Goal: Task Accomplishment & Management: Manage account settings

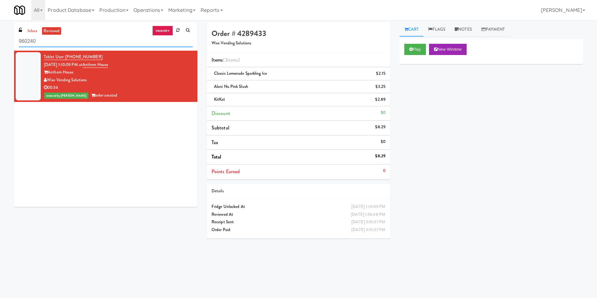
drag, startPoint x: 59, startPoint y: 40, endPoint x: 14, endPoint y: 30, distance: 45.7
click at [0, 37] on div "inbox reviewed recent all unclear take inventory issue suspicious failed recent…" at bounding box center [298, 148] width 597 height 251
paste input "[PERSON_NAME] 23 - Cooler"
type input "[PERSON_NAME] 23 - Cooler"
click at [29, 28] on link "inbox" at bounding box center [32, 31] width 13 height 8
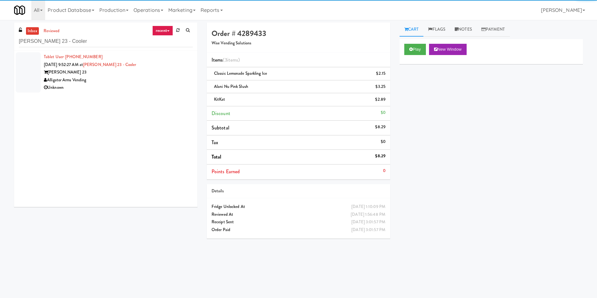
drag, startPoint x: 154, startPoint y: 82, endPoint x: 174, endPoint y: 77, distance: 20.9
click at [154, 82] on div "Alligator Arms Vending" at bounding box center [118, 80] width 149 height 8
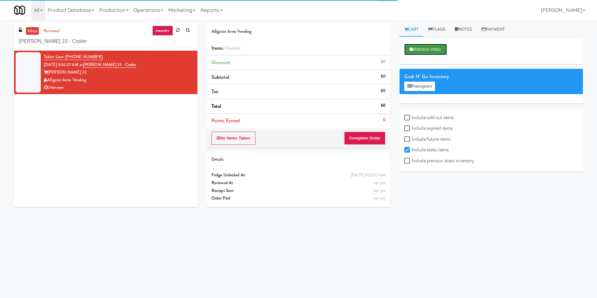
click at [428, 53] on button "Retrieve Video" at bounding box center [425, 49] width 43 height 11
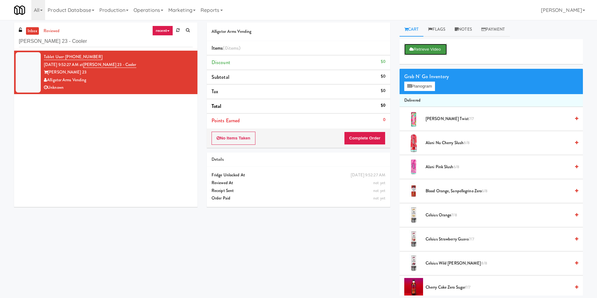
click at [431, 47] on button "Retrieve Video" at bounding box center [425, 49] width 43 height 11
click at [463, 28] on link "Notes" at bounding box center [463, 30] width 27 height 14
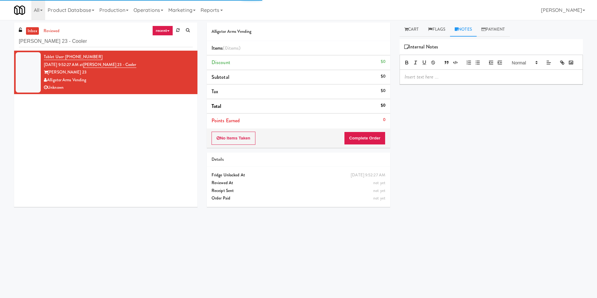
click at [445, 80] on p at bounding box center [490, 77] width 173 height 7
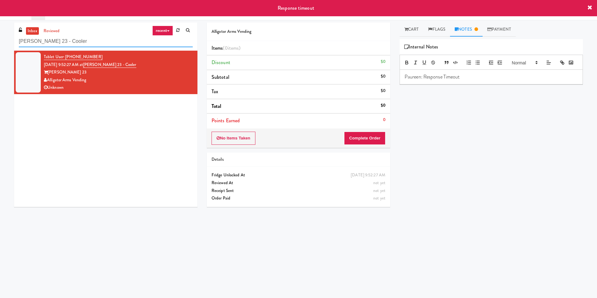
drag, startPoint x: 7, startPoint y: 36, endPoint x: 0, endPoint y: 32, distance: 7.8
click at [0, 32] on div "inbox reviewed recent all unclear take inventory issue suspicious failed recent…" at bounding box center [298, 148] width 597 height 251
paste input "Healthtrax Cafe Drinks"
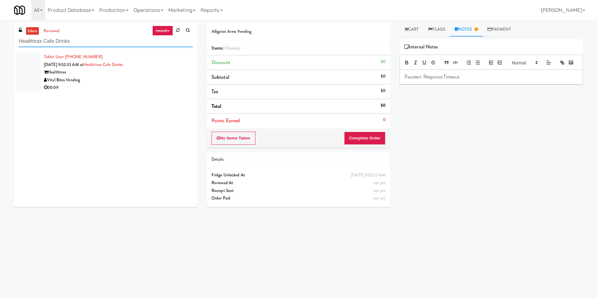
type input "Healthtrax Cafe Drinks"
click at [131, 87] on div "00:09" at bounding box center [118, 88] width 149 height 8
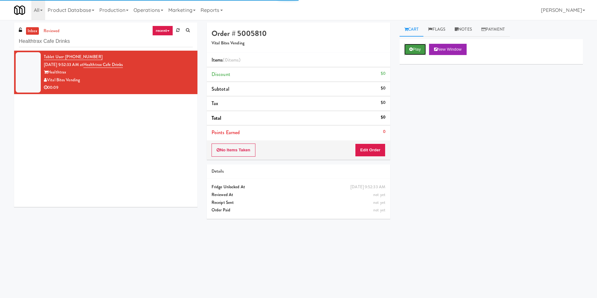
click at [405, 46] on button "Play" at bounding box center [415, 49] width 22 height 11
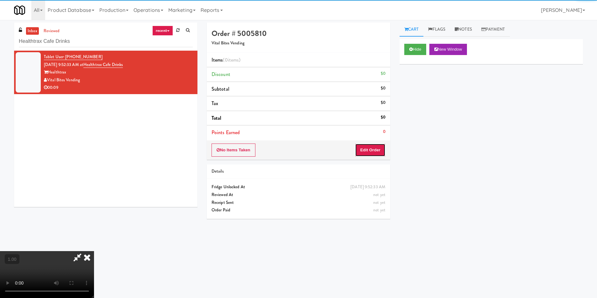
click at [373, 155] on button "Edit Order" at bounding box center [370, 150] width 30 height 13
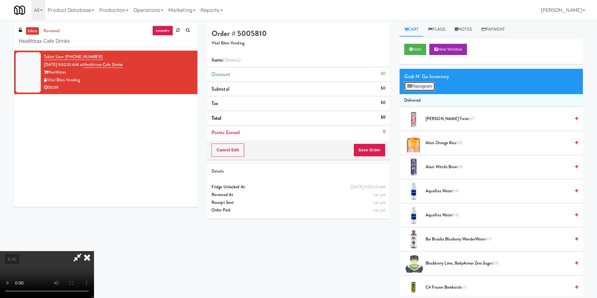
click at [417, 87] on button "Planogram" at bounding box center [419, 86] width 31 height 9
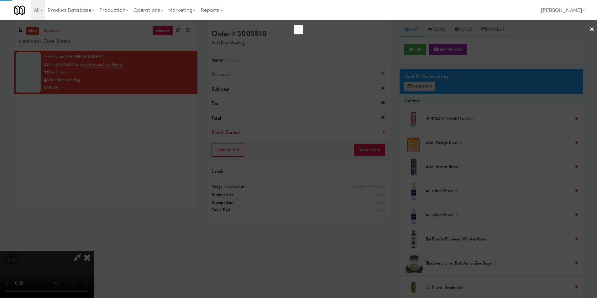
click at [417, 87] on div at bounding box center [298, 149] width 597 height 298
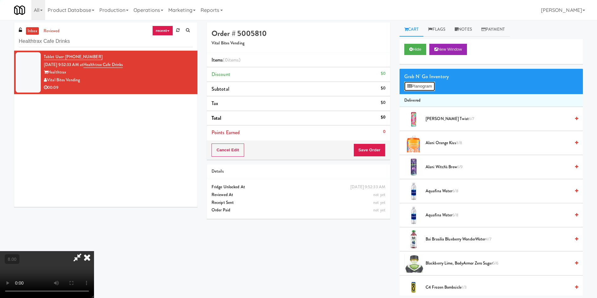
click at [411, 85] on icon at bounding box center [409, 86] width 4 height 4
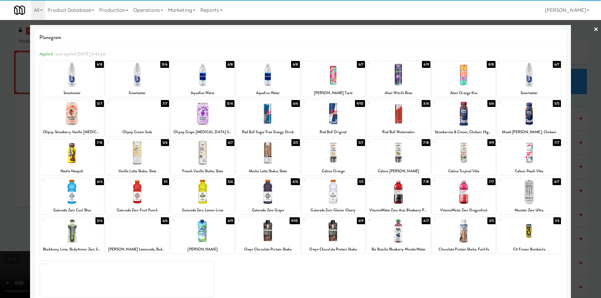
click at [142, 84] on div at bounding box center [138, 75] width 64 height 24
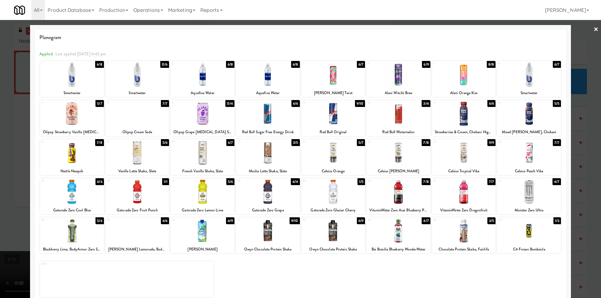
drag, startPoint x: 514, startPoint y: 161, endPoint x: 533, endPoint y: 158, distance: 19.3
click at [514, 161] on div at bounding box center [529, 153] width 64 height 24
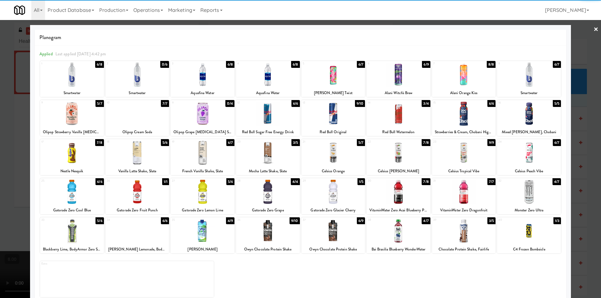
click at [595, 157] on div at bounding box center [300, 149] width 601 height 298
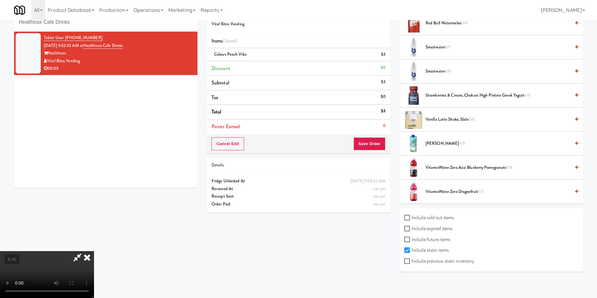
scroll to position [20, 0]
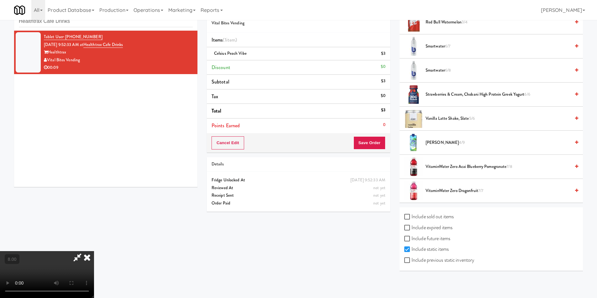
click at [437, 217] on label "Include sold out items" at bounding box center [428, 216] width 49 height 9
click at [411, 217] on input "Include sold out items" at bounding box center [407, 217] width 7 height 5
checkbox input "true"
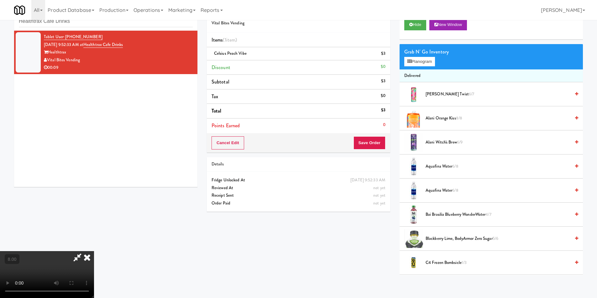
scroll to position [0, 0]
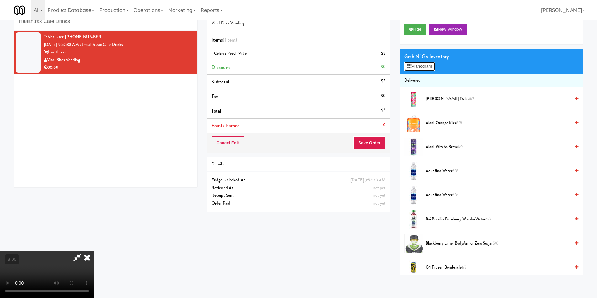
click at [417, 68] on button "Planogram" at bounding box center [419, 66] width 31 height 9
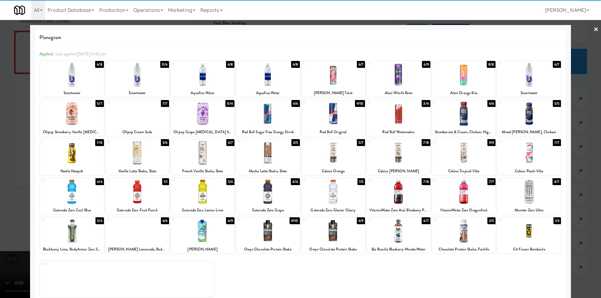
click at [157, 76] on div at bounding box center [138, 75] width 64 height 24
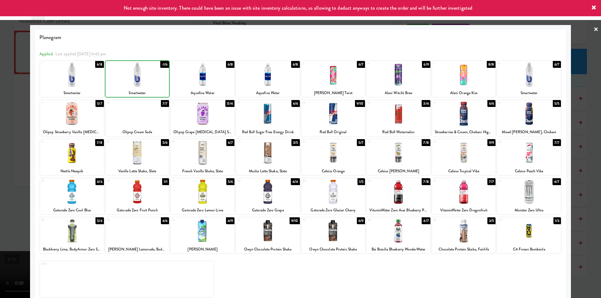
drag, startPoint x: 0, startPoint y: 54, endPoint x: 59, endPoint y: 65, distance: 59.9
click at [0, 54] on div at bounding box center [300, 149] width 601 height 298
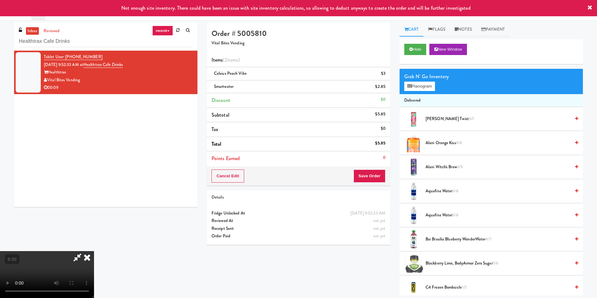
click at [85, 251] on icon at bounding box center [77, 257] width 14 height 13
click at [367, 179] on button "Save Order" at bounding box center [369, 176] width 32 height 13
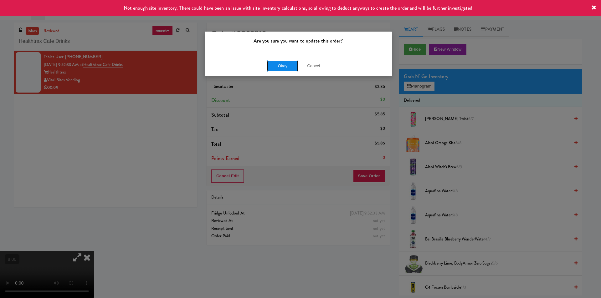
click at [279, 69] on button "Okay" at bounding box center [282, 65] width 31 height 11
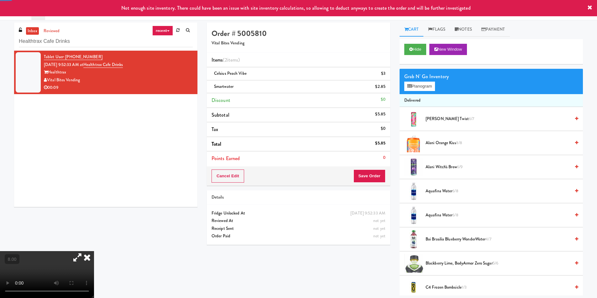
click at [85, 251] on icon at bounding box center [77, 257] width 14 height 13
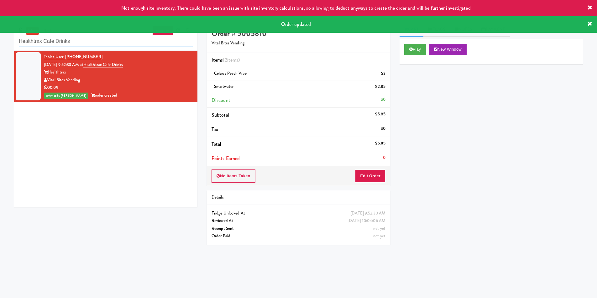
drag, startPoint x: 101, startPoint y: 40, endPoint x: 0, endPoint y: 32, distance: 101.2
click at [0, 32] on body "Not enough site inventory. There could have been an issue with site inventory c…" at bounding box center [298, 169] width 597 height 298
paste input "Alley 111"
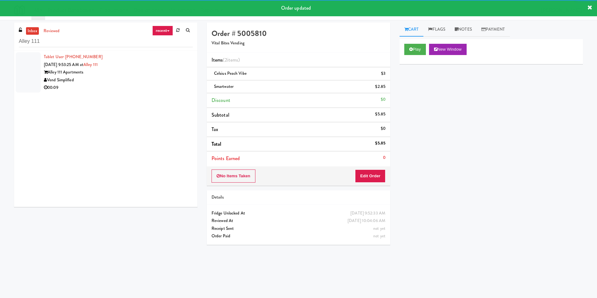
click at [135, 83] on div "Vend Simplified" at bounding box center [118, 80] width 149 height 8
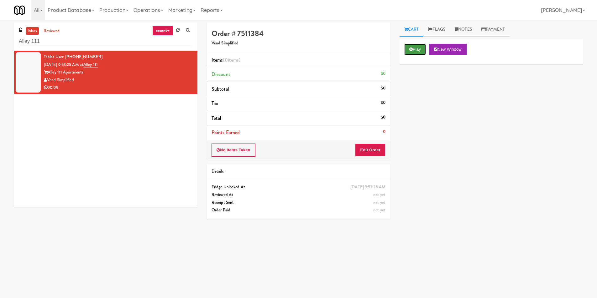
click at [415, 52] on button "Play" at bounding box center [415, 49] width 22 height 11
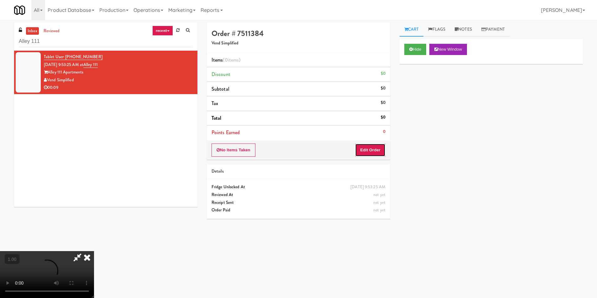
click at [360, 156] on button "Edit Order" at bounding box center [370, 150] width 30 height 13
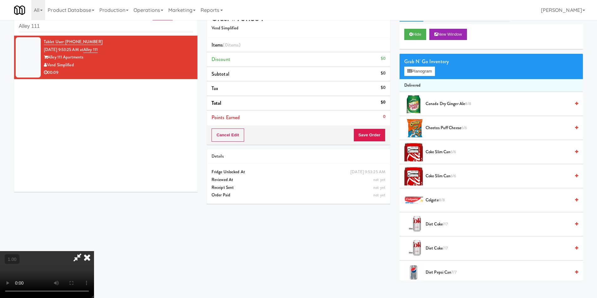
scroll to position [20, 0]
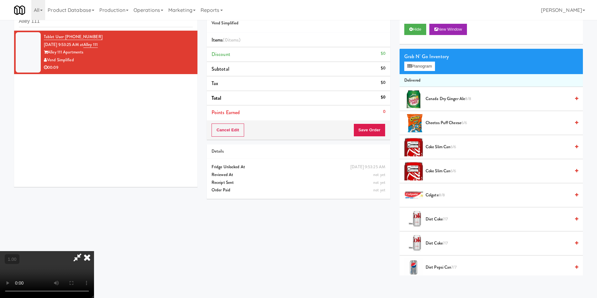
click at [94, 251] on video at bounding box center [47, 274] width 94 height 47
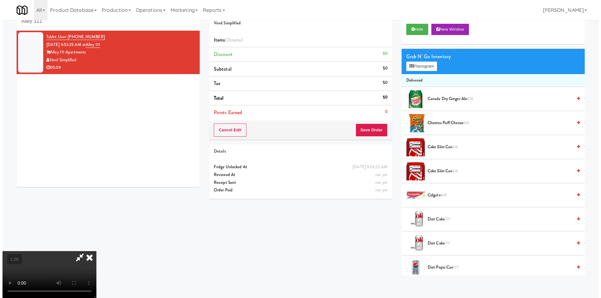
scroll to position [13, 0]
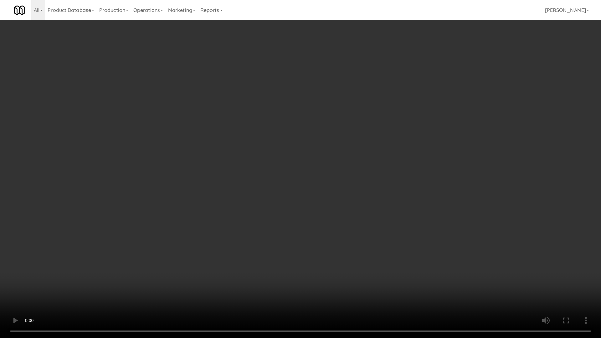
click at [191, 193] on video at bounding box center [300, 169] width 601 height 338
click at [192, 193] on video at bounding box center [300, 169] width 601 height 338
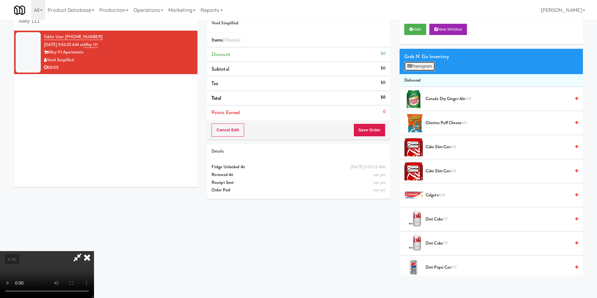
click at [417, 66] on button "Planogram" at bounding box center [419, 66] width 31 height 9
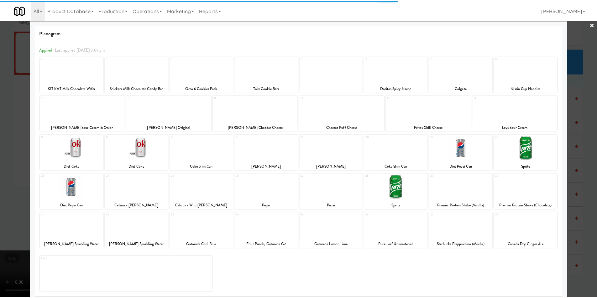
scroll to position [9, 0]
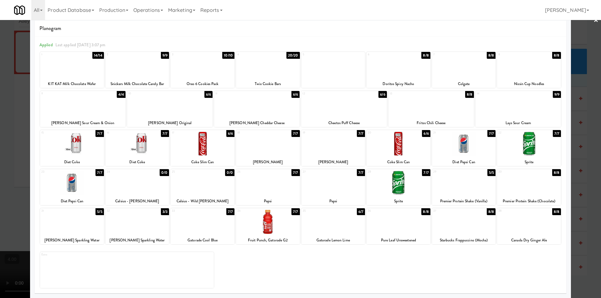
click at [212, 227] on div at bounding box center [203, 222] width 64 height 24
click at [383, 73] on div at bounding box center [399, 66] width 64 height 24
click at [0, 100] on div at bounding box center [300, 149] width 601 height 298
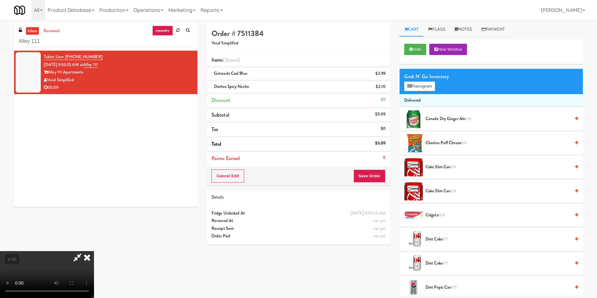
click at [94, 251] on icon at bounding box center [87, 257] width 14 height 13
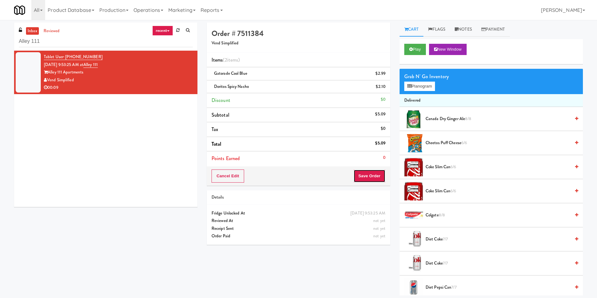
click at [377, 179] on button "Save Order" at bounding box center [369, 176] width 32 height 13
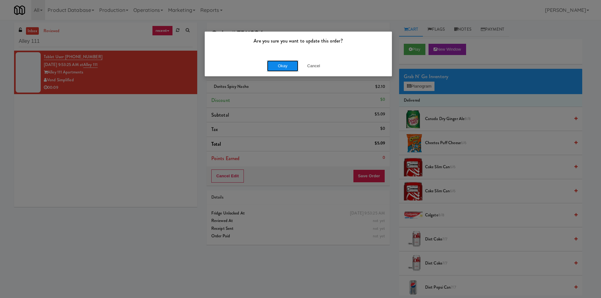
click at [280, 66] on button "Okay" at bounding box center [282, 65] width 31 height 11
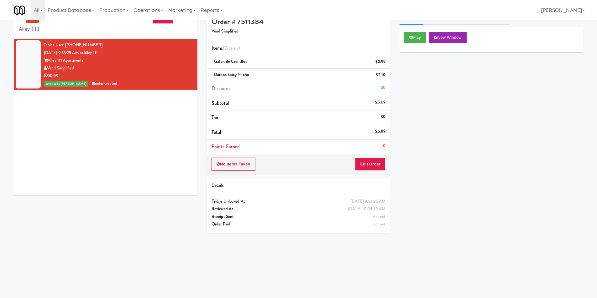
scroll to position [20, 0]
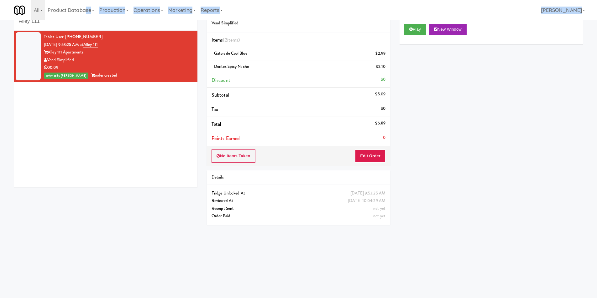
drag, startPoint x: 81, startPoint y: 19, endPoint x: 4, endPoint y: 20, distance: 77.0
click at [0, 20] on body "Are you sure you want to update this order? Okay Cancel Okay Are you sure you w…" at bounding box center [298, 149] width 597 height 298
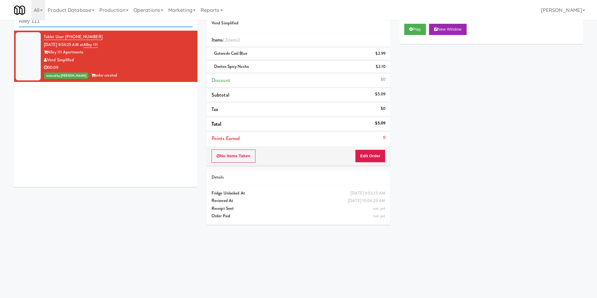
paste input "[PERSON_NAME] 23 - Cooler"
drag, startPoint x: 50, startPoint y: 22, endPoint x: 0, endPoint y: 23, distance: 50.4
click at [0, 23] on div "inbox reviewed recent all unclear take inventory issue suspicious failed recent…" at bounding box center [298, 128] width 597 height 251
type input "[PERSON_NAME] 23 - Cooler"
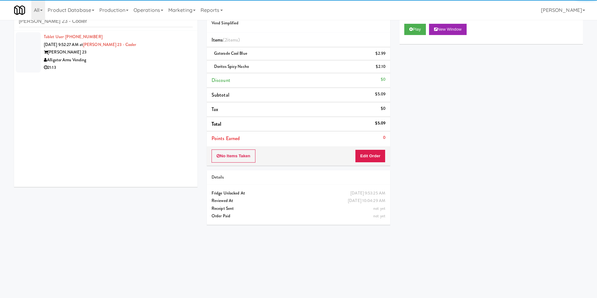
click at [167, 66] on div "21:13" at bounding box center [118, 68] width 149 height 8
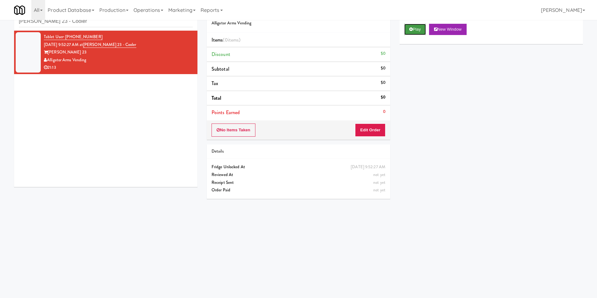
click at [414, 29] on button "Play" at bounding box center [415, 29] width 22 height 11
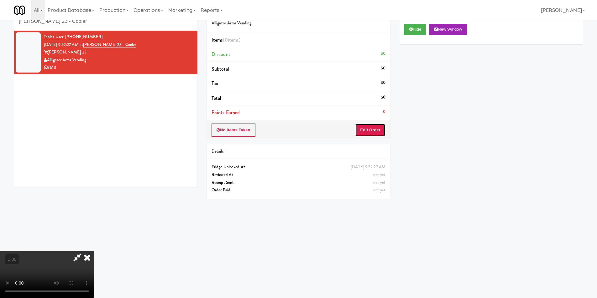
click at [370, 135] on button "Edit Order" at bounding box center [370, 130] width 30 height 13
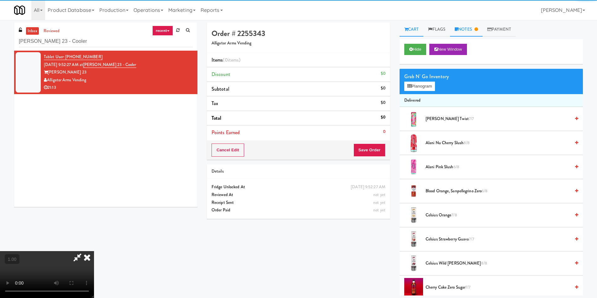
click at [464, 29] on link "Notes" at bounding box center [466, 30] width 33 height 14
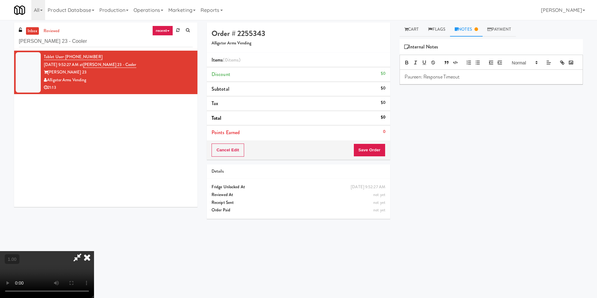
click at [94, 251] on video at bounding box center [47, 274] width 94 height 47
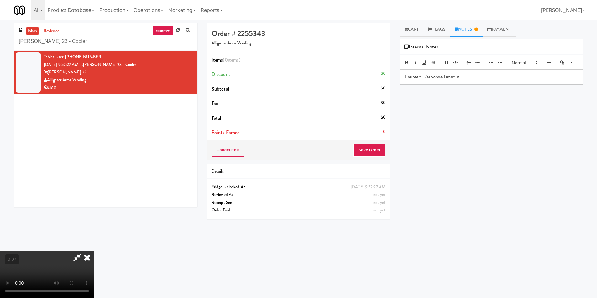
click at [94, 251] on video at bounding box center [47, 274] width 94 height 47
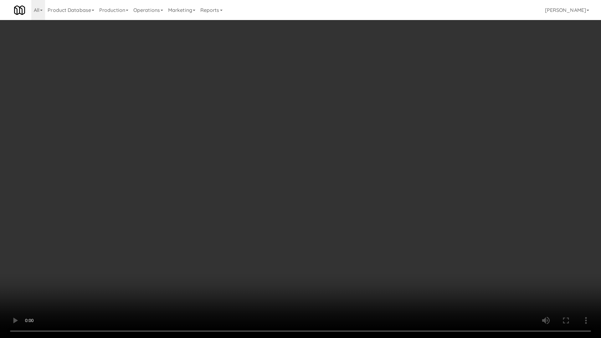
click at [106, 239] on video at bounding box center [300, 169] width 601 height 338
click at [108, 235] on video at bounding box center [300, 169] width 601 height 338
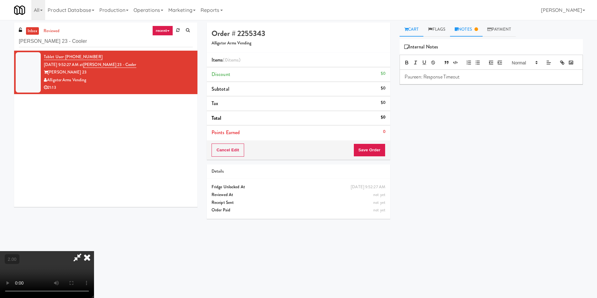
click at [411, 30] on link "Cart" at bounding box center [411, 30] width 24 height 14
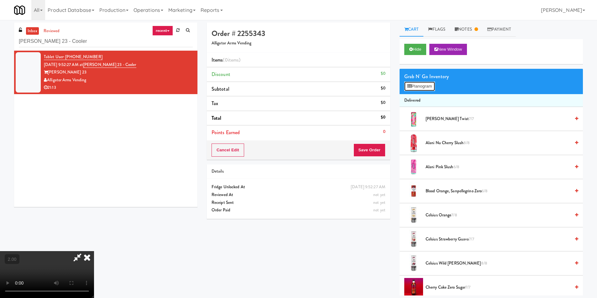
drag, startPoint x: 419, startPoint y: 85, endPoint x: 432, endPoint y: 94, distance: 16.0
click at [419, 85] on button "Planogram" at bounding box center [419, 86] width 31 height 9
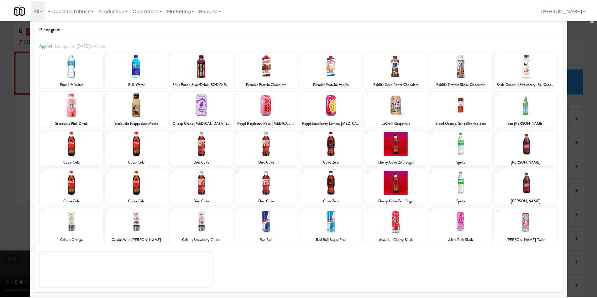
scroll to position [9, 0]
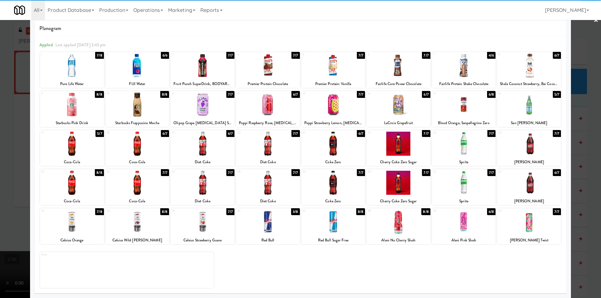
click at [540, 234] on div at bounding box center [529, 222] width 64 height 24
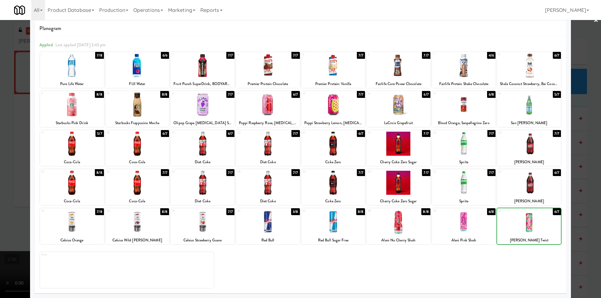
click at [594, 187] on div at bounding box center [300, 149] width 601 height 298
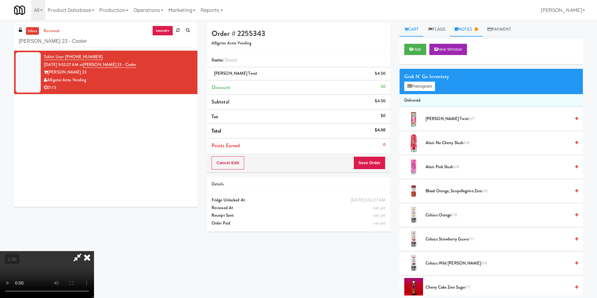
click at [462, 31] on link "Notes" at bounding box center [466, 30] width 33 height 14
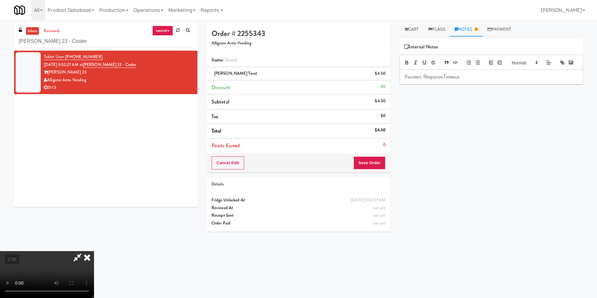
click at [471, 80] on p "Paureen: Response Timeout" at bounding box center [490, 77] width 173 height 7
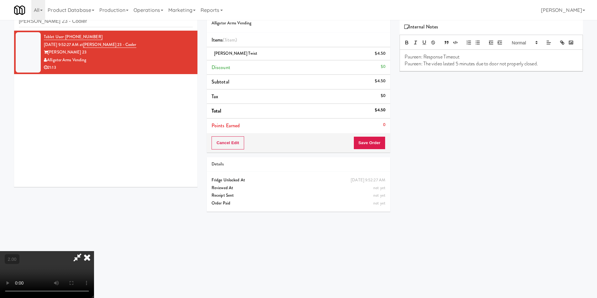
click at [94, 251] on video at bounding box center [47, 274] width 94 height 47
click at [380, 144] on button "Save Order" at bounding box center [369, 143] width 32 height 13
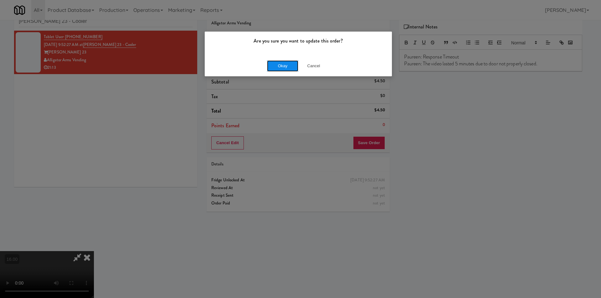
click at [292, 65] on button "Okay" at bounding box center [282, 65] width 31 height 11
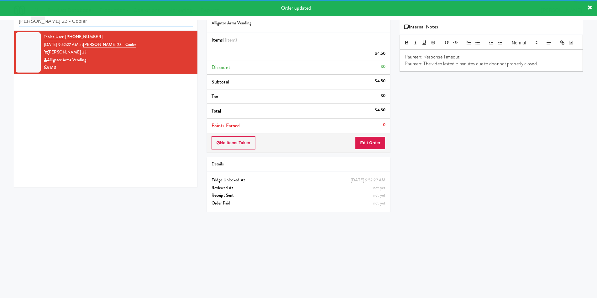
paste input "Maplewood Meals"
drag, startPoint x: 103, startPoint y: 26, endPoint x: 0, endPoint y: 20, distance: 103.5
click at [0, 20] on body "Order updated Are you sure you want to update this order? Okay Cancel Okay Are …" at bounding box center [298, 149] width 597 height 298
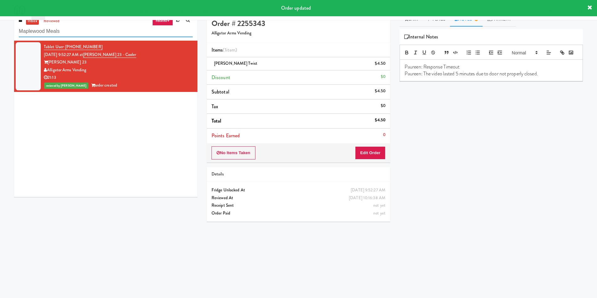
scroll to position [0, 0]
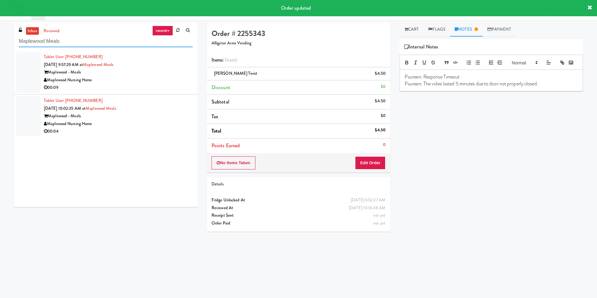
type input "Maplewood Meals"
click at [152, 84] on div "Maplewood Nursing Home" at bounding box center [118, 80] width 149 height 8
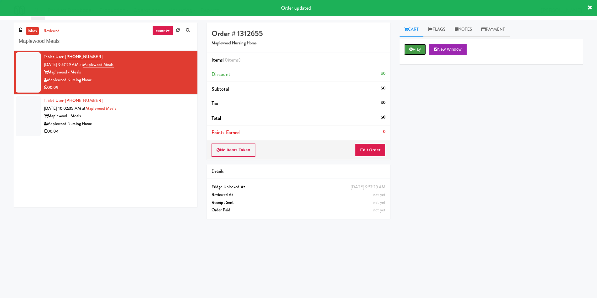
click at [414, 53] on button "Play" at bounding box center [415, 49] width 22 height 11
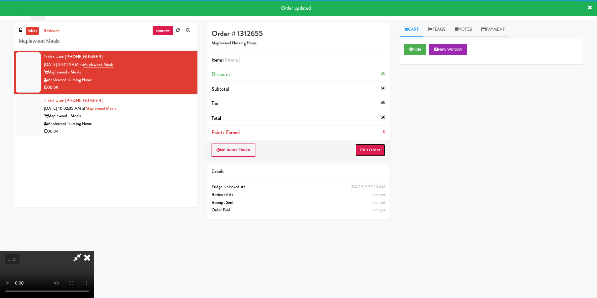
click at [377, 144] on button "Edit Order" at bounding box center [370, 150] width 30 height 13
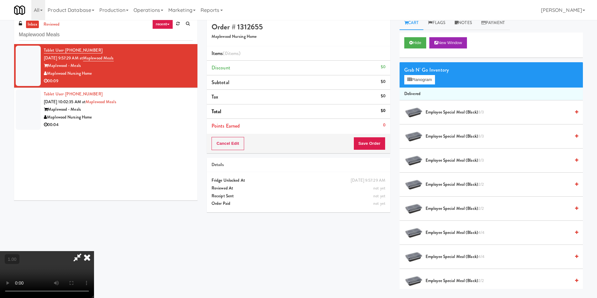
scroll to position [20, 0]
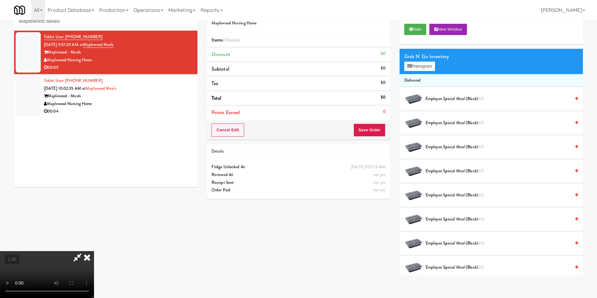
click at [94, 251] on video at bounding box center [47, 274] width 94 height 47
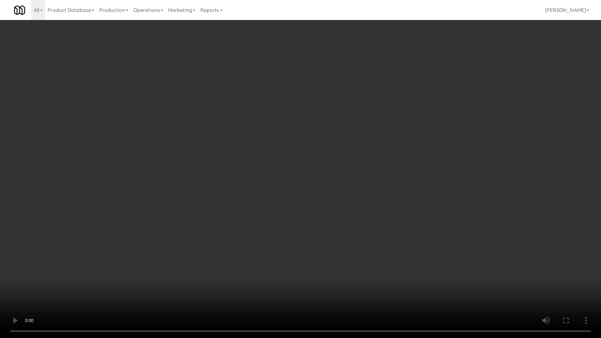
click at [127, 251] on video at bounding box center [300, 169] width 601 height 338
click at [153, 235] on video at bounding box center [300, 169] width 601 height 338
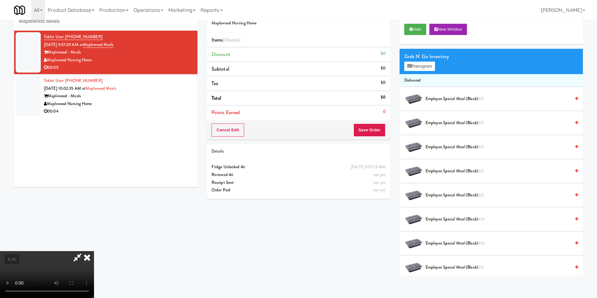
click at [94, 251] on video at bounding box center [47, 274] width 94 height 47
click at [414, 66] on button "Planogram" at bounding box center [419, 66] width 31 height 9
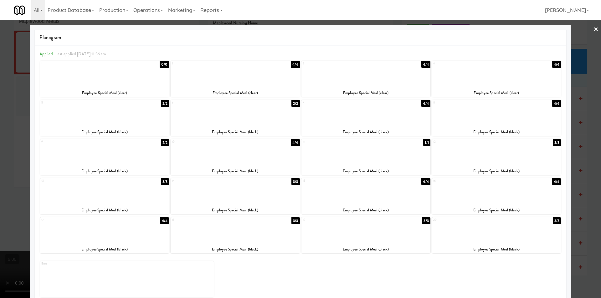
click at [372, 236] on div at bounding box center [366, 231] width 129 height 24
click at [586, 37] on div at bounding box center [300, 149] width 601 height 298
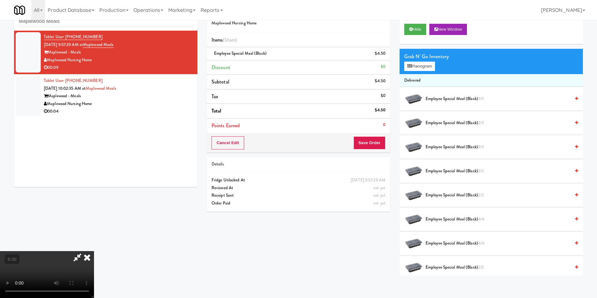
click at [94, 251] on icon at bounding box center [87, 257] width 14 height 13
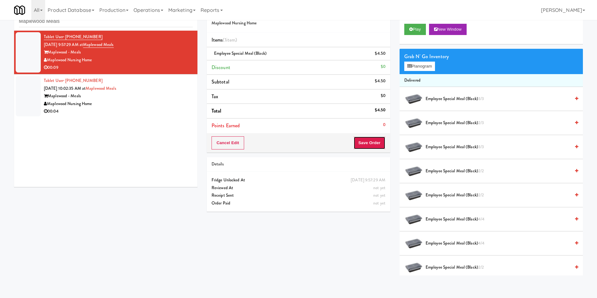
click at [362, 139] on button "Save Order" at bounding box center [369, 143] width 32 height 13
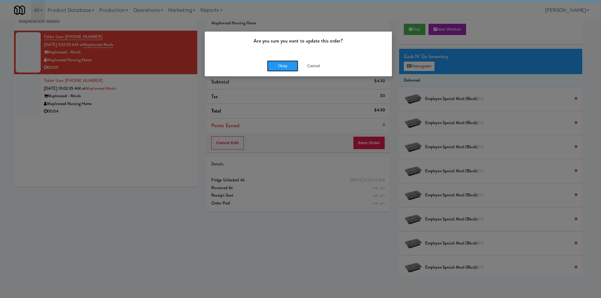
click at [285, 61] on button "Okay" at bounding box center [282, 65] width 31 height 11
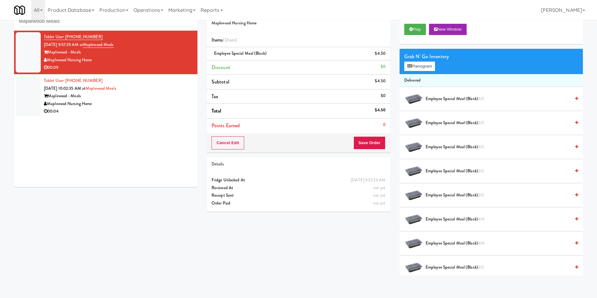
click at [152, 85] on div "Tablet User · (315) 576-5336 [DATE] 10:02:35 AM at [GEOGRAPHIC_DATA] [GEOGRAPHI…" at bounding box center [118, 96] width 149 height 39
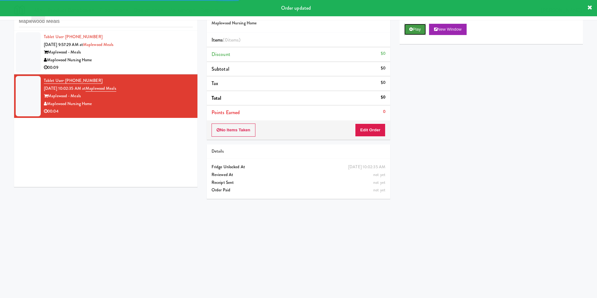
click at [409, 30] on icon at bounding box center [410, 29] width 3 height 4
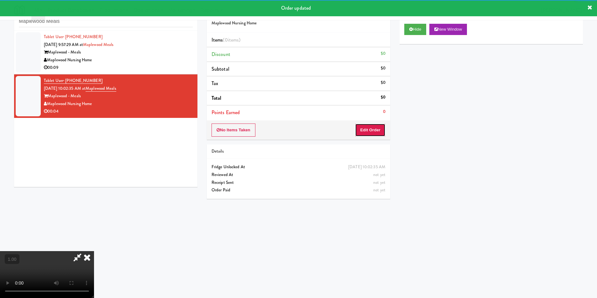
click at [369, 129] on button "Edit Order" at bounding box center [370, 130] width 30 height 13
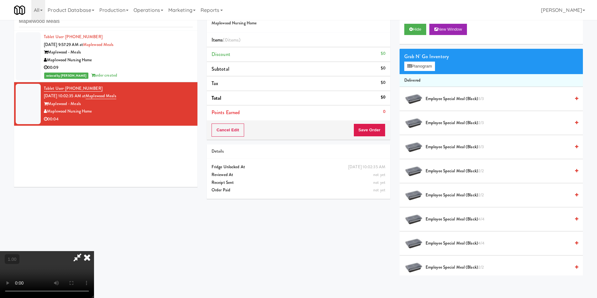
scroll to position [1, 0]
click at [94, 251] on video at bounding box center [47, 274] width 94 height 47
click at [94, 257] on video at bounding box center [47, 274] width 94 height 47
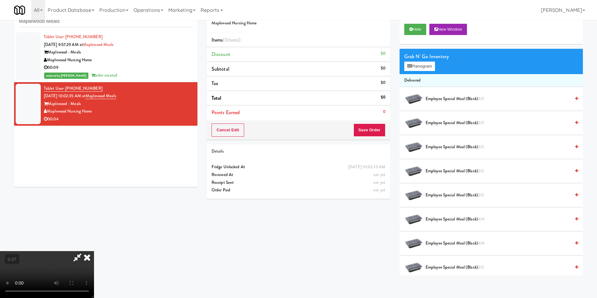
click at [94, 251] on video at bounding box center [47, 274] width 94 height 47
click at [411, 63] on button "Planogram" at bounding box center [419, 66] width 31 height 9
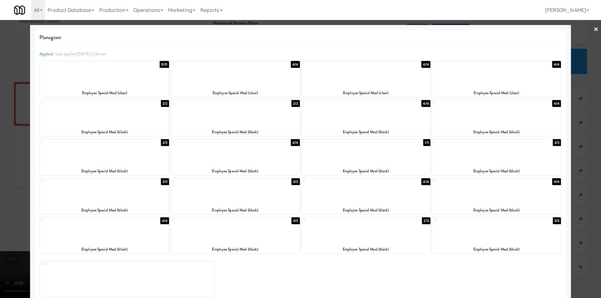
click at [232, 152] on div at bounding box center [235, 153] width 129 height 24
click at [0, 128] on div at bounding box center [300, 149] width 601 height 298
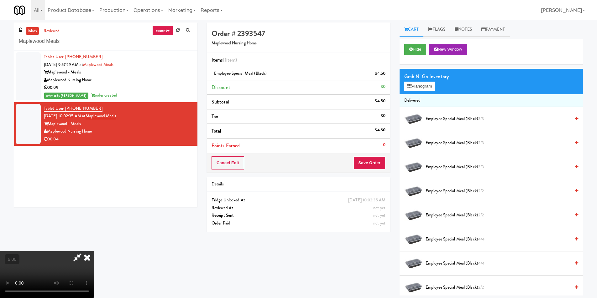
click at [94, 251] on icon at bounding box center [87, 257] width 14 height 13
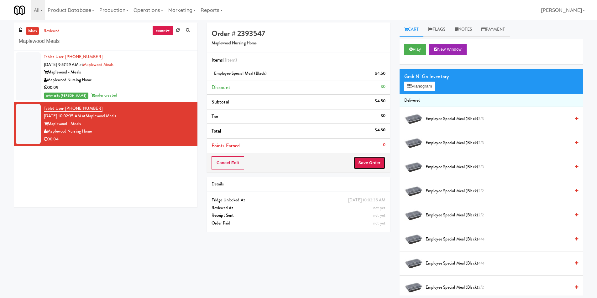
click at [364, 163] on button "Save Order" at bounding box center [369, 163] width 32 height 13
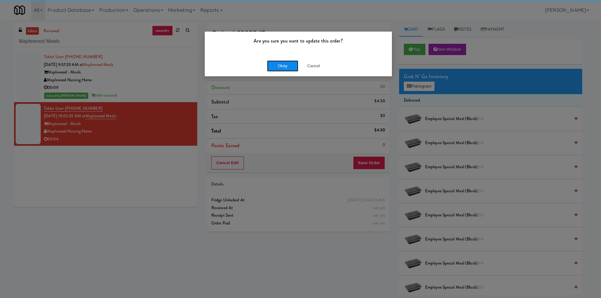
drag, startPoint x: 278, startPoint y: 66, endPoint x: 277, endPoint y: 59, distance: 6.9
click at [278, 65] on button "Okay" at bounding box center [282, 65] width 31 height 11
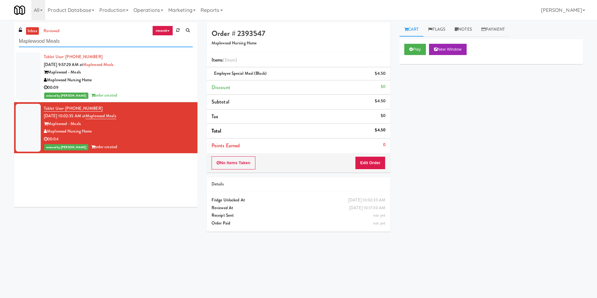
paste input "Savers - Cooler"
drag, startPoint x: 66, startPoint y: 44, endPoint x: 0, endPoint y: 35, distance: 66.4
click at [0, 35] on div "inbox reviewed recent all unclear take inventory issue suspicious failed recent…" at bounding box center [298, 148] width 597 height 251
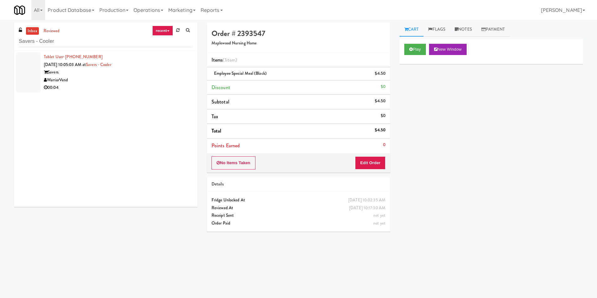
click at [152, 74] on div "Savers" at bounding box center [118, 73] width 149 height 8
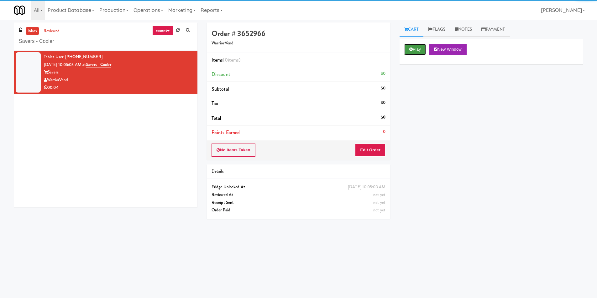
click at [413, 54] on button "Play" at bounding box center [415, 49] width 22 height 11
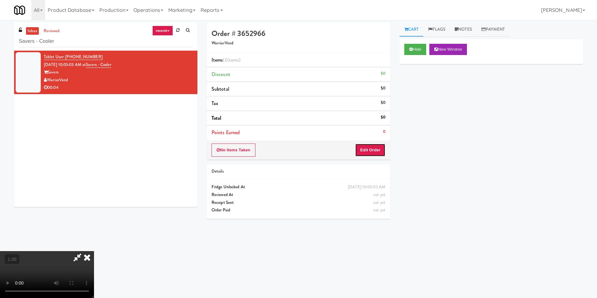
click at [368, 150] on button "Edit Order" at bounding box center [370, 150] width 30 height 13
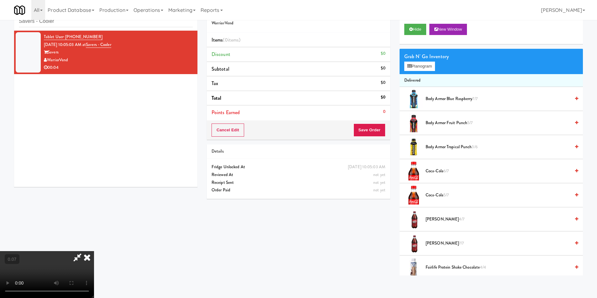
scroll to position [95, 0]
click at [411, 62] on button "Planogram" at bounding box center [419, 66] width 31 height 9
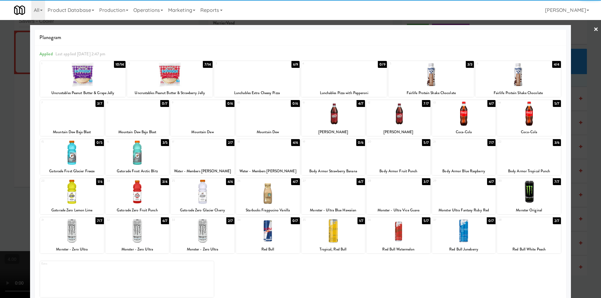
drag, startPoint x: 208, startPoint y: 238, endPoint x: 45, endPoint y: 196, distance: 167.8
click at [207, 236] on div at bounding box center [203, 231] width 64 height 24
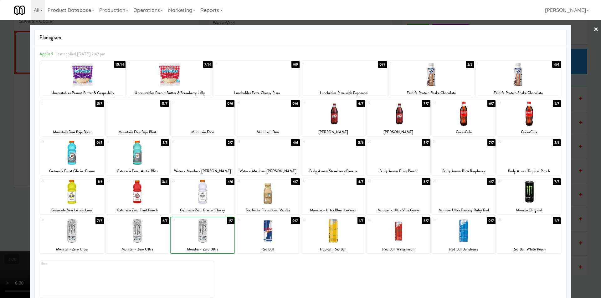
drag, startPoint x: 0, startPoint y: 145, endPoint x: 262, endPoint y: 90, distance: 267.7
click at [1, 143] on div at bounding box center [300, 149] width 601 height 298
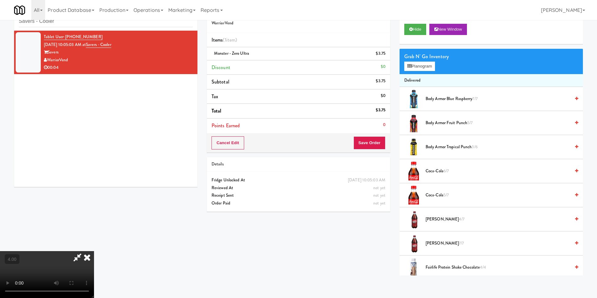
click at [94, 251] on icon at bounding box center [87, 257] width 14 height 13
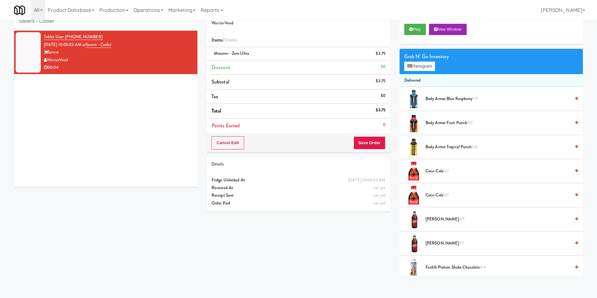
click at [379, 161] on div "Details" at bounding box center [298, 165] width 174 height 8
click at [375, 149] on button "Save Order" at bounding box center [369, 143] width 32 height 13
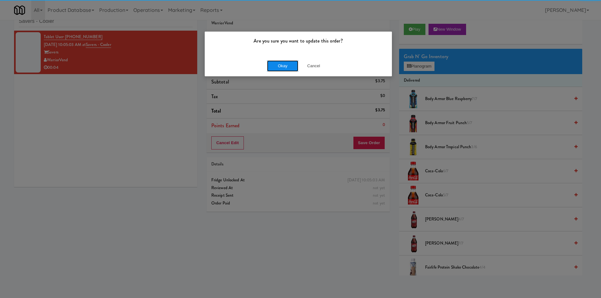
click at [287, 63] on button "Okay" at bounding box center [282, 65] width 31 height 11
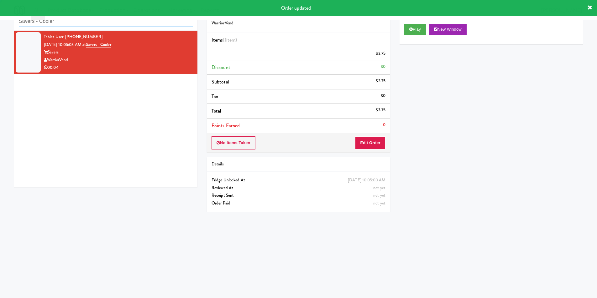
drag, startPoint x: 115, startPoint y: 24, endPoint x: 0, endPoint y: 25, distance: 114.6
click at [0, 25] on div "inbox reviewed recent all unclear take inventory issue suspicious failed recent…" at bounding box center [298, 128] width 597 height 251
paste input "The Sound at [PERSON_NAME][GEOGRAPHIC_DATA]"
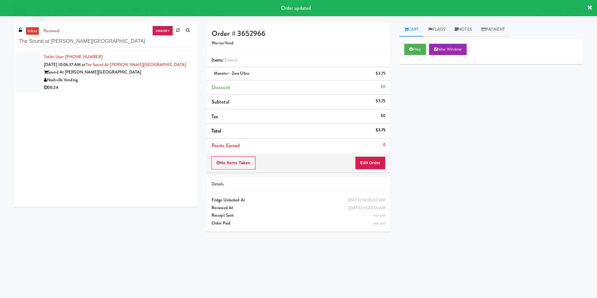
click at [132, 81] on div "Noshville Vending" at bounding box center [118, 80] width 149 height 8
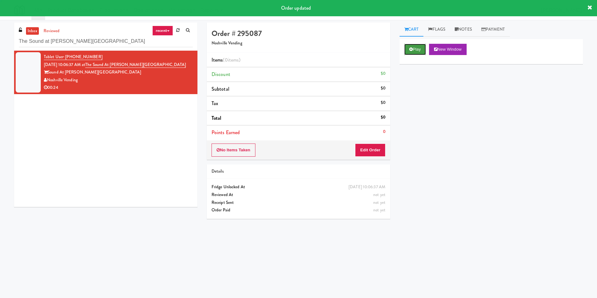
click at [415, 50] on button "Play" at bounding box center [415, 49] width 22 height 11
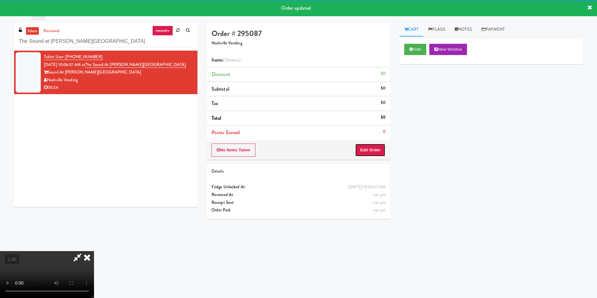
click at [370, 147] on button "Edit Order" at bounding box center [370, 150] width 30 height 13
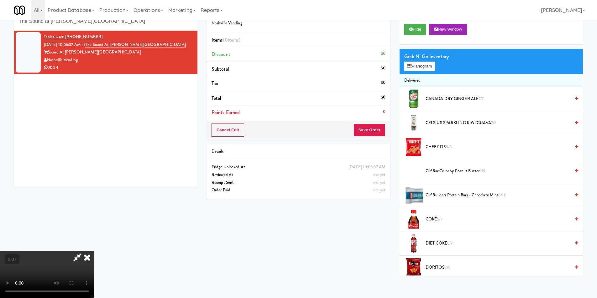
scroll to position [63, 0]
click at [417, 64] on button "Planogram" at bounding box center [419, 66] width 31 height 9
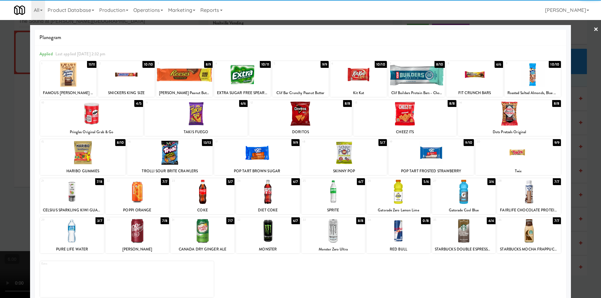
click at [143, 199] on div at bounding box center [138, 192] width 64 height 24
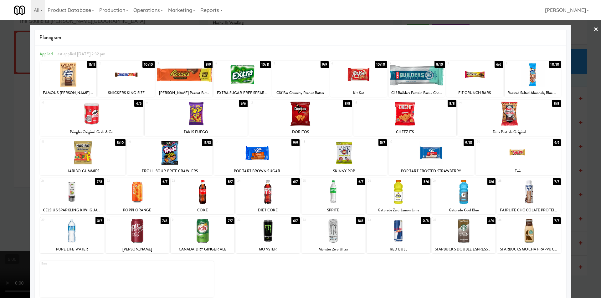
drag, startPoint x: 202, startPoint y: 237, endPoint x: 27, endPoint y: 179, distance: 184.0
click at [202, 237] on div at bounding box center [203, 231] width 64 height 24
click at [5, 134] on div at bounding box center [300, 149] width 601 height 298
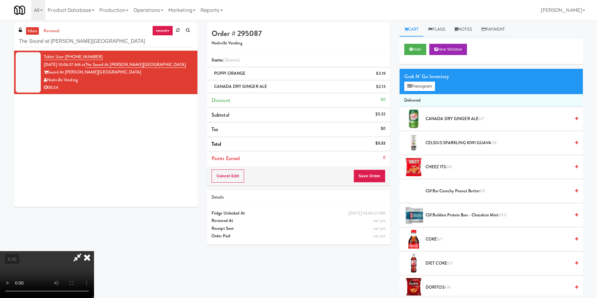
click at [94, 251] on icon at bounding box center [87, 257] width 14 height 13
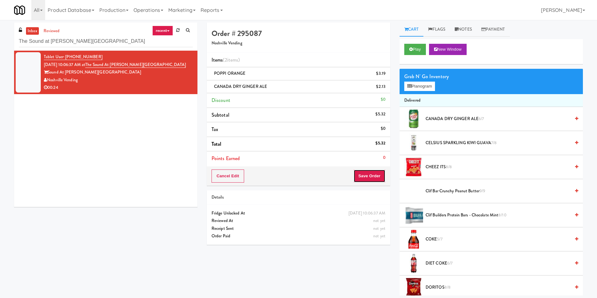
click at [377, 170] on button "Save Order" at bounding box center [369, 176] width 32 height 13
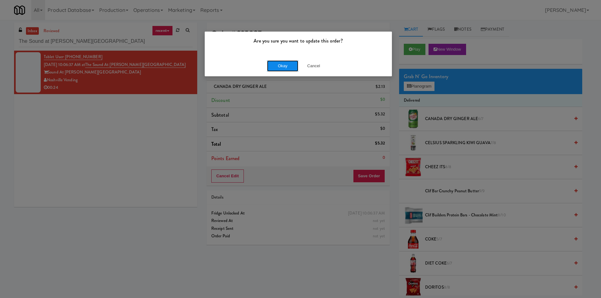
click at [284, 67] on button "Okay" at bounding box center [282, 65] width 31 height 11
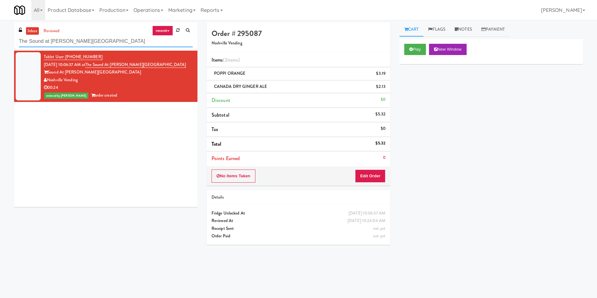
paste input "[PERSON_NAME] [PERSON_NAME] Ridge - [GEOGRAPHIC_DATA]"
drag, startPoint x: 108, startPoint y: 39, endPoint x: 8, endPoint y: 33, distance: 100.1
click at [0, 34] on div "inbox reviewed recent all unclear take inventory issue suspicious failed recent…" at bounding box center [298, 148] width 597 height 251
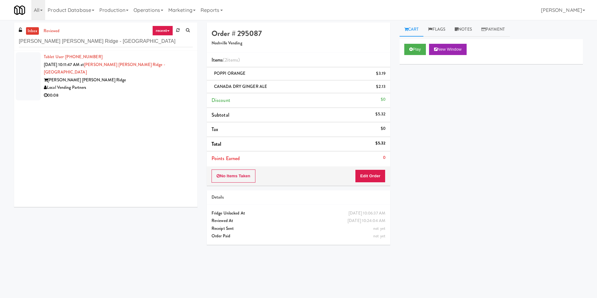
click at [166, 84] on div "Local Vending Partners" at bounding box center [118, 88] width 149 height 8
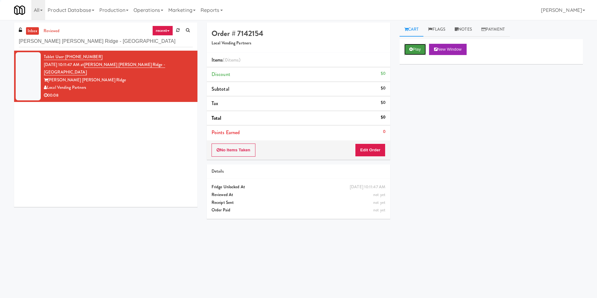
click at [417, 45] on button "Play" at bounding box center [415, 49] width 22 height 11
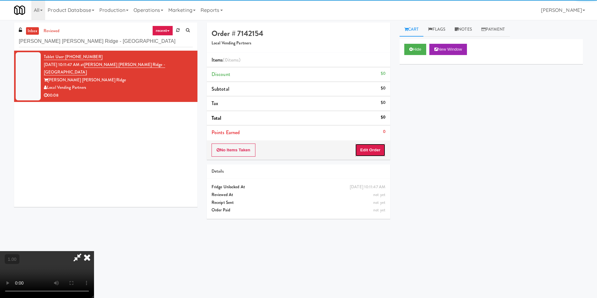
click at [370, 150] on button "Edit Order" at bounding box center [370, 150] width 30 height 13
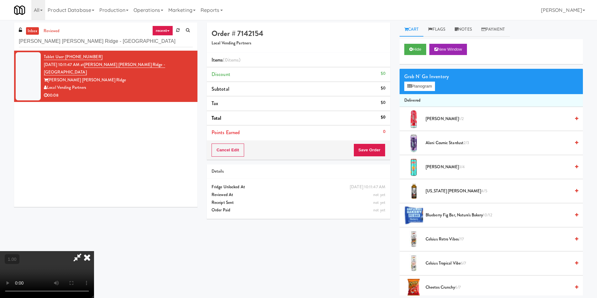
scroll to position [20, 0]
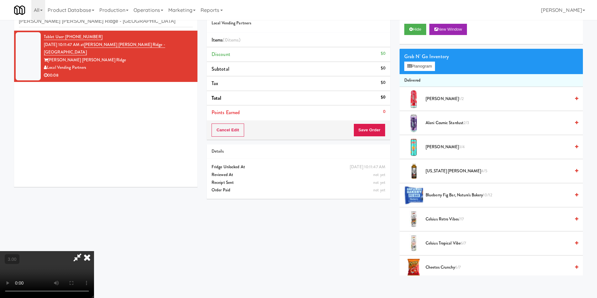
click at [94, 251] on video at bounding box center [47, 274] width 94 height 47
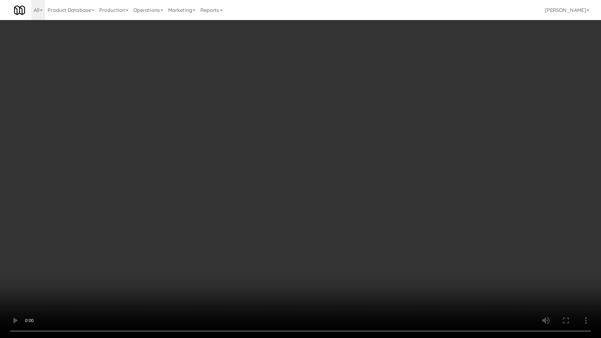
click at [318, 167] on video at bounding box center [300, 169] width 601 height 338
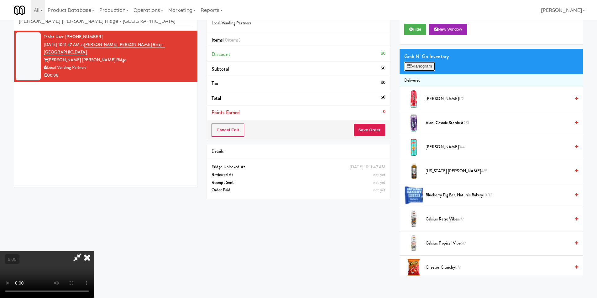
click at [426, 67] on button "Planogram" at bounding box center [419, 66] width 31 height 9
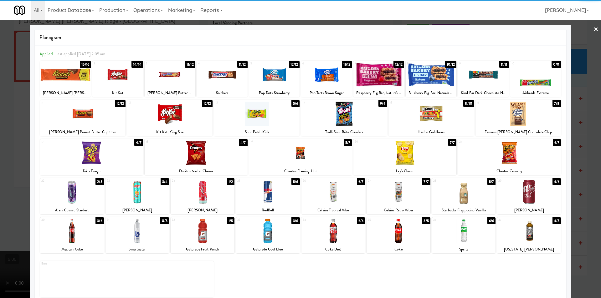
click at [453, 233] on div at bounding box center [464, 231] width 64 height 24
click at [280, 236] on div at bounding box center [268, 231] width 64 height 24
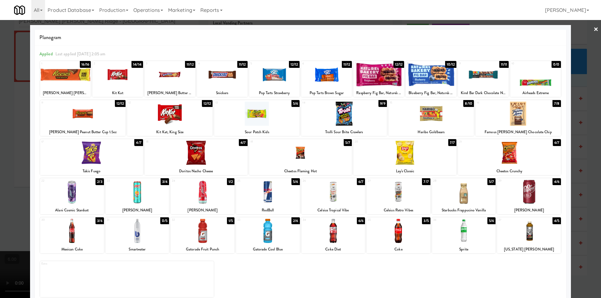
click at [0, 158] on div at bounding box center [300, 149] width 601 height 298
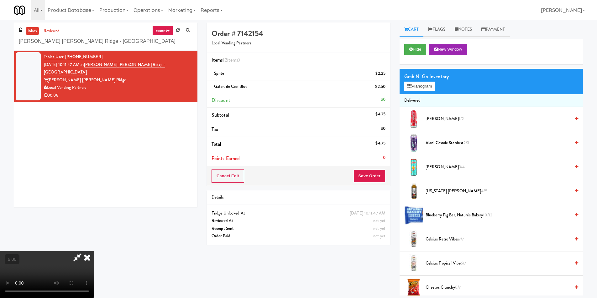
click at [94, 251] on icon at bounding box center [87, 257] width 14 height 13
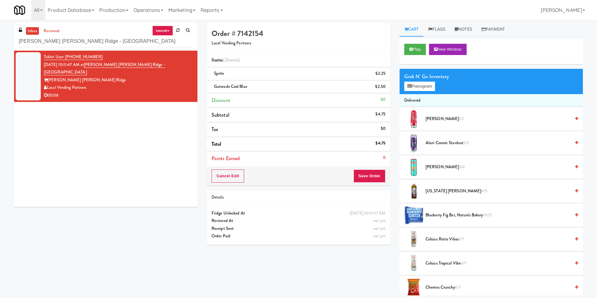
click at [372, 183] on div "Cancel Edit Save Order" at bounding box center [298, 176] width 183 height 19
click at [361, 173] on button "Save Order" at bounding box center [369, 176] width 32 height 13
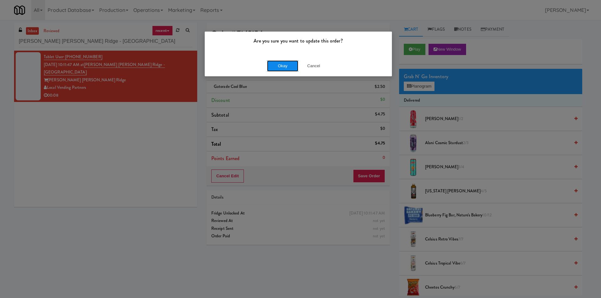
click at [279, 64] on button "Okay" at bounding box center [282, 65] width 31 height 11
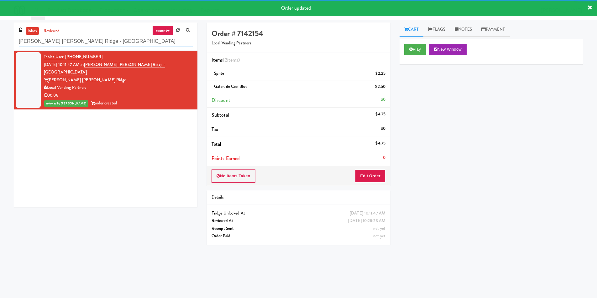
drag, startPoint x: 115, startPoint y: 42, endPoint x: 7, endPoint y: 39, distance: 108.4
click at [7, 39] on div "inbox reviewed recent all unclear take inventory issue suspicious failed recent…" at bounding box center [298, 148] width 597 height 251
paste input "Reotown Apartments - Cooler 2"
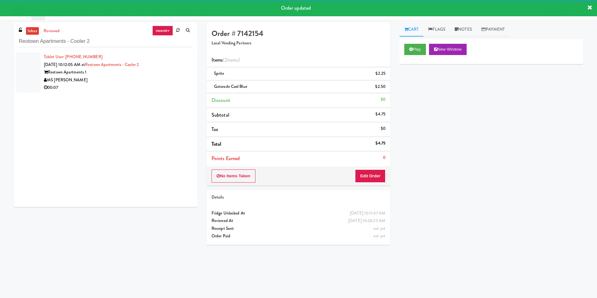
click at [174, 83] on div "MS [PERSON_NAME]" at bounding box center [118, 80] width 149 height 8
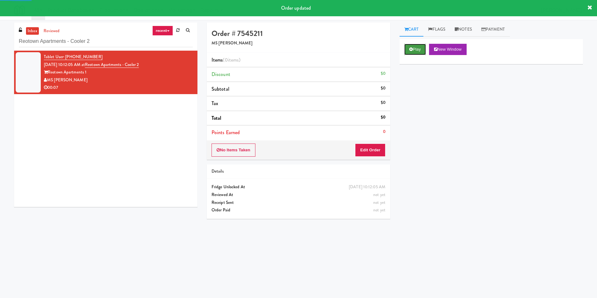
click at [422, 50] on button "Play" at bounding box center [415, 49] width 22 height 11
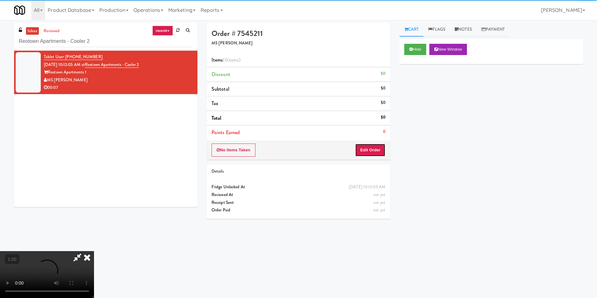
click at [374, 149] on button "Edit Order" at bounding box center [370, 150] width 30 height 13
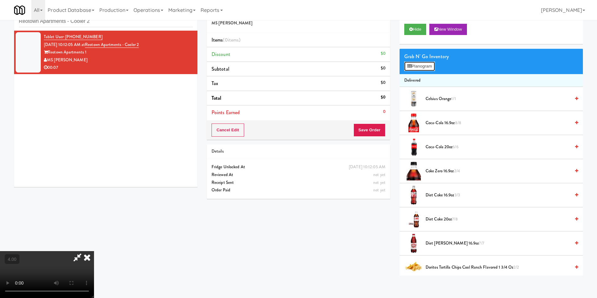
drag, startPoint x: 413, startPoint y: 65, endPoint x: 406, endPoint y: 73, distance: 10.6
click at [413, 66] on button "Planogram" at bounding box center [419, 66] width 31 height 9
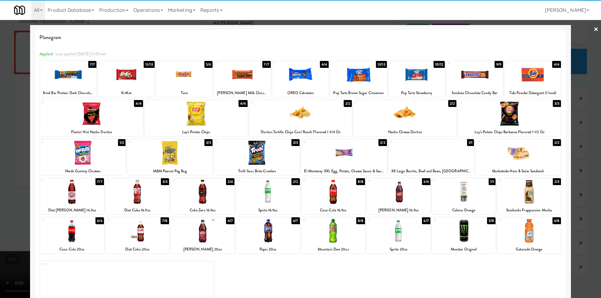
click at [474, 235] on div at bounding box center [464, 231] width 64 height 24
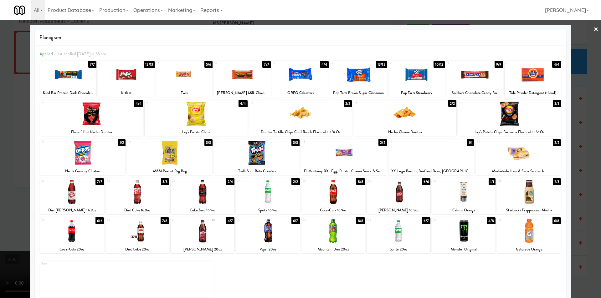
click at [416, 75] on div at bounding box center [417, 75] width 56 height 24
click at [0, 109] on div at bounding box center [300, 149] width 601 height 298
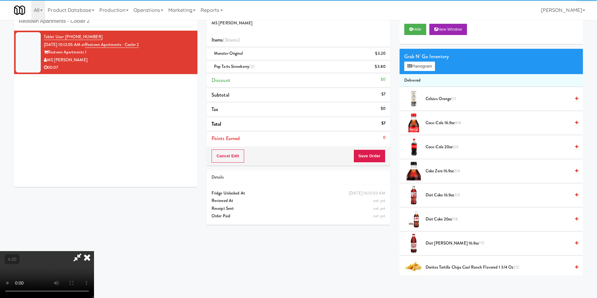
click at [94, 251] on video at bounding box center [47, 274] width 94 height 47
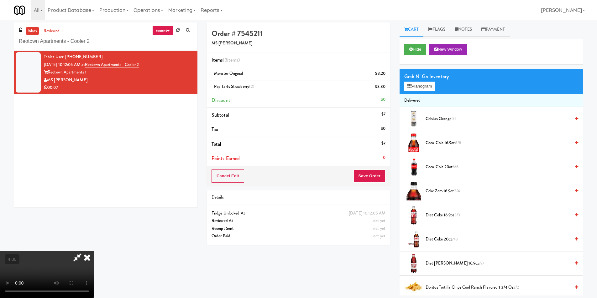
click at [85, 251] on icon at bounding box center [77, 257] width 14 height 13
click at [373, 176] on button "Save Order" at bounding box center [369, 176] width 32 height 13
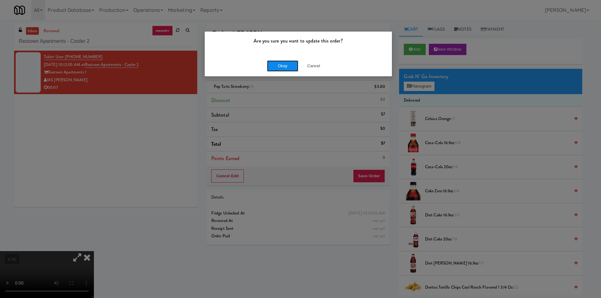
click at [283, 69] on button "Okay" at bounding box center [282, 65] width 31 height 11
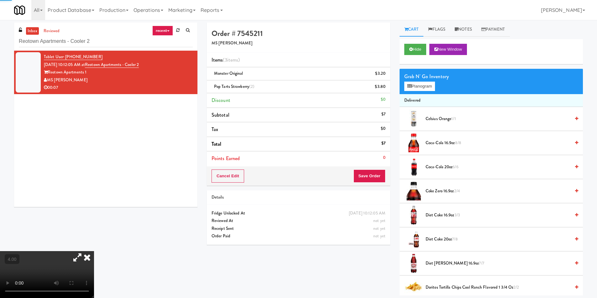
click at [85, 251] on icon at bounding box center [77, 257] width 14 height 13
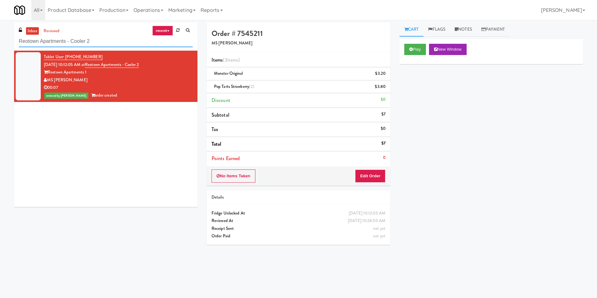
paste input "Avant HP - Cooler - Middle"
drag, startPoint x: 101, startPoint y: 45, endPoint x: 0, endPoint y: 43, distance: 101.5
click at [0, 43] on div "inbox reviewed recent all unclear take inventory issue suspicious failed recent…" at bounding box center [298, 148] width 597 height 251
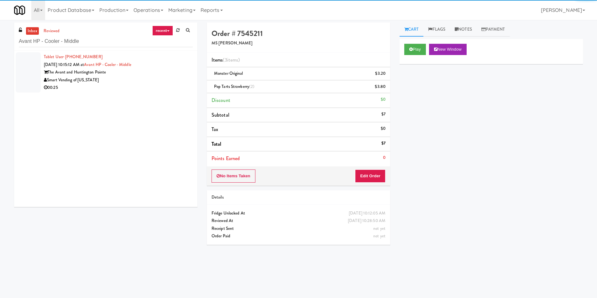
click at [147, 80] on div "Smart Vending of [US_STATE]" at bounding box center [118, 80] width 149 height 8
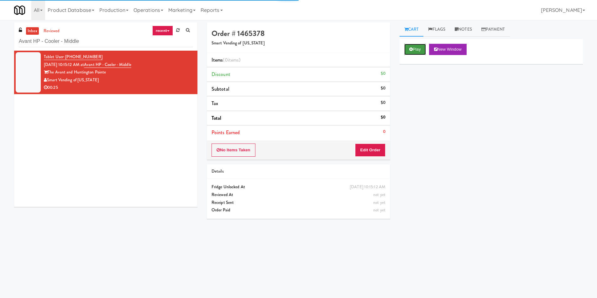
click at [422, 49] on button "Play" at bounding box center [415, 49] width 22 height 11
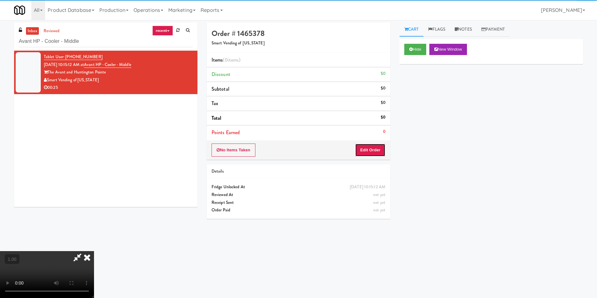
click at [378, 148] on button "Edit Order" at bounding box center [370, 150] width 30 height 13
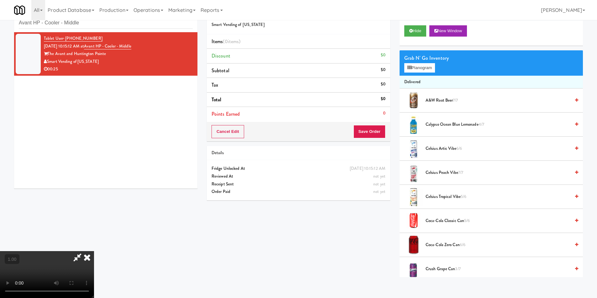
scroll to position [20, 0]
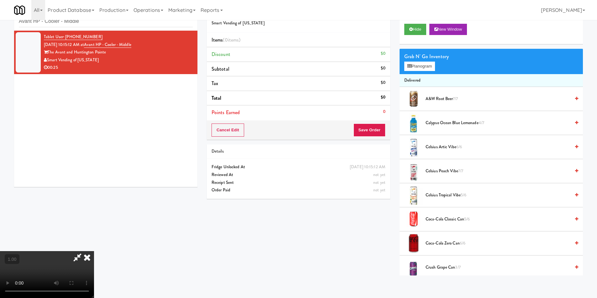
click at [94, 251] on video at bounding box center [47, 274] width 94 height 47
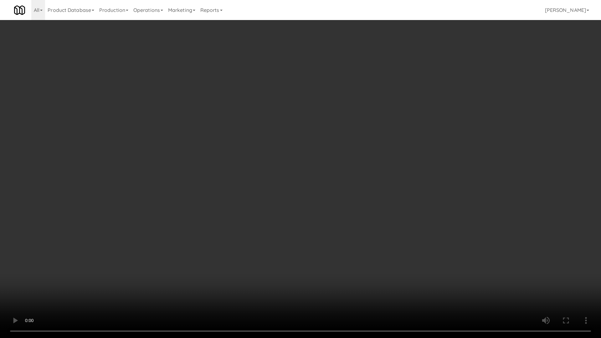
click at [205, 145] on video at bounding box center [300, 169] width 601 height 338
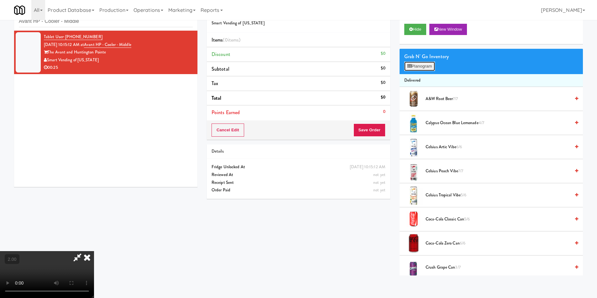
click at [411, 65] on icon at bounding box center [409, 66] width 4 height 4
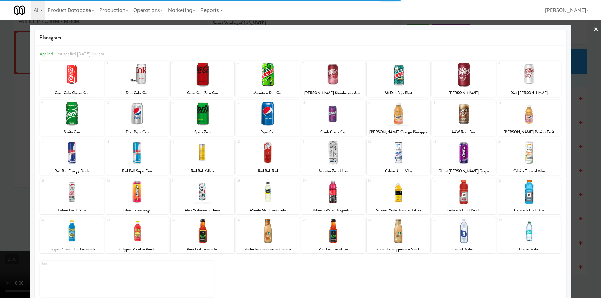
click at [80, 121] on div at bounding box center [72, 114] width 64 height 24
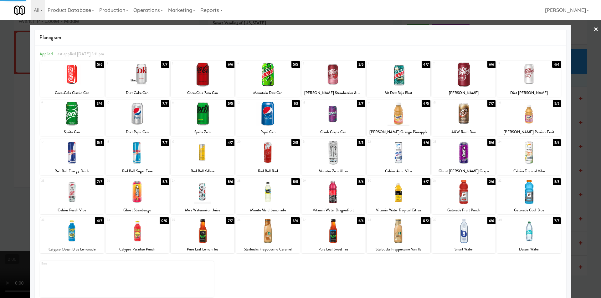
click at [80, 121] on div at bounding box center [72, 114] width 64 height 24
click at [330, 112] on div at bounding box center [334, 114] width 64 height 24
click at [467, 111] on div at bounding box center [464, 114] width 64 height 24
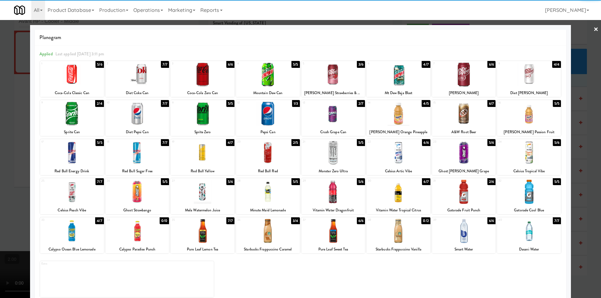
click at [0, 98] on div at bounding box center [300, 149] width 601 height 298
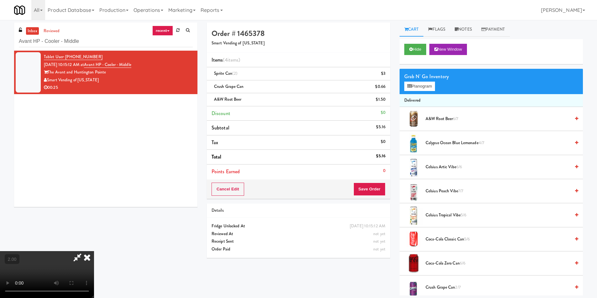
click at [94, 251] on icon at bounding box center [87, 257] width 14 height 13
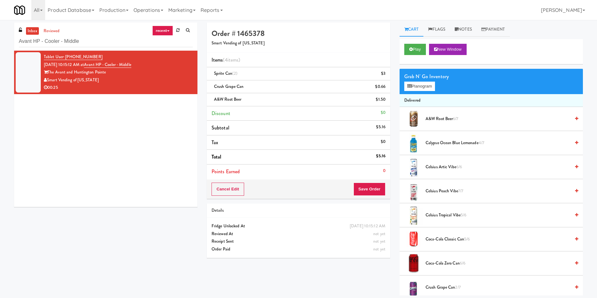
drag, startPoint x: 363, startPoint y: 198, endPoint x: 360, endPoint y: 194, distance: 4.2
click at [362, 197] on div "Cancel Edit Save Order" at bounding box center [298, 189] width 183 height 19
click at [360, 191] on button "Save Order" at bounding box center [369, 189] width 32 height 13
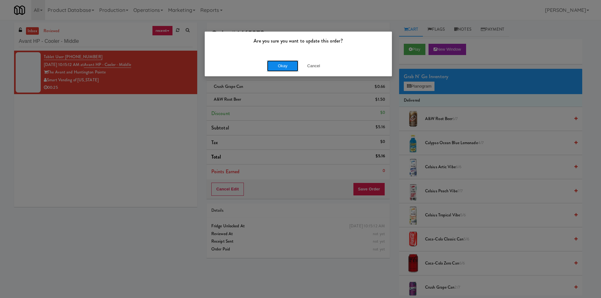
click at [278, 61] on button "Okay" at bounding box center [282, 65] width 31 height 11
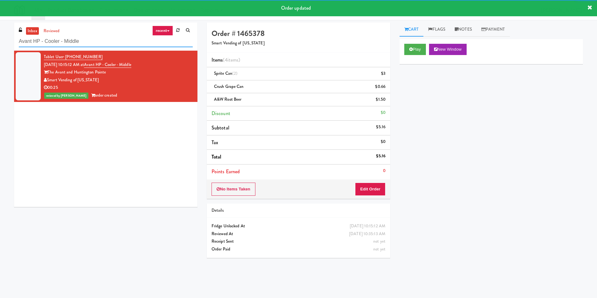
drag, startPoint x: 61, startPoint y: 41, endPoint x: 1, endPoint y: 42, distance: 60.1
click at [1, 41] on div "inbox reviewed recent all unclear take inventory issue suspicious failed recent…" at bounding box center [298, 148] width 597 height 251
paste input "680 LSD Cooler"
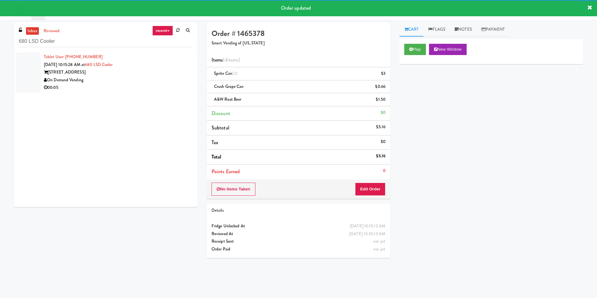
click at [158, 77] on div "On Demand Vending" at bounding box center [118, 80] width 149 height 8
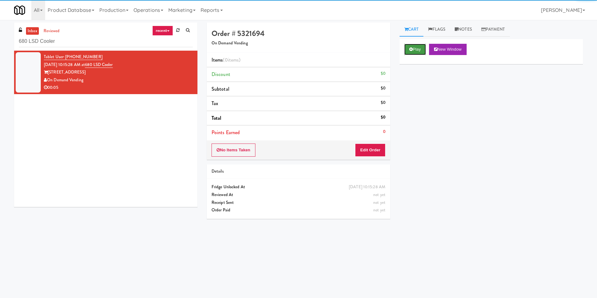
click at [406, 48] on button "Play" at bounding box center [415, 49] width 22 height 11
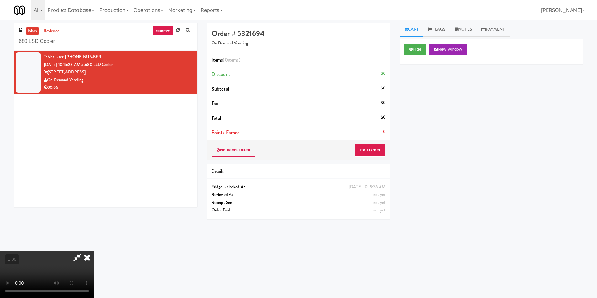
click at [94, 251] on video at bounding box center [47, 274] width 94 height 47
click at [373, 146] on button "Edit Order" at bounding box center [370, 150] width 30 height 13
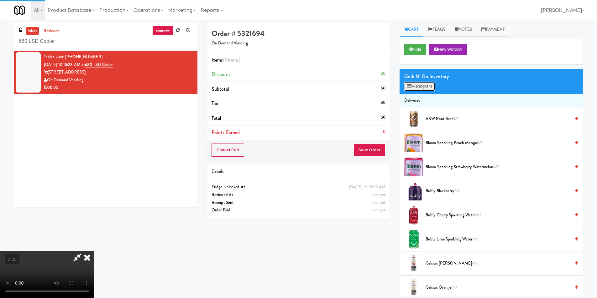
click at [417, 86] on button "Planogram" at bounding box center [419, 86] width 31 height 9
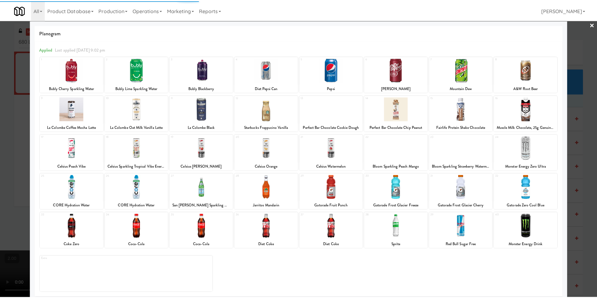
scroll to position [9, 0]
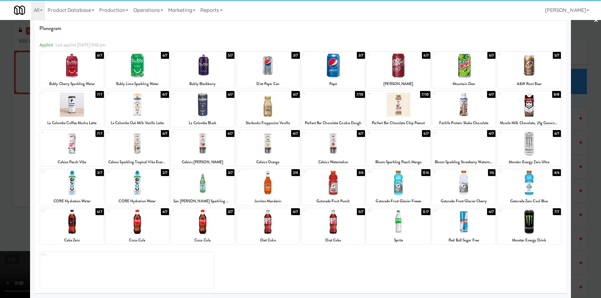
click at [532, 190] on div at bounding box center [529, 183] width 64 height 24
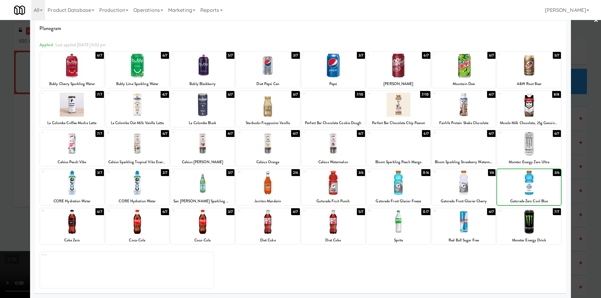
drag, startPoint x: 586, startPoint y: 174, endPoint x: 512, endPoint y: 172, distance: 73.9
click at [586, 173] on div at bounding box center [300, 149] width 601 height 298
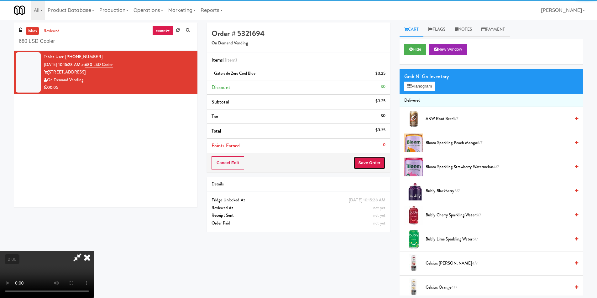
click at [372, 163] on button "Save Order" at bounding box center [369, 163] width 32 height 13
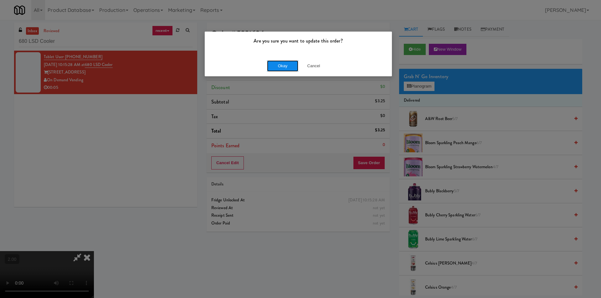
click at [286, 64] on button "Okay" at bounding box center [282, 65] width 31 height 11
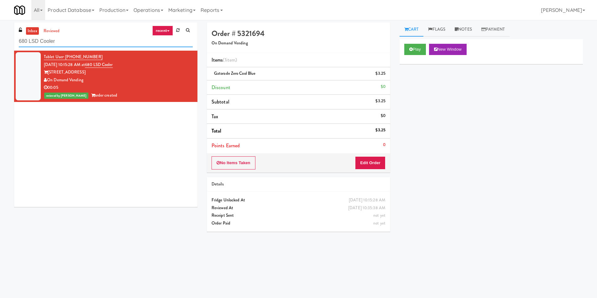
drag, startPoint x: 85, startPoint y: 44, endPoint x: 13, endPoint y: 23, distance: 75.2
click at [0, 25] on div "inbox reviewed recent all unclear take inventory issue suspicious failed recent…" at bounding box center [298, 148] width 597 height 251
paste input "[PERSON_NAME] - Cooler - Left"
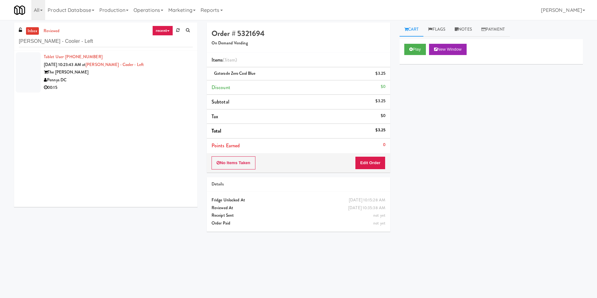
click at [171, 74] on div "The [PERSON_NAME]" at bounding box center [118, 73] width 149 height 8
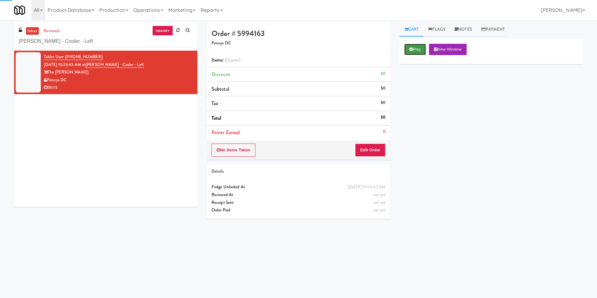
click at [416, 48] on button "Play" at bounding box center [415, 49] width 22 height 11
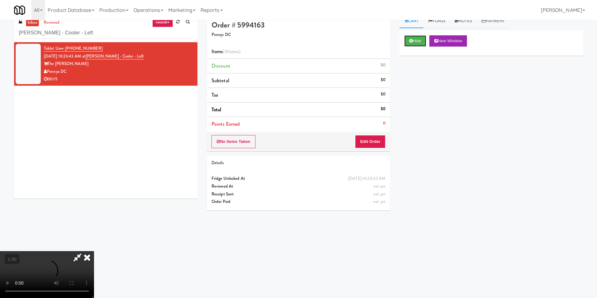
scroll to position [20, 0]
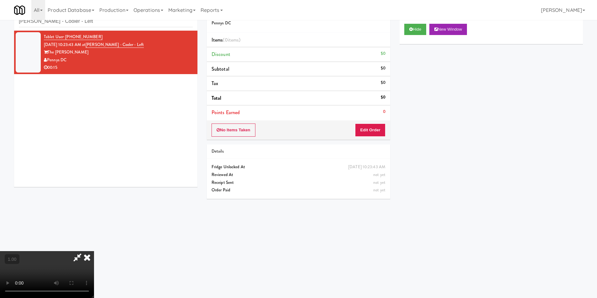
click at [94, 251] on video at bounding box center [47, 274] width 94 height 47
click at [365, 129] on button "Edit Order" at bounding box center [370, 130] width 30 height 13
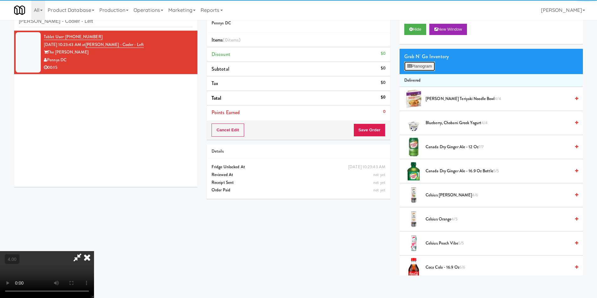
click at [415, 71] on button "Planogram" at bounding box center [419, 66] width 31 height 9
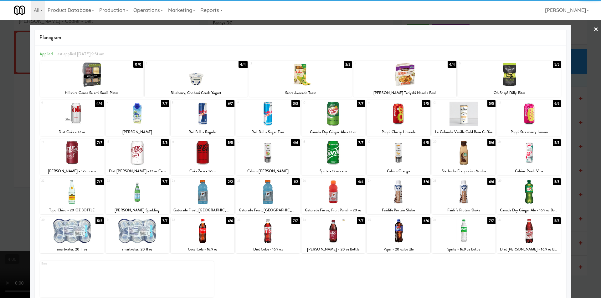
click at [463, 125] on div at bounding box center [464, 114] width 64 height 24
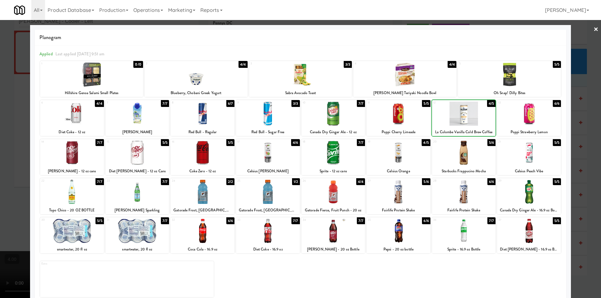
click at [463, 125] on div at bounding box center [464, 114] width 64 height 24
click at [585, 105] on div at bounding box center [300, 149] width 601 height 298
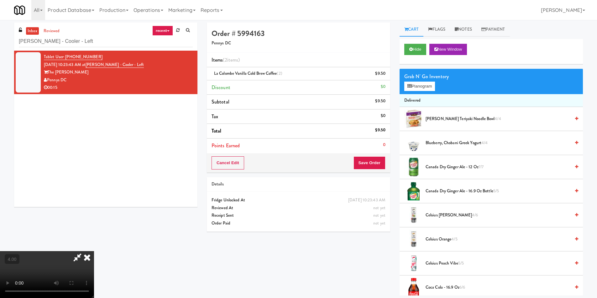
drag, startPoint x: 343, startPoint y: 28, endPoint x: 354, endPoint y: 49, distance: 23.0
click at [94, 251] on div at bounding box center [47, 274] width 94 height 47
click at [344, 20] on div "All 325 Vending [URL][DOMAIN_NAME] 901 Smrt Mrkt [URL][DOMAIN_NAME] 9518002 [GE…" at bounding box center [298, 10] width 568 height 20
click at [94, 251] on icon at bounding box center [87, 257] width 14 height 13
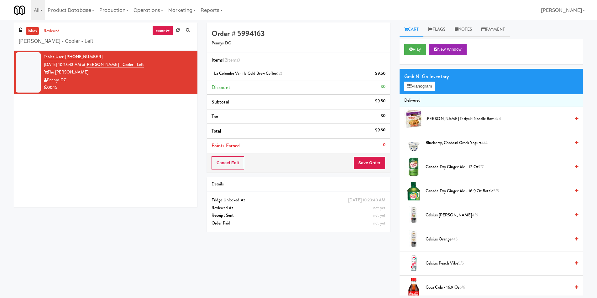
click at [367, 163] on div "Cancel Edit Save Order" at bounding box center [298, 162] width 183 height 19
click at [359, 164] on button "Save Order" at bounding box center [369, 163] width 32 height 13
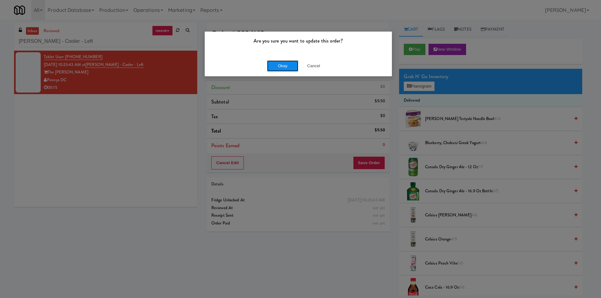
click at [288, 63] on button "Okay" at bounding box center [282, 65] width 31 height 11
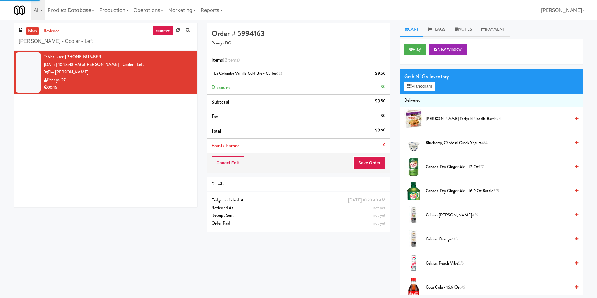
paste input "500 West Trade - Combo"
click at [0, 44] on div "inbox reviewed recent all unclear take inventory issue suspicious failed recent…" at bounding box center [298, 159] width 597 height 273
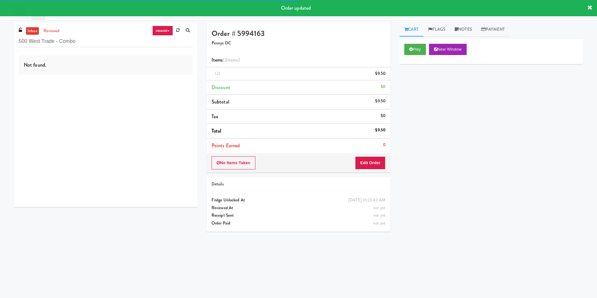
click at [162, 79] on div "Not found." at bounding box center [105, 129] width 183 height 157
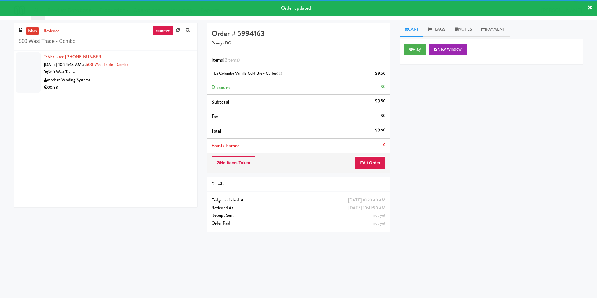
click at [166, 77] on div "Modern Vending Systems" at bounding box center [118, 80] width 149 height 8
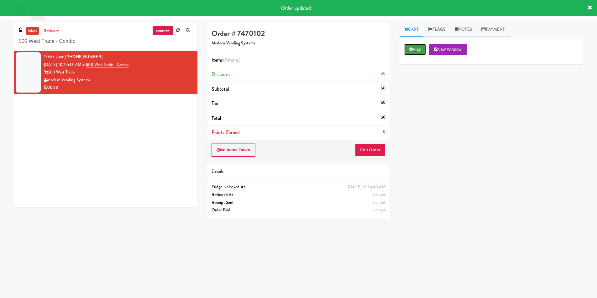
click at [414, 50] on button "Play" at bounding box center [415, 49] width 22 height 11
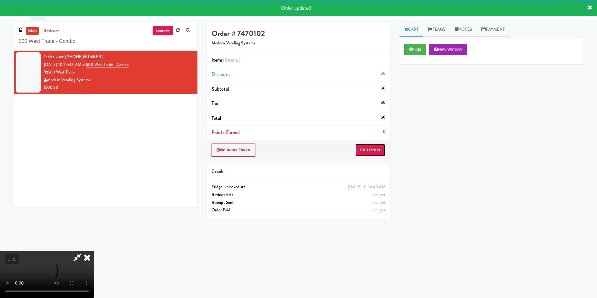
click at [371, 150] on button "Edit Order" at bounding box center [370, 150] width 30 height 13
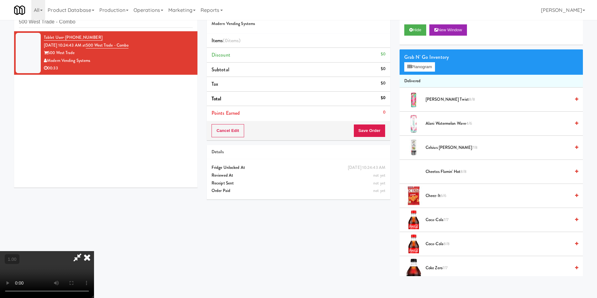
scroll to position [20, 0]
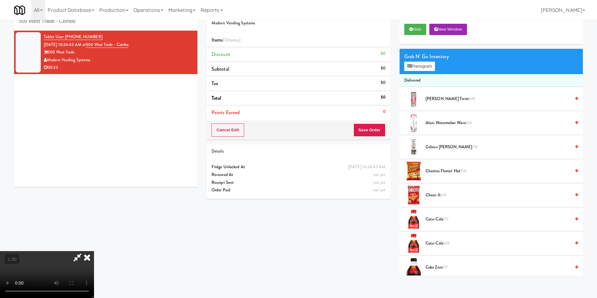
click at [94, 251] on video at bounding box center [47, 274] width 94 height 47
drag, startPoint x: 136, startPoint y: 199, endPoint x: 148, endPoint y: 217, distance: 22.1
click at [94, 251] on video at bounding box center [47, 274] width 94 height 47
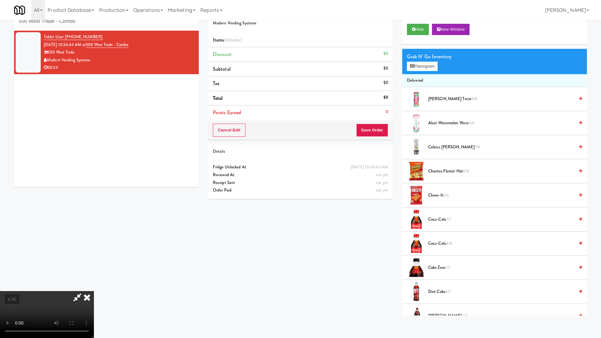
click at [94, 291] on video at bounding box center [47, 314] width 94 height 47
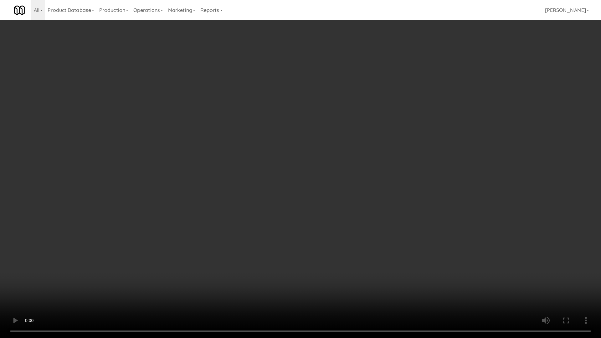
click at [231, 134] on video at bounding box center [300, 169] width 601 height 338
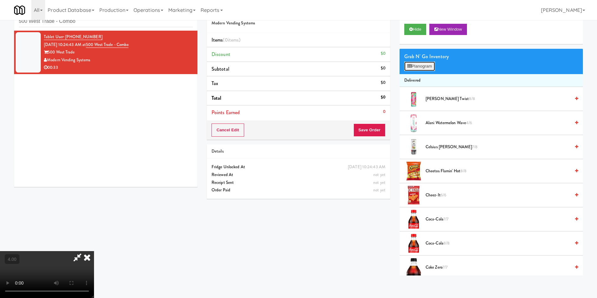
drag, startPoint x: 418, startPoint y: 66, endPoint x: 321, endPoint y: 70, distance: 96.5
click at [417, 66] on button "Planogram" at bounding box center [419, 66] width 31 height 9
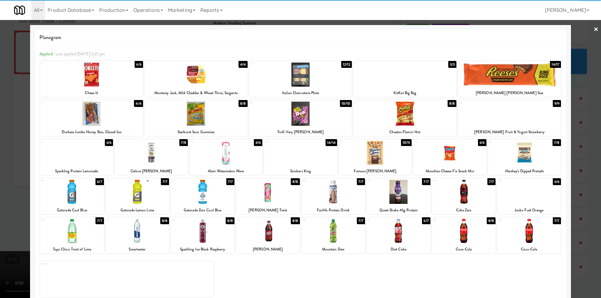
click at [312, 118] on div at bounding box center [300, 114] width 103 height 24
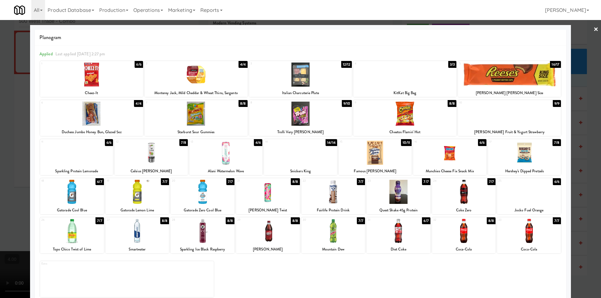
click at [276, 194] on div at bounding box center [268, 192] width 64 height 24
click at [0, 117] on div at bounding box center [300, 149] width 601 height 298
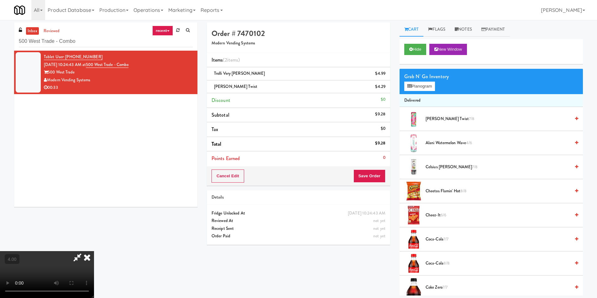
click at [94, 251] on icon at bounding box center [87, 257] width 14 height 13
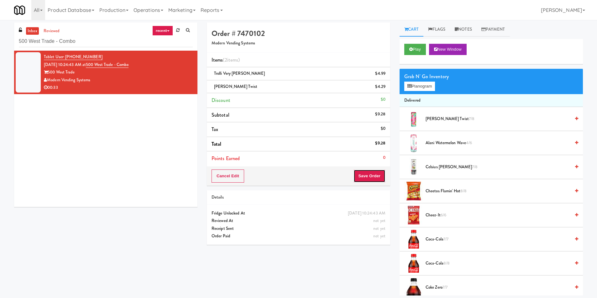
click at [370, 174] on button "Save Order" at bounding box center [369, 176] width 32 height 13
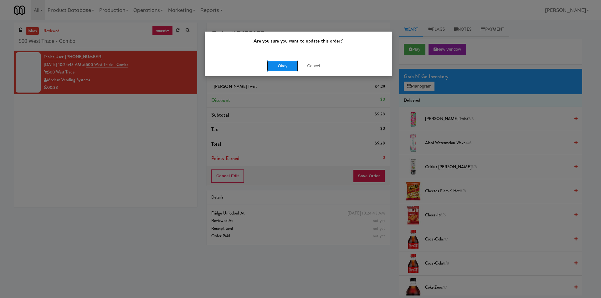
click at [280, 64] on button "Okay" at bounding box center [282, 65] width 31 height 11
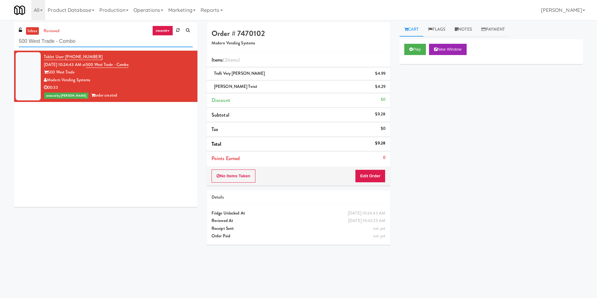
paste input "29 S LaSalle - Left - Fridge"
drag, startPoint x: 97, startPoint y: 44, endPoint x: 0, endPoint y: 42, distance: 97.4
click at [0, 42] on div "inbox reviewed recent all unclear take inventory issue suspicious failed recent…" at bounding box center [298, 148] width 597 height 251
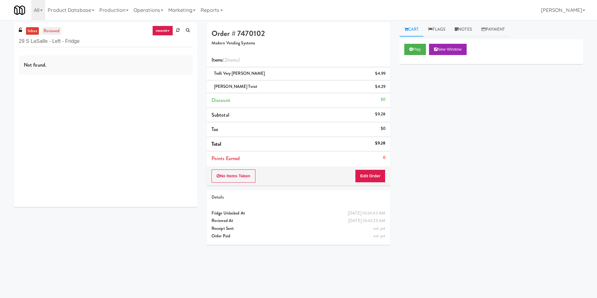
click at [48, 30] on link "reviewed" at bounding box center [51, 31] width 19 height 8
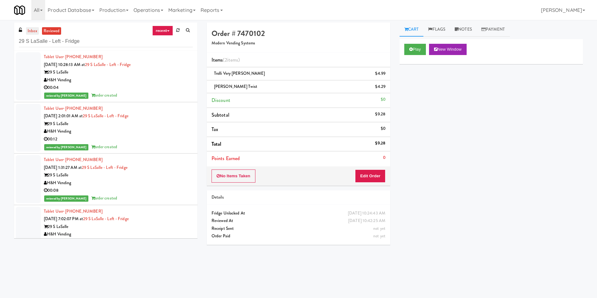
click at [26, 30] on link "inbox" at bounding box center [32, 31] width 13 height 8
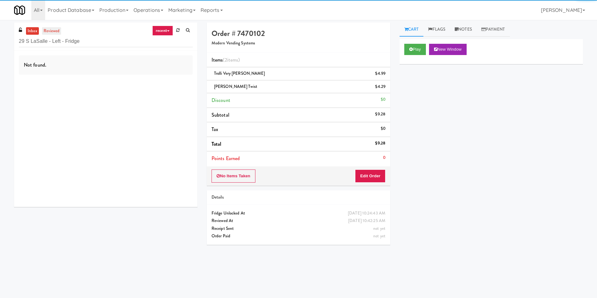
click at [51, 31] on link "reviewed" at bounding box center [51, 31] width 19 height 8
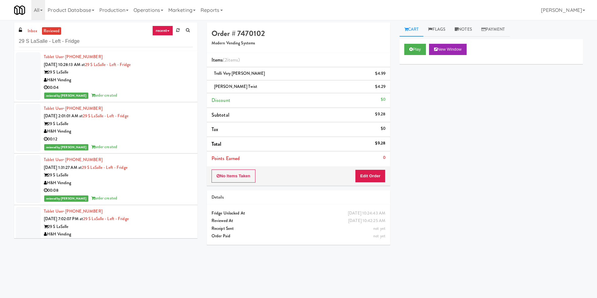
click at [124, 88] on div "00:04" at bounding box center [118, 88] width 149 height 8
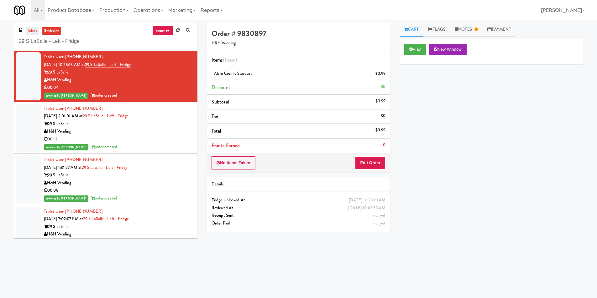
click at [35, 34] on link "inbox" at bounding box center [32, 31] width 13 height 8
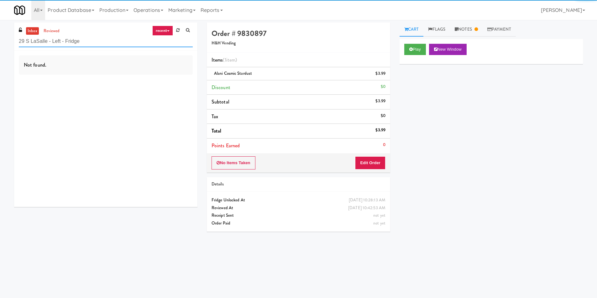
paste input "Capital Height Cooler"
drag, startPoint x: 87, startPoint y: 43, endPoint x: 0, endPoint y: 48, distance: 87.2
click at [0, 48] on div "inbox reviewed recent all unclear take inventory issue suspicious failed recent…" at bounding box center [298, 148] width 597 height 251
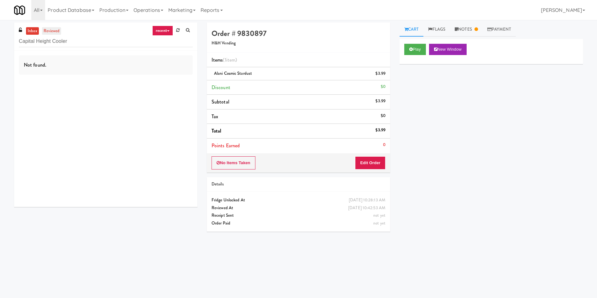
click at [55, 29] on link "reviewed" at bounding box center [51, 31] width 19 height 8
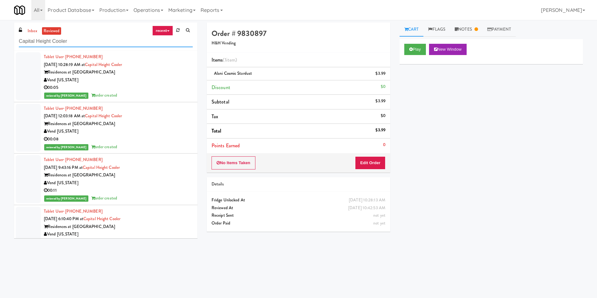
drag, startPoint x: 80, startPoint y: 46, endPoint x: 0, endPoint y: 45, distance: 80.2
click at [0, 45] on div "inbox reviewed recent all unclear take inventory issue suspicious failed recent…" at bounding box center [298, 148] width 597 height 251
paste input "Park Place - Cooler - Right"
click at [37, 32] on link "inbox" at bounding box center [32, 31] width 13 height 8
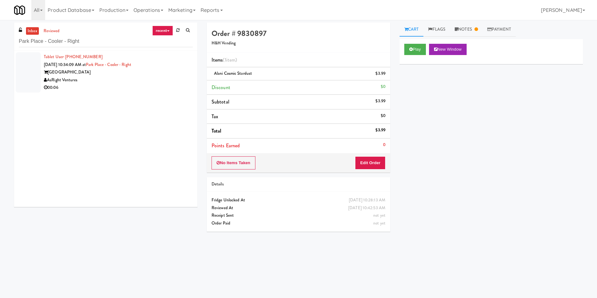
click at [121, 76] on div "[GEOGRAPHIC_DATA]" at bounding box center [118, 73] width 149 height 8
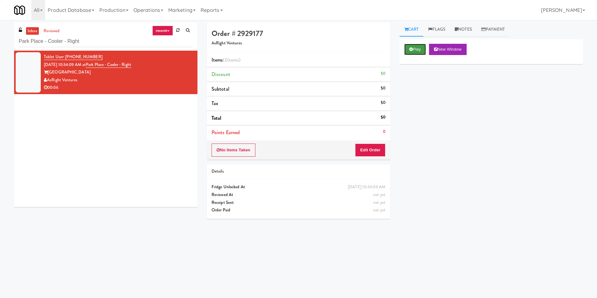
click at [414, 51] on button "Play" at bounding box center [415, 49] width 22 height 11
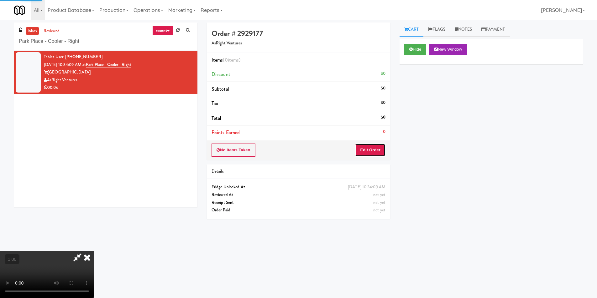
click at [383, 146] on button "Edit Order" at bounding box center [370, 150] width 30 height 13
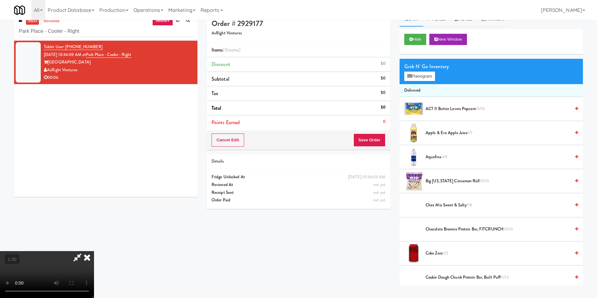
scroll to position [20, 0]
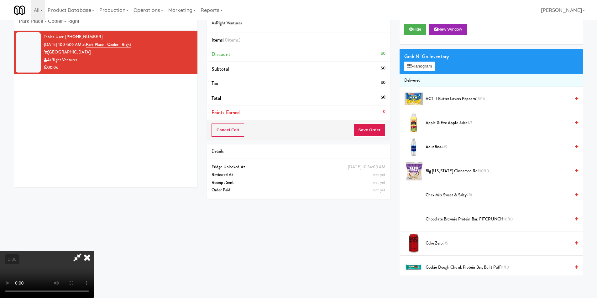
click at [94, 251] on video at bounding box center [47, 274] width 94 height 47
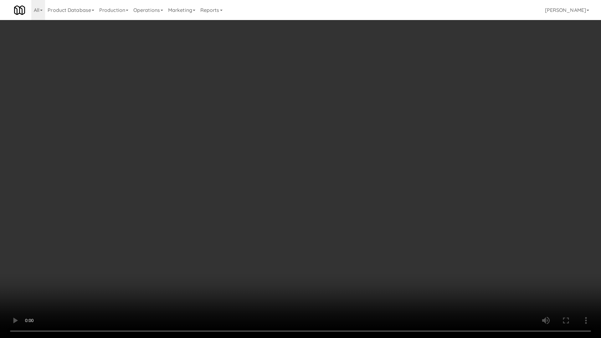
click at [98, 271] on video at bounding box center [300, 169] width 601 height 338
drag, startPoint x: 243, startPoint y: 215, endPoint x: 235, endPoint y: 215, distance: 7.8
click at [235, 215] on video at bounding box center [300, 169] width 601 height 338
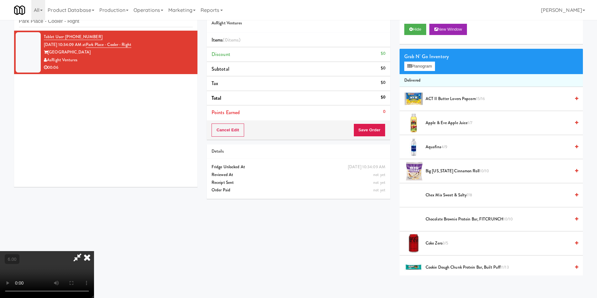
click at [94, 251] on video at bounding box center [47, 274] width 94 height 47
click at [418, 67] on button "Planogram" at bounding box center [419, 66] width 31 height 9
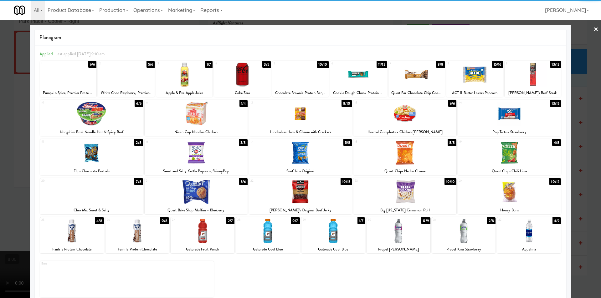
click at [520, 122] on div at bounding box center [509, 114] width 103 height 24
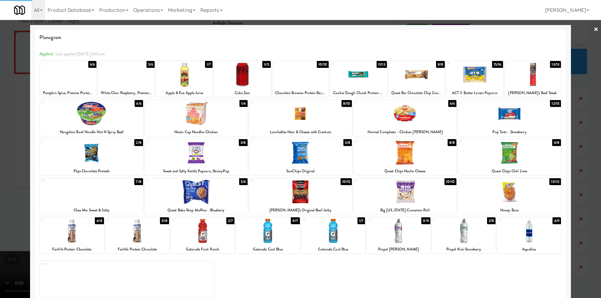
click at [577, 124] on div at bounding box center [300, 149] width 601 height 298
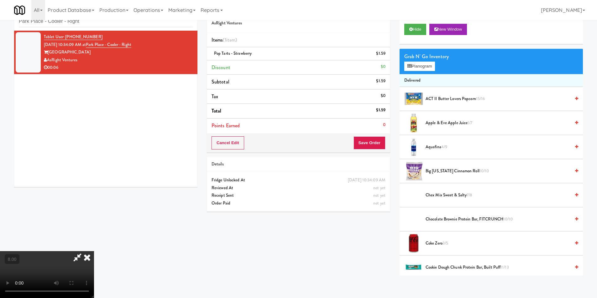
click at [94, 251] on icon at bounding box center [87, 257] width 14 height 13
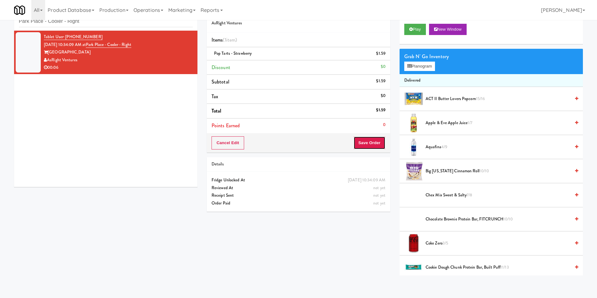
click at [365, 141] on button "Save Order" at bounding box center [369, 143] width 32 height 13
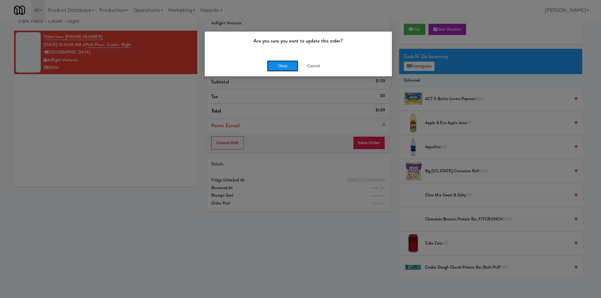
click at [282, 67] on button "Okay" at bounding box center [282, 65] width 31 height 11
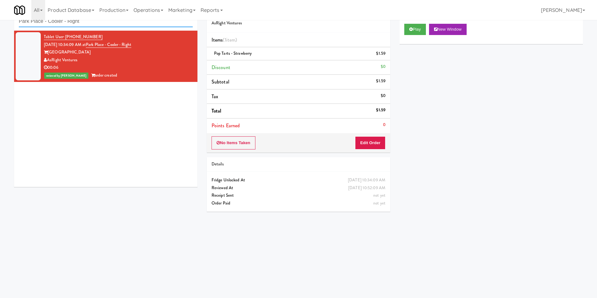
paste input "The [PERSON_NAME]"
drag, startPoint x: 55, startPoint y: 24, endPoint x: 0, endPoint y: 23, distance: 54.8
click at [0, 23] on div "inbox reviewed recent all unclear take inventory issue suspicious failed recent…" at bounding box center [298, 128] width 597 height 251
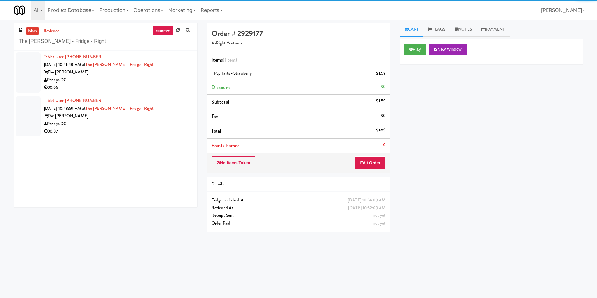
type input "The [PERSON_NAME] - Fridge - Right"
click at [156, 86] on div "00:05" at bounding box center [118, 88] width 149 height 8
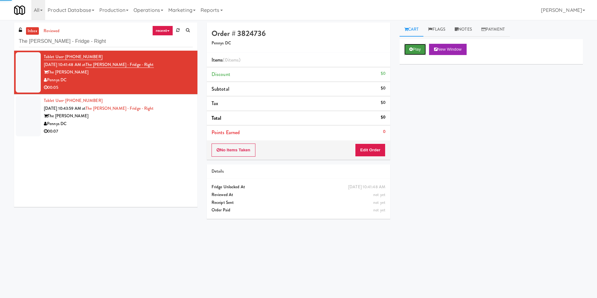
click at [414, 49] on button "Play" at bounding box center [415, 49] width 22 height 11
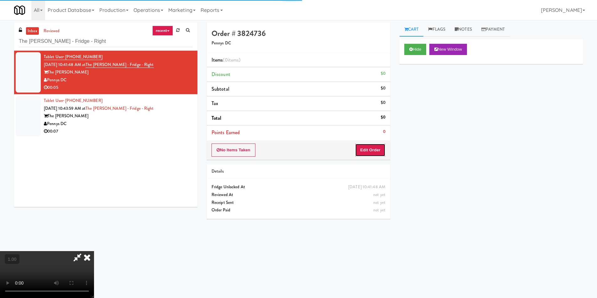
click at [356, 150] on button "Edit Order" at bounding box center [370, 150] width 30 height 13
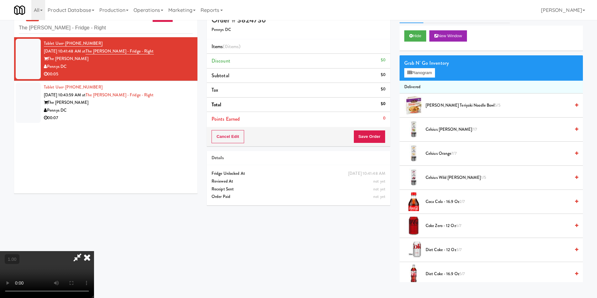
scroll to position [20, 0]
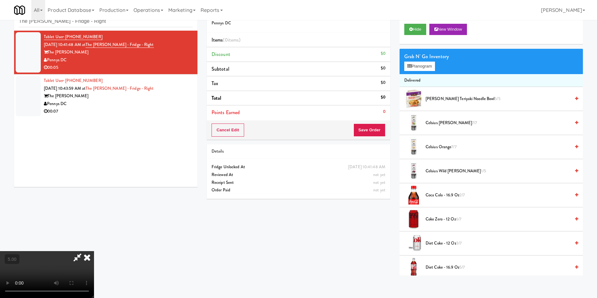
click at [94, 251] on video at bounding box center [47, 274] width 94 height 47
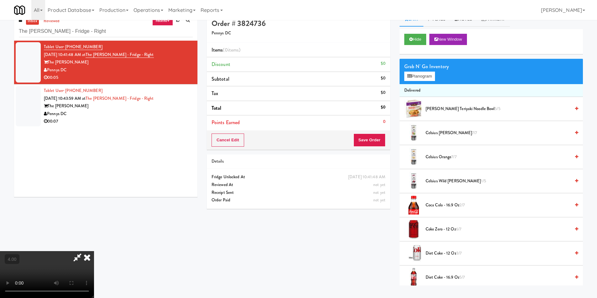
scroll to position [0, 0]
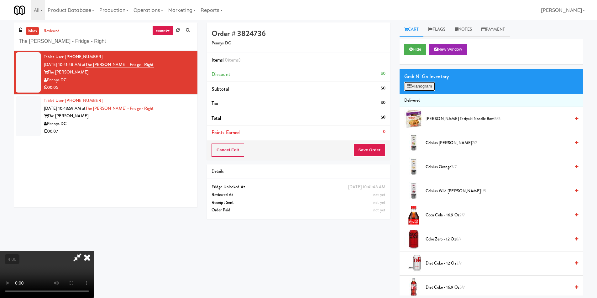
click at [423, 84] on button "Planogram" at bounding box center [419, 86] width 31 height 9
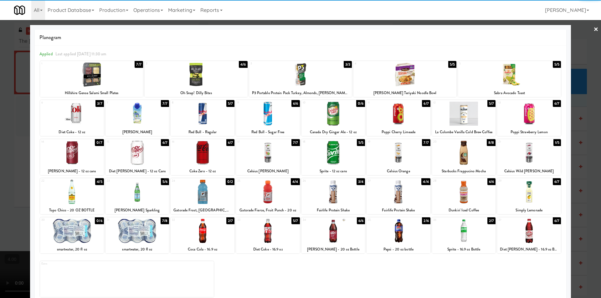
drag, startPoint x: 208, startPoint y: 115, endPoint x: 0, endPoint y: 99, distance: 208.2
click at [206, 113] on div at bounding box center [203, 114] width 64 height 24
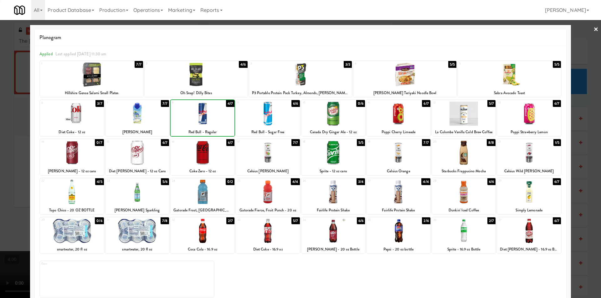
click at [0, 96] on div at bounding box center [300, 149] width 601 height 298
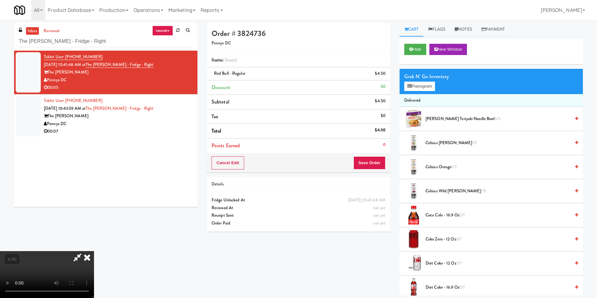
click at [369, 156] on div "Cancel Edit Save Order" at bounding box center [298, 162] width 183 height 19
click at [361, 161] on button "Save Order" at bounding box center [369, 163] width 32 height 13
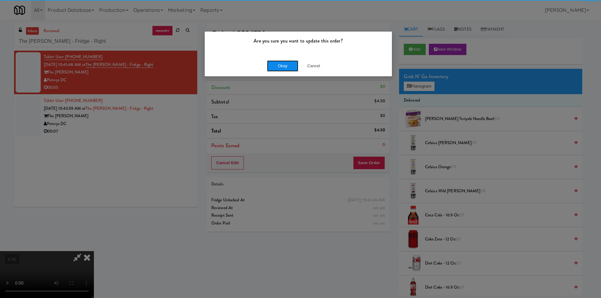
click at [275, 66] on button "Okay" at bounding box center [282, 65] width 31 height 11
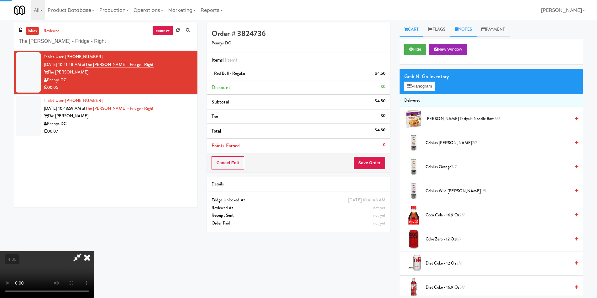
click at [467, 33] on link "Notes" at bounding box center [463, 30] width 27 height 14
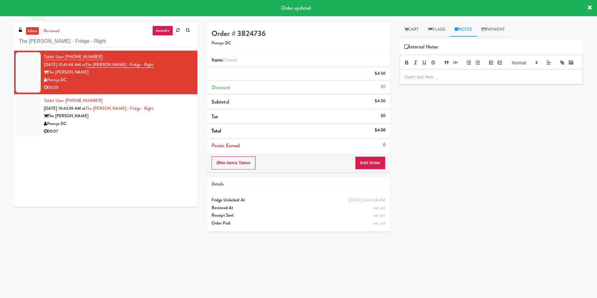
click at [449, 80] on p at bounding box center [490, 77] width 173 height 7
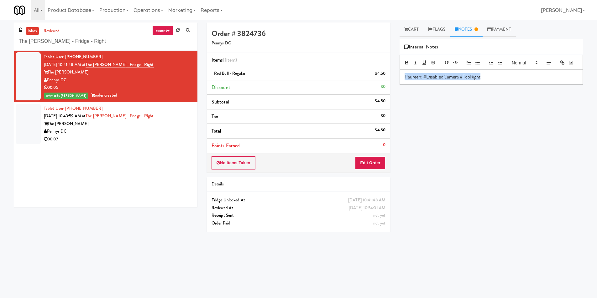
copy p "Paureen: #DisabledCamera #TopRight"
drag, startPoint x: 500, startPoint y: 86, endPoint x: 393, endPoint y: 84, distance: 107.7
click at [393, 84] on div "Order # 3824736 Pennys DC Items (1 item ) Red Bull - Regular $4.50 Discount $0 …" at bounding box center [394, 148] width 385 height 251
click at [178, 129] on div "Pennys DC" at bounding box center [118, 132] width 149 height 8
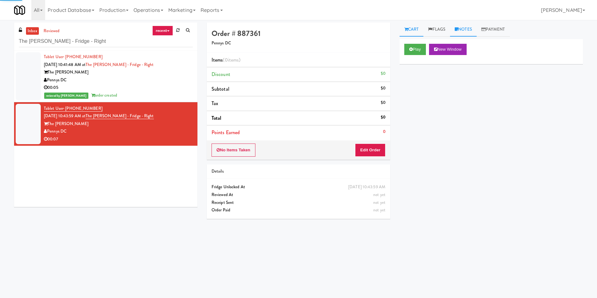
click at [466, 32] on link "Notes" at bounding box center [463, 30] width 27 height 14
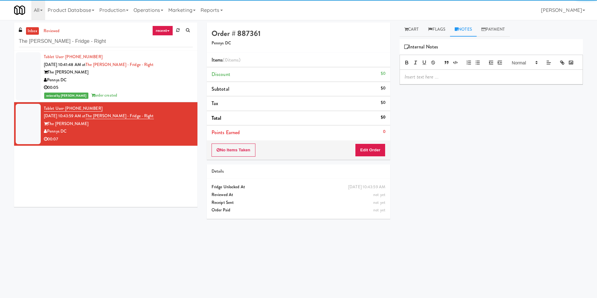
click at [442, 80] on p at bounding box center [490, 77] width 173 height 7
paste div
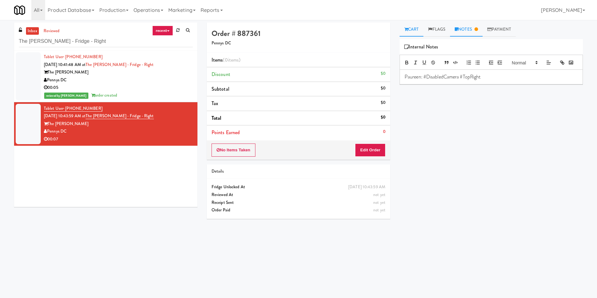
click at [414, 29] on link "Cart" at bounding box center [411, 30] width 24 height 14
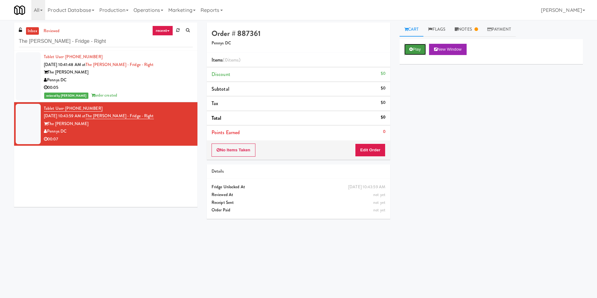
click at [413, 52] on button "Play" at bounding box center [415, 49] width 22 height 11
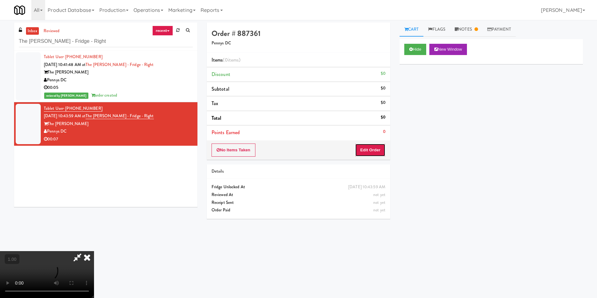
click at [378, 152] on button "Edit Order" at bounding box center [370, 150] width 30 height 13
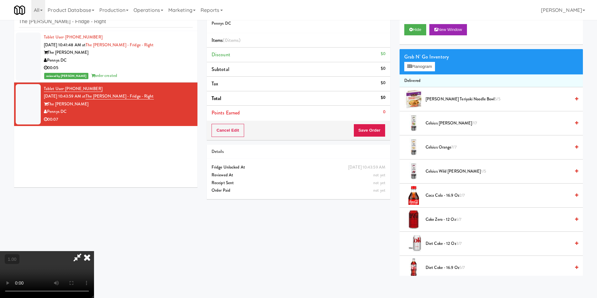
scroll to position [20, 0]
click at [94, 251] on video at bounding box center [47, 274] width 94 height 47
click at [426, 65] on button "Planogram" at bounding box center [419, 66] width 31 height 9
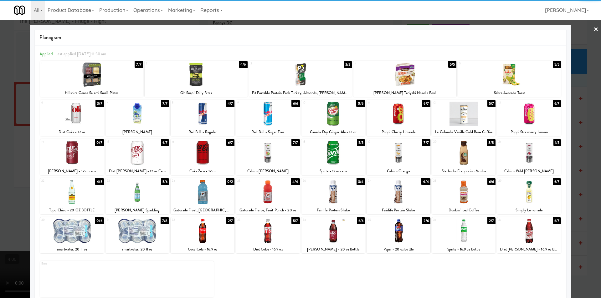
drag, startPoint x: 464, startPoint y: 117, endPoint x: 481, endPoint y: 119, distance: 17.1
click at [463, 117] on div at bounding box center [464, 114] width 64 height 24
click at [576, 125] on div at bounding box center [300, 149] width 601 height 298
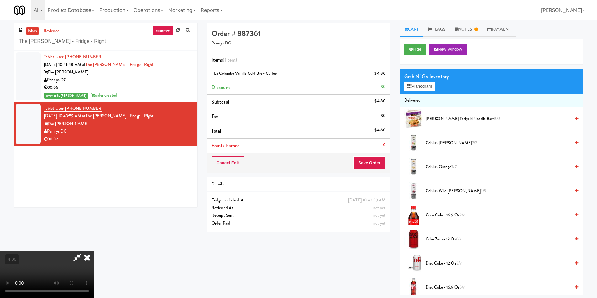
click at [94, 251] on video at bounding box center [47, 274] width 94 height 47
click at [367, 160] on button "Save Order" at bounding box center [369, 163] width 32 height 13
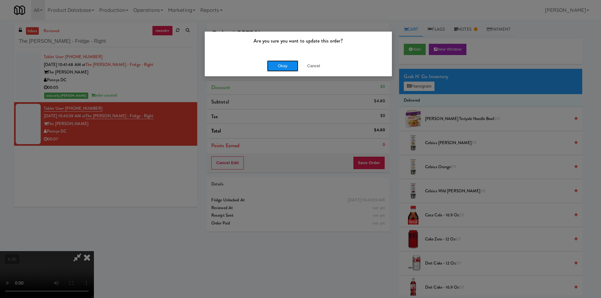
click at [287, 66] on button "Okay" at bounding box center [282, 65] width 31 height 11
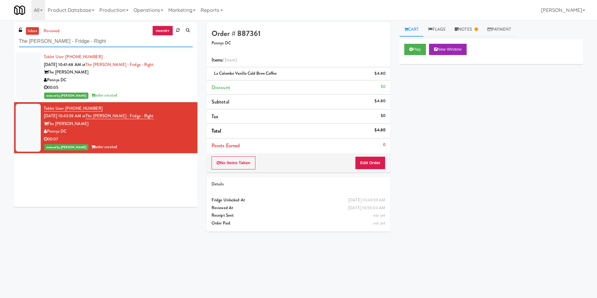
drag, startPoint x: 99, startPoint y: 44, endPoint x: 0, endPoint y: 41, distance: 99.3
click at [0, 41] on div "inbox reviewed recent all unclear take inventory issue suspicious failed recent…" at bounding box center [298, 148] width 597 height 251
paste input "Aperture UCF - Cooler - Middle"
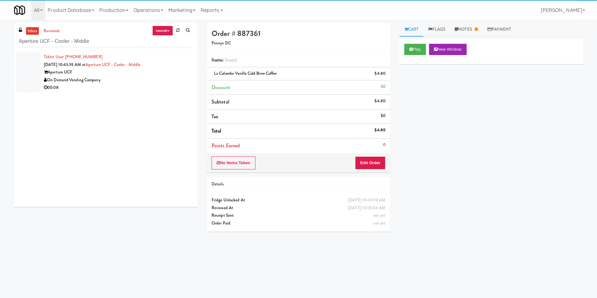
click at [171, 78] on div "On Demand Vending Company" at bounding box center [118, 80] width 149 height 8
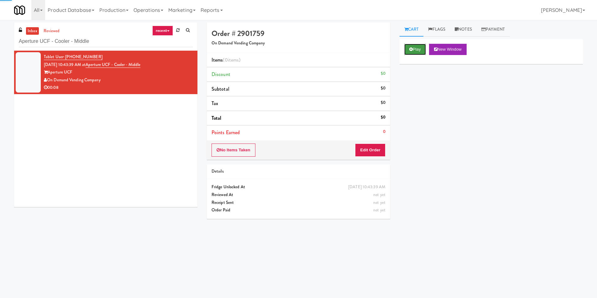
click at [419, 52] on button "Play" at bounding box center [415, 49] width 22 height 11
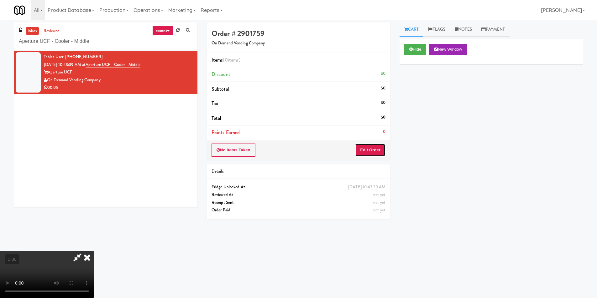
click at [367, 153] on button "Edit Order" at bounding box center [370, 150] width 30 height 13
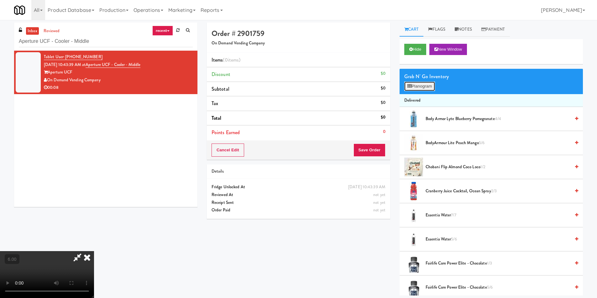
click at [417, 83] on button "Planogram" at bounding box center [419, 86] width 31 height 9
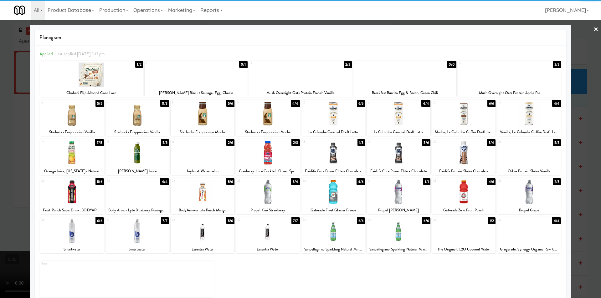
click at [71, 119] on div at bounding box center [72, 114] width 64 height 24
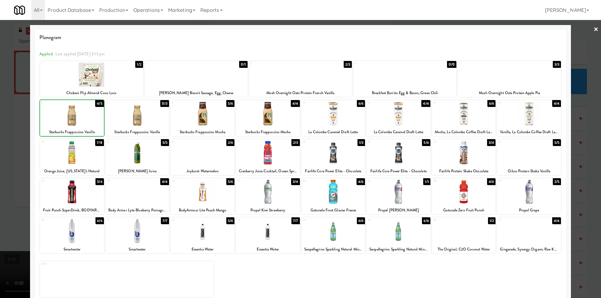
click at [0, 106] on div at bounding box center [300, 149] width 601 height 298
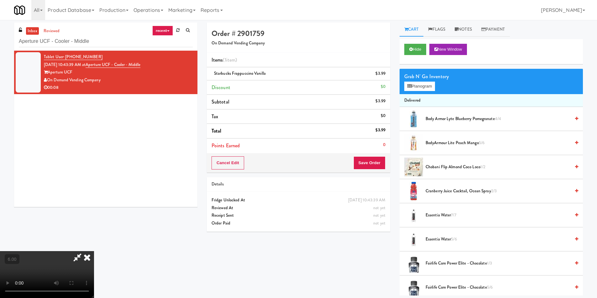
click at [85, 251] on icon at bounding box center [77, 257] width 14 height 13
click at [362, 164] on button "Save Order" at bounding box center [369, 163] width 32 height 13
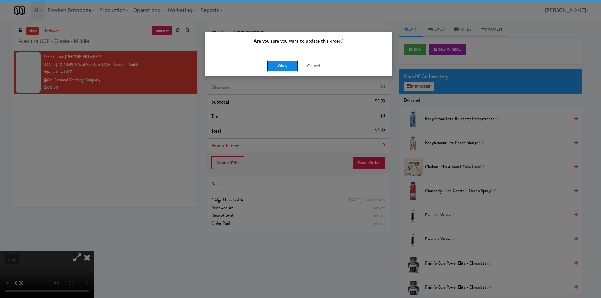
click at [279, 66] on button "Okay" at bounding box center [282, 65] width 31 height 11
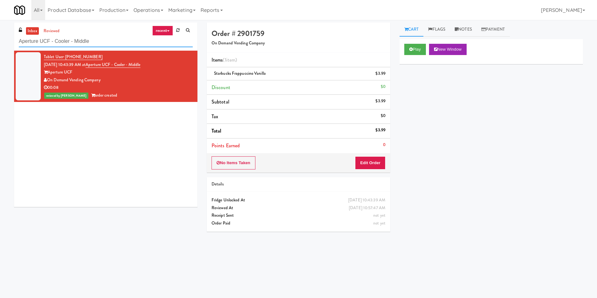
paste input "Moderne Pantry"
drag, startPoint x: 106, startPoint y: 40, endPoint x: 7, endPoint y: 47, distance: 99.8
click at [0, 45] on div "inbox reviewed recent all unclear take inventory issue suspicious failed recent…" at bounding box center [298, 148] width 597 height 251
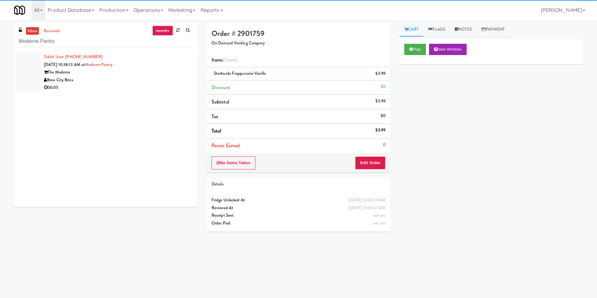
click at [164, 71] on div "The Moderne" at bounding box center [118, 73] width 149 height 8
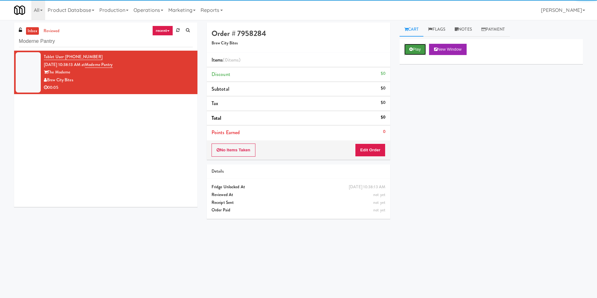
click at [413, 52] on button "Play" at bounding box center [415, 49] width 22 height 11
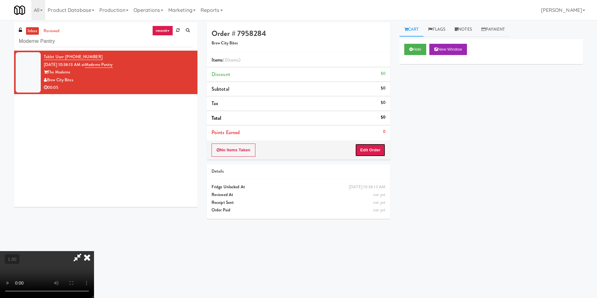
click at [375, 154] on button "Edit Order" at bounding box center [370, 150] width 30 height 13
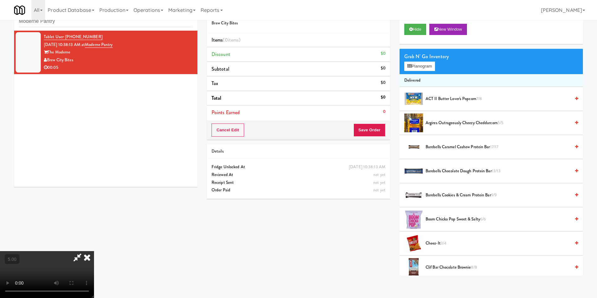
scroll to position [1, 0]
click at [415, 68] on button "Planogram" at bounding box center [419, 66] width 31 height 9
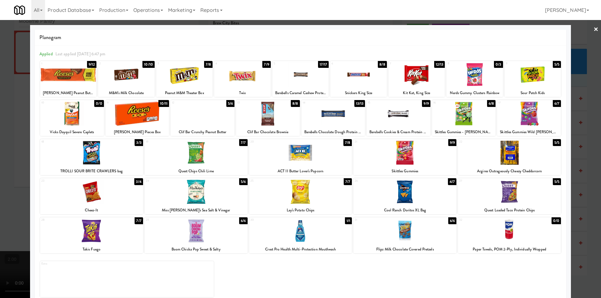
click at [0, 175] on div at bounding box center [300, 149] width 601 height 298
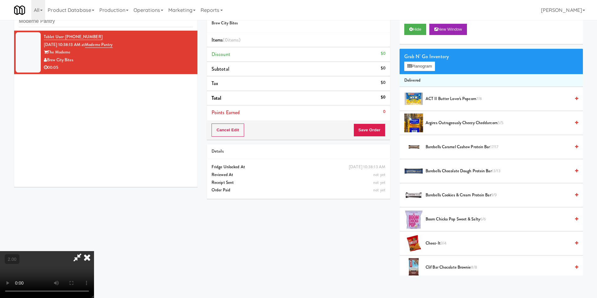
click at [94, 251] on video at bounding box center [47, 274] width 94 height 47
click at [435, 66] on button "Planogram" at bounding box center [419, 66] width 31 height 9
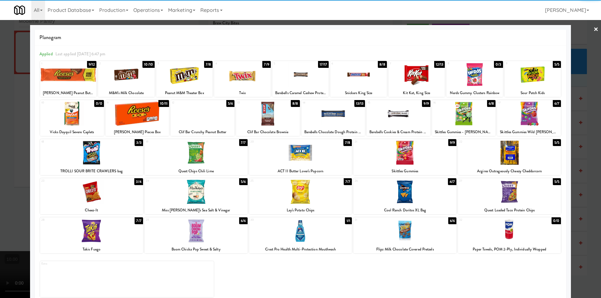
click at [361, 80] on div at bounding box center [358, 75] width 56 height 24
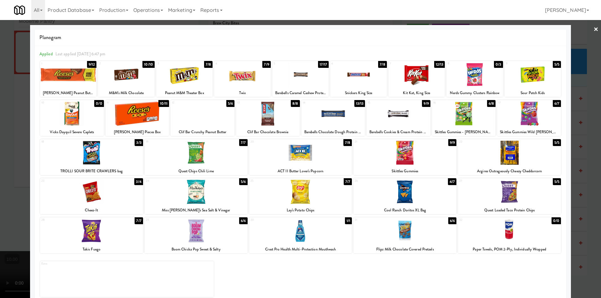
click at [0, 112] on div at bounding box center [300, 149] width 601 height 298
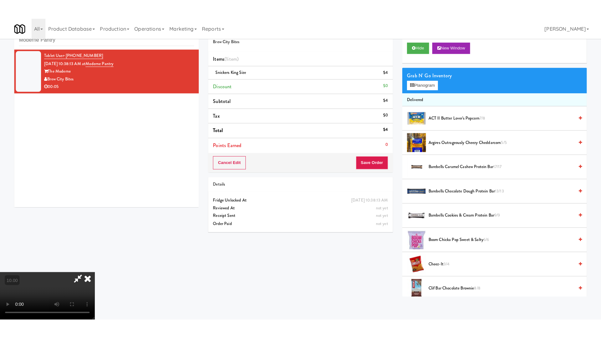
scroll to position [31, 0]
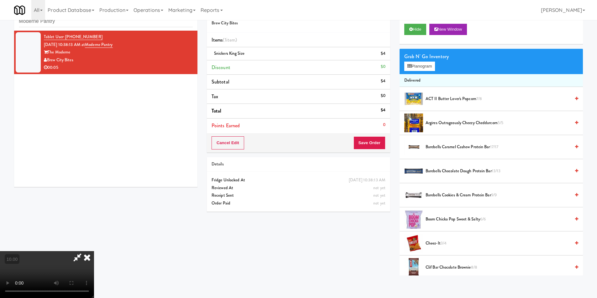
click at [94, 251] on video at bounding box center [47, 274] width 94 height 47
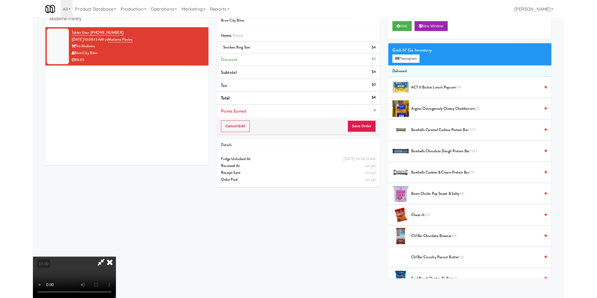
scroll to position [13, 0]
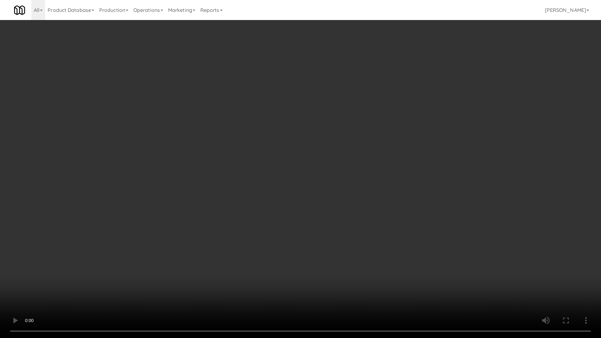
drag, startPoint x: 173, startPoint y: 197, endPoint x: 178, endPoint y: 193, distance: 6.2
click at [177, 194] on video at bounding box center [300, 169] width 601 height 338
click at [280, 246] on video at bounding box center [300, 169] width 601 height 338
drag, startPoint x: 279, startPoint y: 246, endPoint x: 279, endPoint y: 208, distance: 37.9
click at [277, 246] on video at bounding box center [300, 169] width 601 height 338
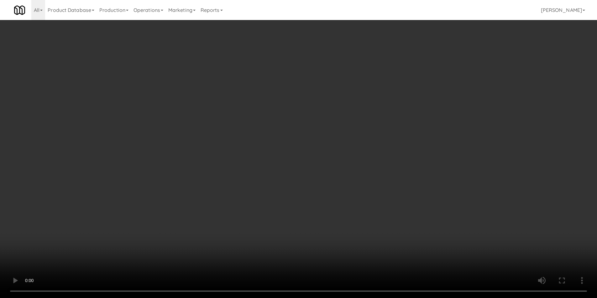
scroll to position [0, 0]
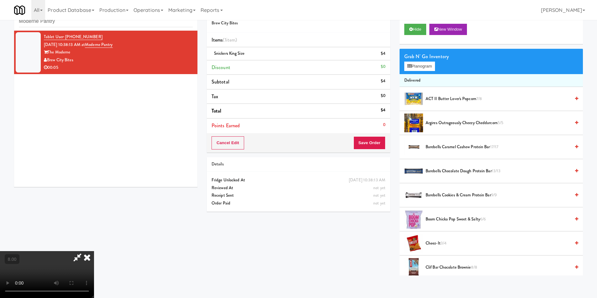
click at [94, 251] on icon at bounding box center [87, 257] width 14 height 13
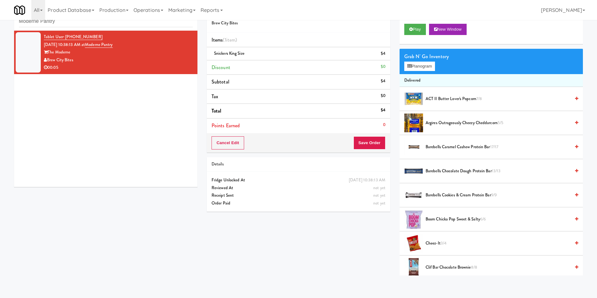
click at [381, 151] on div "Cancel Edit Save Order" at bounding box center [298, 142] width 183 height 19
click at [377, 145] on button "Save Order" at bounding box center [369, 143] width 32 height 13
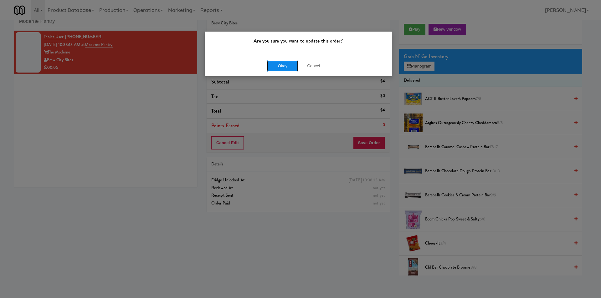
click at [287, 66] on button "Okay" at bounding box center [282, 65] width 31 height 11
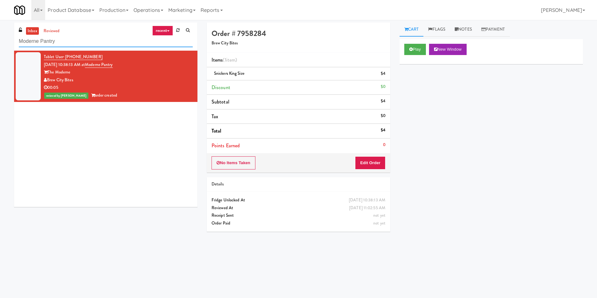
drag, startPoint x: 79, startPoint y: 42, endPoint x: 0, endPoint y: 52, distance: 79.6
click at [0, 52] on div "inbox reviewed recent all unclear take inventory issue suspicious failed recent…" at bounding box center [298, 148] width 597 height 251
paste input "Cool - MW - Pre Launch"
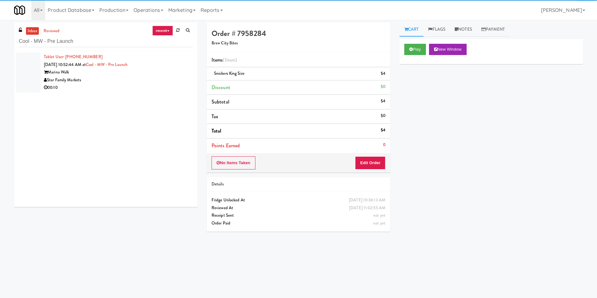
click at [157, 78] on div "Star Family Markets" at bounding box center [118, 80] width 149 height 8
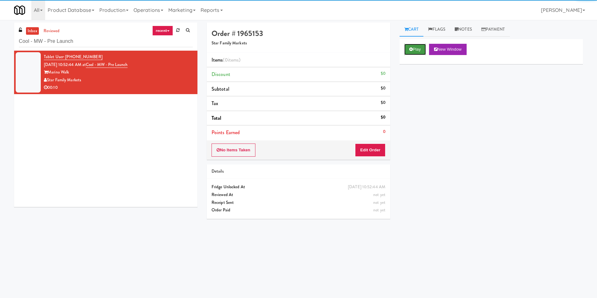
click at [416, 53] on button "Play" at bounding box center [415, 49] width 22 height 11
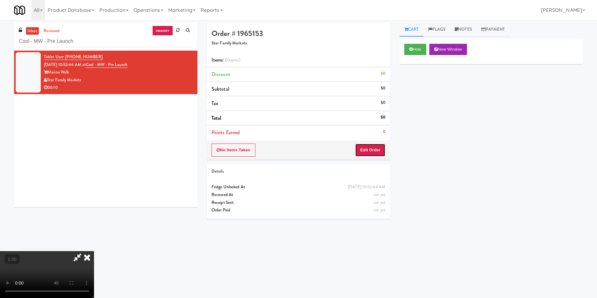
click at [375, 145] on button "Edit Order" at bounding box center [370, 150] width 30 height 13
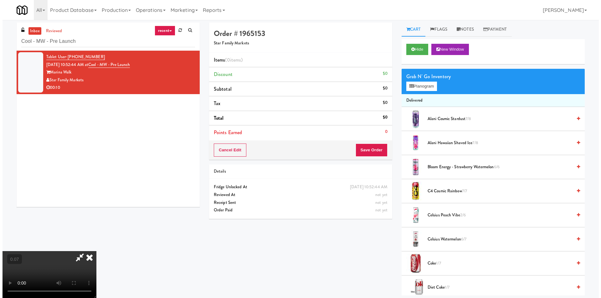
scroll to position [95, 0]
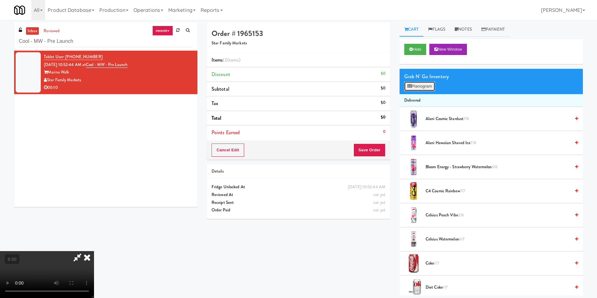
click at [415, 85] on button "Planogram" at bounding box center [419, 86] width 31 height 9
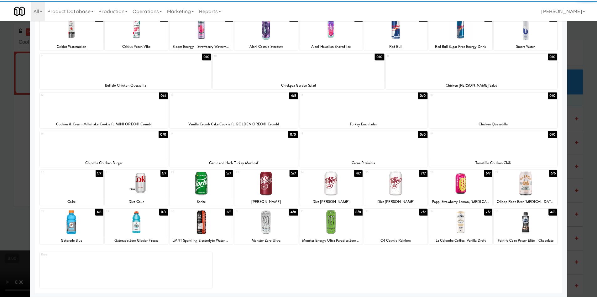
scroll to position [48, 0]
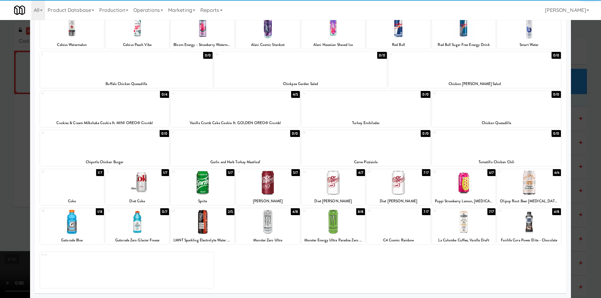
click at [337, 187] on div at bounding box center [334, 183] width 64 height 24
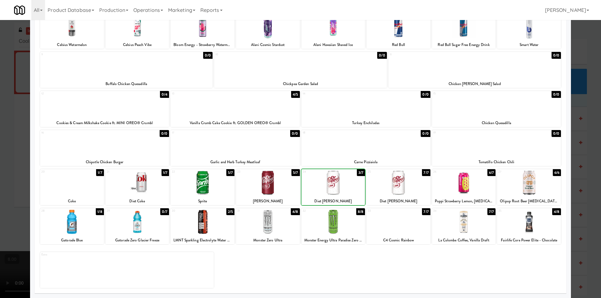
click at [0, 100] on div at bounding box center [300, 149] width 601 height 298
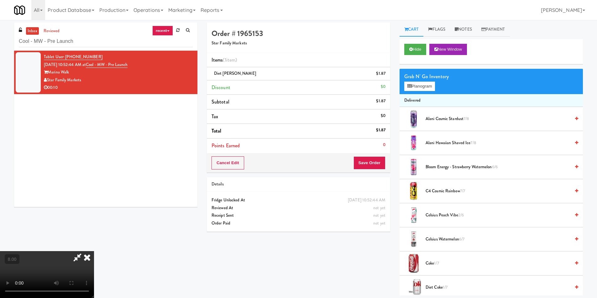
click at [85, 251] on icon at bounding box center [77, 257] width 14 height 13
click at [373, 158] on button "Save Order" at bounding box center [369, 163] width 32 height 13
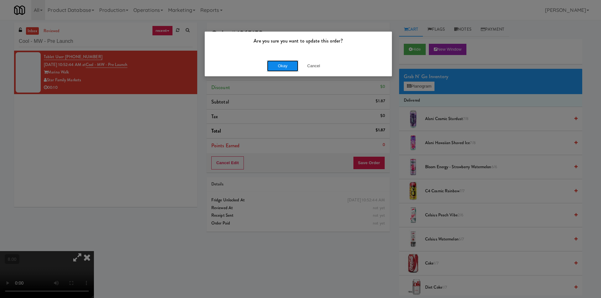
click at [282, 66] on button "Okay" at bounding box center [282, 65] width 31 height 11
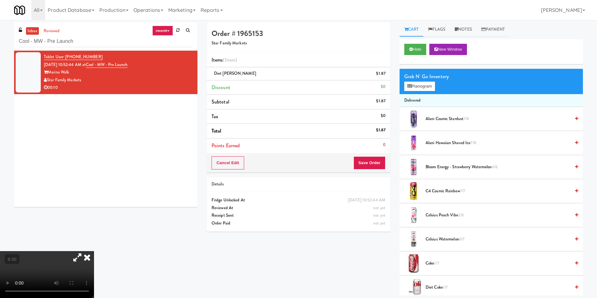
click at [209, 82] on li "Discount $0" at bounding box center [298, 87] width 183 height 15
click at [94, 251] on icon at bounding box center [87, 257] width 14 height 13
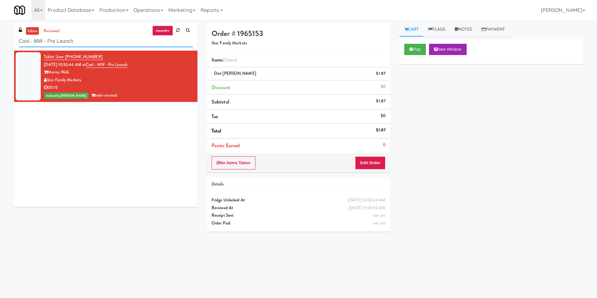
drag, startPoint x: 113, startPoint y: 39, endPoint x: 3, endPoint y: 40, distance: 110.5
click at [0, 37] on div "inbox reviewed recent all unclear take inventory issue suspicious failed recent…" at bounding box center [298, 148] width 597 height 251
paste input "Arte KC- Drinks- Right"
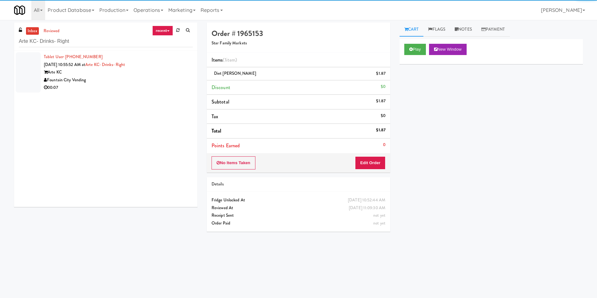
click at [152, 83] on div "Fountain City Vending" at bounding box center [118, 80] width 149 height 8
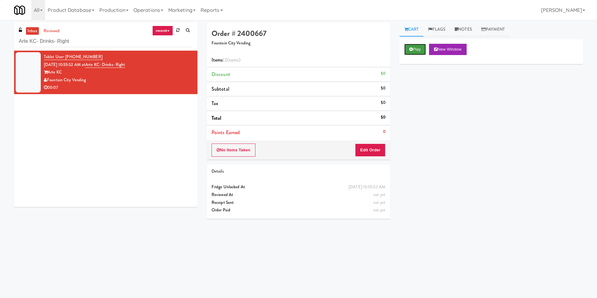
click at [415, 49] on button "Play" at bounding box center [415, 49] width 22 height 11
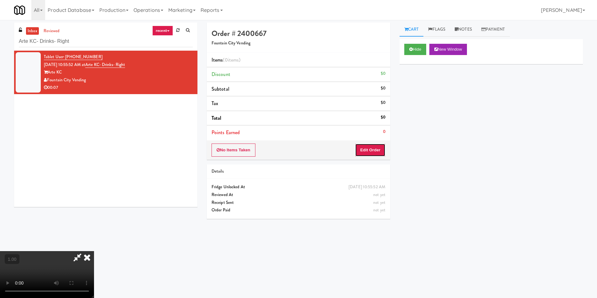
click at [371, 153] on button "Edit Order" at bounding box center [370, 150] width 30 height 13
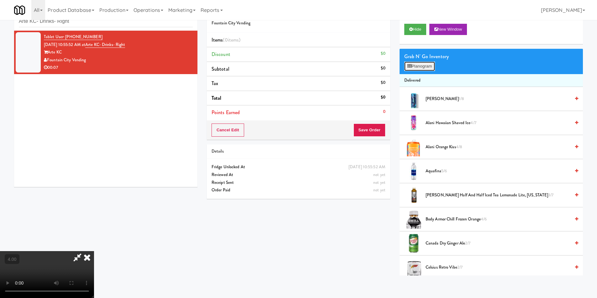
click at [419, 66] on button "Planogram" at bounding box center [419, 66] width 31 height 9
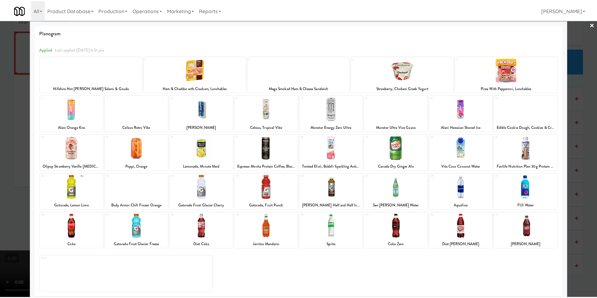
scroll to position [9, 0]
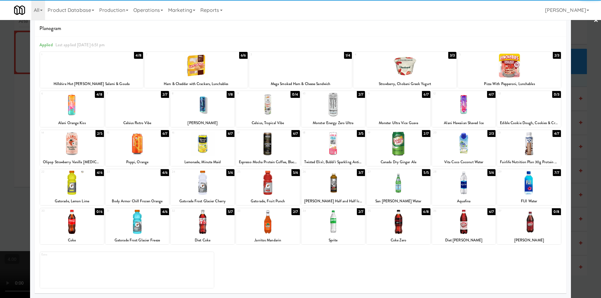
click at [83, 184] on div at bounding box center [72, 183] width 64 height 24
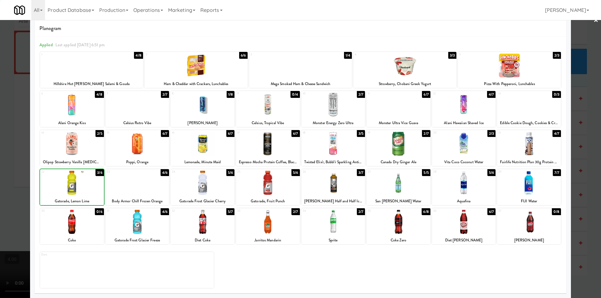
drag, startPoint x: 0, startPoint y: 152, endPoint x: 4, endPoint y: 145, distance: 7.8
click at [0, 151] on div at bounding box center [300, 149] width 601 height 298
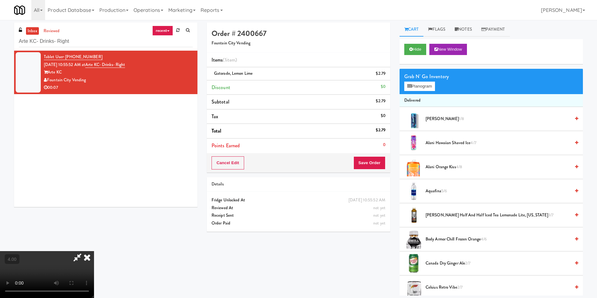
click at [94, 251] on icon at bounding box center [87, 257] width 14 height 13
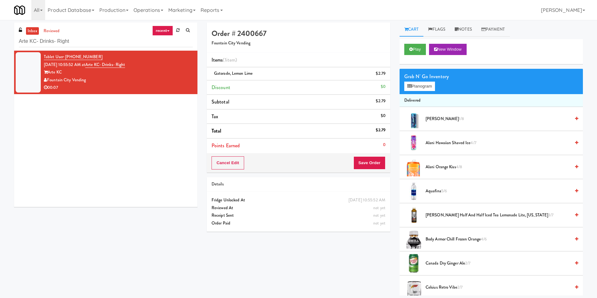
click at [363, 155] on div "Cancel Edit Save Order" at bounding box center [298, 162] width 183 height 19
click at [362, 168] on button "Save Order" at bounding box center [369, 163] width 32 height 13
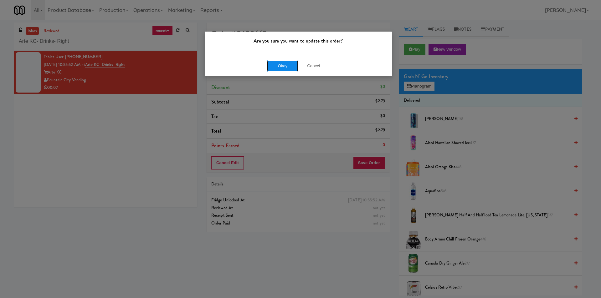
click at [271, 67] on button "Okay" at bounding box center [282, 65] width 31 height 11
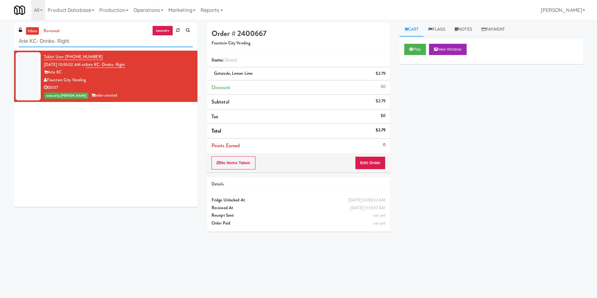
paste input "UHN - [PERSON_NAME][GEOGRAPHIC_DATA] - The Meeting Place"
drag, startPoint x: 111, startPoint y: 44, endPoint x: 0, endPoint y: 47, distance: 110.9
click at [0, 47] on div "inbox reviewed recent all unclear take inventory issue suspicious failed recent…" at bounding box center [298, 148] width 597 height 251
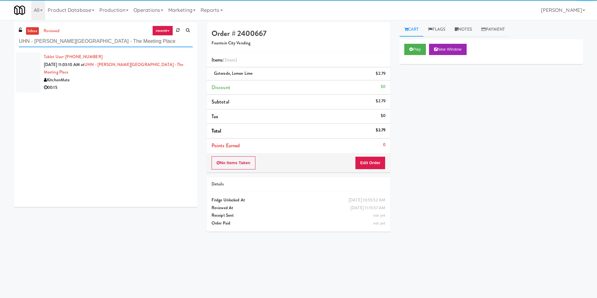
type input "UHN - [PERSON_NAME][GEOGRAPHIC_DATA] - The Meeting Place"
click at [172, 84] on div "00:15" at bounding box center [118, 88] width 149 height 8
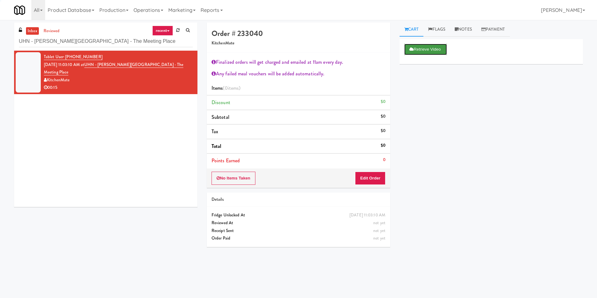
click at [424, 51] on button "Retrieve Video" at bounding box center [425, 49] width 43 height 11
click at [427, 57] on div "Retrieve Video" at bounding box center [490, 51] width 183 height 25
click at [439, 30] on link "Flags" at bounding box center [436, 30] width 27 height 14
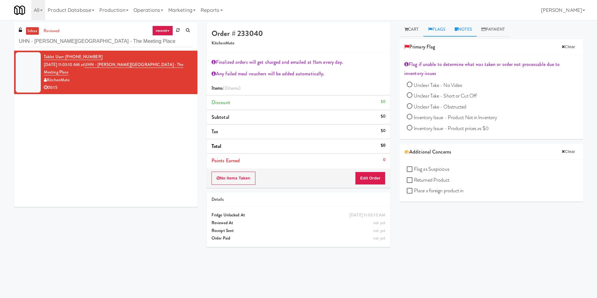
click at [476, 32] on link "Notes" at bounding box center [463, 30] width 27 height 14
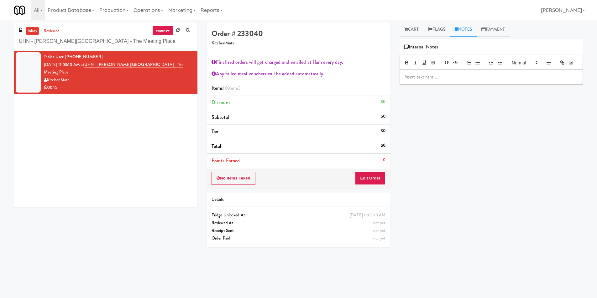
click at [464, 80] on p at bounding box center [490, 77] width 173 height 7
drag, startPoint x: 527, startPoint y: 88, endPoint x: 412, endPoint y: 85, distance: 115.0
click at [423, 84] on div "Paureen: Endorsing for scale. The video was cut in wyze." at bounding box center [491, 77] width 183 height 14
copy p "Endorsing for scale. The video was cut in wyze."
copy link "UHN - [PERSON_NAME][GEOGRAPHIC_DATA] - The Meeting Place"
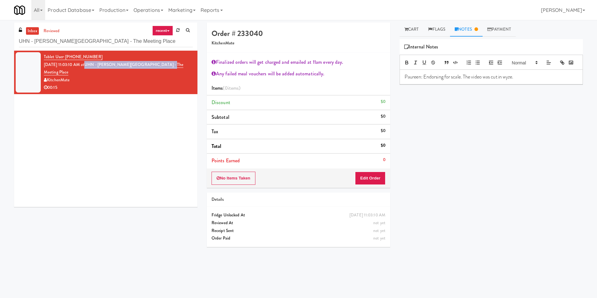
drag, startPoint x: 169, startPoint y: 64, endPoint x: 91, endPoint y: 65, distance: 77.3
click at [91, 65] on div "Tablet User · (647) 571-2953 [DATE] 11:03:10 AM at [GEOGRAPHIC_DATA][PERSON_NAM…" at bounding box center [118, 72] width 149 height 39
drag, startPoint x: 137, startPoint y: 48, endPoint x: 0, endPoint y: 48, distance: 136.8
click at [0, 48] on div "inbox reviewed recent all unclear take inventory issue suspicious failed recent…" at bounding box center [298, 148] width 597 height 251
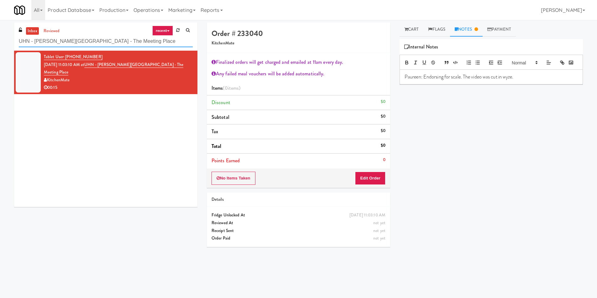
click at [134, 40] on input "UHN - [PERSON_NAME][GEOGRAPHIC_DATA] - The Meeting Place" at bounding box center [106, 42] width 174 height 12
click at [134, 39] on input "UHN - [PERSON_NAME][GEOGRAPHIC_DATA] - The Meeting Place" at bounding box center [106, 42] width 174 height 12
click at [93, 42] on input "UHN - [PERSON_NAME][GEOGRAPHIC_DATA] - The Meeting Place" at bounding box center [106, 42] width 174 height 12
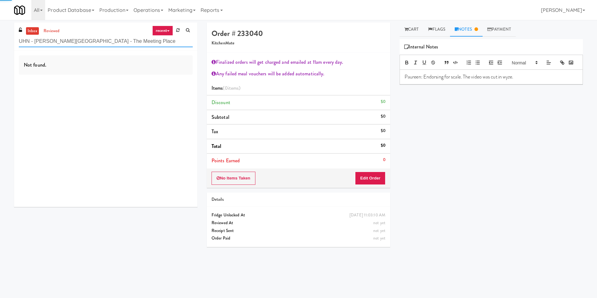
click at [84, 41] on input "UHN - [PERSON_NAME][GEOGRAPHIC_DATA] - The Meeting Place" at bounding box center [106, 42] width 174 height 12
paste input "Ame - Cooler"
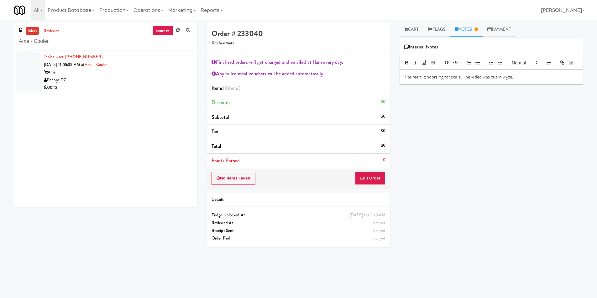
click at [110, 87] on div "00:12" at bounding box center [118, 88] width 149 height 8
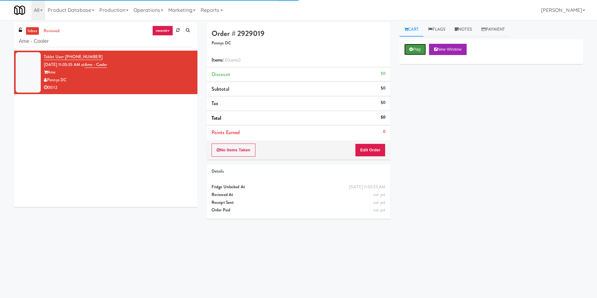
click at [416, 48] on button "Play" at bounding box center [415, 49] width 22 height 11
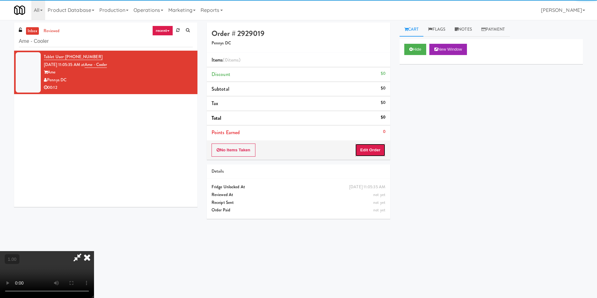
click at [377, 148] on button "Edit Order" at bounding box center [370, 150] width 30 height 13
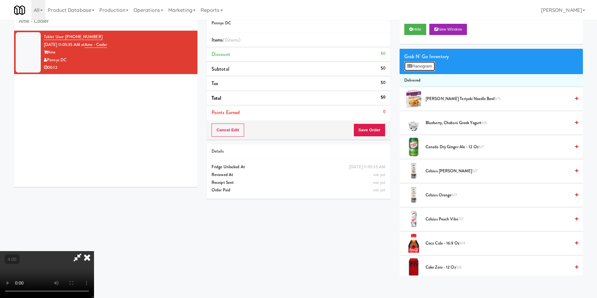
click at [416, 64] on button "Planogram" at bounding box center [419, 66] width 31 height 9
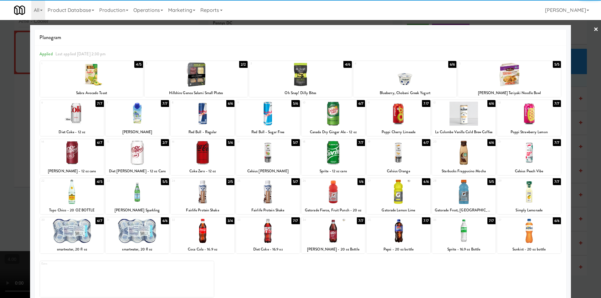
click at [270, 161] on div at bounding box center [268, 153] width 64 height 24
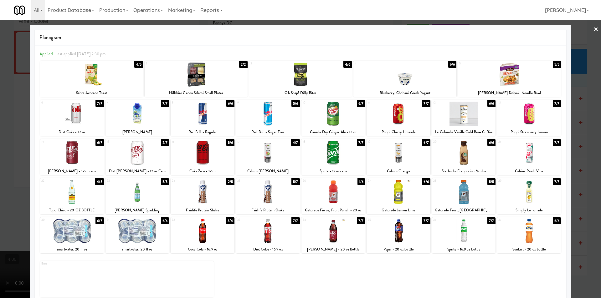
drag, startPoint x: 301, startPoint y: 83, endPoint x: 184, endPoint y: 94, distance: 117.3
click at [301, 82] on div at bounding box center [300, 75] width 103 height 24
drag, startPoint x: 0, startPoint y: 135, endPoint x: 17, endPoint y: 139, distance: 17.4
click at [3, 133] on div at bounding box center [300, 149] width 601 height 298
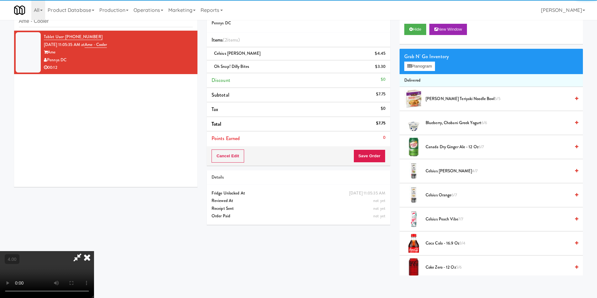
click at [61, 251] on video at bounding box center [47, 274] width 94 height 47
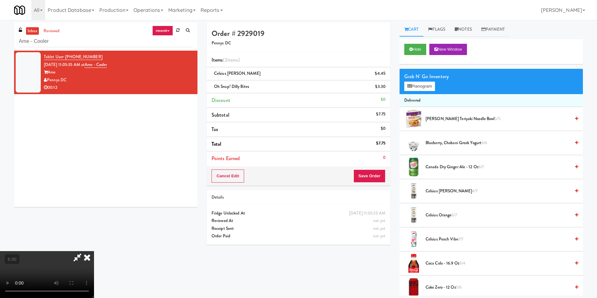
click at [94, 251] on icon at bounding box center [87, 257] width 14 height 13
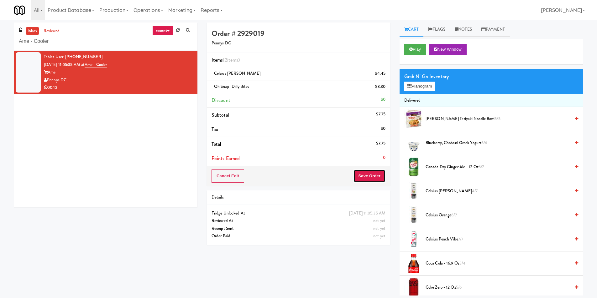
click at [365, 175] on button "Save Order" at bounding box center [369, 176] width 32 height 13
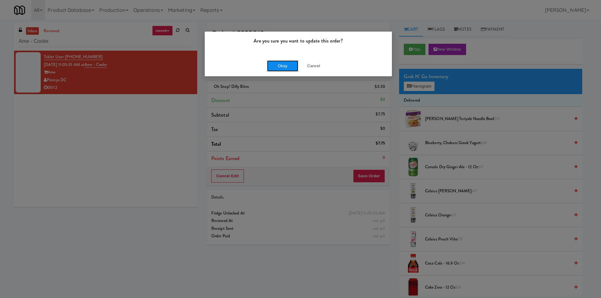
click at [284, 65] on button "Okay" at bounding box center [282, 65] width 31 height 11
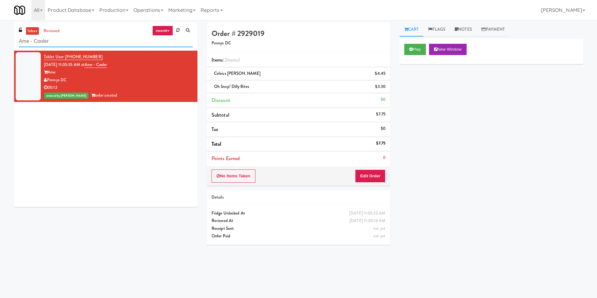
drag, startPoint x: 76, startPoint y: 41, endPoint x: 7, endPoint y: 38, distance: 69.6
click at [0, 38] on div "inbox reviewed recent all unclear take inventory issue suspicious failed recent…" at bounding box center [298, 148] width 597 height 251
paste input "Sachs-Pantry-Left"
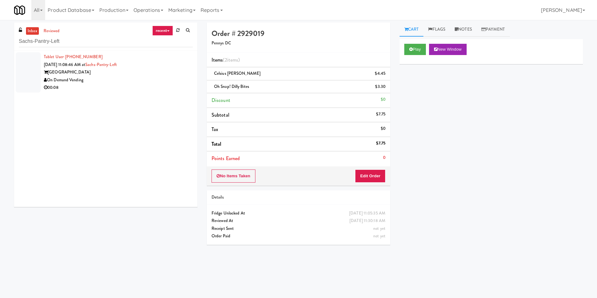
click at [140, 93] on li "Tablet User · (630) 945-7825 [DATE] 11:08:46 AM at [GEOGRAPHIC_DATA] On Demand …" at bounding box center [105, 73] width 183 height 44
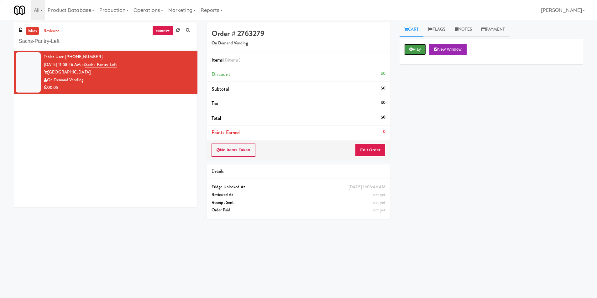
click at [415, 46] on button "Play" at bounding box center [415, 49] width 22 height 11
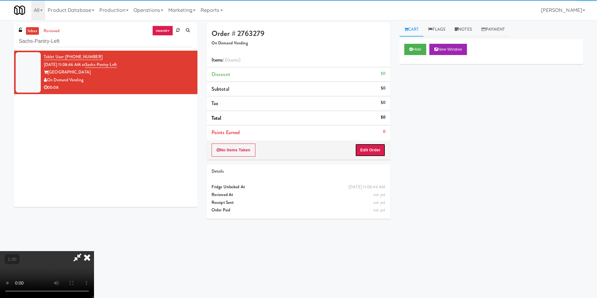
click at [365, 152] on button "Edit Order" at bounding box center [370, 150] width 30 height 13
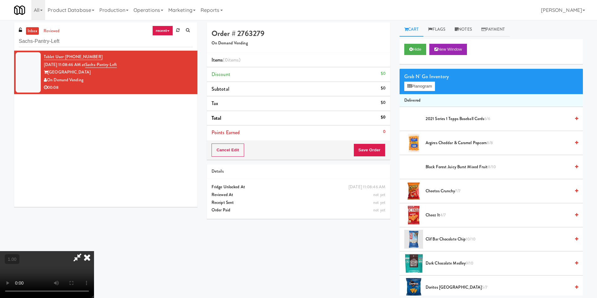
scroll to position [20, 0]
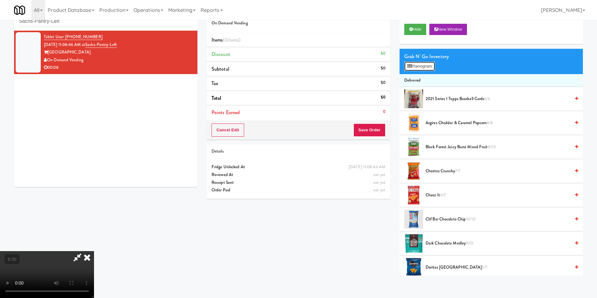
click at [416, 67] on button "Planogram" at bounding box center [419, 66] width 31 height 9
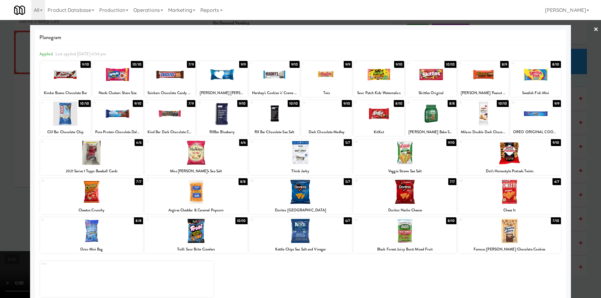
drag, startPoint x: 317, startPoint y: 197, endPoint x: 336, endPoint y: 195, distance: 19.2
click at [317, 196] on div at bounding box center [300, 192] width 103 height 24
click at [533, 185] on div at bounding box center [509, 192] width 103 height 24
click at [596, 181] on div at bounding box center [300, 149] width 601 height 298
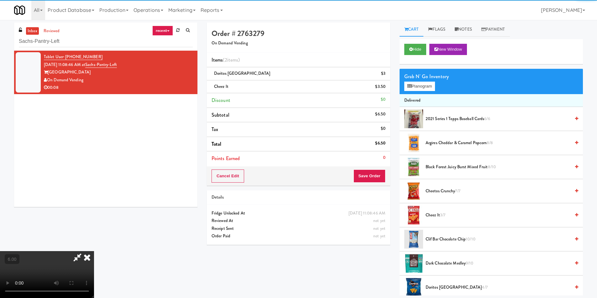
click at [94, 251] on icon at bounding box center [87, 257] width 14 height 13
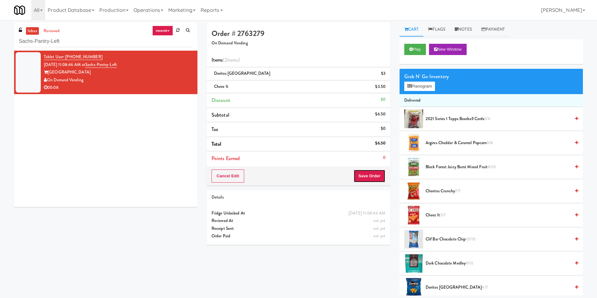
click at [359, 177] on button "Save Order" at bounding box center [369, 176] width 32 height 13
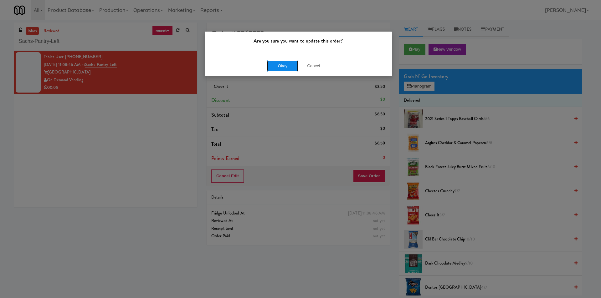
click at [285, 63] on button "Okay" at bounding box center [282, 65] width 31 height 11
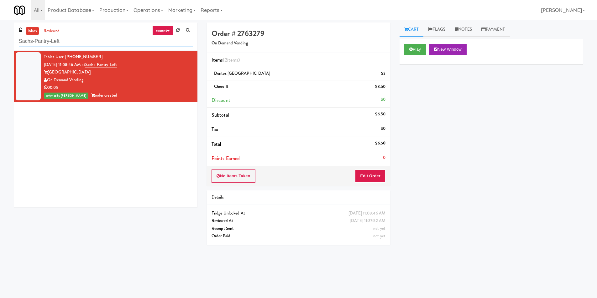
drag, startPoint x: 80, startPoint y: 42, endPoint x: 0, endPoint y: 42, distance: 80.2
click at [0, 42] on div "inbox reviewed recent all unclear take inventory issue suspicious failed recent…" at bounding box center [298, 148] width 597 height 251
paste input "[PERSON_NAME] - Cooler - Righ"
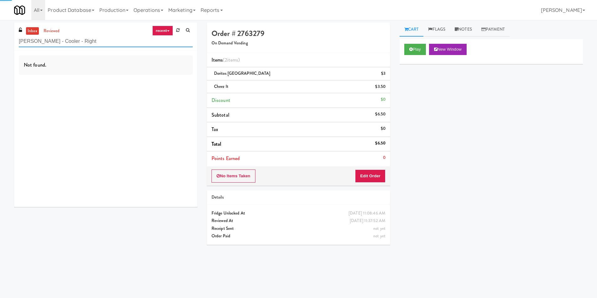
type input "[PERSON_NAME] - Cooler - Right"
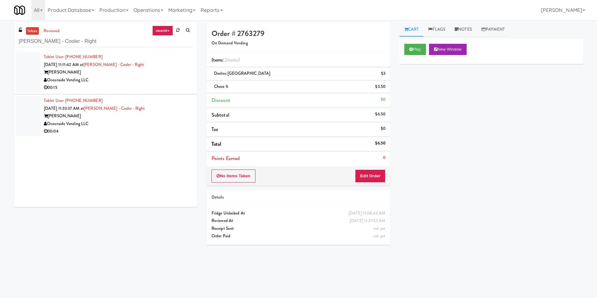
click at [116, 83] on div "Oceanside Vending LLC" at bounding box center [118, 80] width 149 height 8
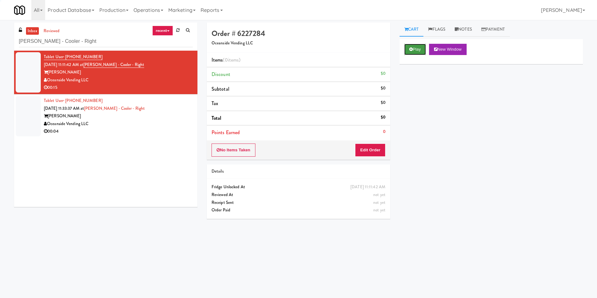
click at [411, 52] on button "Play" at bounding box center [415, 49] width 22 height 11
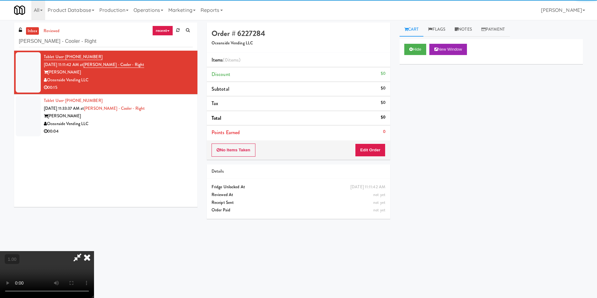
click at [375, 143] on div "Order # 6227284 Oceanside Vending LLC Items (0 items ) Discount $0 Subtotal $0 …" at bounding box center [298, 91] width 183 height 137
click at [373, 149] on button "Edit Order" at bounding box center [370, 150] width 30 height 13
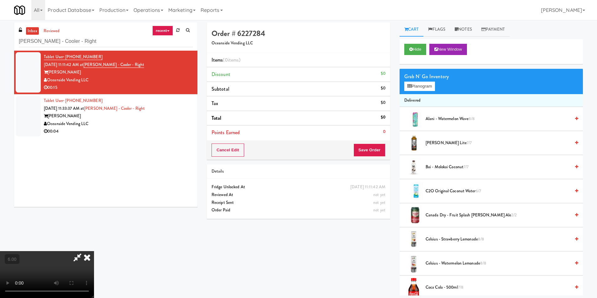
click at [421, 80] on div "Grab N' Go Inventory" at bounding box center [491, 76] width 174 height 9
click at [421, 87] on button "Planogram" at bounding box center [419, 86] width 31 height 9
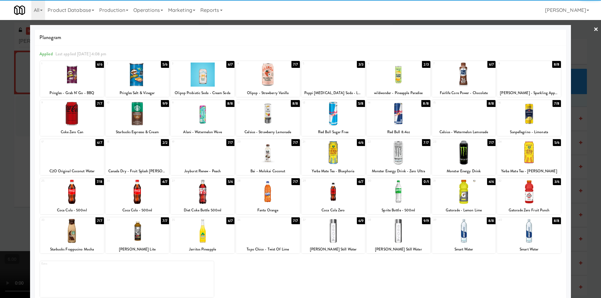
click at [88, 239] on div at bounding box center [72, 231] width 64 height 24
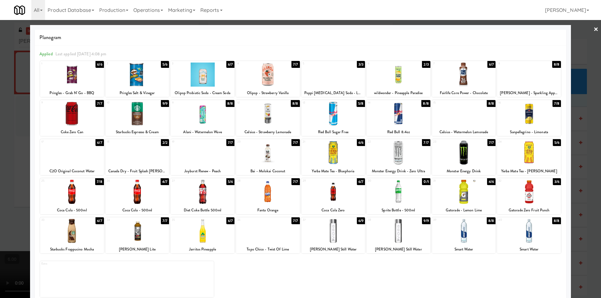
click at [345, 156] on div at bounding box center [334, 153] width 64 height 24
drag, startPoint x: 0, startPoint y: 132, endPoint x: 9, endPoint y: 136, distance: 9.8
click at [0, 132] on div at bounding box center [300, 149] width 601 height 298
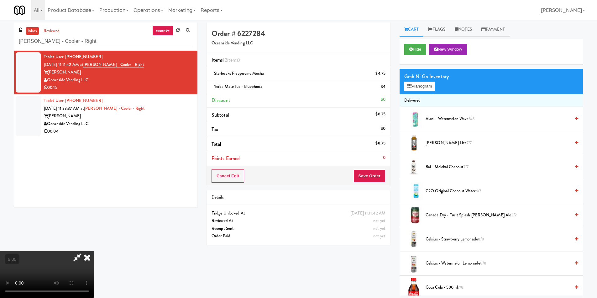
drag, startPoint x: 158, startPoint y: 166, endPoint x: 168, endPoint y: 166, distance: 11.0
click at [94, 251] on video at bounding box center [47, 274] width 94 height 47
click at [94, 251] on icon at bounding box center [87, 257] width 14 height 13
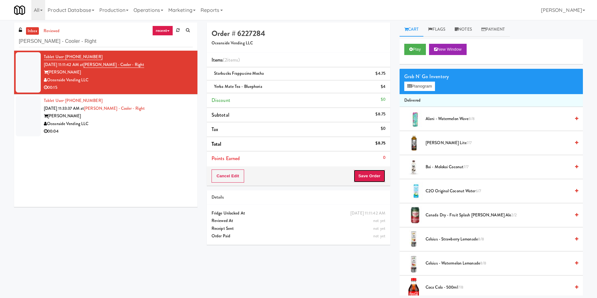
click at [365, 180] on button "Save Order" at bounding box center [369, 176] width 32 height 13
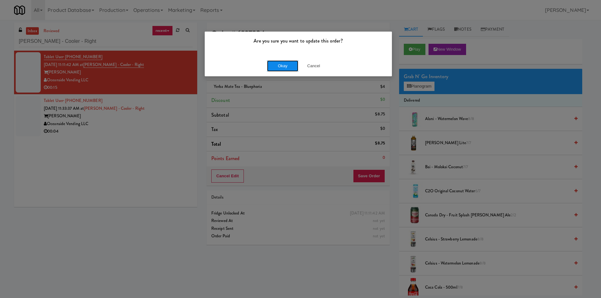
click at [276, 70] on button "Okay" at bounding box center [282, 65] width 31 height 11
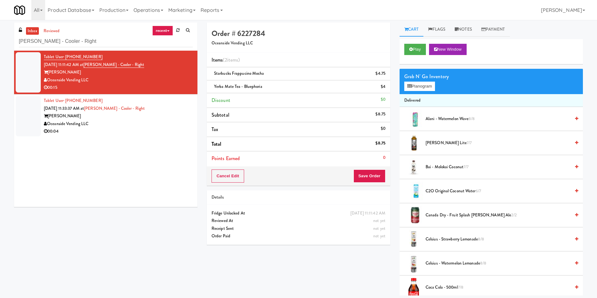
click at [152, 108] on div "Tablet User · (808) 460-0765 [DATE] 11:33:37 AM at [PERSON_NAME] - Cooler - Rig…" at bounding box center [118, 116] width 149 height 39
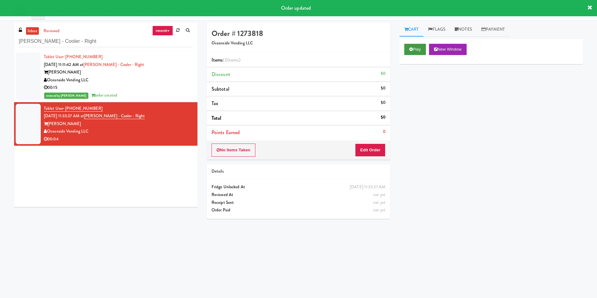
drag, startPoint x: 427, startPoint y: 48, endPoint x: 413, endPoint y: 50, distance: 14.2
click at [427, 48] on div "Play New Window" at bounding box center [491, 49] width 174 height 11
click at [411, 50] on icon at bounding box center [410, 49] width 3 height 4
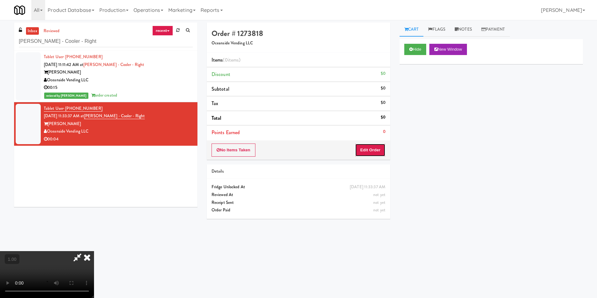
click at [383, 148] on button "Edit Order" at bounding box center [370, 150] width 30 height 13
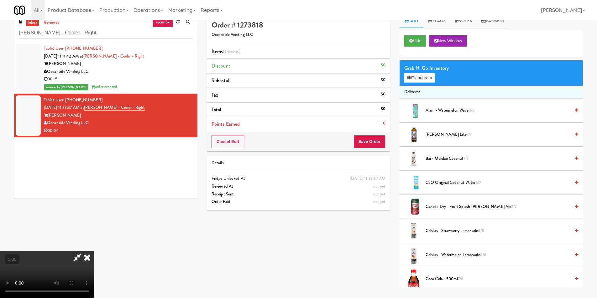
scroll to position [20, 0]
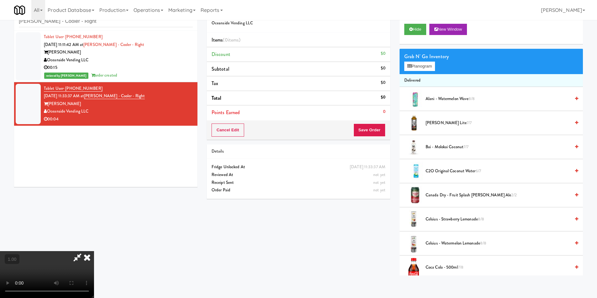
click at [94, 251] on video at bounding box center [47, 274] width 94 height 47
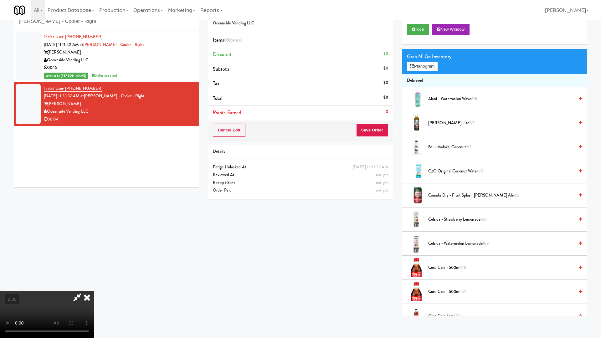
click at [94, 291] on video at bounding box center [47, 314] width 94 height 47
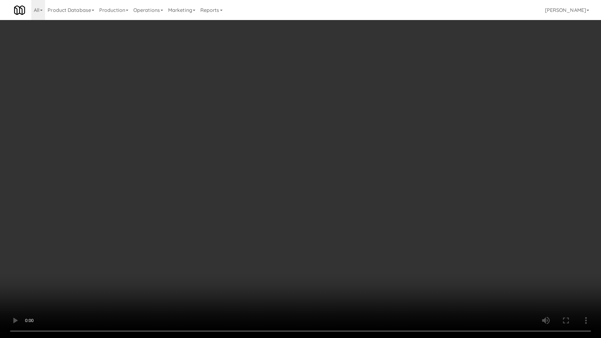
click at [158, 197] on video at bounding box center [300, 169] width 601 height 338
click at [165, 191] on video at bounding box center [300, 169] width 601 height 338
click at [166, 188] on video at bounding box center [300, 169] width 601 height 338
click at [153, 174] on video at bounding box center [300, 169] width 601 height 338
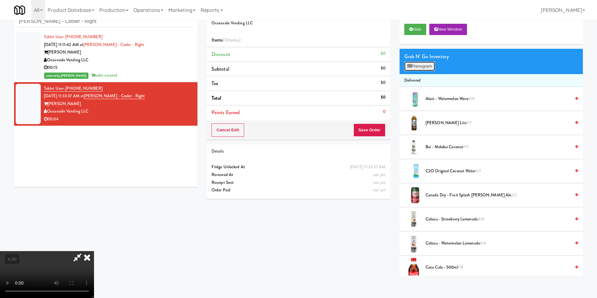
click at [433, 65] on button "Planogram" at bounding box center [419, 66] width 31 height 9
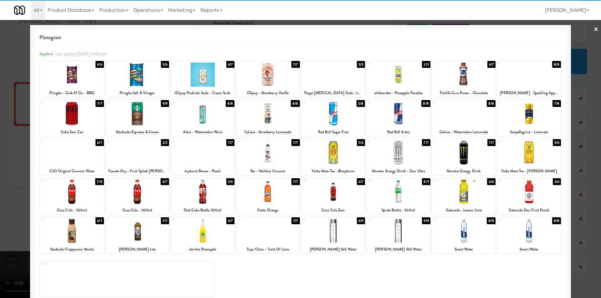
click at [74, 77] on div at bounding box center [72, 75] width 64 height 24
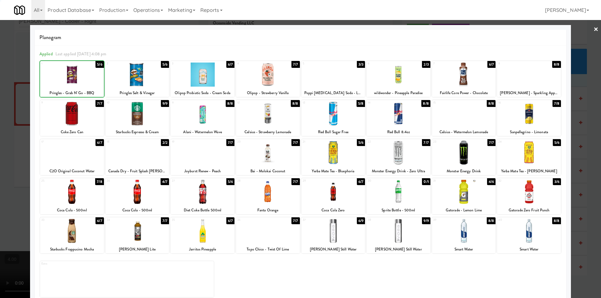
click at [0, 70] on div at bounding box center [300, 149] width 601 height 298
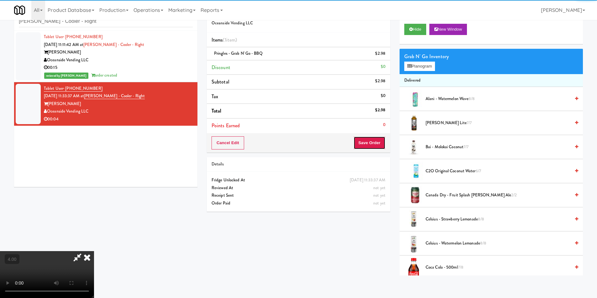
click at [379, 141] on button "Save Order" at bounding box center [369, 143] width 32 height 13
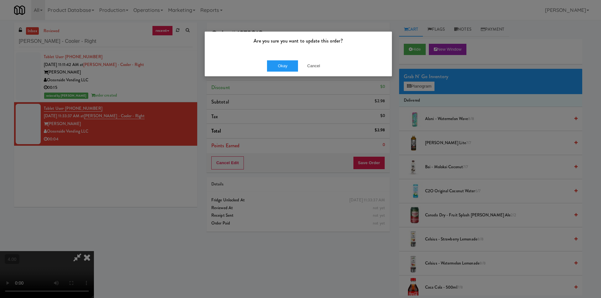
click at [290, 57] on div "Okay Cancel" at bounding box center [298, 65] width 187 height 21
click at [287, 66] on button "Okay" at bounding box center [282, 65] width 31 height 11
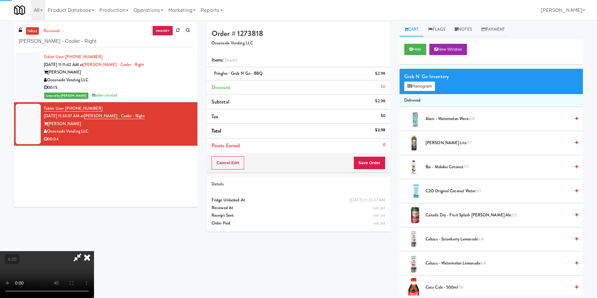
click at [85, 251] on icon at bounding box center [77, 257] width 14 height 13
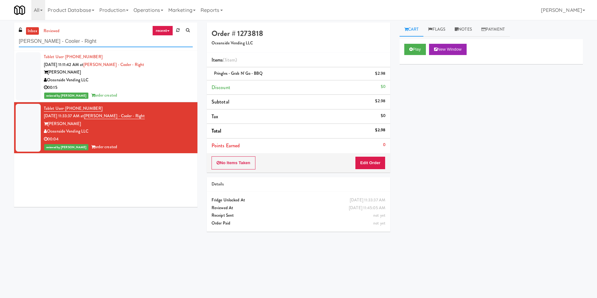
paste input "4M - Fridge"
drag, startPoint x: 107, startPoint y: 41, endPoint x: 10, endPoint y: 33, distance: 98.1
click at [10, 33] on div "inbox reviewed recent all unclear take inventory issue suspicious failed recent…" at bounding box center [105, 117] width 193 height 189
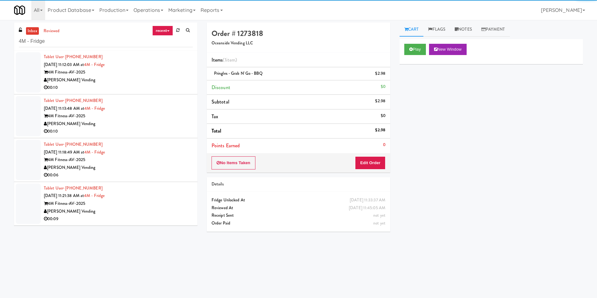
click at [153, 86] on div "00:10" at bounding box center [118, 88] width 149 height 8
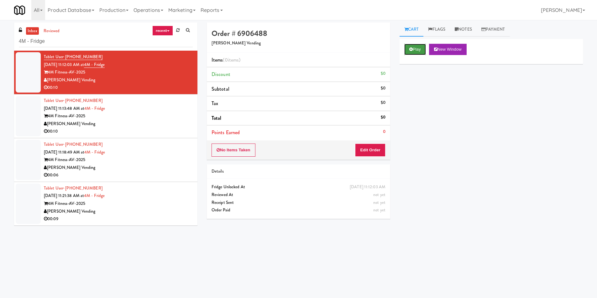
click at [408, 46] on button "Play" at bounding box center [415, 49] width 22 height 11
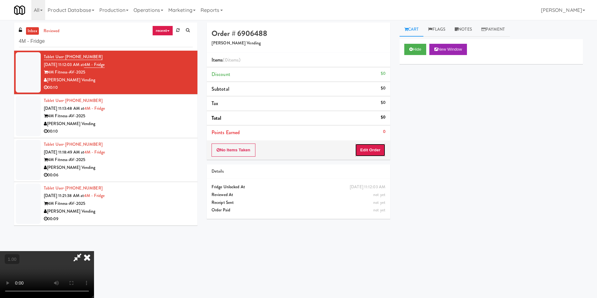
click at [362, 147] on button "Edit Order" at bounding box center [370, 150] width 30 height 13
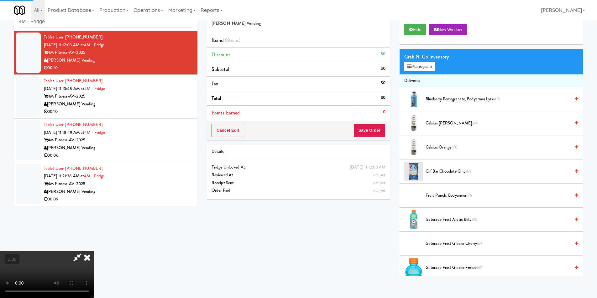
scroll to position [20, 0]
click at [94, 251] on video at bounding box center [47, 274] width 94 height 47
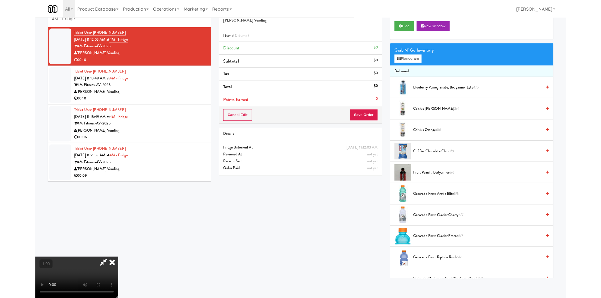
scroll to position [13, 0]
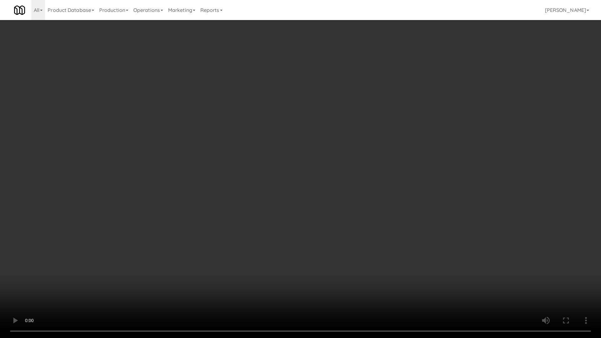
click at [229, 206] on video at bounding box center [300, 169] width 601 height 338
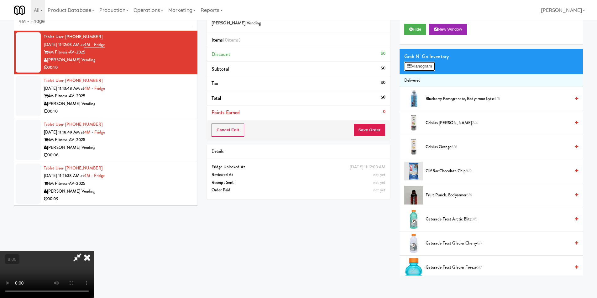
drag, startPoint x: 424, startPoint y: 64, endPoint x: 349, endPoint y: 94, distance: 80.8
click at [424, 64] on button "Planogram" at bounding box center [419, 66] width 31 height 9
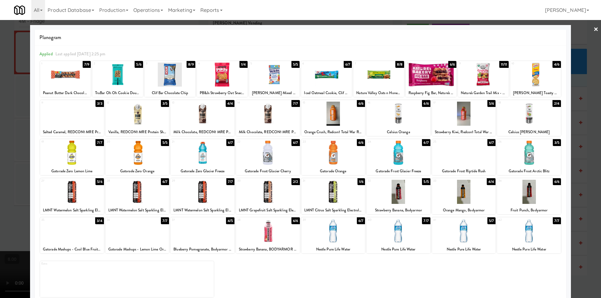
click at [261, 200] on div at bounding box center [268, 192] width 64 height 24
click at [0, 152] on div at bounding box center [300, 149] width 601 height 298
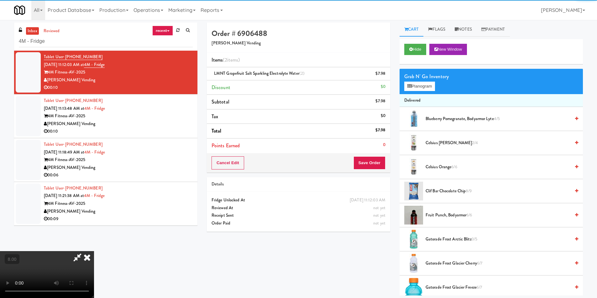
click at [85, 251] on icon at bounding box center [77, 257] width 14 height 13
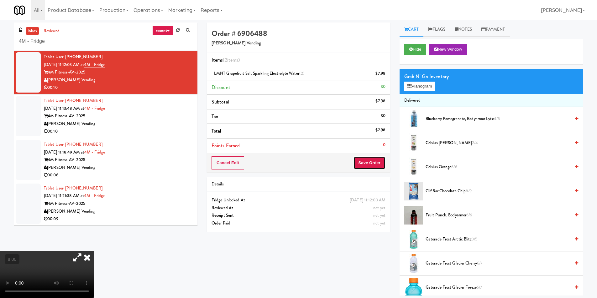
click at [360, 158] on button "Save Order" at bounding box center [369, 163] width 32 height 13
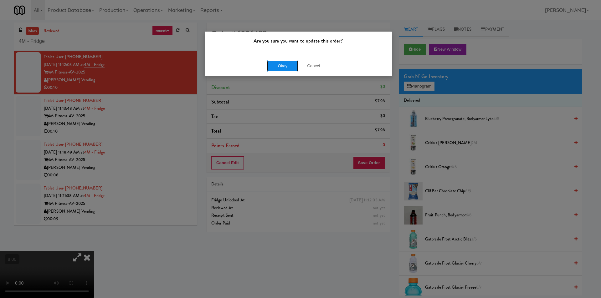
click at [287, 65] on button "Okay" at bounding box center [282, 65] width 31 height 11
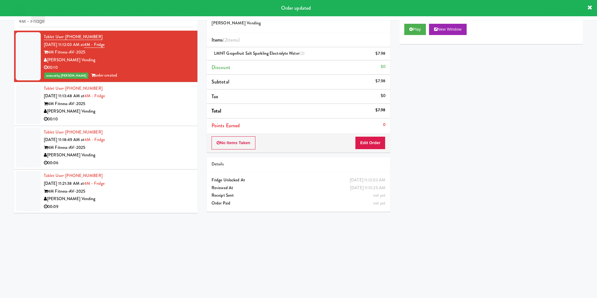
click at [152, 121] on div "00:10" at bounding box center [118, 120] width 149 height 8
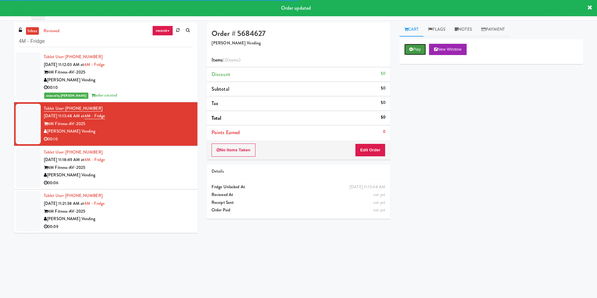
click at [420, 50] on button "Play" at bounding box center [415, 49] width 22 height 11
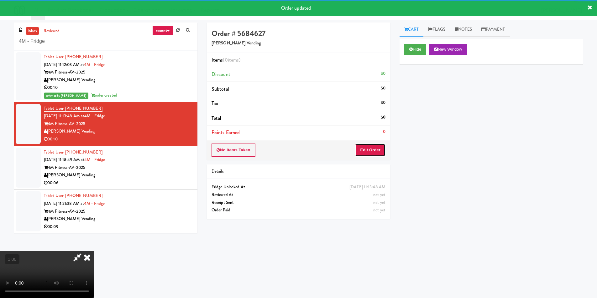
click at [377, 146] on button "Edit Order" at bounding box center [370, 150] width 30 height 13
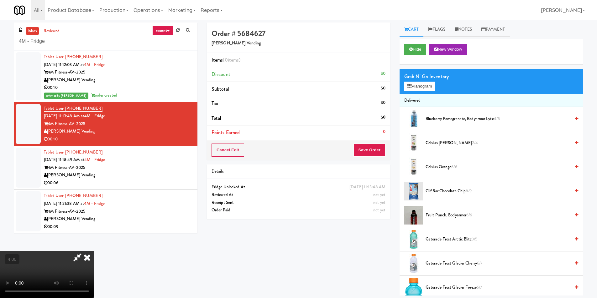
scroll to position [31, 0]
click at [94, 251] on video at bounding box center [47, 274] width 94 height 47
click at [414, 85] on button "Planogram" at bounding box center [419, 86] width 31 height 9
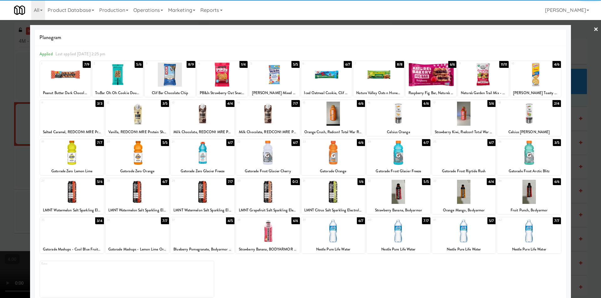
click at [534, 79] on div at bounding box center [535, 75] width 51 height 24
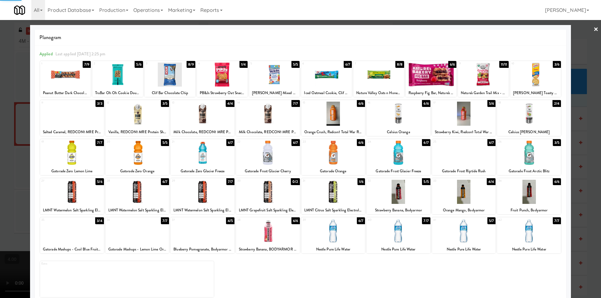
click at [435, 78] on div at bounding box center [431, 75] width 51 height 24
click at [578, 83] on div at bounding box center [300, 149] width 601 height 298
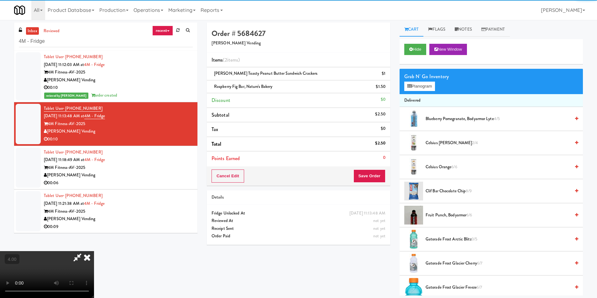
click at [85, 251] on icon at bounding box center [77, 257] width 14 height 13
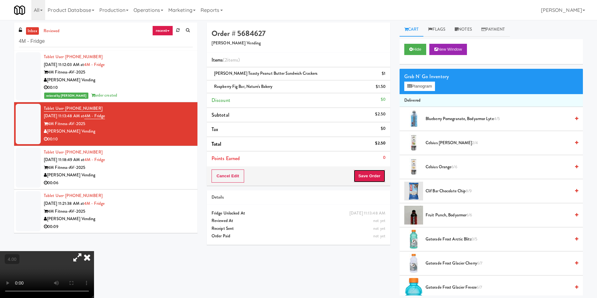
click at [364, 177] on button "Save Order" at bounding box center [369, 176] width 32 height 13
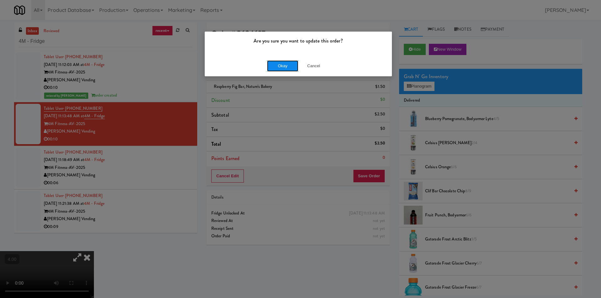
click at [284, 67] on button "Okay" at bounding box center [282, 65] width 31 height 11
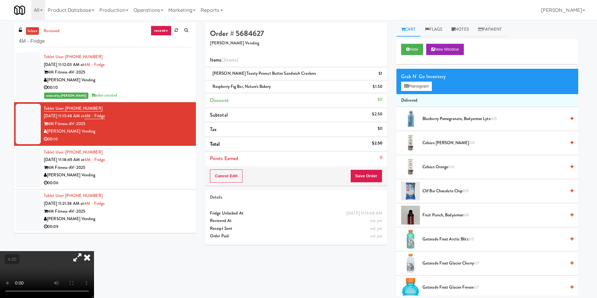
click at [94, 251] on icon at bounding box center [87, 257] width 14 height 13
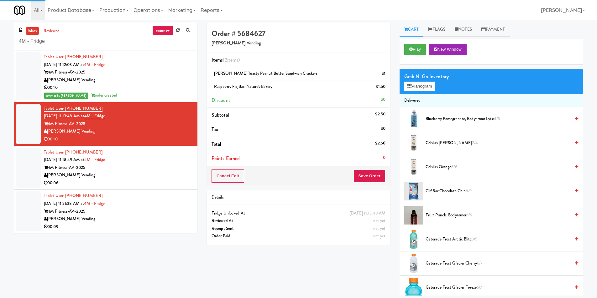
click at [159, 170] on div "4M Fitness-AV-2025" at bounding box center [118, 168] width 149 height 8
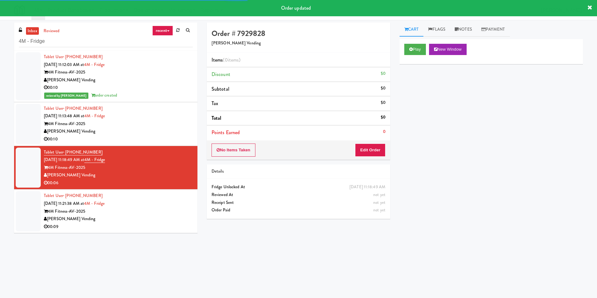
click at [415, 41] on div "Play New Window" at bounding box center [490, 51] width 183 height 25
click at [415, 44] on button "Play" at bounding box center [415, 49] width 22 height 11
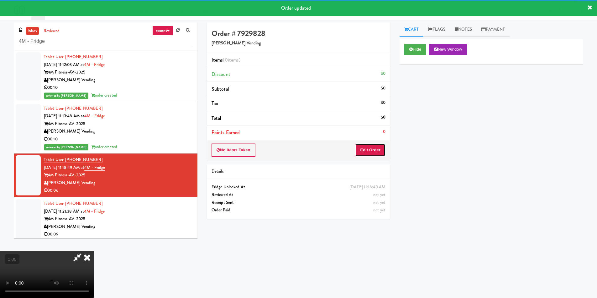
click at [371, 152] on button "Edit Order" at bounding box center [370, 150] width 30 height 13
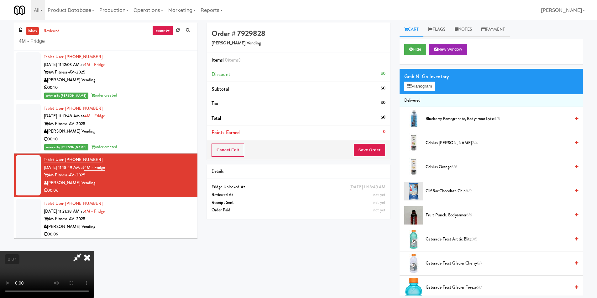
click at [94, 251] on video at bounding box center [47, 274] width 94 height 47
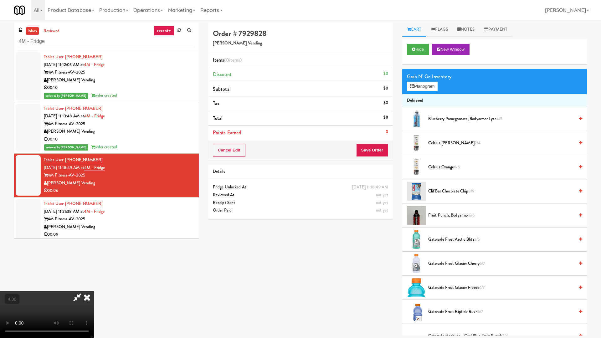
click at [94, 291] on video at bounding box center [47, 314] width 94 height 47
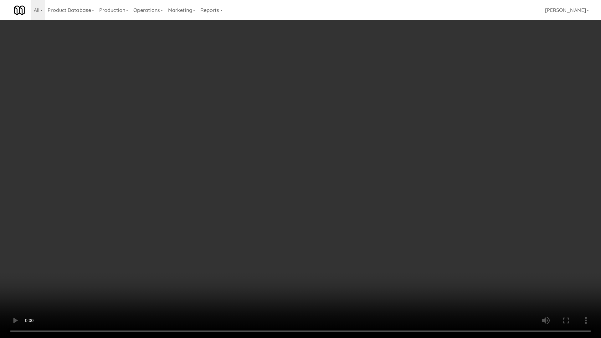
click at [264, 205] on video at bounding box center [300, 169] width 601 height 338
click at [217, 195] on video at bounding box center [300, 169] width 601 height 338
click at [216, 195] on video at bounding box center [300, 169] width 601 height 338
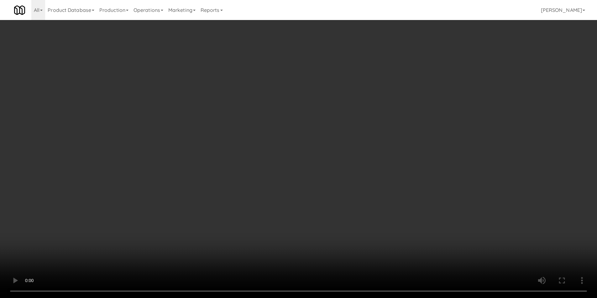
scroll to position [95, 0]
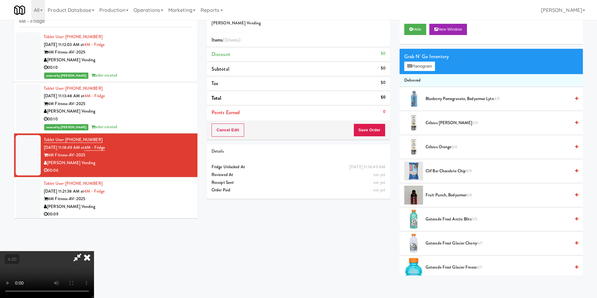
click at [94, 251] on video at bounding box center [47, 274] width 94 height 47
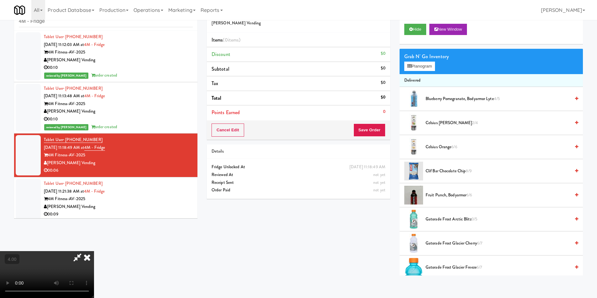
click at [94, 251] on video at bounding box center [47, 274] width 94 height 47
click at [408, 67] on icon at bounding box center [409, 66] width 4 height 4
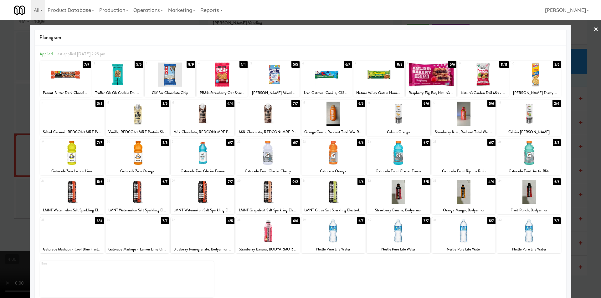
click at [85, 189] on div at bounding box center [72, 192] width 64 height 24
click at [242, 67] on div "1/4" at bounding box center [244, 64] width 8 height 7
click at [0, 91] on div at bounding box center [300, 149] width 601 height 298
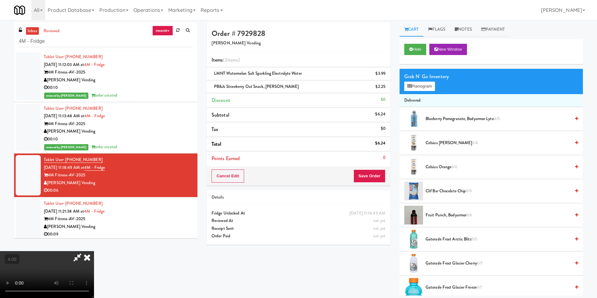
click at [94, 251] on icon at bounding box center [87, 257] width 14 height 13
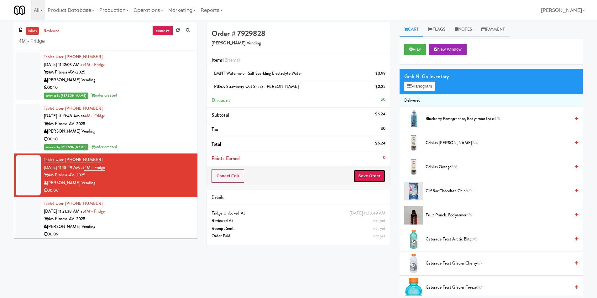
click at [370, 178] on button "Save Order" at bounding box center [369, 176] width 32 height 13
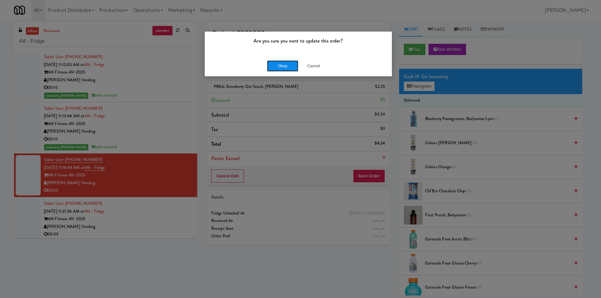
click at [281, 63] on button "Okay" at bounding box center [282, 65] width 31 height 11
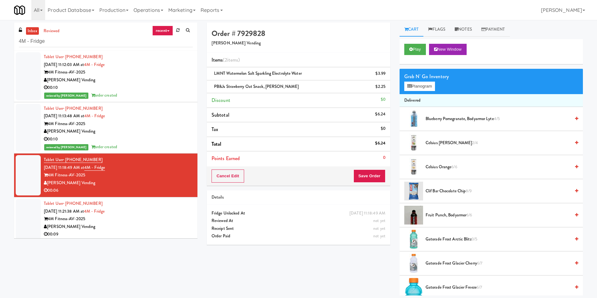
click at [162, 204] on div "Tablet User · (704) 640-0188 [DATE] 11:21:38 AM at 4M - Fridge 4M Fitness-AV-20…" at bounding box center [118, 219] width 149 height 39
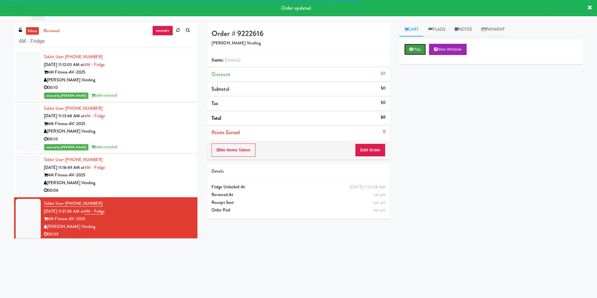
click at [416, 46] on button "Play" at bounding box center [415, 49] width 22 height 11
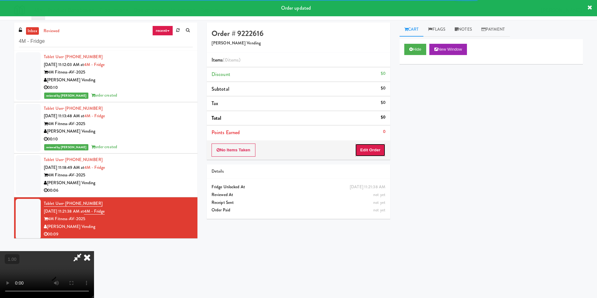
click at [368, 151] on button "Edit Order" at bounding box center [370, 150] width 30 height 13
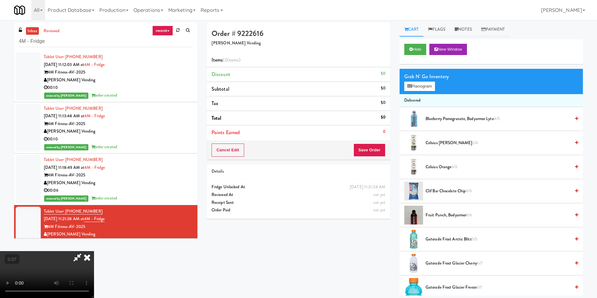
scroll to position [63, 0]
click at [420, 86] on button "Planogram" at bounding box center [419, 86] width 31 height 9
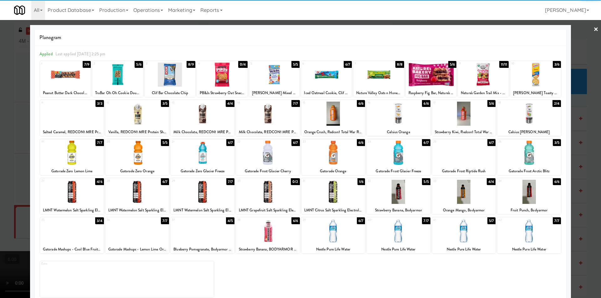
click at [280, 196] on div at bounding box center [268, 192] width 64 height 24
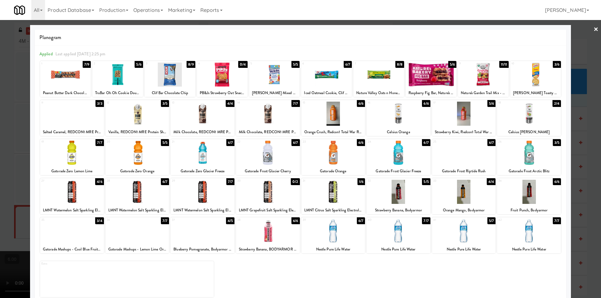
click at [218, 191] on div at bounding box center [203, 192] width 64 height 24
click at [0, 152] on div at bounding box center [300, 149] width 601 height 298
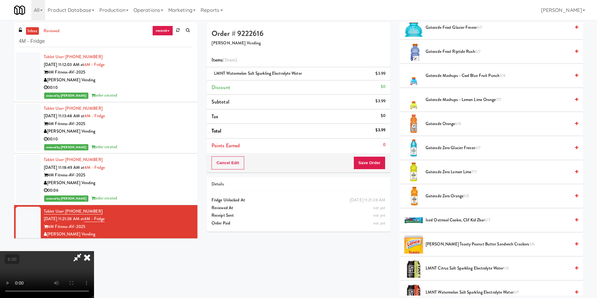
scroll to position [344, 0]
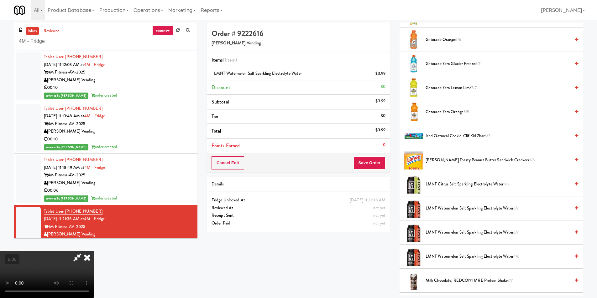
click at [94, 251] on video at bounding box center [47, 274] width 94 height 47
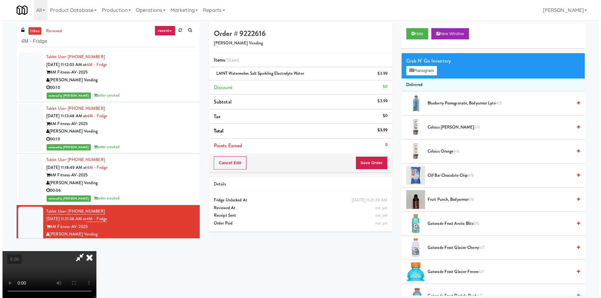
scroll to position [0, 0]
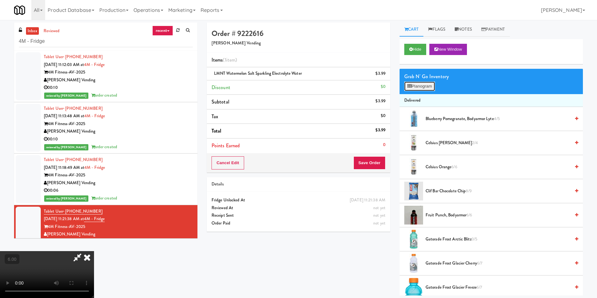
click at [422, 90] on button "Planogram" at bounding box center [419, 86] width 31 height 9
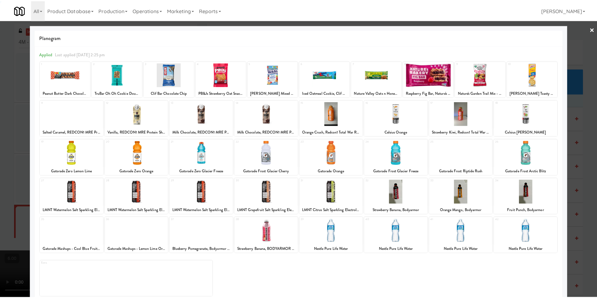
scroll to position [9, 0]
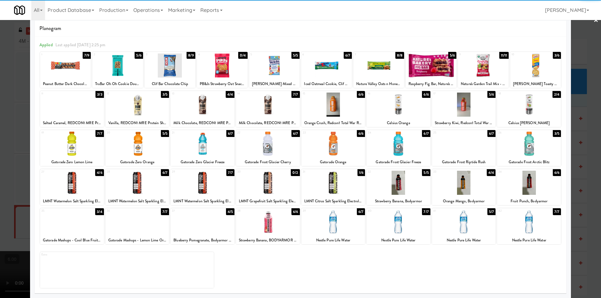
click at [345, 182] on div at bounding box center [334, 183] width 64 height 24
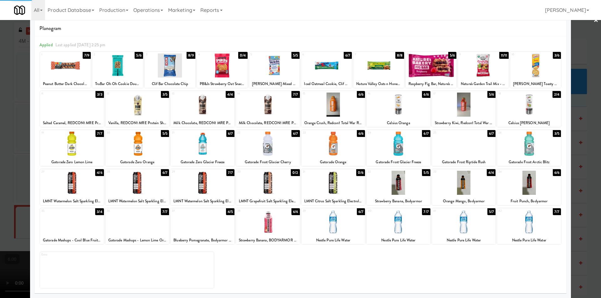
click at [0, 109] on div at bounding box center [300, 149] width 601 height 298
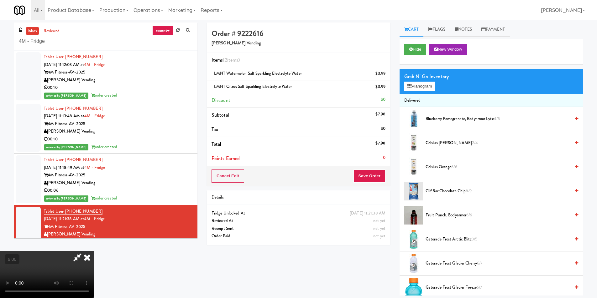
click at [94, 251] on icon at bounding box center [87, 257] width 14 height 13
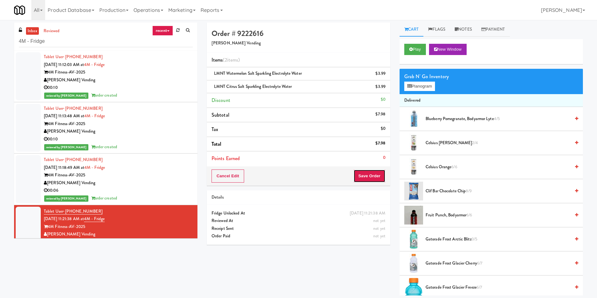
click at [375, 176] on button "Save Order" at bounding box center [369, 176] width 32 height 13
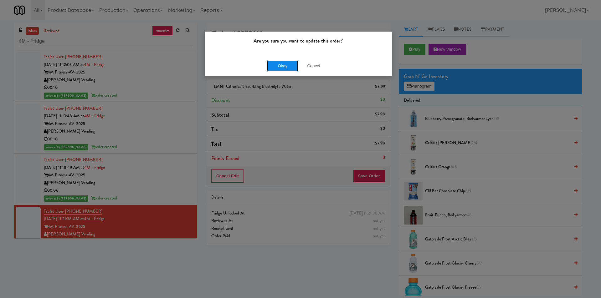
click at [289, 66] on button "Okay" at bounding box center [282, 65] width 31 height 11
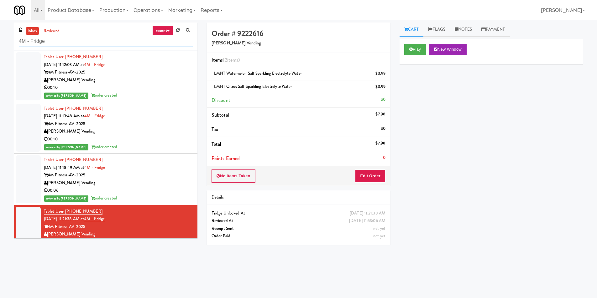
drag, startPoint x: 78, startPoint y: 41, endPoint x: 0, endPoint y: 63, distance: 81.0
click at [0, 47] on div "inbox reviewed recent all unclear take inventory issue suspicious failed recent…" at bounding box center [298, 148] width 597 height 251
paste input "[PERSON_NAME]"
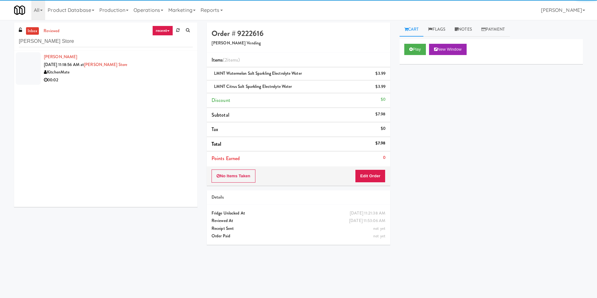
click at [165, 80] on div "00:02" at bounding box center [118, 80] width 149 height 8
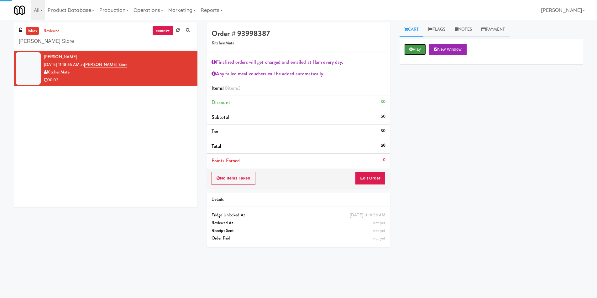
click at [414, 47] on button "Play" at bounding box center [415, 49] width 22 height 11
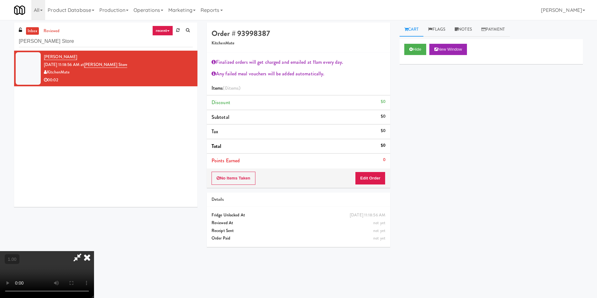
click at [354, 175] on div "No Items Taken Edit Order" at bounding box center [298, 178] width 183 height 19
click at [372, 181] on button "Edit Order" at bounding box center [370, 178] width 30 height 13
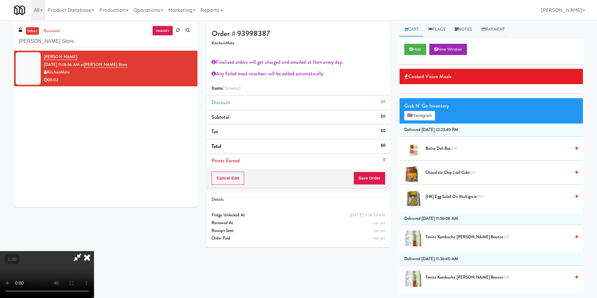
click at [94, 251] on video at bounding box center [47, 274] width 94 height 47
click at [453, 152] on span "Bistro Deli Box 2/4" at bounding box center [497, 149] width 145 height 8
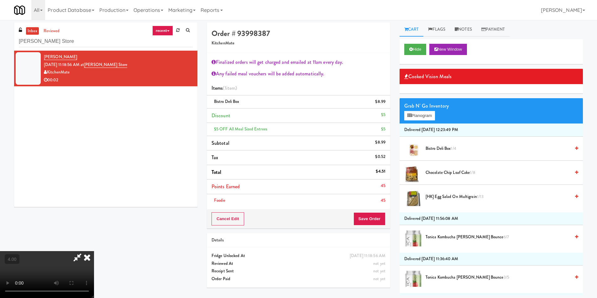
click at [94, 251] on icon at bounding box center [87, 257] width 14 height 13
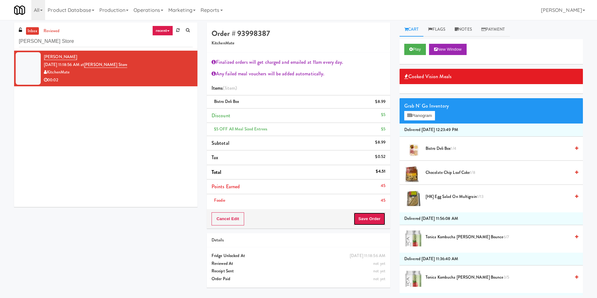
click at [368, 217] on button "Save Order" at bounding box center [369, 219] width 32 height 13
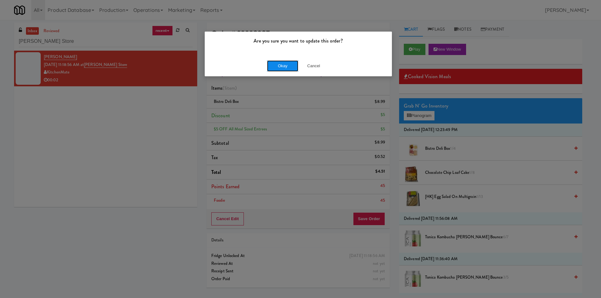
click at [274, 67] on button "Okay" at bounding box center [282, 65] width 31 height 11
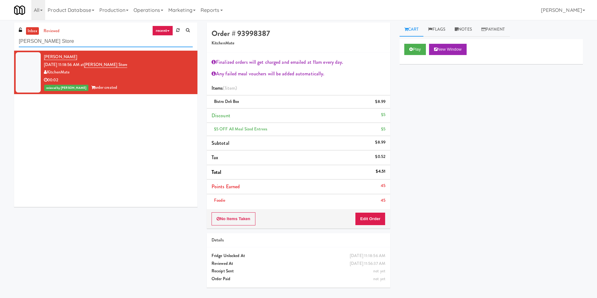
drag, startPoint x: 65, startPoint y: 41, endPoint x: 0, endPoint y: 40, distance: 65.4
click at [0, 40] on div "inbox reviewed recent all unclear take inventory issue suspicious failed recent…" at bounding box center [298, 158] width 597 height 270
paste input "The Horizons - Cooler #2"
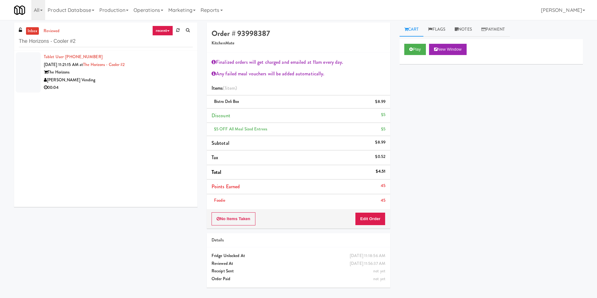
click at [163, 74] on div "The Horizons" at bounding box center [118, 73] width 149 height 8
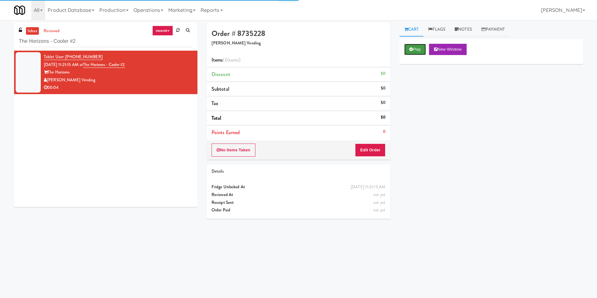
click at [414, 52] on button "Play" at bounding box center [415, 49] width 22 height 11
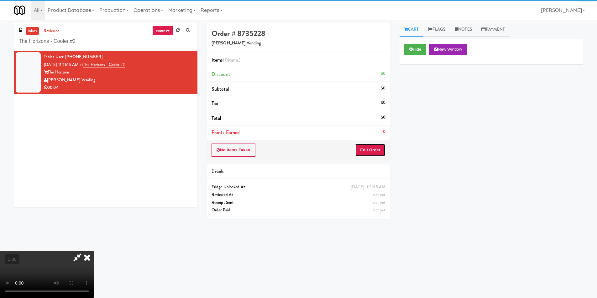
click at [368, 149] on button "Edit Order" at bounding box center [370, 150] width 30 height 13
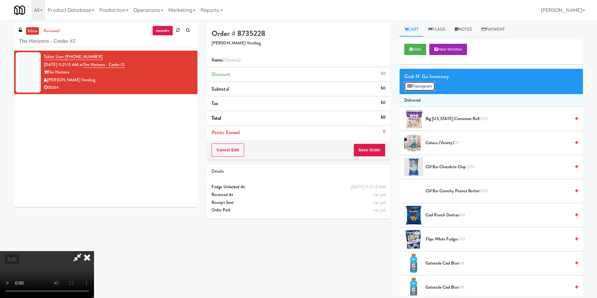
drag, startPoint x: 406, startPoint y: 85, endPoint x: 380, endPoint y: 101, distance: 30.3
click at [407, 85] on button "Planogram" at bounding box center [419, 86] width 31 height 9
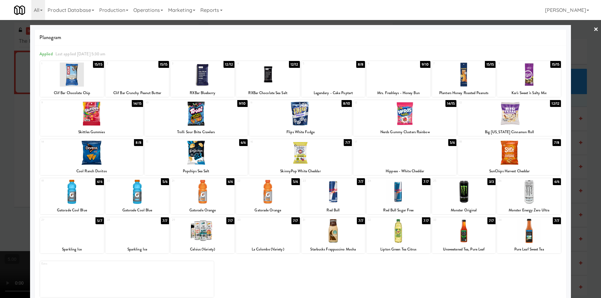
click at [144, 201] on div at bounding box center [138, 192] width 64 height 24
drag, startPoint x: 0, startPoint y: 128, endPoint x: 11, endPoint y: 131, distance: 11.5
click at [1, 128] on div at bounding box center [300, 149] width 601 height 298
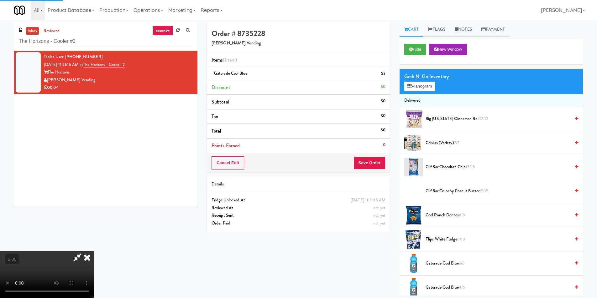
click at [94, 251] on icon at bounding box center [87, 257] width 14 height 13
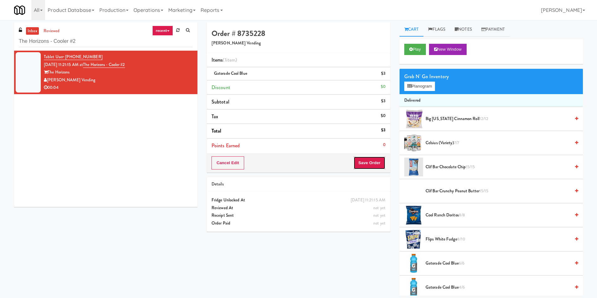
click at [373, 165] on button "Save Order" at bounding box center [369, 163] width 32 height 13
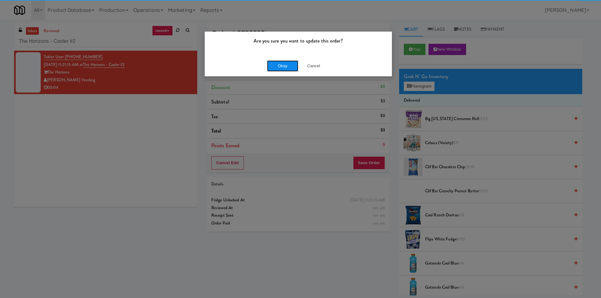
click at [274, 67] on button "Okay" at bounding box center [282, 65] width 31 height 11
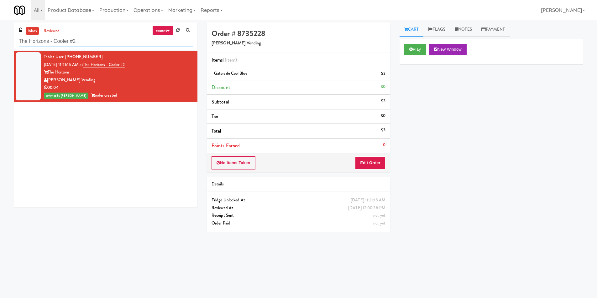
drag, startPoint x: 111, startPoint y: 39, endPoint x: 0, endPoint y: 41, distance: 110.9
click at [0, 41] on div "inbox reviewed recent all unclear take inventory issue suspicious failed recent…" at bounding box center [298, 148] width 597 height 251
paste input "Vasara - Cooler - Left"
type input "Vasara - Cooler - Left"
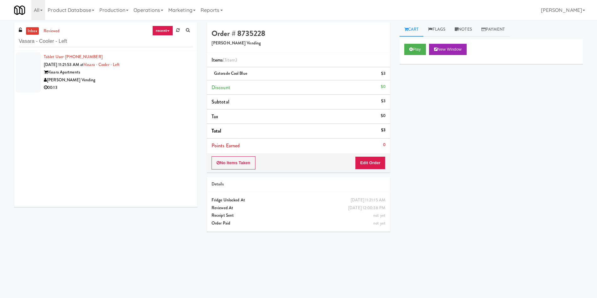
click at [147, 74] on div "Vasara Apartments" at bounding box center [118, 73] width 149 height 8
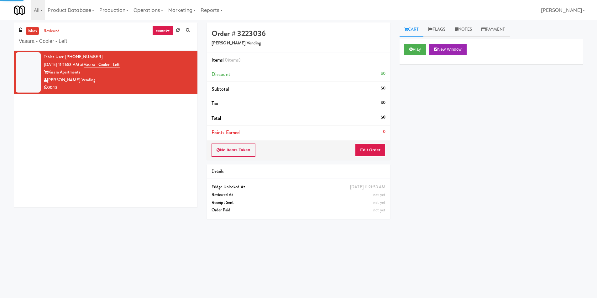
click at [420, 43] on div "Play New Window" at bounding box center [490, 51] width 183 height 25
click at [416, 50] on button "Play" at bounding box center [415, 49] width 22 height 11
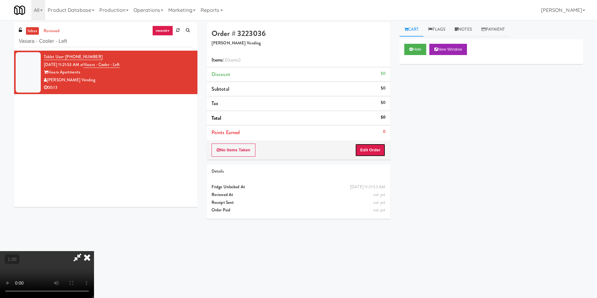
click at [373, 148] on button "Edit Order" at bounding box center [370, 150] width 30 height 13
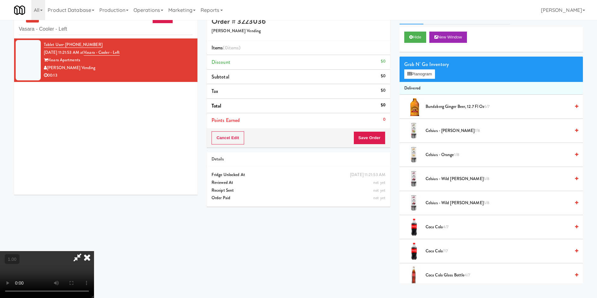
scroll to position [20, 0]
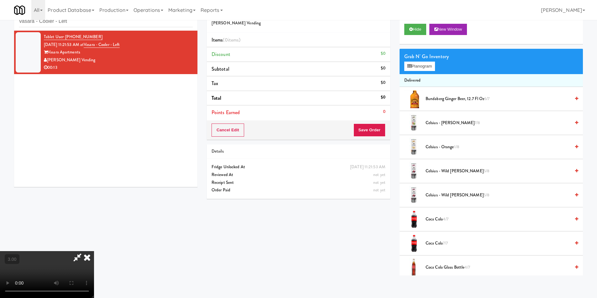
click at [94, 251] on video at bounding box center [47, 274] width 94 height 47
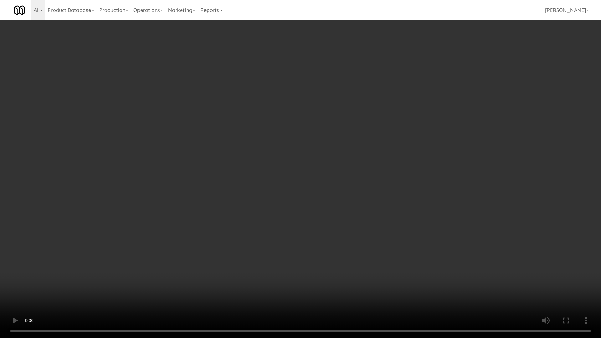
click at [233, 184] on video at bounding box center [300, 169] width 601 height 338
click at [217, 185] on video at bounding box center [300, 169] width 601 height 338
click at [215, 183] on video at bounding box center [300, 169] width 601 height 338
click at [223, 193] on video at bounding box center [300, 169] width 601 height 338
click at [193, 213] on video at bounding box center [300, 169] width 601 height 338
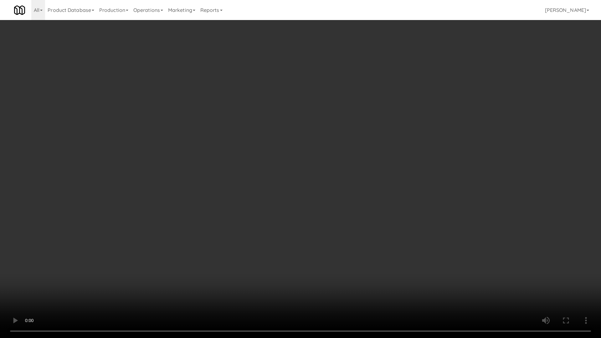
click at [178, 204] on video at bounding box center [300, 169] width 601 height 338
click at [177, 215] on video at bounding box center [300, 169] width 601 height 338
click at [182, 214] on video at bounding box center [300, 169] width 601 height 338
click at [264, 250] on video at bounding box center [300, 169] width 601 height 338
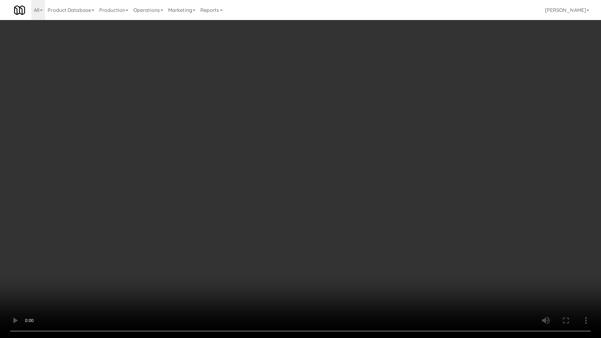
click at [208, 227] on video at bounding box center [300, 169] width 601 height 338
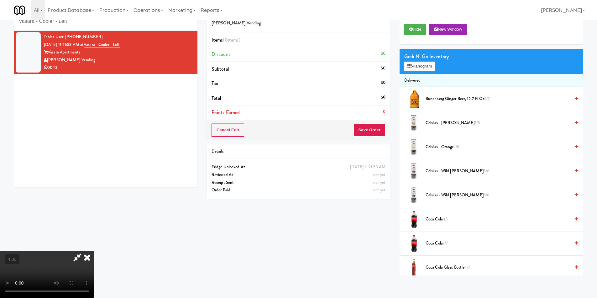
click at [420, 73] on div "Grab N' Go Inventory Planogram" at bounding box center [490, 61] width 183 height 25
click at [420, 67] on button "Planogram" at bounding box center [419, 66] width 31 height 9
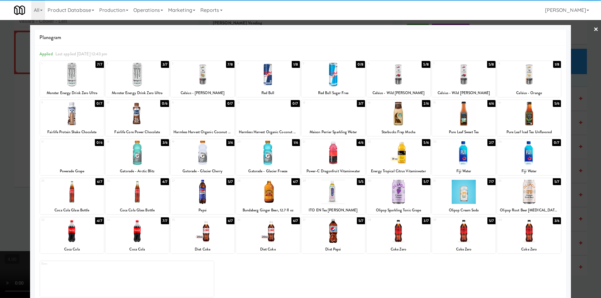
click at [531, 78] on div at bounding box center [529, 75] width 64 height 24
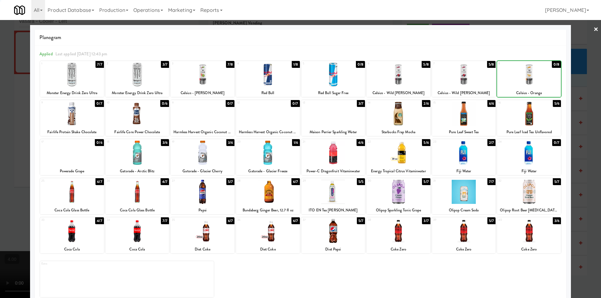
click at [567, 89] on div at bounding box center [300, 149] width 601 height 298
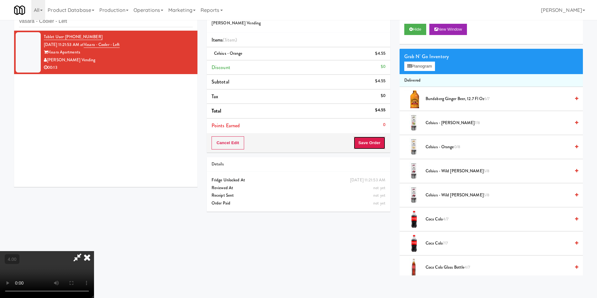
click at [367, 139] on button "Save Order" at bounding box center [369, 143] width 32 height 13
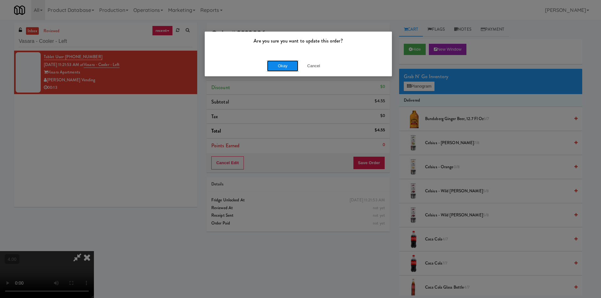
click at [289, 63] on button "Okay" at bounding box center [282, 65] width 31 height 11
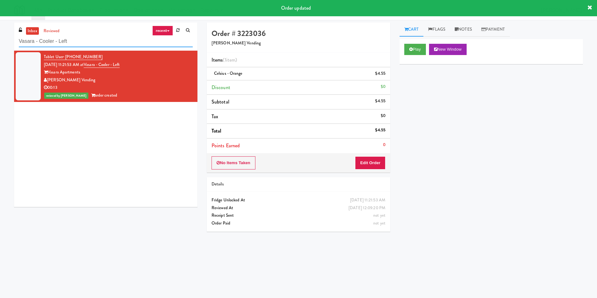
paste input "[PERSON_NAME] 23 - [GEOGRAPHIC_DATA]"
drag, startPoint x: 91, startPoint y: 38, endPoint x: 0, endPoint y: 39, distance: 90.8
click at [0, 39] on div "inbox reviewed recent all unclear take inventory issue suspicious failed recent…" at bounding box center [298, 148] width 597 height 251
type input "[PERSON_NAME] 23 - Ambient"
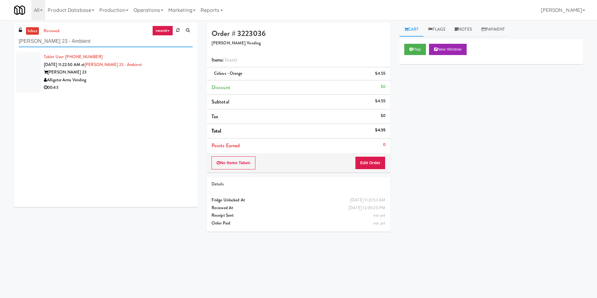
scroll to position [20, 0]
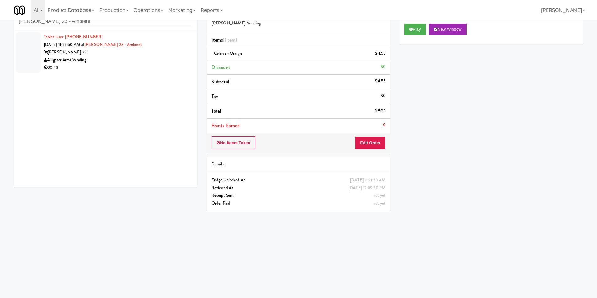
click at [154, 61] on div "Alligator Arms Vending" at bounding box center [118, 60] width 149 height 8
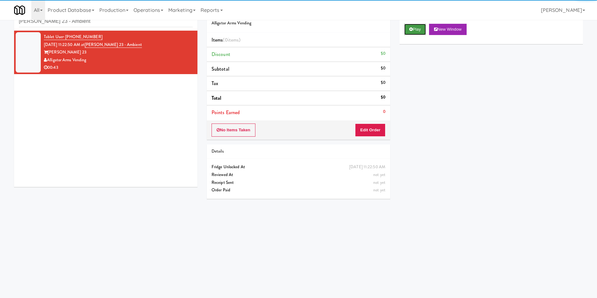
click at [413, 30] on button "Play" at bounding box center [415, 29] width 22 height 11
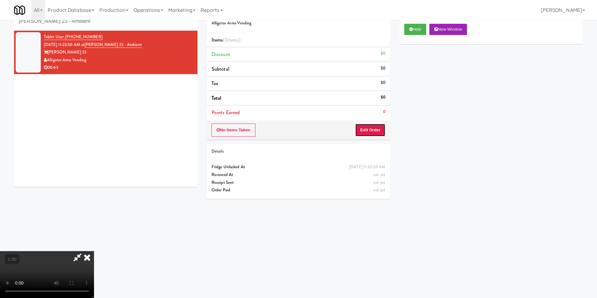
drag, startPoint x: 376, startPoint y: 134, endPoint x: 365, endPoint y: 143, distance: 14.7
click at [376, 134] on button "Edit Order" at bounding box center [370, 130] width 30 height 13
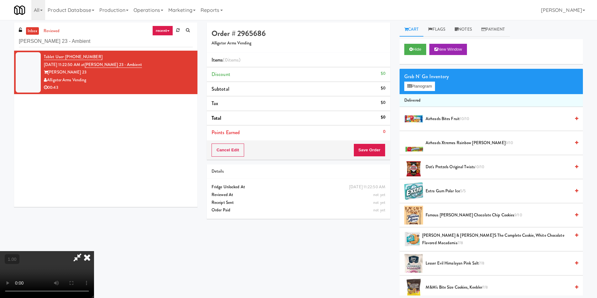
click at [94, 251] on video at bounding box center [47, 274] width 94 height 47
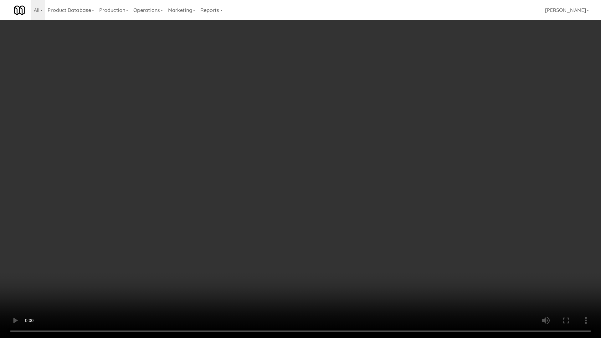
click at [121, 242] on video at bounding box center [300, 169] width 601 height 338
click at [185, 221] on video at bounding box center [300, 169] width 601 height 338
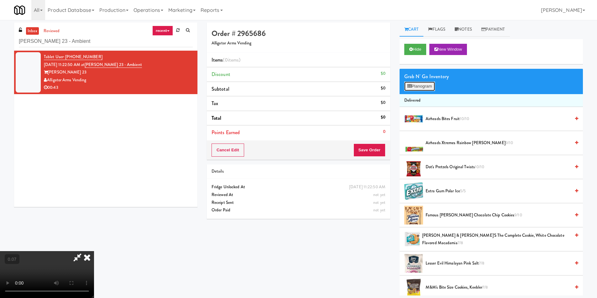
click at [416, 83] on button "Planogram" at bounding box center [419, 86] width 31 height 9
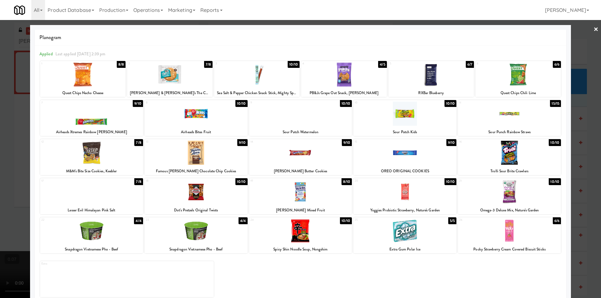
click at [121, 187] on div at bounding box center [91, 192] width 103 height 24
click at [199, 110] on div at bounding box center [196, 114] width 103 height 24
click at [0, 126] on div at bounding box center [300, 149] width 601 height 298
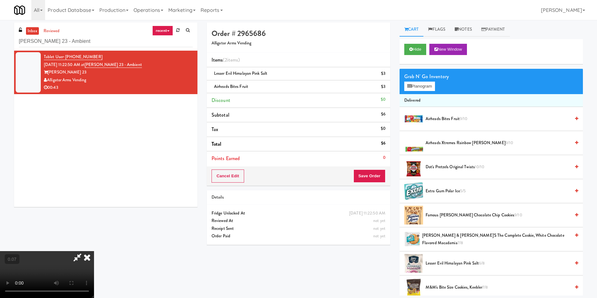
scroll to position [95, 0]
click at [94, 251] on video at bounding box center [47, 274] width 94 height 47
click at [414, 89] on button "Planogram" at bounding box center [419, 86] width 31 height 9
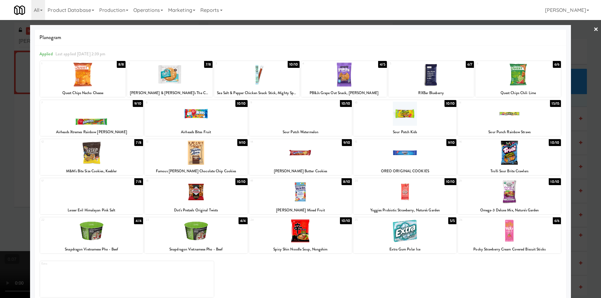
click at [294, 235] on div at bounding box center [300, 231] width 103 height 24
click at [0, 200] on div at bounding box center [300, 149] width 601 height 298
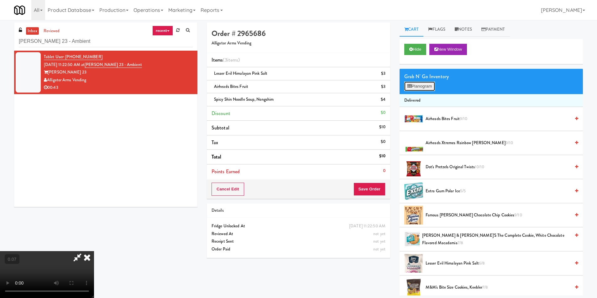
click at [423, 90] on button "Planogram" at bounding box center [419, 86] width 31 height 9
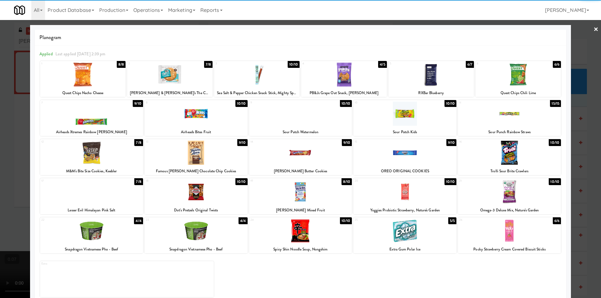
drag, startPoint x: 413, startPoint y: 199, endPoint x: 171, endPoint y: 196, distance: 242.1
click at [413, 199] on div at bounding box center [405, 192] width 103 height 24
click at [0, 165] on div at bounding box center [300, 149] width 601 height 298
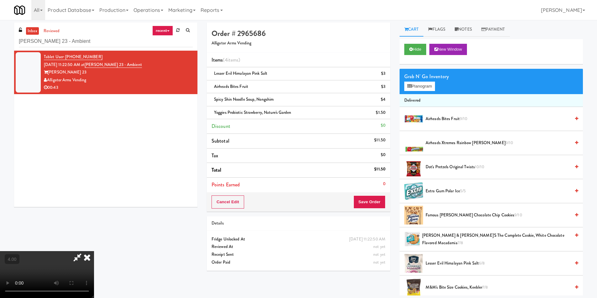
click at [94, 251] on icon at bounding box center [87, 257] width 14 height 13
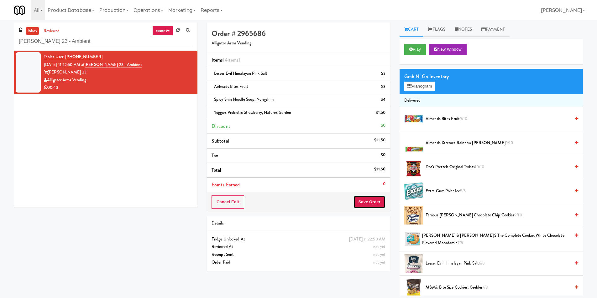
click at [368, 201] on button "Save Order" at bounding box center [369, 202] width 32 height 13
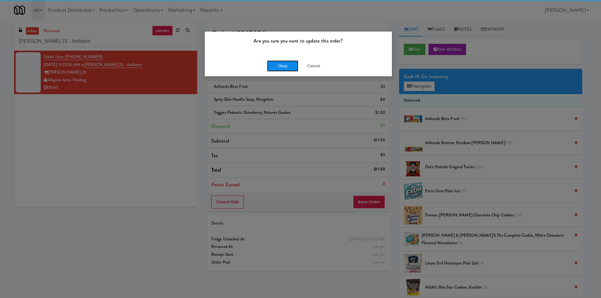
click at [283, 68] on button "Okay" at bounding box center [282, 65] width 31 height 11
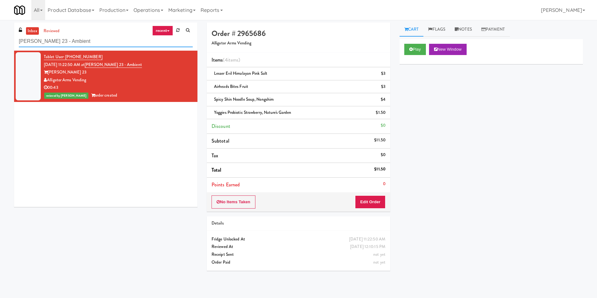
drag, startPoint x: 87, startPoint y: 43, endPoint x: 0, endPoint y: 46, distance: 87.4
click at [0, 44] on div "inbox reviewed recent all unclear take inventory issue suspicious failed recent…" at bounding box center [298, 149] width 597 height 253
paste input "Aperture UCF - Cooler - Lef"
type input "Aperture UCF - Cooler - Left"
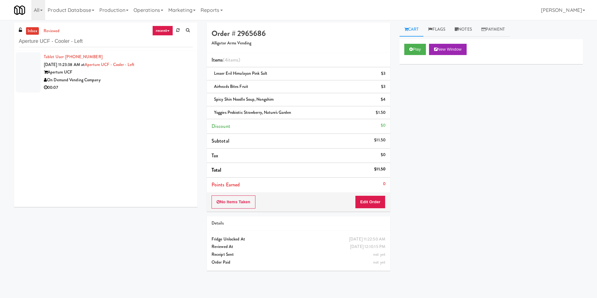
click at [164, 82] on div "On Demand Vending Company" at bounding box center [118, 80] width 149 height 8
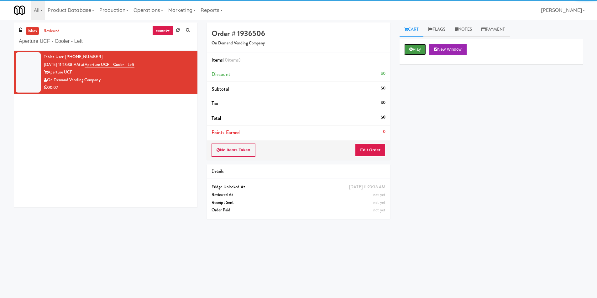
click at [410, 47] on icon at bounding box center [410, 49] width 3 height 4
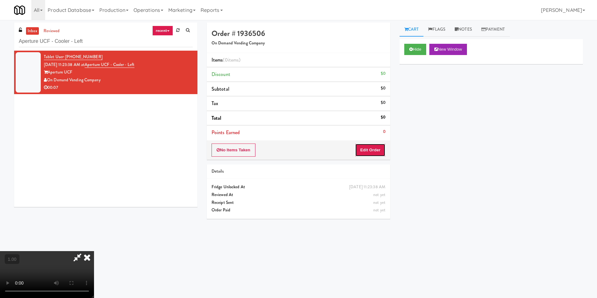
click at [371, 151] on button "Edit Order" at bounding box center [370, 150] width 30 height 13
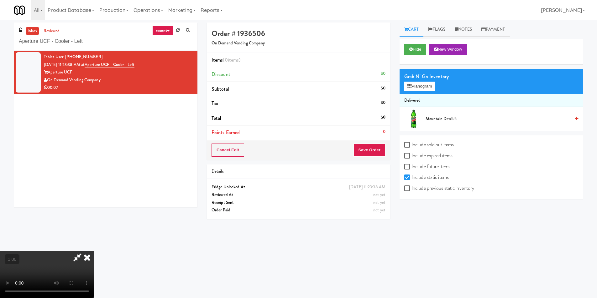
click at [94, 251] on video at bounding box center [47, 274] width 94 height 47
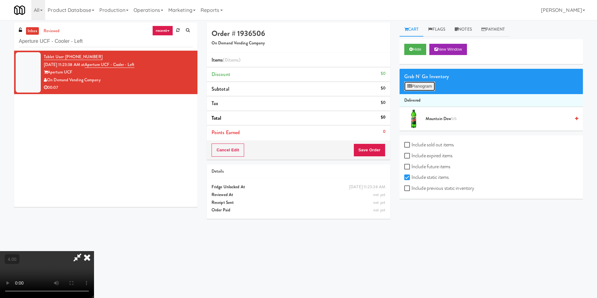
click at [419, 83] on button "Planogram" at bounding box center [419, 86] width 31 height 9
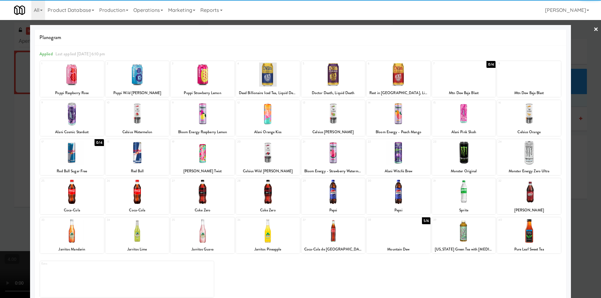
click at [470, 119] on div at bounding box center [464, 114] width 64 height 24
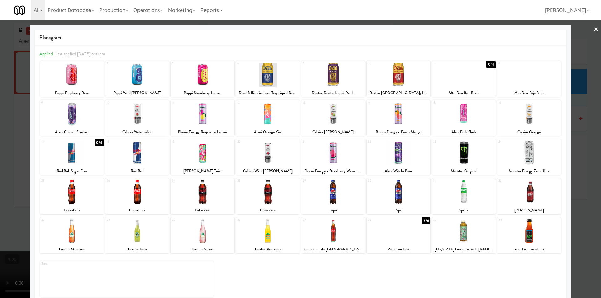
click at [579, 121] on div at bounding box center [300, 149] width 601 height 298
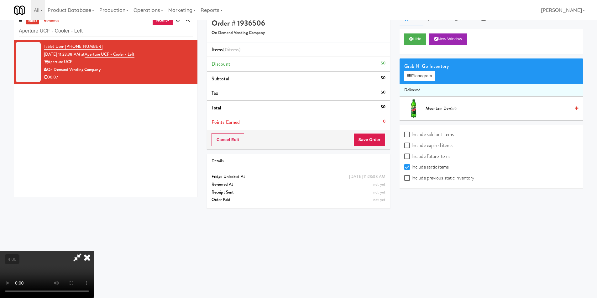
scroll to position [20, 0]
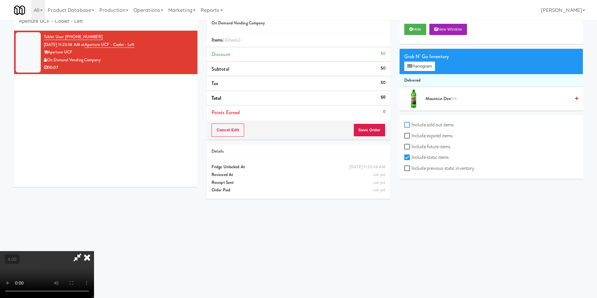
click at [408, 125] on input "Include sold out items" at bounding box center [407, 125] width 7 height 5
checkbox input "true"
click at [407, 138] on input "Include expired items" at bounding box center [407, 136] width 7 height 5
checkbox input "true"
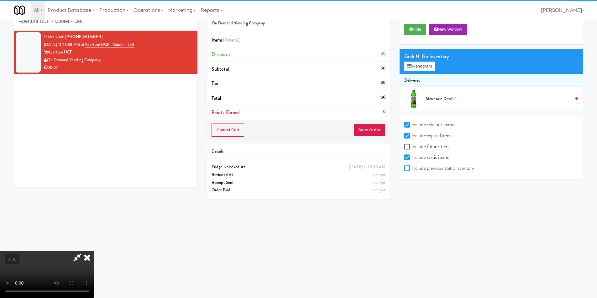
click at [411, 167] on input "Include previous static inventory" at bounding box center [407, 168] width 7 height 5
checkbox input "true"
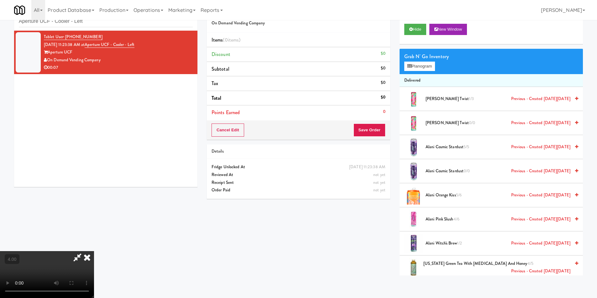
click at [410, 71] on div "Grab N' Go Inventory Planogram" at bounding box center [490, 61] width 183 height 25
click at [413, 61] on div "Grab N' Go Inventory Planogram" at bounding box center [490, 61] width 183 height 25
click at [419, 63] on button "Planogram" at bounding box center [419, 66] width 31 height 9
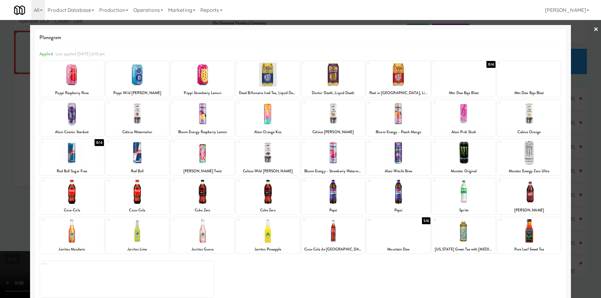
click at [582, 124] on div at bounding box center [300, 149] width 601 height 298
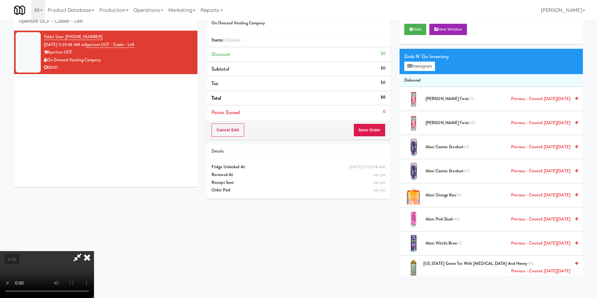
click at [480, 222] on span "Alani Pink Slush 4/6 Previous - Created [DATE][DATE]" at bounding box center [497, 220] width 145 height 8
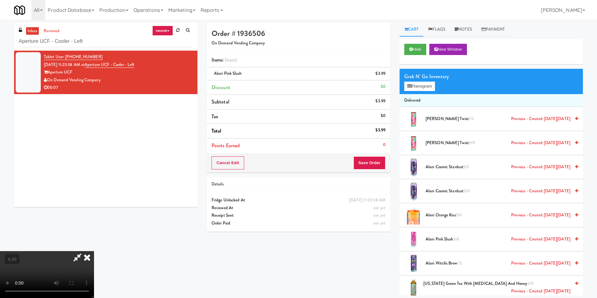
click at [94, 251] on icon at bounding box center [87, 257] width 14 height 13
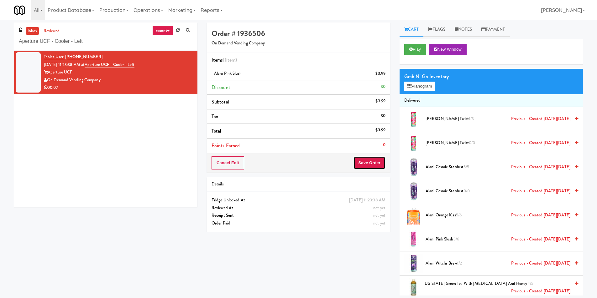
click at [367, 160] on button "Save Order" at bounding box center [369, 163] width 32 height 13
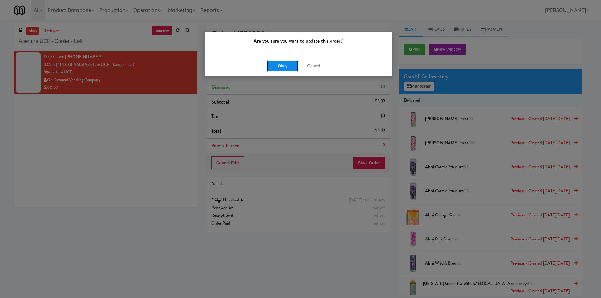
click at [285, 65] on button "Okay" at bounding box center [282, 65] width 31 height 11
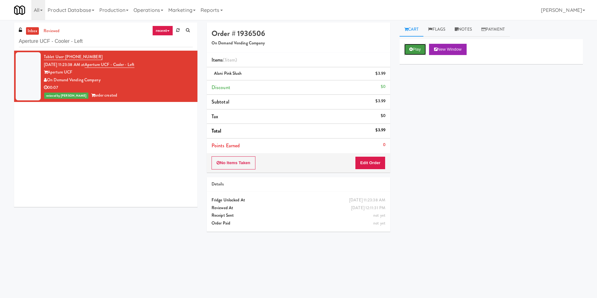
click at [409, 51] on icon at bounding box center [410, 49] width 3 height 4
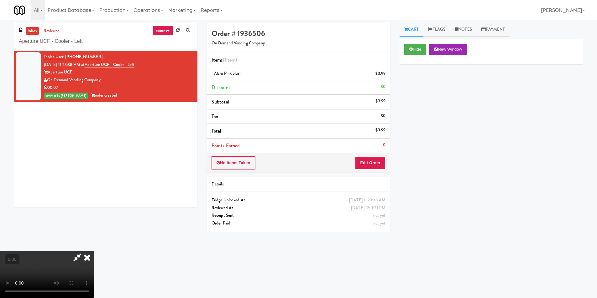
click at [94, 251] on icon at bounding box center [87, 257] width 14 height 13
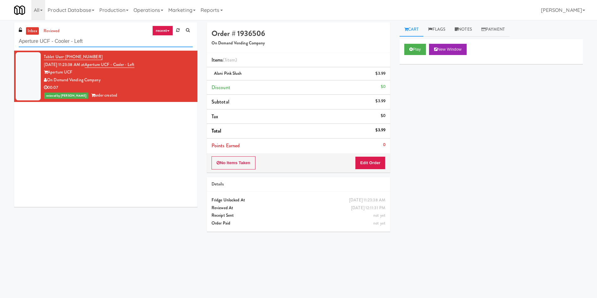
paste input "Vertex - Combo Cooler - Middle"
drag, startPoint x: 92, startPoint y: 40, endPoint x: 11, endPoint y: 40, distance: 81.4
click at [11, 40] on div "inbox reviewed recent all unclear take inventory issue suspicious failed recent…" at bounding box center [105, 117] width 193 height 189
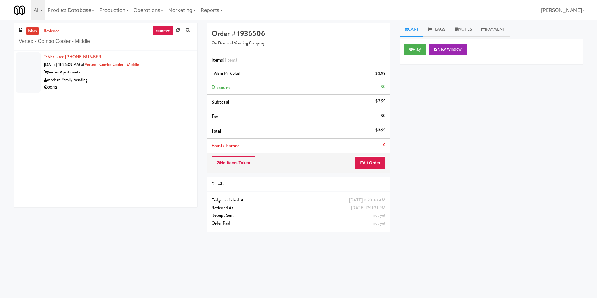
click at [125, 77] on div "Modern Family Vending" at bounding box center [118, 80] width 149 height 8
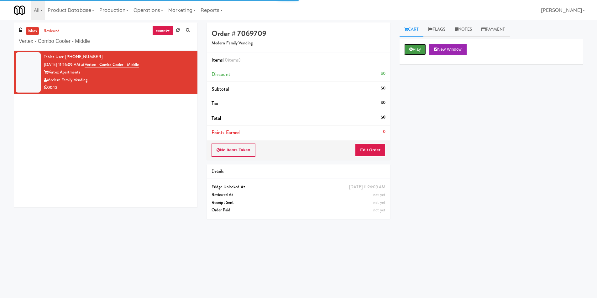
click at [423, 49] on button "Play" at bounding box center [415, 49] width 22 height 11
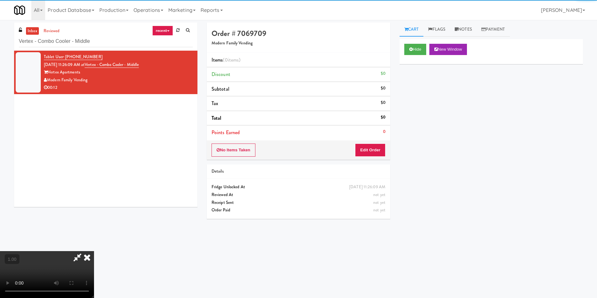
click at [372, 142] on div "No Items Taken Edit Order" at bounding box center [298, 150] width 183 height 19
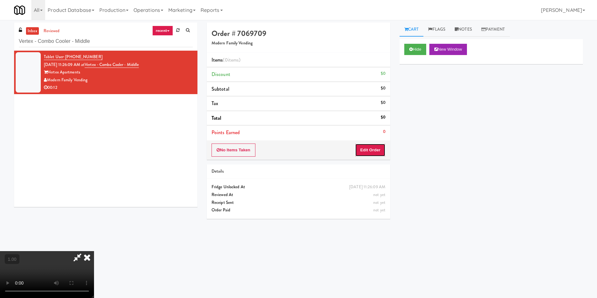
click at [372, 144] on button "Edit Order" at bounding box center [370, 150] width 30 height 13
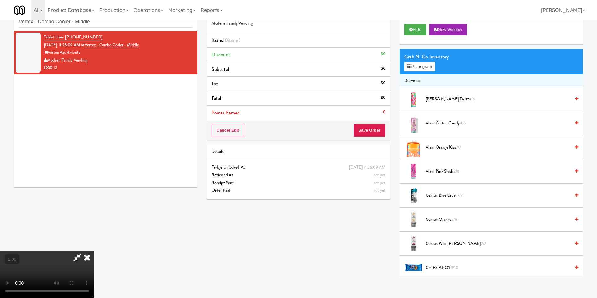
scroll to position [20, 0]
click at [94, 251] on video at bounding box center [47, 274] width 94 height 47
click at [422, 60] on div "Grab N' Go Inventory" at bounding box center [491, 56] width 174 height 9
click at [420, 60] on div "Grab N' Go Inventory" at bounding box center [491, 56] width 174 height 9
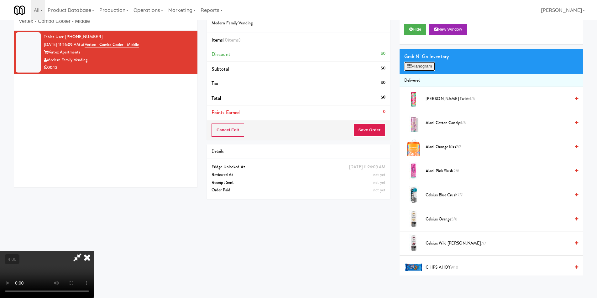
click at [410, 68] on icon at bounding box center [409, 66] width 4 height 4
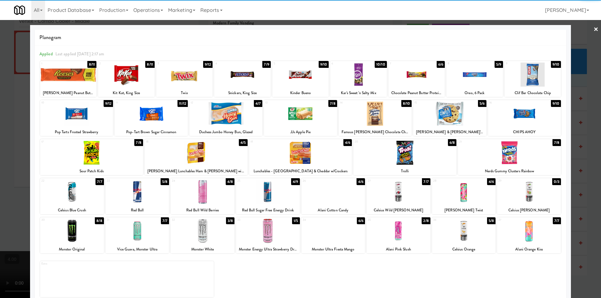
click at [76, 238] on div at bounding box center [72, 231] width 64 height 24
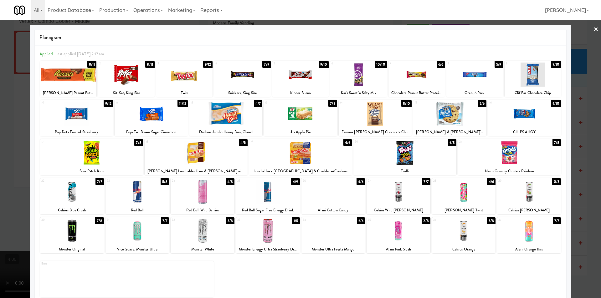
click at [341, 194] on div at bounding box center [334, 192] width 64 height 24
drag, startPoint x: 0, startPoint y: 151, endPoint x: 178, endPoint y: 159, distance: 178.7
click at [3, 151] on div at bounding box center [300, 149] width 601 height 298
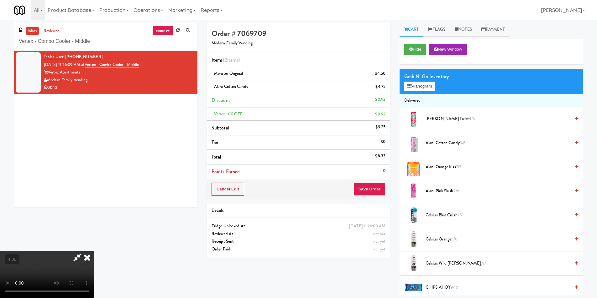
click at [94, 251] on icon at bounding box center [87, 257] width 14 height 13
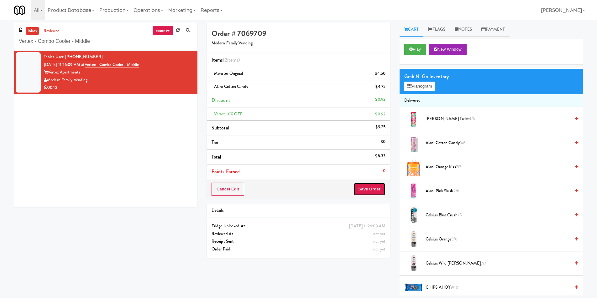
click at [368, 188] on button "Save Order" at bounding box center [369, 189] width 32 height 13
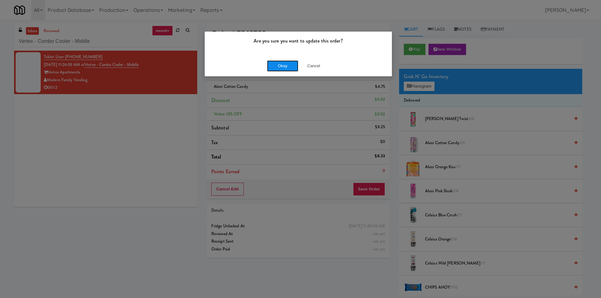
click at [283, 66] on button "Okay" at bounding box center [282, 65] width 31 height 11
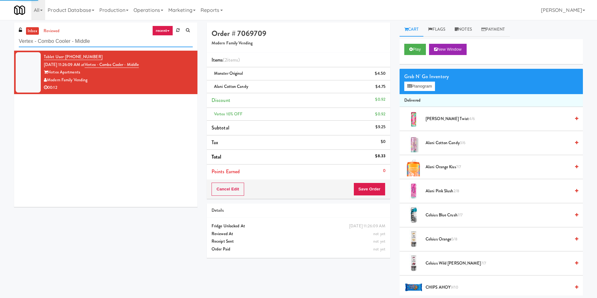
drag, startPoint x: 85, startPoint y: 37, endPoint x: 0, endPoint y: 35, distance: 84.9
click at [0, 35] on div "inbox reviewed recent all unclear take inventory issue suspicious failed recent…" at bounding box center [298, 159] width 597 height 273
paste input "Gallery 64"
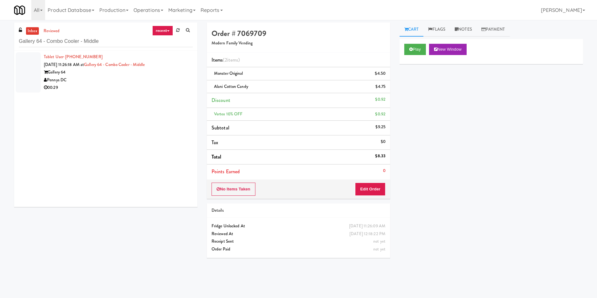
click at [147, 88] on div "00:29" at bounding box center [118, 88] width 149 height 8
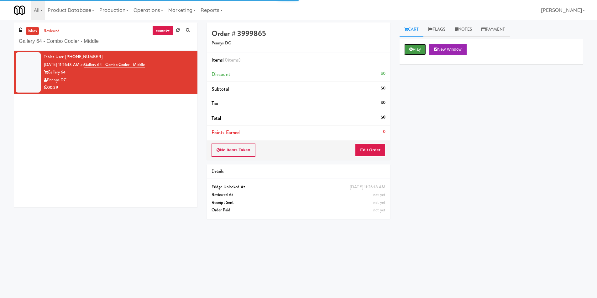
click at [417, 51] on button "Play" at bounding box center [415, 49] width 22 height 11
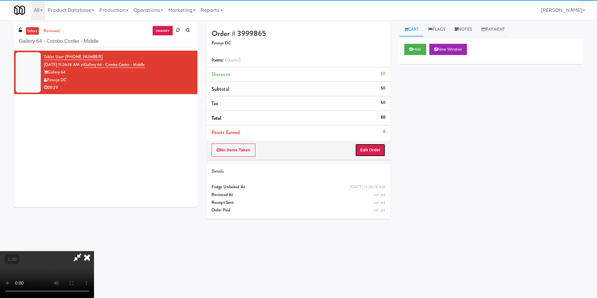
click at [375, 155] on button "Edit Order" at bounding box center [370, 150] width 30 height 13
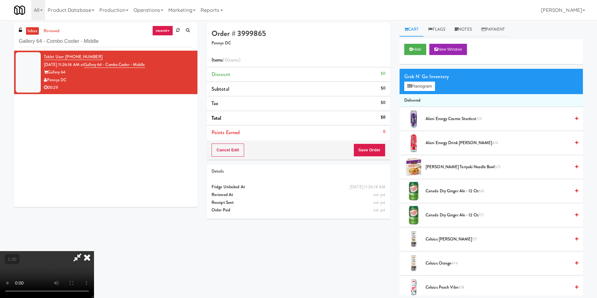
click at [94, 251] on video at bounding box center [47, 274] width 94 height 47
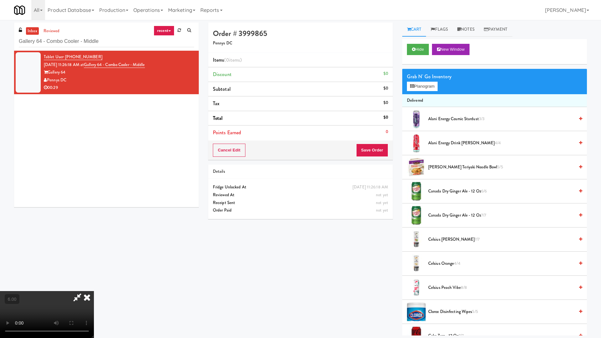
click at [94, 291] on video at bounding box center [47, 314] width 94 height 47
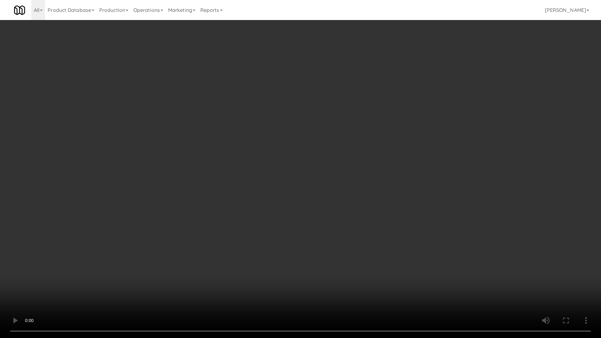
click at [350, 140] on video at bounding box center [300, 169] width 601 height 338
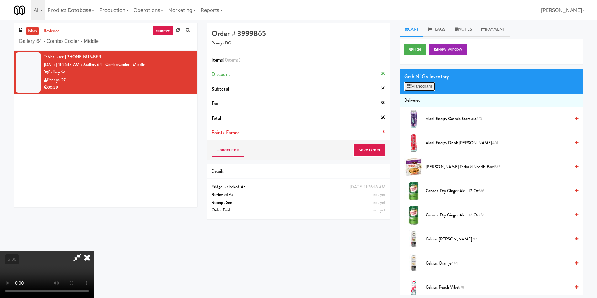
click at [426, 83] on button "Planogram" at bounding box center [419, 86] width 31 height 9
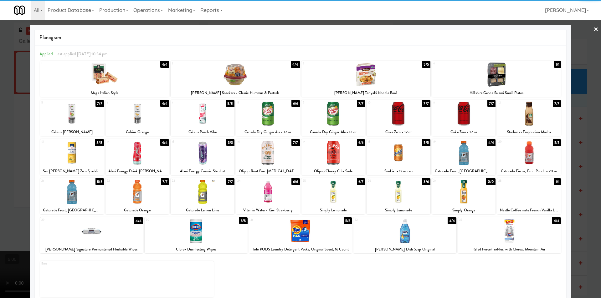
drag, startPoint x: 89, startPoint y: 196, endPoint x: 98, endPoint y: 194, distance: 9.3
click at [89, 195] on div at bounding box center [72, 192] width 64 height 24
click at [530, 112] on div at bounding box center [529, 114] width 64 height 24
drag, startPoint x: 343, startPoint y: 195, endPoint x: 302, endPoint y: 199, distance: 40.6
click at [343, 195] on div at bounding box center [334, 192] width 64 height 24
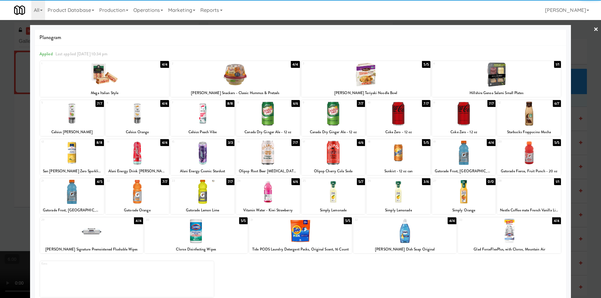
drag, startPoint x: 0, startPoint y: 121, endPoint x: 213, endPoint y: 123, distance: 213.2
click at [1, 121] on div at bounding box center [300, 149] width 601 height 298
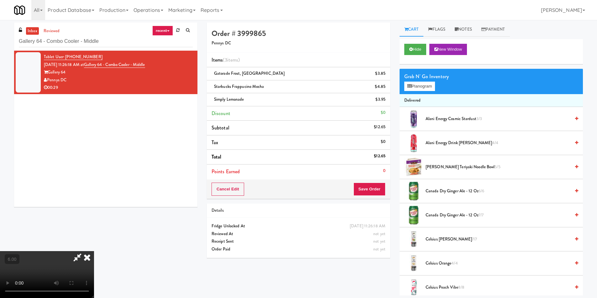
click at [94, 251] on icon at bounding box center [87, 257] width 14 height 13
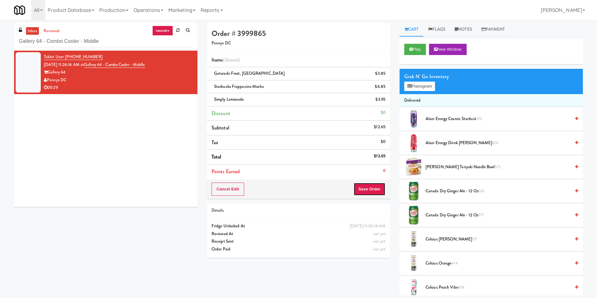
click at [363, 189] on button "Save Order" at bounding box center [369, 189] width 32 height 13
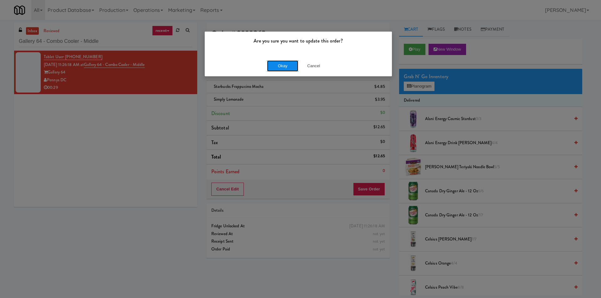
click at [287, 69] on button "Okay" at bounding box center [282, 65] width 31 height 11
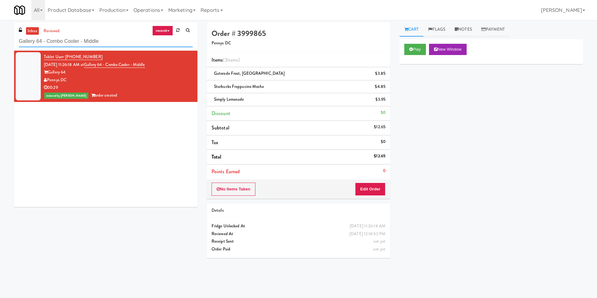
paste input "800 Penn-Fridg"
drag, startPoint x: 30, startPoint y: 41, endPoint x: 0, endPoint y: 43, distance: 30.1
click at [0, 43] on div "inbox reviewed recent all unclear take inventory issue suspicious failed recent…" at bounding box center [298, 148] width 597 height 251
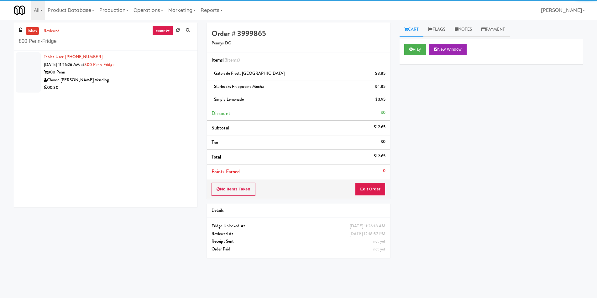
click at [153, 86] on div "00:30" at bounding box center [118, 88] width 149 height 8
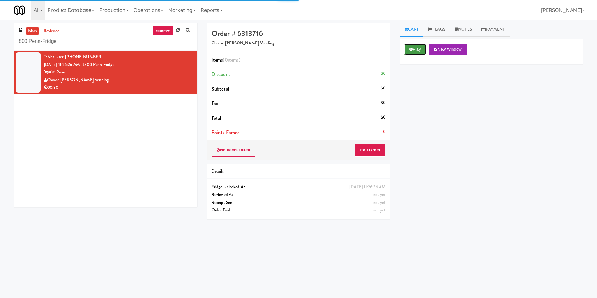
click at [416, 51] on button "Play" at bounding box center [415, 49] width 22 height 11
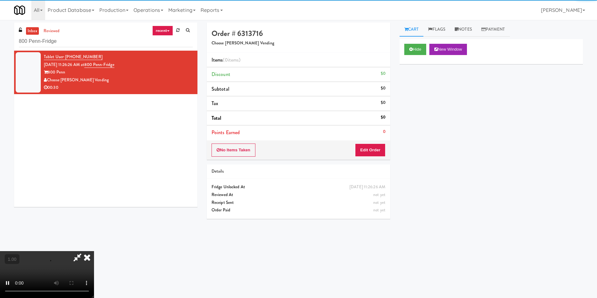
click at [376, 142] on div "No Items Taken Edit Order" at bounding box center [298, 150] width 183 height 19
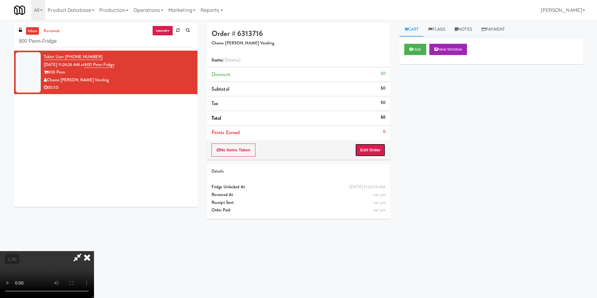
click at [375, 150] on button "Edit Order" at bounding box center [370, 150] width 30 height 13
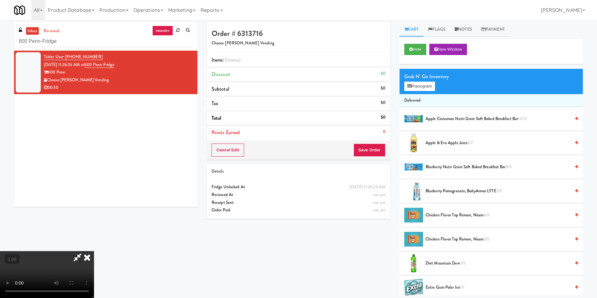
click at [94, 251] on video at bounding box center [47, 274] width 94 height 47
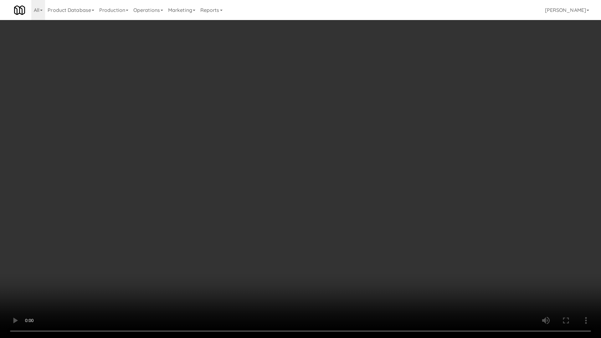
click at [272, 182] on video at bounding box center [300, 169] width 601 height 338
click at [225, 192] on video at bounding box center [300, 169] width 601 height 338
click at [300, 204] on video at bounding box center [300, 169] width 601 height 338
click at [300, 203] on video at bounding box center [300, 169] width 601 height 338
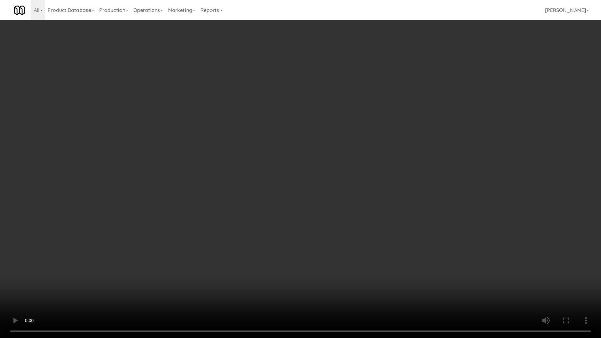
click at [302, 203] on video at bounding box center [300, 169] width 601 height 338
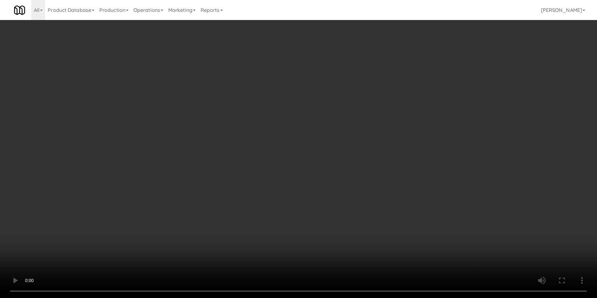
click at [416, 80] on div "Grab N' Go Inventory" at bounding box center [491, 76] width 174 height 9
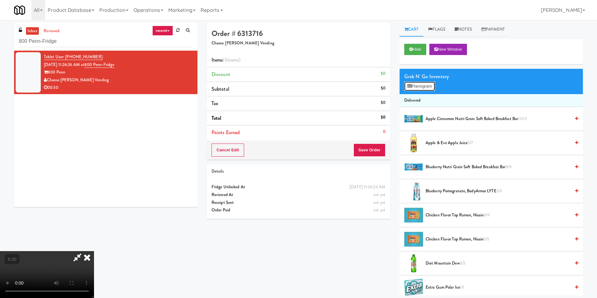
drag, startPoint x: 421, startPoint y: 83, endPoint x: 417, endPoint y: 84, distance: 3.5
click at [421, 83] on button "Planogram" at bounding box center [419, 86] width 31 height 9
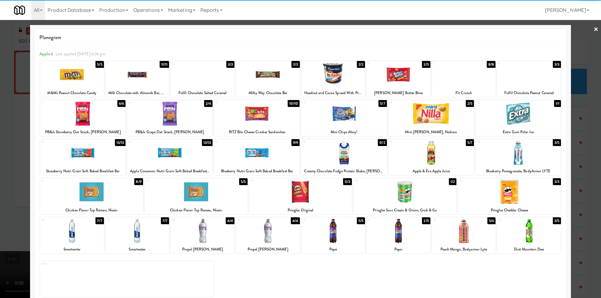
click at [71, 84] on div at bounding box center [72, 75] width 64 height 24
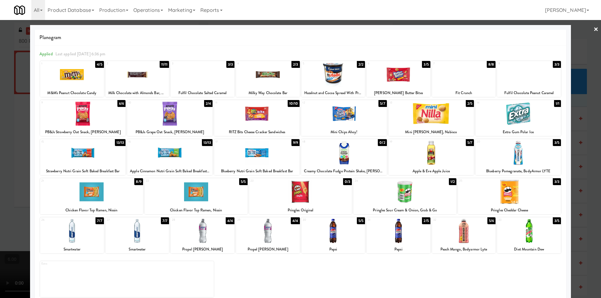
click at [391, 235] on div at bounding box center [399, 231] width 64 height 24
click at [392, 235] on div at bounding box center [399, 231] width 64 height 24
drag, startPoint x: 0, startPoint y: 87, endPoint x: 3, endPoint y: 87, distance: 3.5
click at [0, 87] on div at bounding box center [300, 149] width 601 height 298
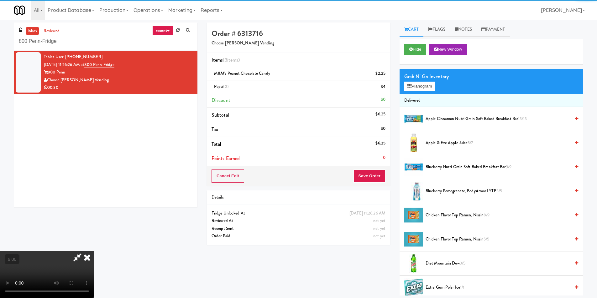
click at [94, 251] on icon at bounding box center [87, 257] width 14 height 13
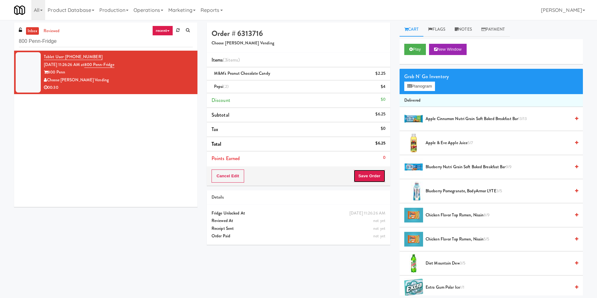
click at [368, 172] on button "Save Order" at bounding box center [369, 176] width 32 height 13
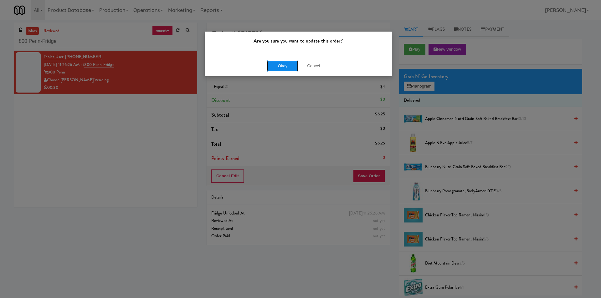
click at [285, 65] on button "Okay" at bounding box center [282, 65] width 31 height 11
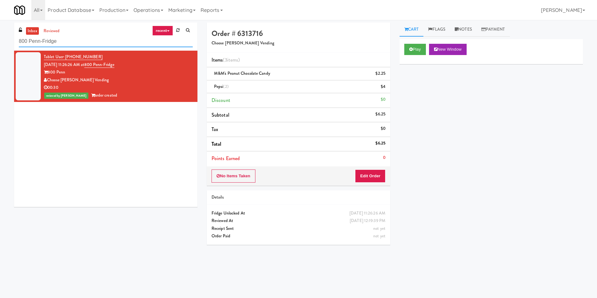
paste input "Paradox - Ambient - Left"
drag, startPoint x: 107, startPoint y: 39, endPoint x: 0, endPoint y: 59, distance: 108.6
click at [0, 59] on div "inbox reviewed recent all unclear take inventory issue suspicious failed recent…" at bounding box center [298, 148] width 597 height 251
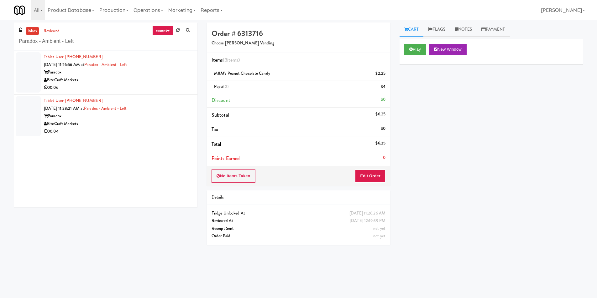
click at [166, 74] on div "Paradox" at bounding box center [118, 73] width 149 height 8
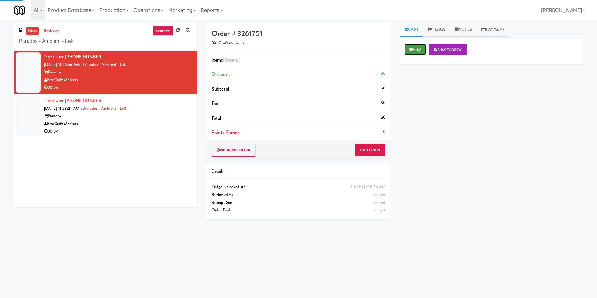
click at [410, 50] on icon at bounding box center [410, 49] width 3 height 4
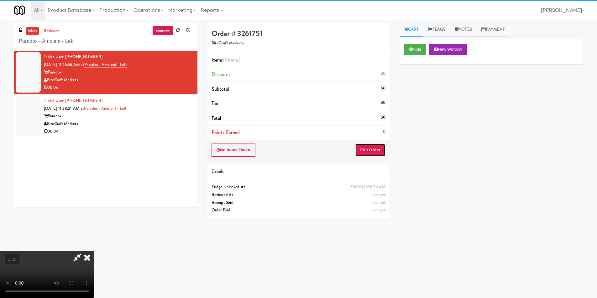
click at [370, 152] on button "Edit Order" at bounding box center [370, 150] width 30 height 13
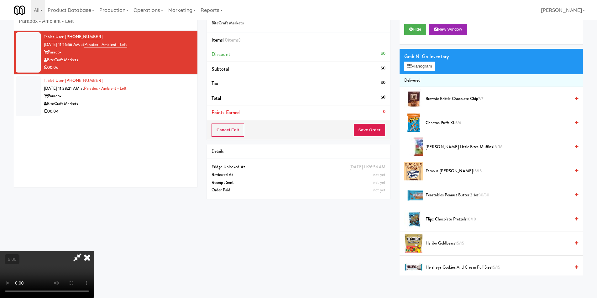
click at [411, 71] on div "Grab N' Go Inventory Planogram" at bounding box center [490, 61] width 183 height 25
click at [413, 68] on button "Planogram" at bounding box center [419, 66] width 31 height 9
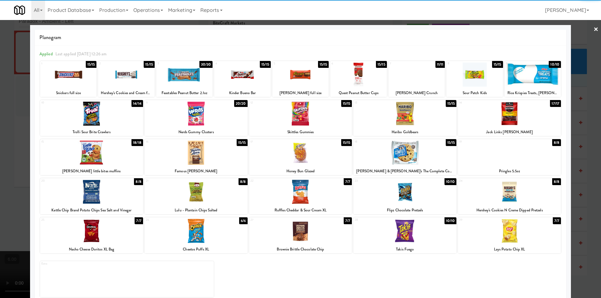
drag, startPoint x: 412, startPoint y: 162, endPoint x: 310, endPoint y: 158, distance: 102.2
click at [407, 160] on div at bounding box center [405, 153] width 103 height 24
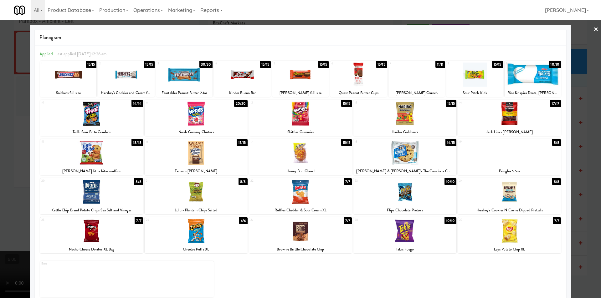
click at [0, 144] on div at bounding box center [300, 149] width 601 height 298
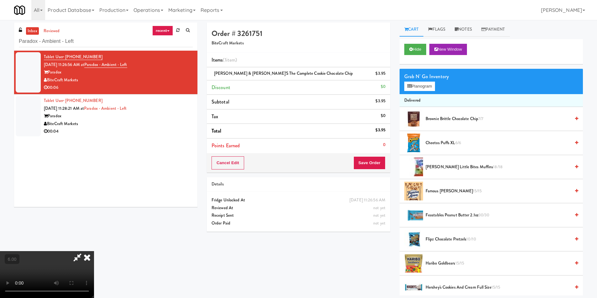
click at [94, 251] on icon at bounding box center [87, 257] width 14 height 13
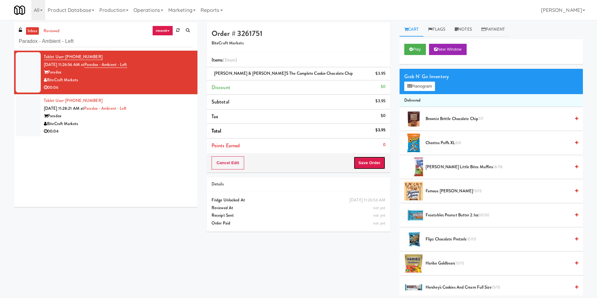
click at [361, 163] on button "Save Order" at bounding box center [369, 163] width 32 height 13
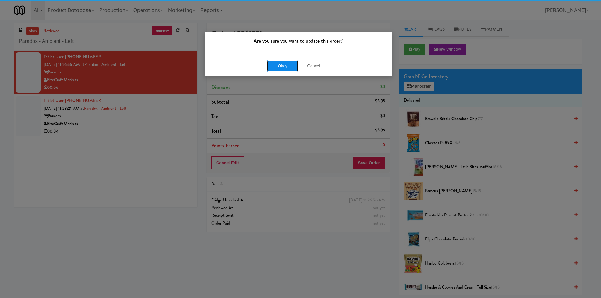
click at [287, 66] on button "Okay" at bounding box center [282, 65] width 31 height 11
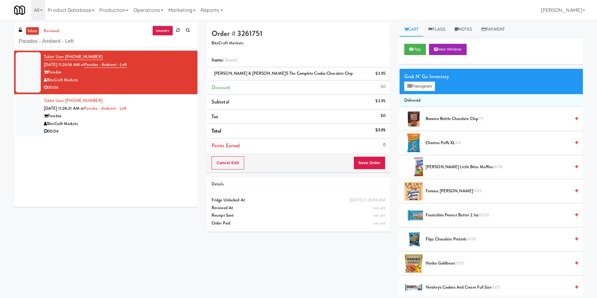
click at [167, 116] on div "Paradox" at bounding box center [118, 116] width 149 height 8
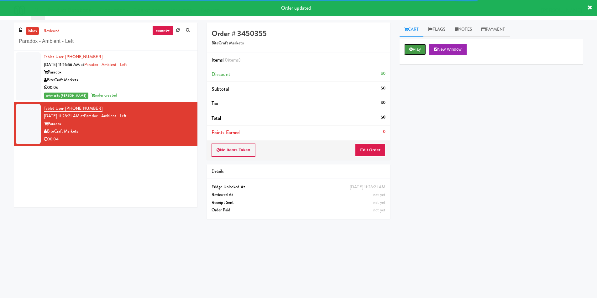
click at [414, 47] on button "Play" at bounding box center [415, 49] width 22 height 11
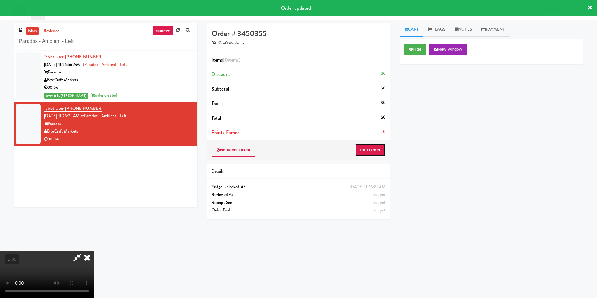
click at [364, 152] on button "Edit Order" at bounding box center [370, 150] width 30 height 13
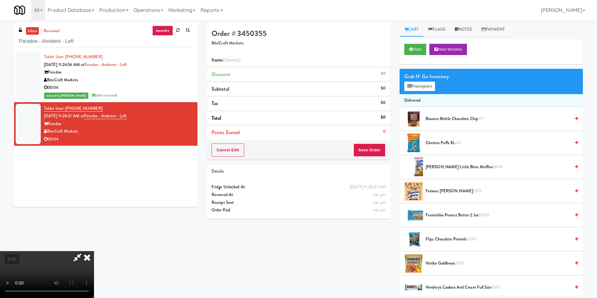
scroll to position [94, 0]
click at [414, 84] on button "Planogram" at bounding box center [419, 86] width 31 height 9
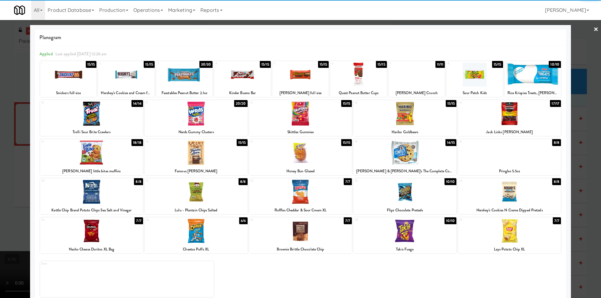
click at [200, 189] on div at bounding box center [196, 192] width 103 height 24
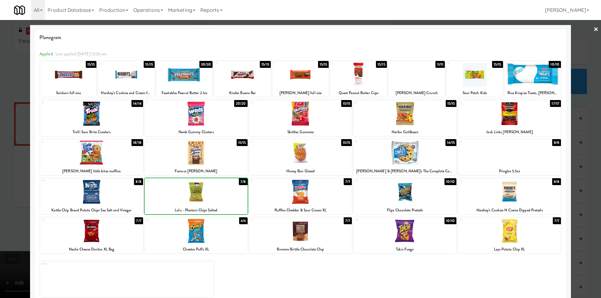
click at [0, 146] on div at bounding box center [300, 149] width 601 height 298
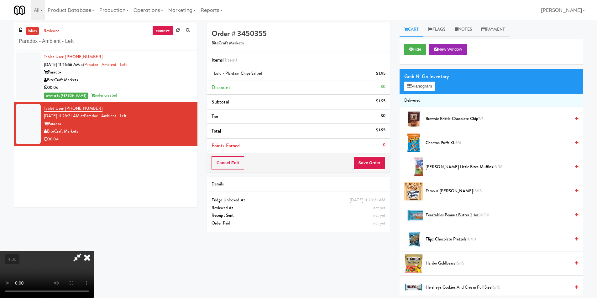
click at [94, 251] on icon at bounding box center [87, 257] width 14 height 13
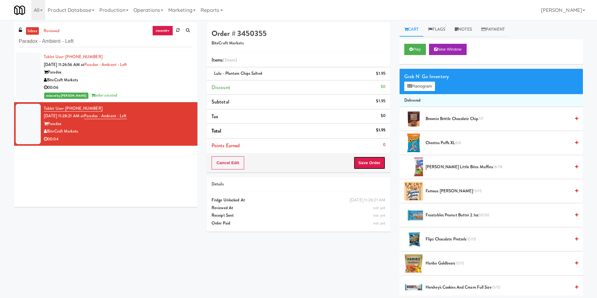
drag, startPoint x: 363, startPoint y: 167, endPoint x: 350, endPoint y: 153, distance: 19.3
click at [363, 166] on button "Save Order" at bounding box center [369, 163] width 32 height 13
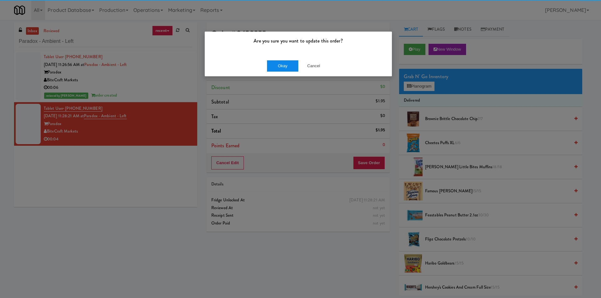
drag, startPoint x: 293, startPoint y: 72, endPoint x: 279, endPoint y: 67, distance: 14.6
click at [292, 71] on div "Okay Cancel" at bounding box center [298, 65] width 187 height 21
click at [279, 66] on button "Okay" at bounding box center [282, 65] width 31 height 11
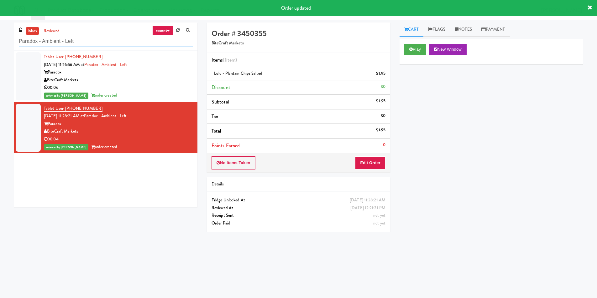
paste input "Healthtrax Gym"
drag, startPoint x: 40, startPoint y: 39, endPoint x: 28, endPoint y: 40, distance: 12.6
click at [0, 33] on div "inbox reviewed recent all unclear take inventory issue suspicious failed recent…" at bounding box center [298, 148] width 597 height 251
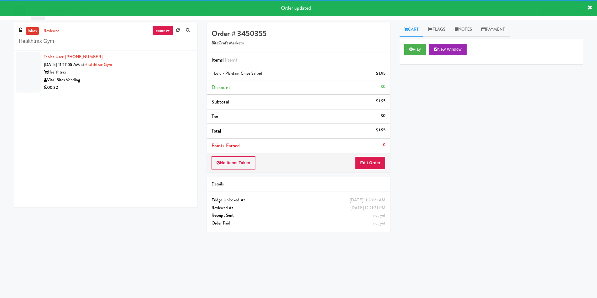
click at [156, 86] on div "00:32" at bounding box center [118, 88] width 149 height 8
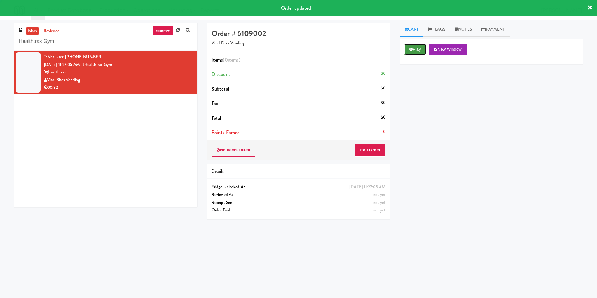
click at [414, 49] on button "Play" at bounding box center [415, 49] width 22 height 11
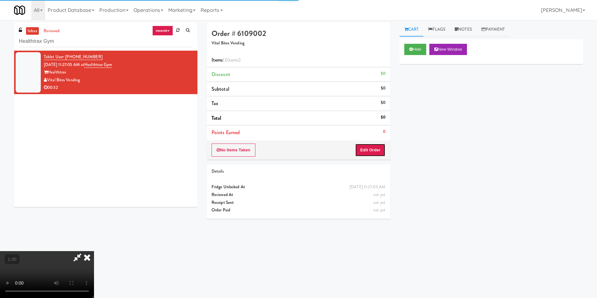
click at [372, 147] on button "Edit Order" at bounding box center [370, 150] width 30 height 13
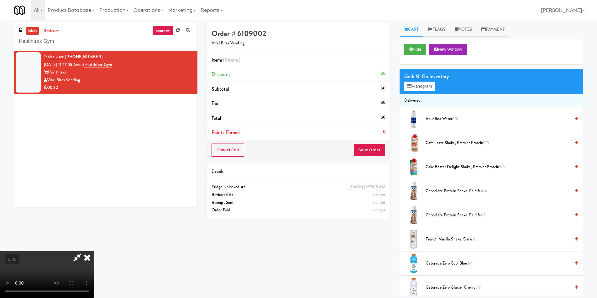
scroll to position [1, 0]
click at [94, 251] on icon at bounding box center [87, 257] width 14 height 13
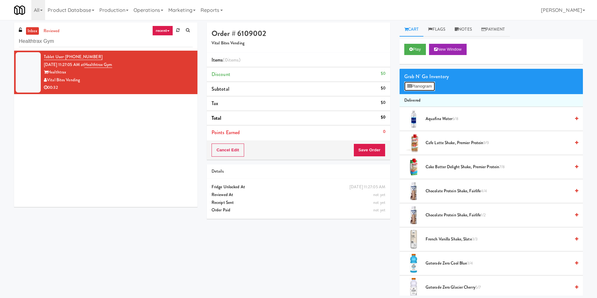
click at [421, 84] on button "Planogram" at bounding box center [419, 86] width 31 height 9
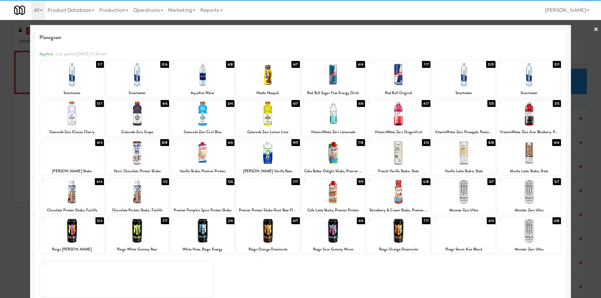
click at [208, 155] on div at bounding box center [203, 153] width 64 height 24
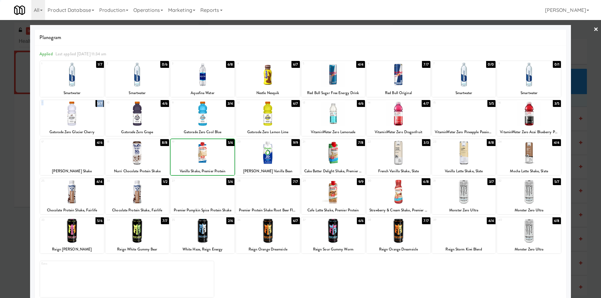
click at [27, 132] on div "× Planogram Applied Last applied [DATE] 11:34 am 1 1/7 Smartwater 2 0/6 Smartwa…" at bounding box center [300, 149] width 601 height 298
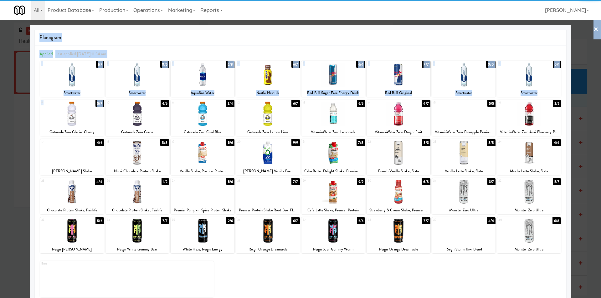
click at [20, 125] on div at bounding box center [300, 149] width 601 height 298
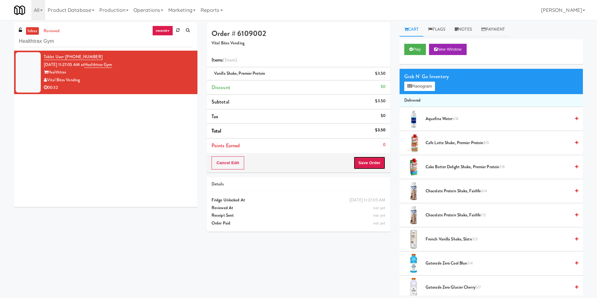
click at [362, 159] on button "Save Order" at bounding box center [369, 163] width 32 height 13
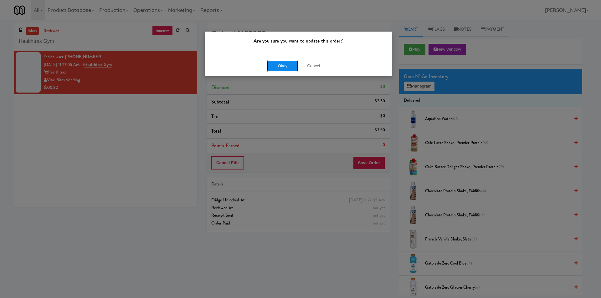
click at [276, 69] on button "Okay" at bounding box center [282, 65] width 31 height 11
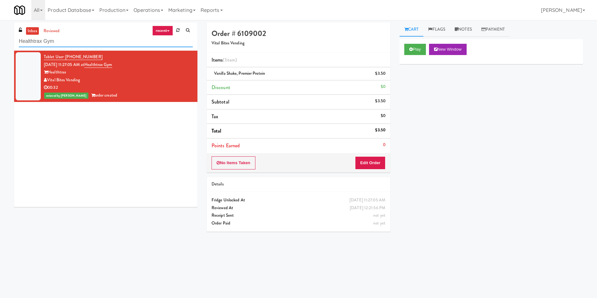
paste input "Revela 2 - Cooler - Right"
drag, startPoint x: 81, startPoint y: 44, endPoint x: 0, endPoint y: 46, distance: 81.4
click at [0, 46] on div "inbox reviewed recent all unclear take inventory issue suspicious failed recent…" at bounding box center [298, 148] width 597 height 251
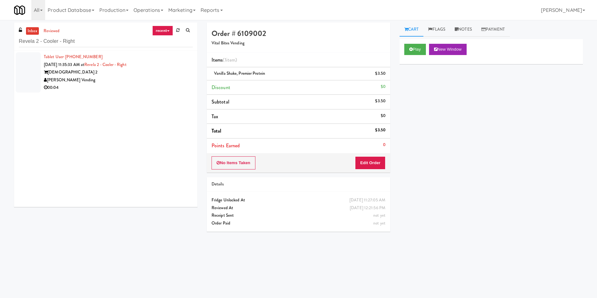
click at [181, 74] on div "[DEMOGRAPHIC_DATA] 2" at bounding box center [118, 73] width 149 height 8
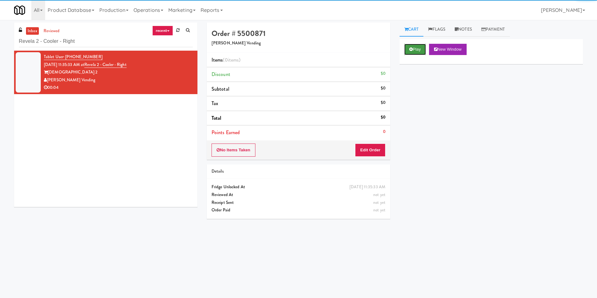
drag, startPoint x: 416, startPoint y: 51, endPoint x: 403, endPoint y: 52, distance: 12.6
click at [416, 51] on button "Play" at bounding box center [415, 49] width 22 height 11
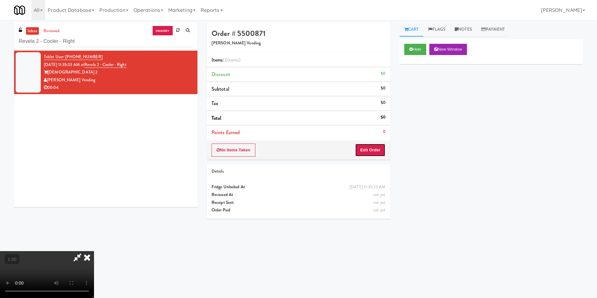
click at [370, 149] on button "Edit Order" at bounding box center [370, 150] width 30 height 13
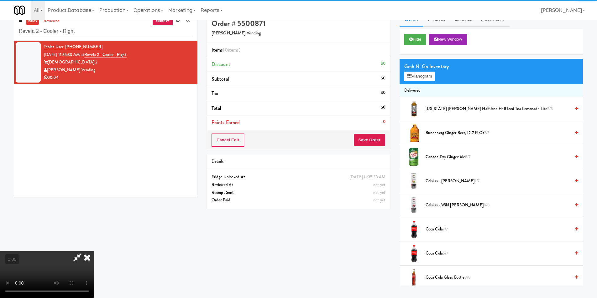
scroll to position [20, 0]
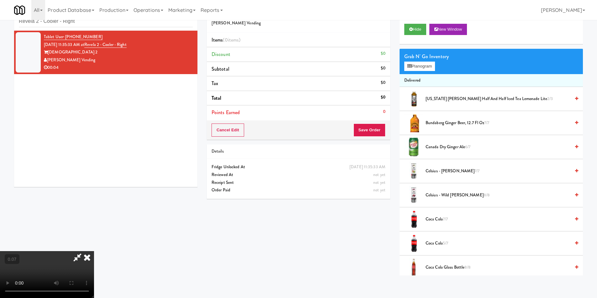
click at [90, 251] on video at bounding box center [47, 274] width 94 height 47
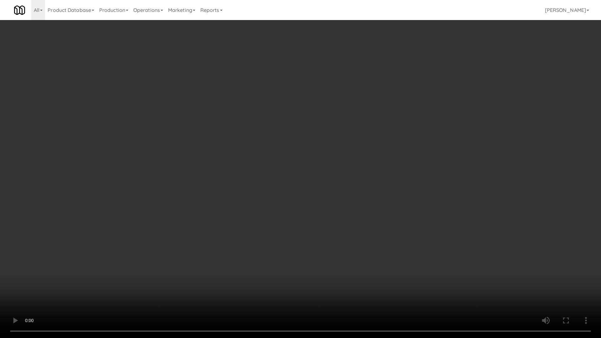
click at [90, 239] on video at bounding box center [300, 169] width 601 height 338
drag, startPoint x: 90, startPoint y: 239, endPoint x: 89, endPoint y: 211, distance: 27.2
click at [89, 239] on video at bounding box center [300, 169] width 601 height 338
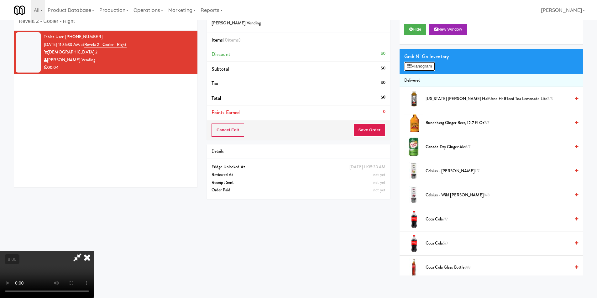
drag, startPoint x: 409, startPoint y: 62, endPoint x: 319, endPoint y: 91, distance: 94.8
click at [409, 62] on button "Planogram" at bounding box center [419, 66] width 31 height 9
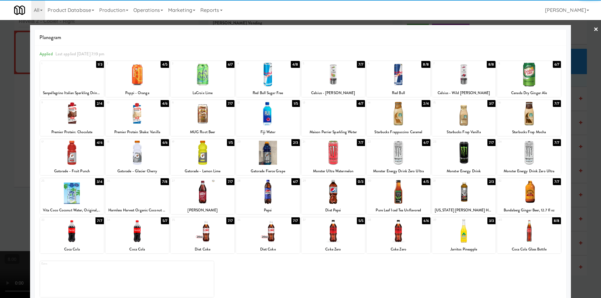
click at [269, 122] on div at bounding box center [268, 114] width 64 height 24
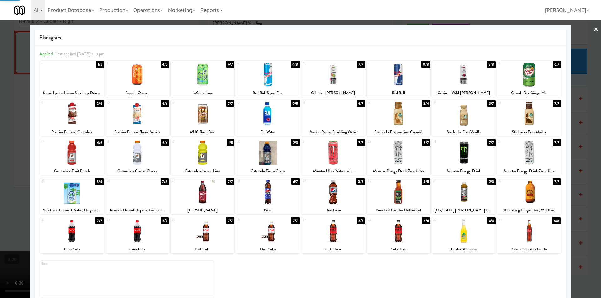
click at [0, 116] on div at bounding box center [300, 149] width 601 height 298
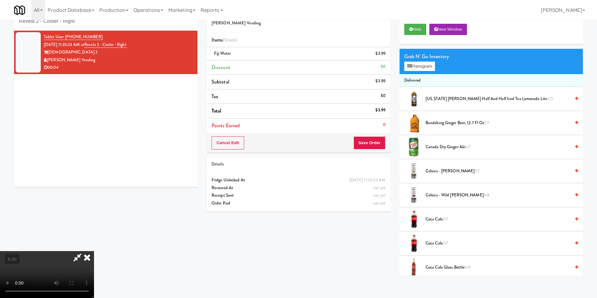
click at [94, 251] on icon at bounding box center [87, 257] width 14 height 13
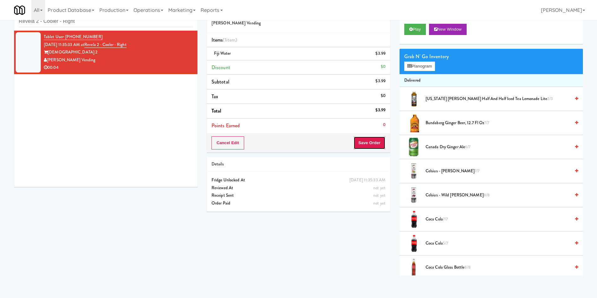
click at [354, 141] on button "Save Order" at bounding box center [369, 143] width 32 height 13
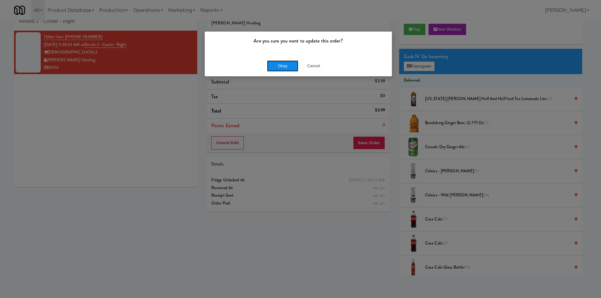
click at [275, 66] on button "Okay" at bounding box center [282, 65] width 31 height 11
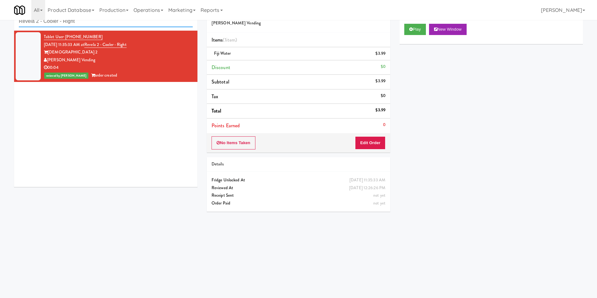
paste input "500 West Trade - Combo"
drag, startPoint x: 108, startPoint y: 23, endPoint x: 0, endPoint y: 18, distance: 107.8
click at [0, 19] on body "Are you sure you want to update this order? Okay Cancel Okay Are you sure you w…" at bounding box center [298, 149] width 597 height 298
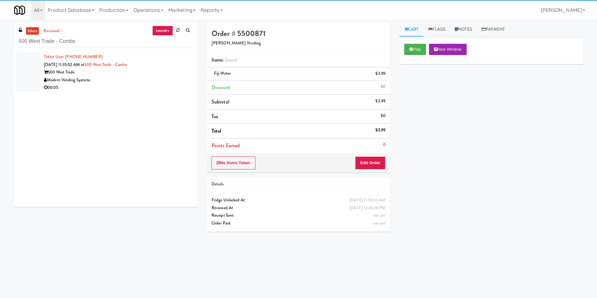
click at [180, 80] on div "Modern Vending Systems" at bounding box center [118, 80] width 149 height 8
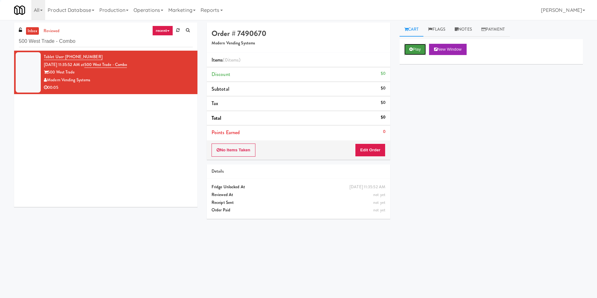
click at [412, 53] on button "Play" at bounding box center [415, 49] width 22 height 11
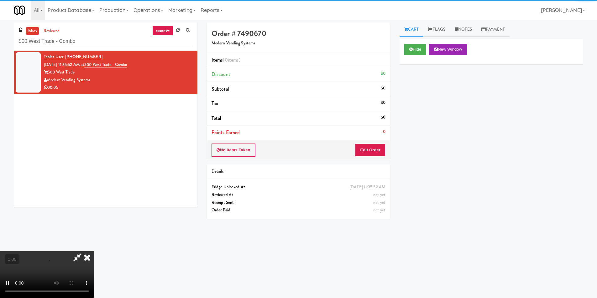
click at [377, 157] on div "No Items Taken Edit Order" at bounding box center [298, 150] width 183 height 19
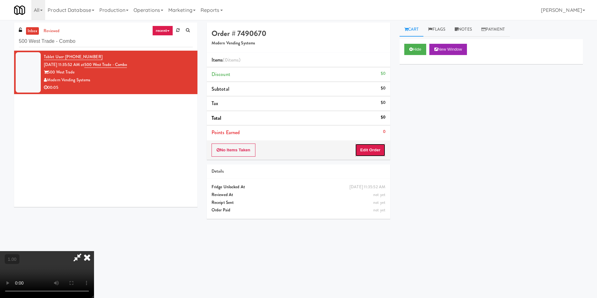
click at [370, 151] on button "Edit Order" at bounding box center [370, 150] width 30 height 13
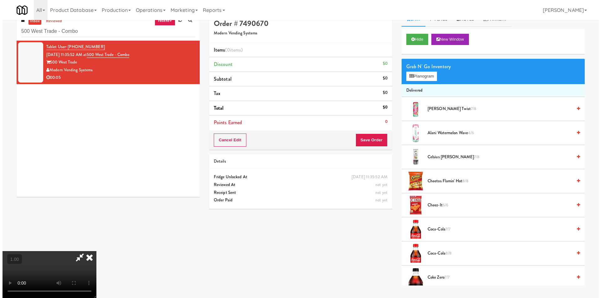
scroll to position [20, 0]
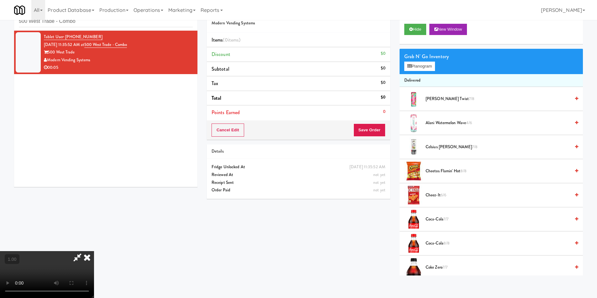
click at [94, 251] on video at bounding box center [47, 274] width 94 height 47
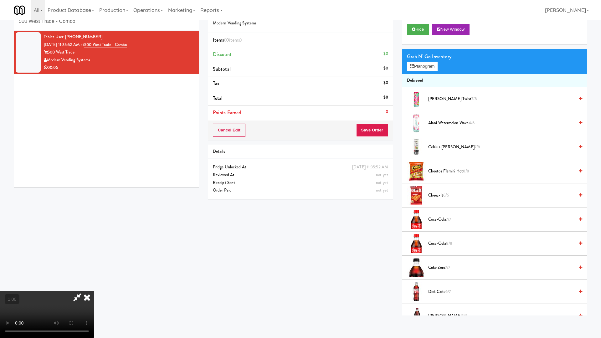
click at [94, 291] on video at bounding box center [47, 314] width 94 height 47
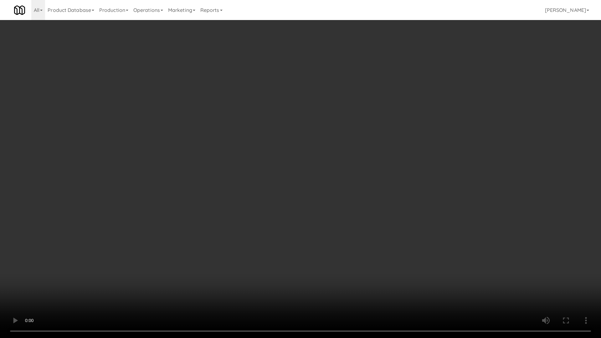
click at [104, 268] on video at bounding box center [300, 169] width 601 height 338
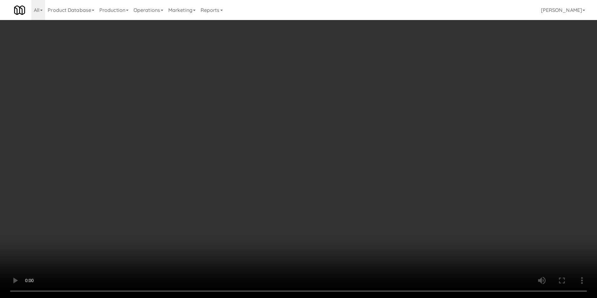
click at [102, 235] on video at bounding box center [298, 149] width 597 height 298
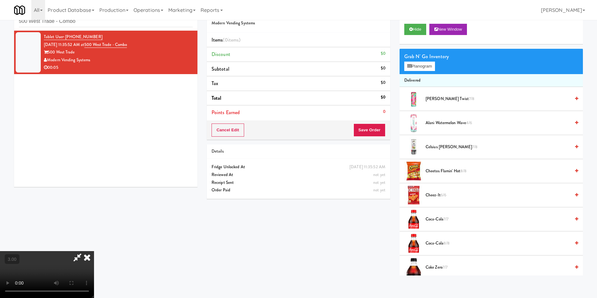
click at [94, 251] on video at bounding box center [47, 274] width 94 height 47
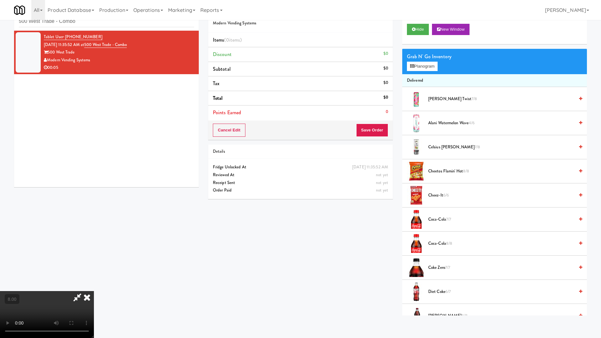
click at [94, 291] on video at bounding box center [47, 314] width 94 height 47
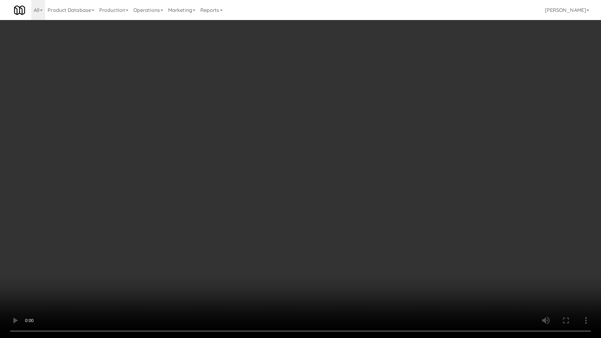
click at [168, 240] on video at bounding box center [300, 169] width 601 height 338
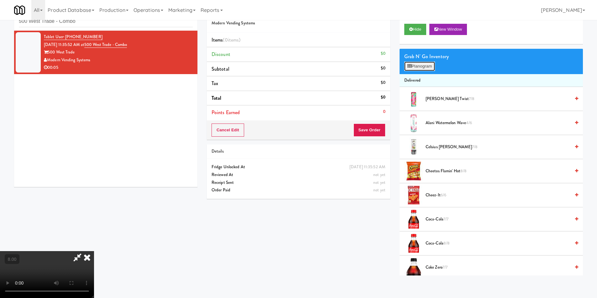
click at [425, 65] on button "Planogram" at bounding box center [419, 66] width 31 height 9
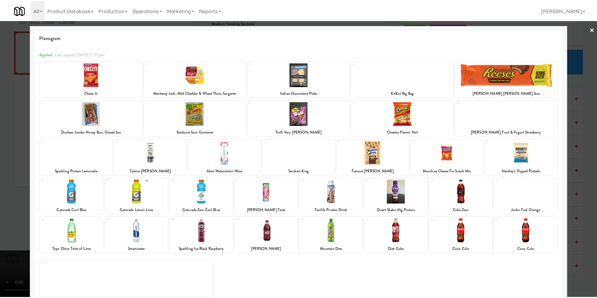
scroll to position [9, 0]
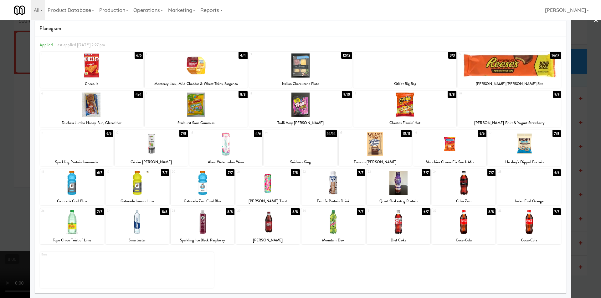
drag, startPoint x: 534, startPoint y: 184, endPoint x: 566, endPoint y: 183, distance: 31.9
click at [534, 184] on div at bounding box center [529, 183] width 64 height 24
click at [576, 183] on div at bounding box center [300, 149] width 601 height 298
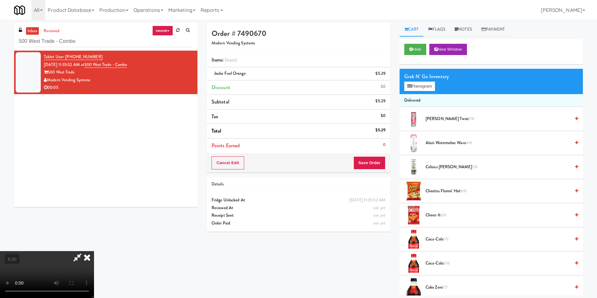
click at [94, 251] on icon at bounding box center [87, 257] width 14 height 13
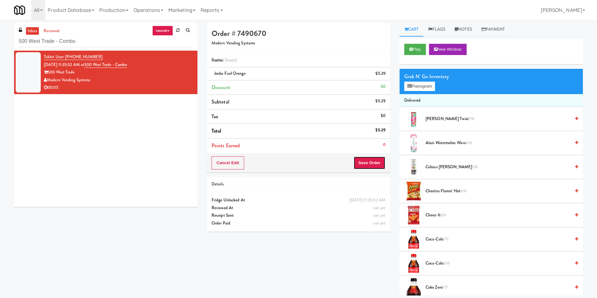
click at [370, 162] on button "Save Order" at bounding box center [369, 163] width 32 height 13
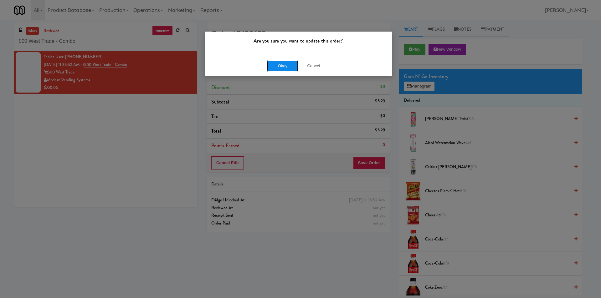
click at [288, 68] on button "Okay" at bounding box center [282, 65] width 31 height 11
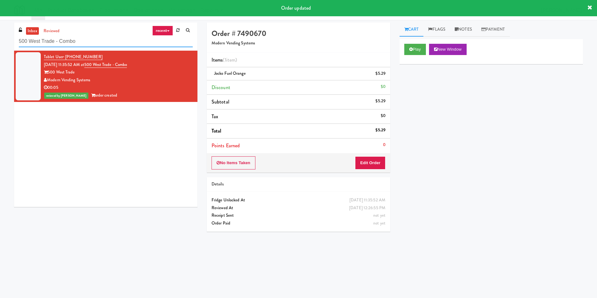
drag, startPoint x: 82, startPoint y: 44, endPoint x: 0, endPoint y: 43, distance: 82.1
click at [0, 43] on div "inbox reviewed recent all unclear take inventory issue suspicious failed recent…" at bounding box center [298, 148] width 597 height 251
paste input "Riverwalk at [GEOGRAPHIC_DATA]"
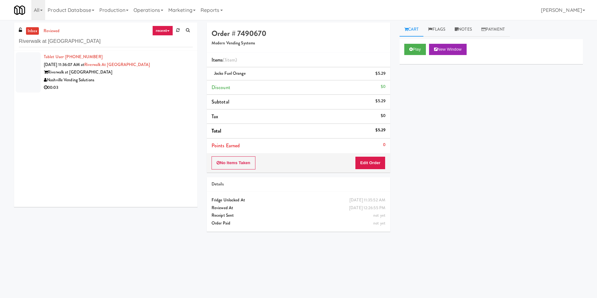
drag, startPoint x: 124, startPoint y: 95, endPoint x: 216, endPoint y: 82, distance: 92.3
click at [128, 94] on div "Tablet User · (615) 956-5592 [DATE] 11:36:07 AM at [GEOGRAPHIC_DATA] at [GEOGRA…" at bounding box center [105, 129] width 183 height 157
click at [163, 78] on div "Nashville Vending Solutions" at bounding box center [118, 80] width 149 height 8
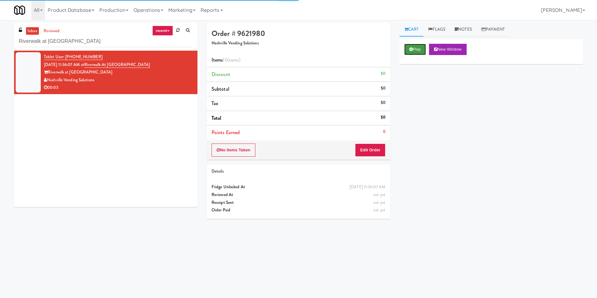
click at [418, 48] on button "Play" at bounding box center [415, 49] width 22 height 11
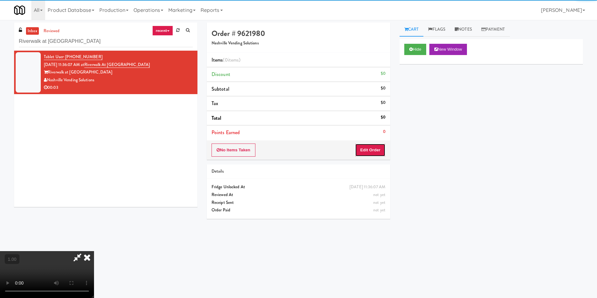
click at [364, 149] on button "Edit Order" at bounding box center [370, 150] width 30 height 13
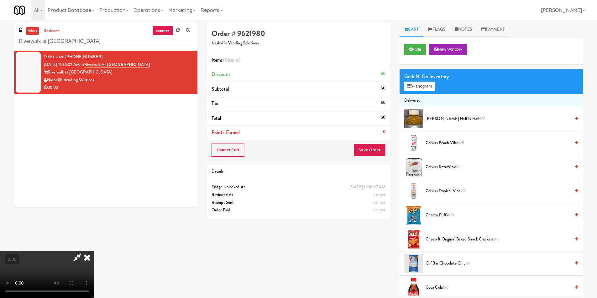
click at [94, 251] on video at bounding box center [47, 274] width 94 height 47
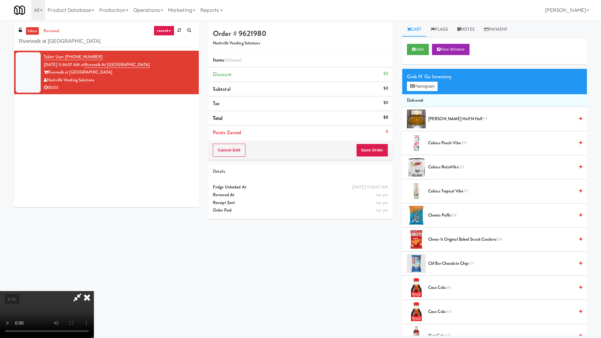
click at [94, 291] on video at bounding box center [47, 314] width 94 height 47
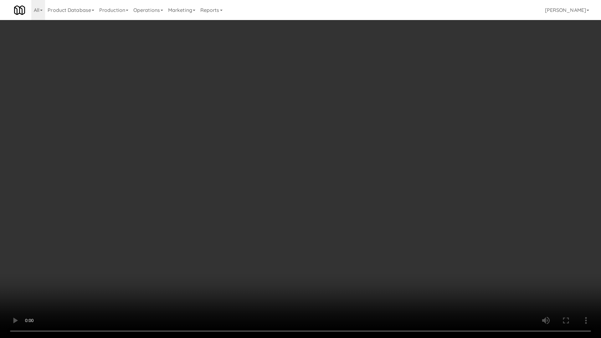
click at [285, 195] on video at bounding box center [300, 169] width 601 height 338
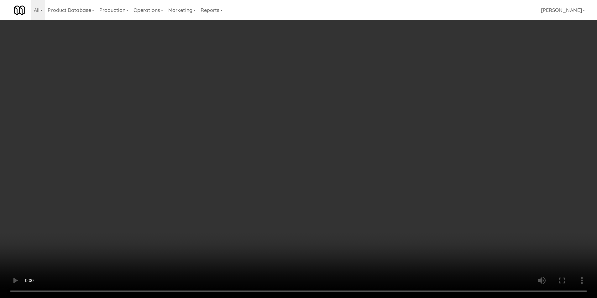
click at [436, 79] on div "Grab N' Go Inventory" at bounding box center [491, 76] width 174 height 9
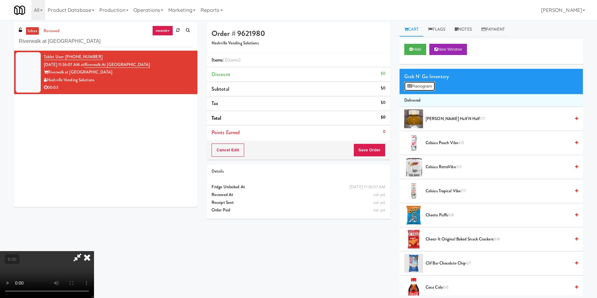
click at [412, 89] on button "Planogram" at bounding box center [419, 86] width 31 height 9
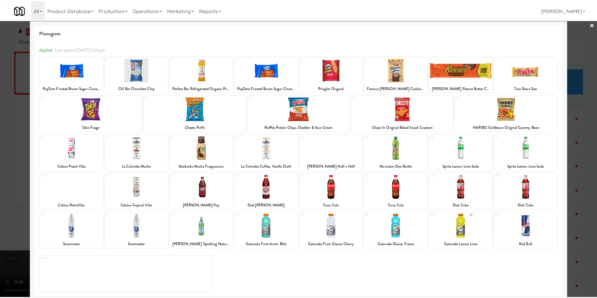
scroll to position [9, 0]
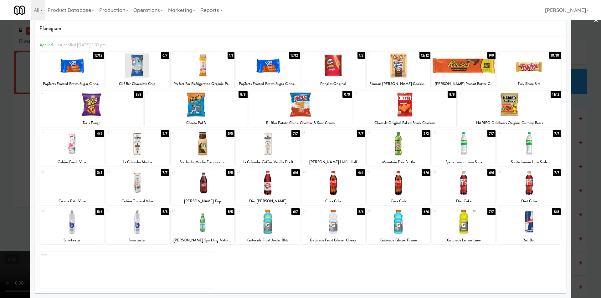
click at [281, 228] on div at bounding box center [268, 222] width 64 height 24
click at [0, 161] on div at bounding box center [300, 149] width 601 height 298
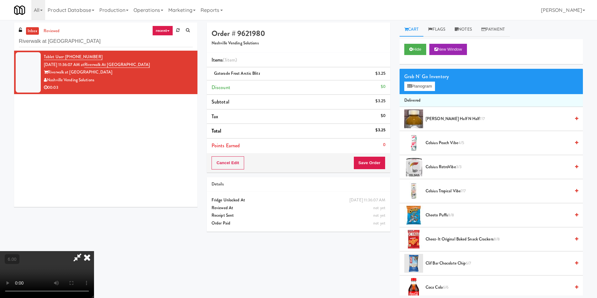
click at [94, 251] on icon at bounding box center [87, 257] width 14 height 13
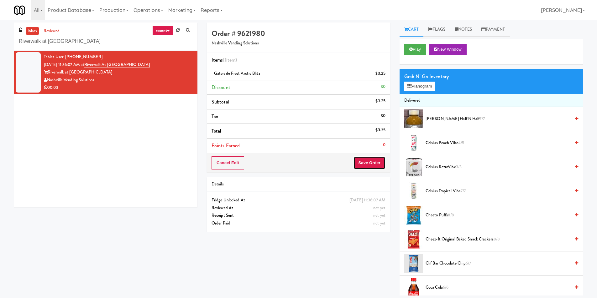
click at [377, 162] on button "Save Order" at bounding box center [369, 163] width 32 height 13
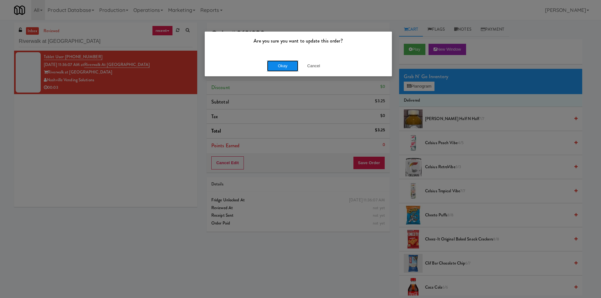
click at [282, 67] on button "Okay" at bounding box center [282, 65] width 31 height 11
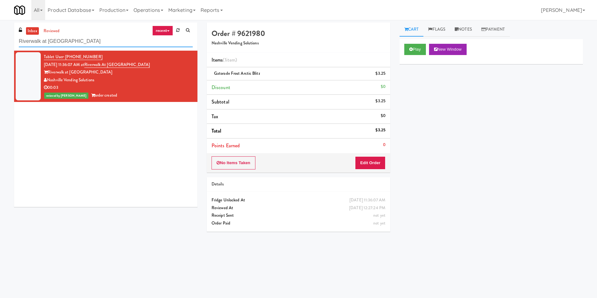
paste input "Hub Cincinnati Fridge"
drag, startPoint x: 102, startPoint y: 47, endPoint x: 0, endPoint y: 62, distance: 103.5
click at [0, 62] on div "inbox reviewed recent all unclear take inventory issue suspicious failed recent…" at bounding box center [298, 148] width 597 height 251
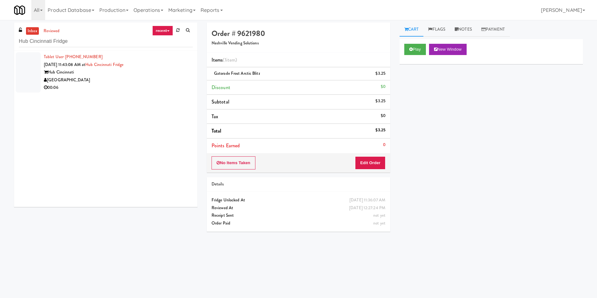
click at [165, 87] on div "00:06" at bounding box center [118, 88] width 149 height 8
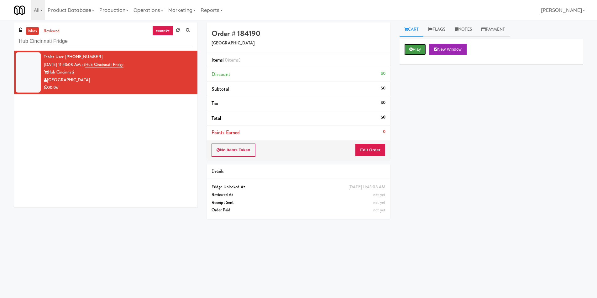
click at [413, 49] on button "Play" at bounding box center [415, 49] width 22 height 11
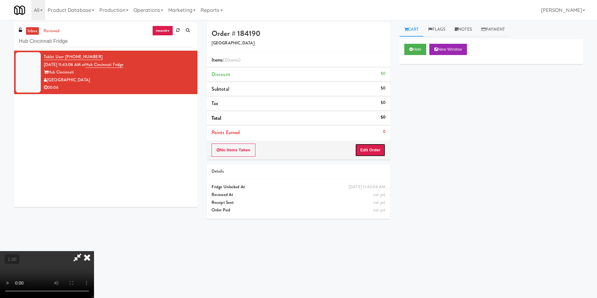
click at [373, 149] on button "Edit Order" at bounding box center [370, 150] width 30 height 13
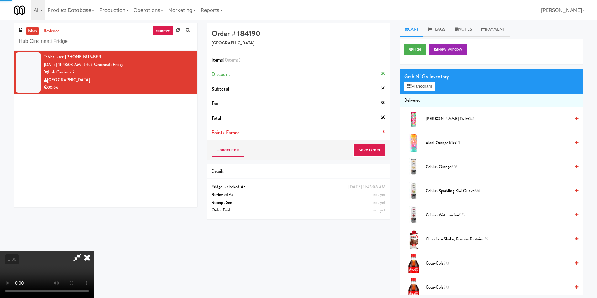
scroll to position [20, 0]
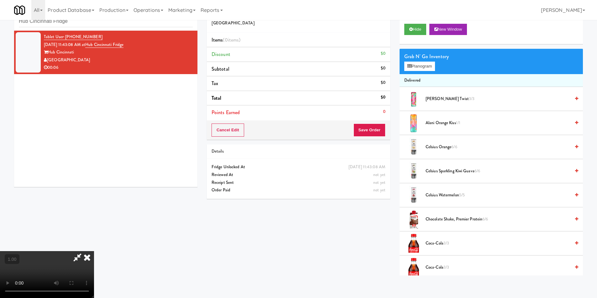
click at [94, 251] on video at bounding box center [47, 274] width 94 height 47
click at [427, 69] on button "Planogram" at bounding box center [419, 66] width 31 height 9
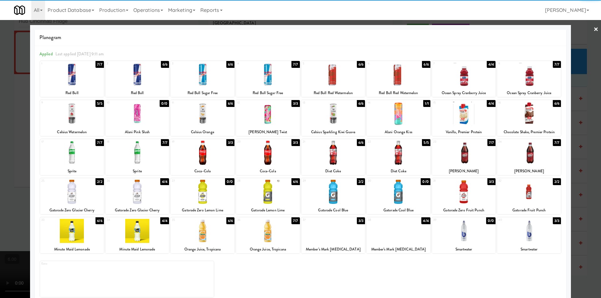
drag, startPoint x: 409, startPoint y: 156, endPoint x: 112, endPoint y: 144, distance: 297.7
click at [408, 156] on div at bounding box center [399, 153] width 64 height 24
drag, startPoint x: 0, startPoint y: 131, endPoint x: 20, endPoint y: 131, distance: 20.0
click at [1, 130] on div at bounding box center [300, 149] width 601 height 298
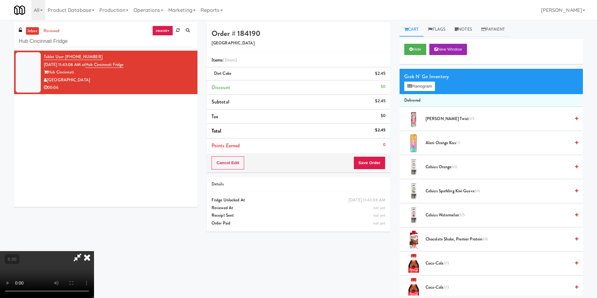
click at [94, 251] on icon at bounding box center [87, 257] width 14 height 13
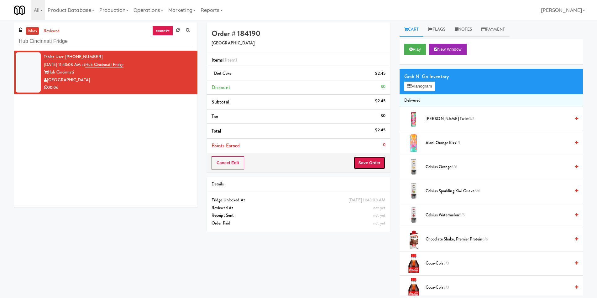
click at [367, 163] on button "Save Order" at bounding box center [369, 163] width 32 height 13
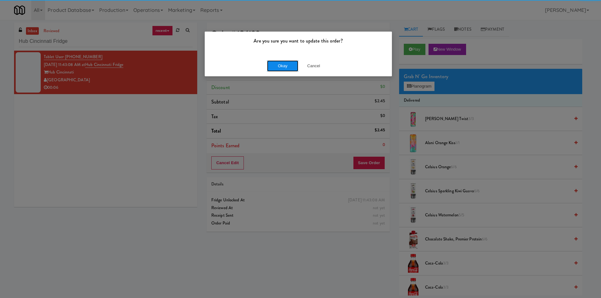
click at [276, 63] on button "Okay" at bounding box center [282, 65] width 31 height 11
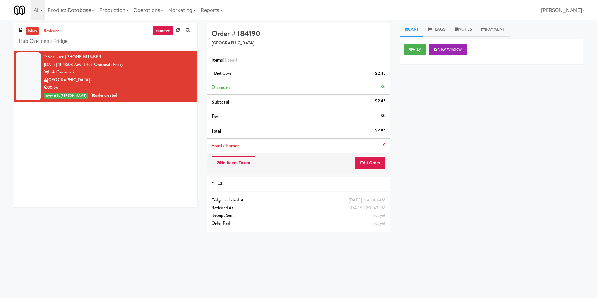
paste input "360 W [PERSON_NAME] - Left -"
drag, startPoint x: 85, startPoint y: 41, endPoint x: 1, endPoint y: 26, distance: 85.4
click at [1, 26] on div "inbox reviewed recent all unclear take inventory issue suspicious failed recent…" at bounding box center [298, 148] width 597 height 251
type input "360 W [PERSON_NAME] - Left - Fridge"
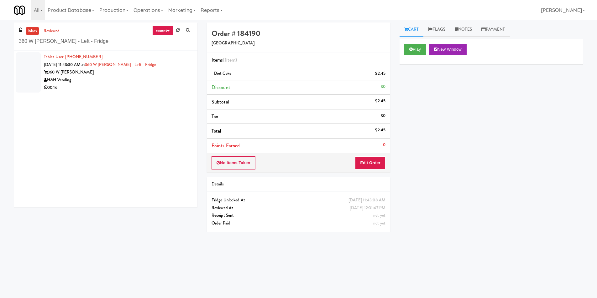
click at [151, 68] on div "Tablet User · (773) 865-2639 [DATE] 11:43:30 AM at 360 W [PERSON_NAME] - Left -…" at bounding box center [118, 72] width 149 height 39
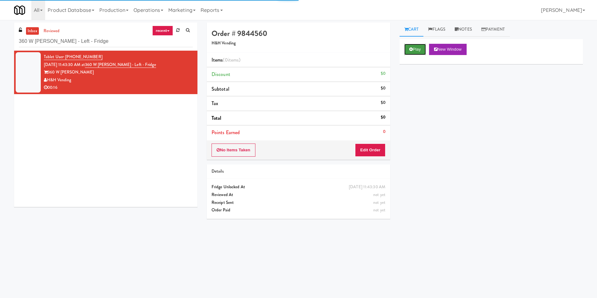
click at [417, 50] on button "Play" at bounding box center [415, 49] width 22 height 11
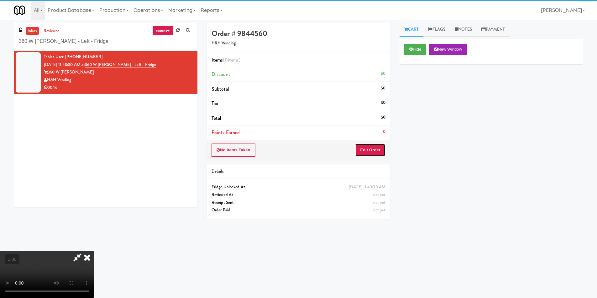
click at [379, 151] on button "Edit Order" at bounding box center [370, 150] width 30 height 13
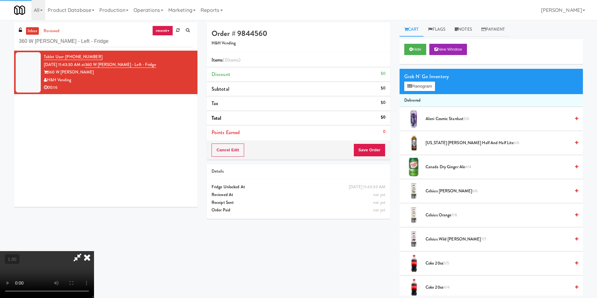
scroll to position [20, 0]
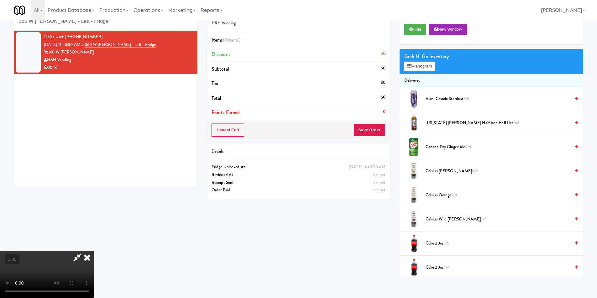
click at [94, 251] on video at bounding box center [47, 274] width 94 height 47
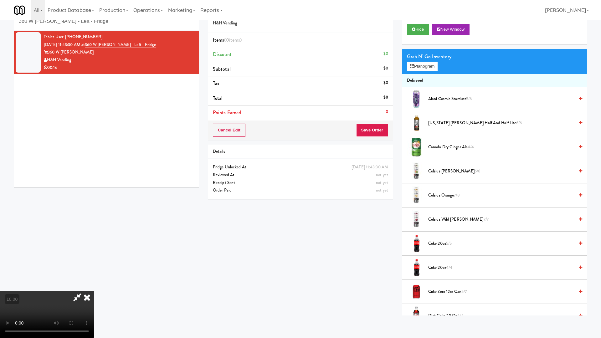
click at [94, 291] on video at bounding box center [47, 314] width 94 height 47
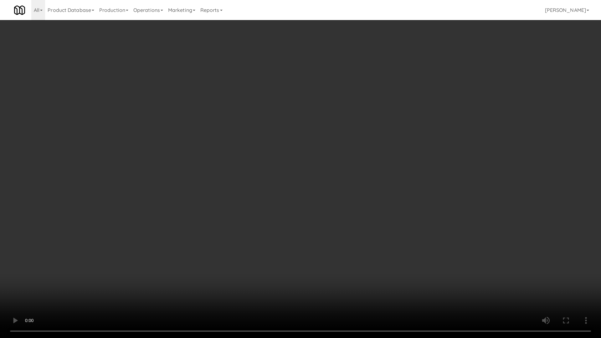
click at [305, 261] on video at bounding box center [300, 169] width 601 height 338
click at [278, 232] on video at bounding box center [300, 169] width 601 height 338
click at [278, 230] on video at bounding box center [300, 169] width 601 height 338
click at [276, 222] on video at bounding box center [300, 169] width 601 height 338
click at [260, 298] on video at bounding box center [300, 169] width 601 height 338
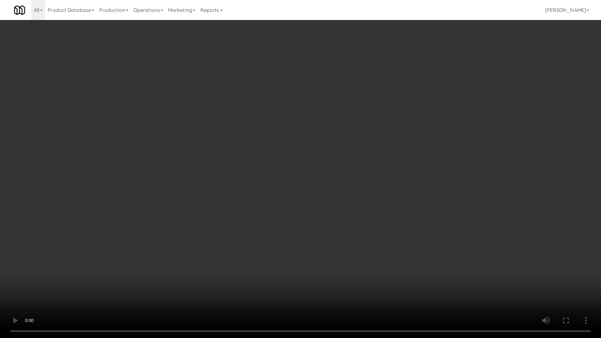
click at [159, 248] on video at bounding box center [300, 169] width 601 height 338
click at [160, 243] on video at bounding box center [300, 169] width 601 height 338
click at [184, 226] on video at bounding box center [300, 169] width 601 height 338
click at [135, 280] on video at bounding box center [300, 169] width 601 height 338
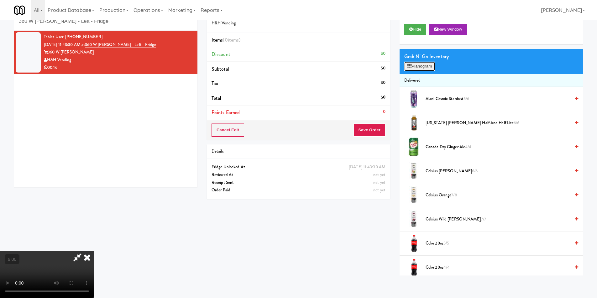
click at [422, 70] on button "Planogram" at bounding box center [419, 66] width 31 height 9
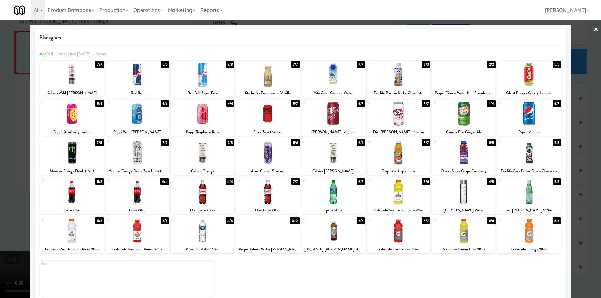
click at [269, 149] on div at bounding box center [268, 153] width 64 height 24
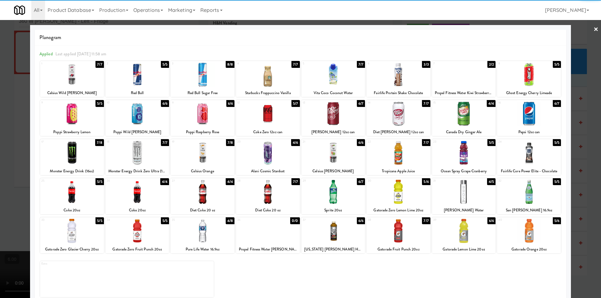
drag, startPoint x: 504, startPoint y: 193, endPoint x: 496, endPoint y: 194, distance: 7.9
click at [503, 193] on div at bounding box center [529, 192] width 64 height 24
click at [470, 194] on div at bounding box center [464, 192] width 64 height 24
click at [0, 96] on div at bounding box center [300, 149] width 601 height 298
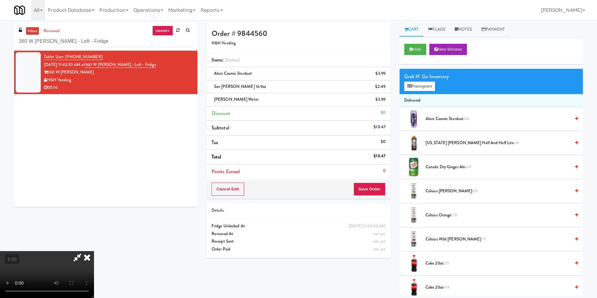
scroll to position [20, 0]
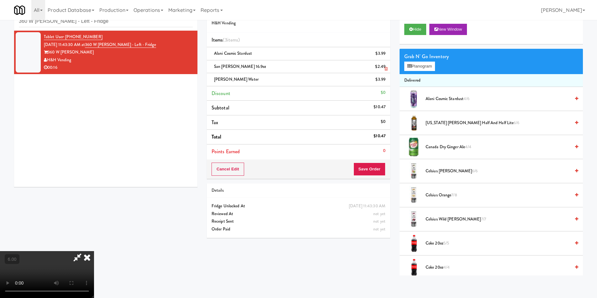
click at [385, 67] on icon at bounding box center [385, 69] width 3 height 4
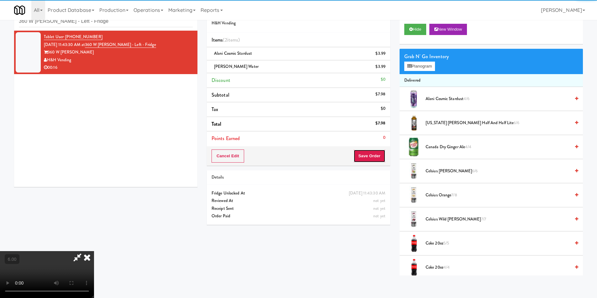
click at [372, 157] on button "Save Order" at bounding box center [369, 156] width 32 height 13
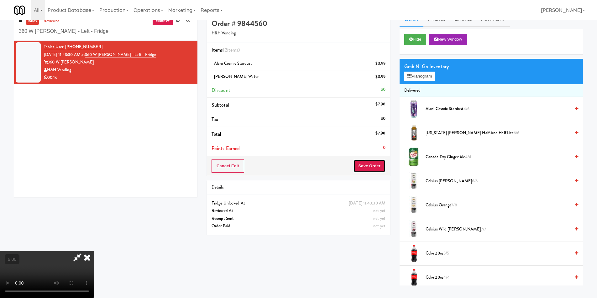
scroll to position [0, 0]
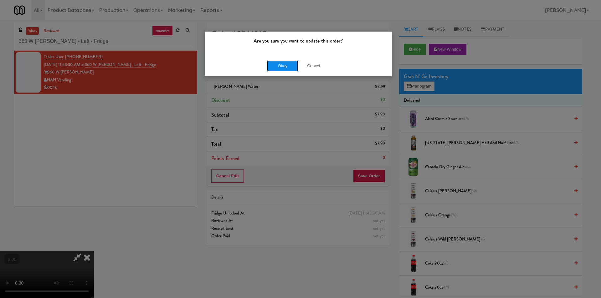
click at [289, 70] on button "Okay" at bounding box center [282, 65] width 31 height 11
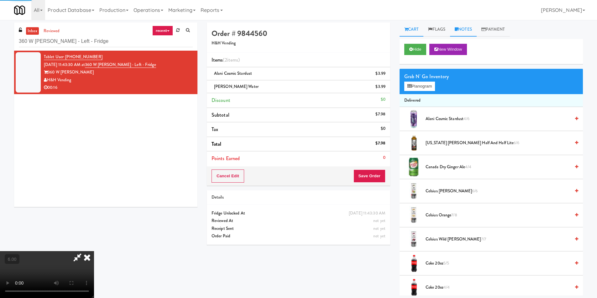
click at [463, 32] on link "Notes" at bounding box center [463, 30] width 27 height 14
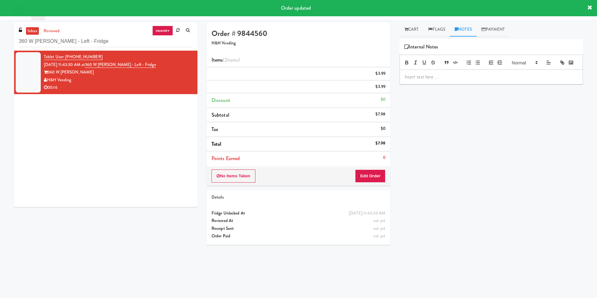
click at [471, 70] on div at bounding box center [490, 62] width 183 height 15
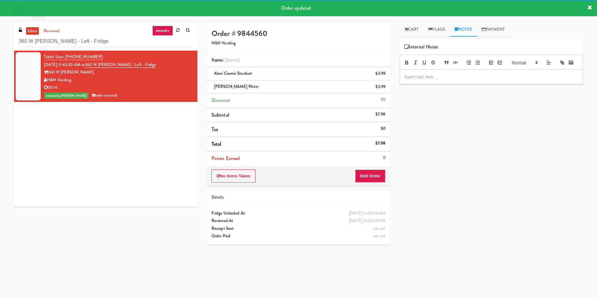
click at [474, 80] on p at bounding box center [490, 77] width 173 height 7
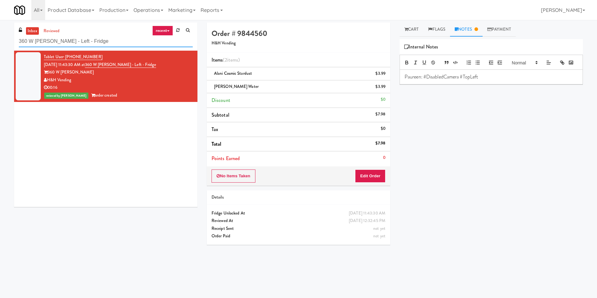
paste input "Maplewood Meals"
drag, startPoint x: 107, startPoint y: 39, endPoint x: 10, endPoint y: 40, distance: 97.1
click at [10, 40] on div "inbox reviewed recent all unclear take inventory issue suspicious failed recent…" at bounding box center [105, 117] width 193 height 189
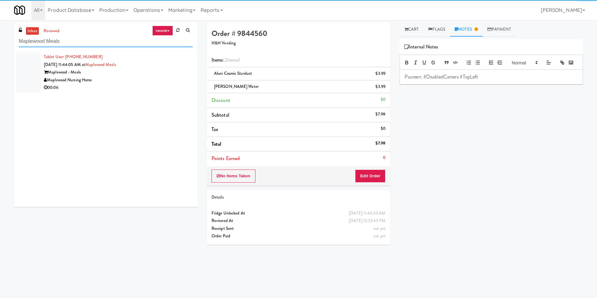
type input "Maplewood Meals"
drag, startPoint x: 170, startPoint y: 74, endPoint x: 243, endPoint y: 72, distance: 73.3
click at [170, 74] on div "Maplewood - Meals" at bounding box center [118, 73] width 149 height 8
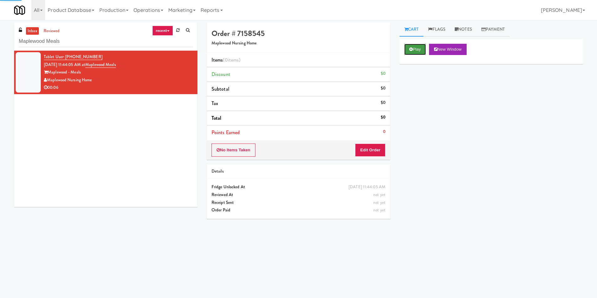
click at [409, 50] on icon at bounding box center [410, 49] width 3 height 4
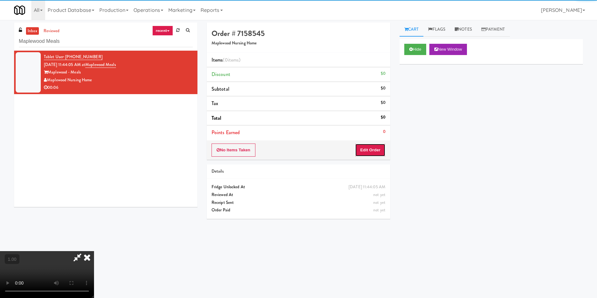
click at [366, 152] on button "Edit Order" at bounding box center [370, 150] width 30 height 13
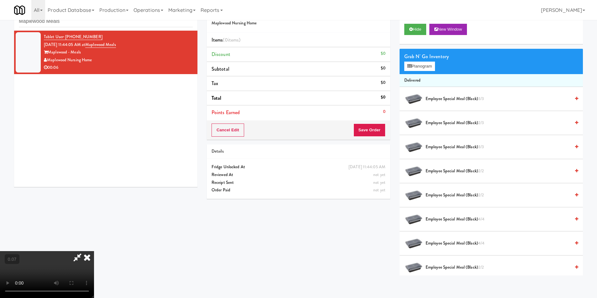
scroll to position [32, 0]
click at [412, 65] on button "Planogram" at bounding box center [419, 66] width 31 height 9
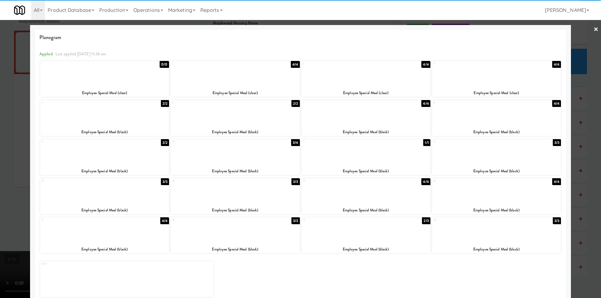
drag, startPoint x: 381, startPoint y: 235, endPoint x: 359, endPoint y: 231, distance: 22.5
click at [381, 235] on div at bounding box center [366, 231] width 129 height 24
drag, startPoint x: 0, startPoint y: 146, endPoint x: 294, endPoint y: 90, distance: 299.7
click at [1, 146] on div at bounding box center [300, 149] width 601 height 298
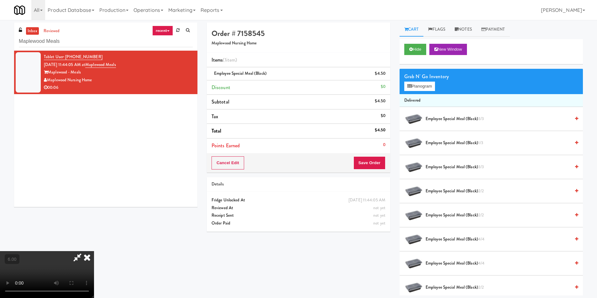
click at [94, 251] on icon at bounding box center [87, 257] width 14 height 13
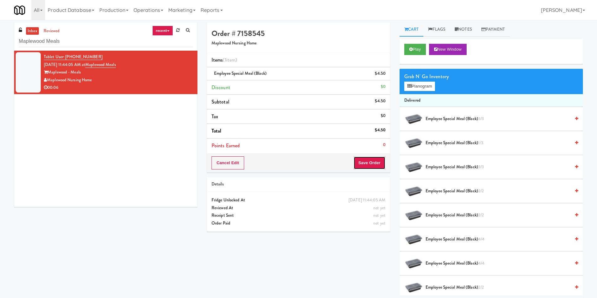
click at [375, 162] on button "Save Order" at bounding box center [369, 163] width 32 height 13
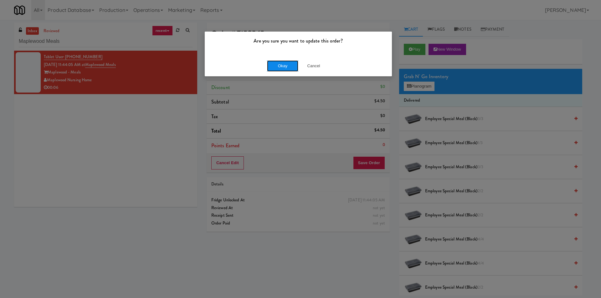
click at [291, 66] on button "Okay" at bounding box center [282, 65] width 31 height 11
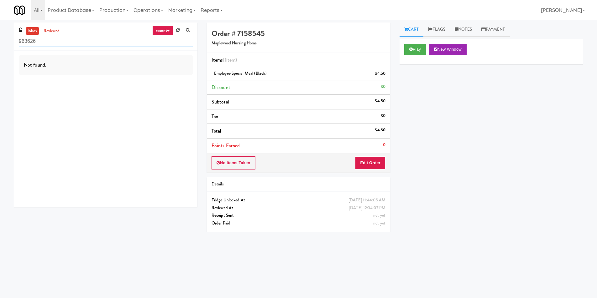
drag, startPoint x: 38, startPoint y: 37, endPoint x: 0, endPoint y: 37, distance: 38.2
click at [0, 37] on div "inbox reviewed recent all unclear take inventory issue suspicious failed recent…" at bounding box center [298, 148] width 597 height 251
paste input "Stonebriar #1 Cooler"
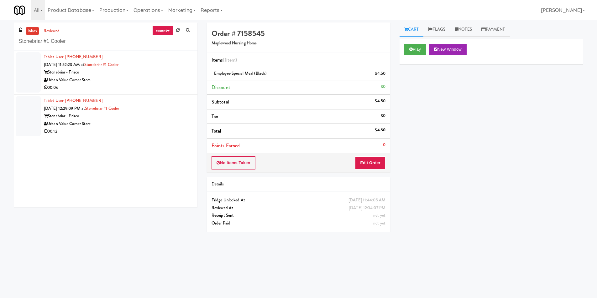
click at [180, 86] on div "00:06" at bounding box center [118, 88] width 149 height 8
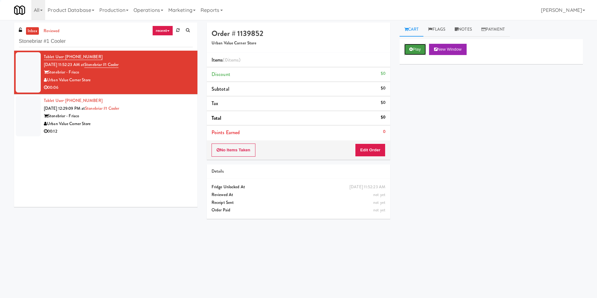
click at [426, 45] on button "Play" at bounding box center [415, 49] width 22 height 11
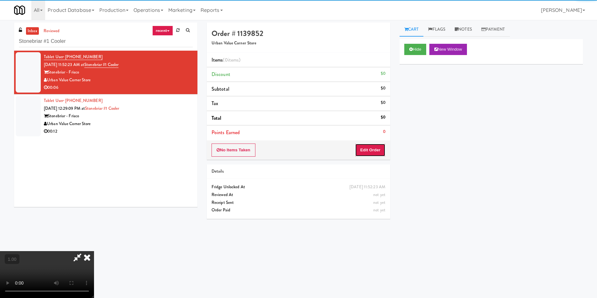
drag, startPoint x: 370, startPoint y: 149, endPoint x: 281, endPoint y: 49, distance: 133.5
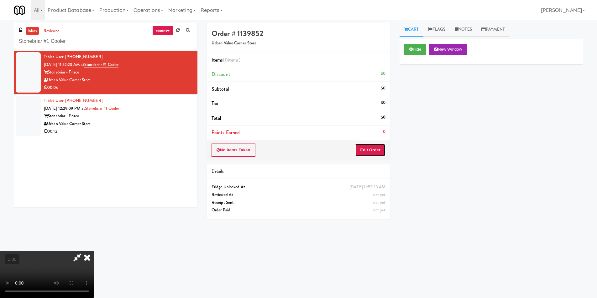
click at [370, 149] on button "Edit Order" at bounding box center [370, 150] width 30 height 13
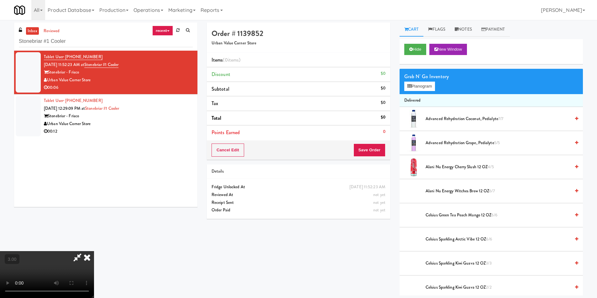
scroll to position [95, 0]
click at [94, 251] on video at bounding box center [47, 274] width 94 height 47
click at [424, 87] on button "Planogram" at bounding box center [419, 86] width 31 height 9
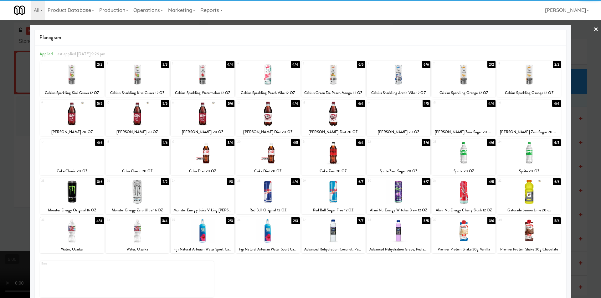
click at [339, 78] on div at bounding box center [334, 75] width 64 height 24
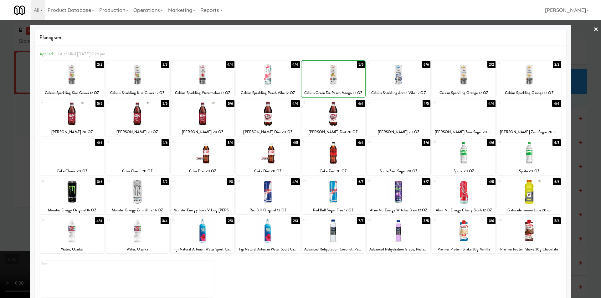
click at [0, 104] on div at bounding box center [300, 149] width 601 height 298
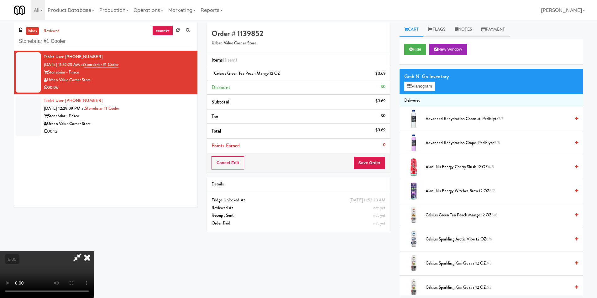
click at [94, 251] on icon at bounding box center [87, 257] width 14 height 13
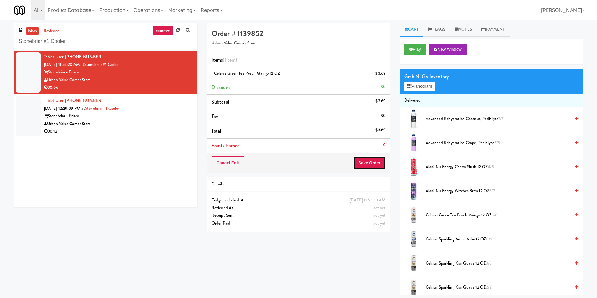
click at [375, 163] on button "Save Order" at bounding box center [369, 163] width 32 height 13
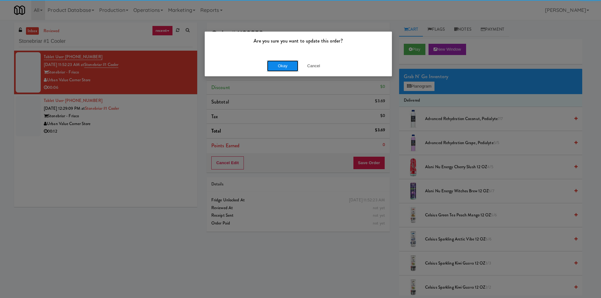
click at [278, 63] on button "Okay" at bounding box center [282, 65] width 31 height 11
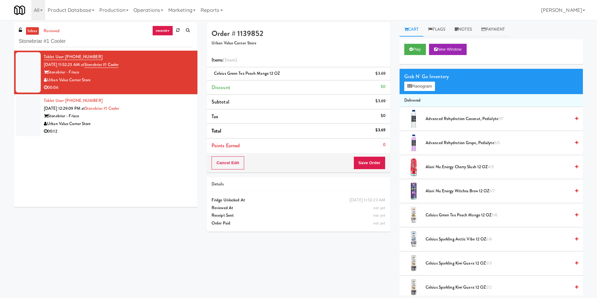
click at [164, 125] on div "Urban Value Corner Store" at bounding box center [118, 124] width 149 height 8
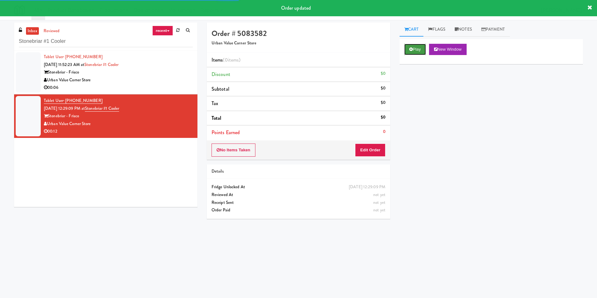
click at [425, 54] on button "Play" at bounding box center [415, 49] width 22 height 11
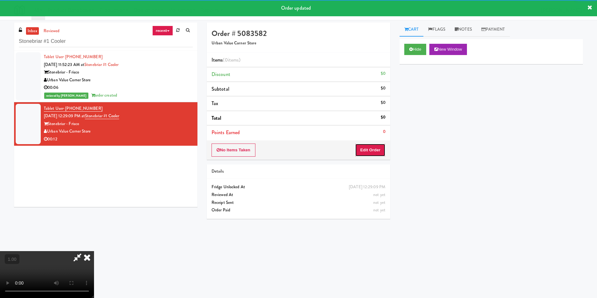
click at [382, 149] on button "Edit Order" at bounding box center [370, 150] width 30 height 13
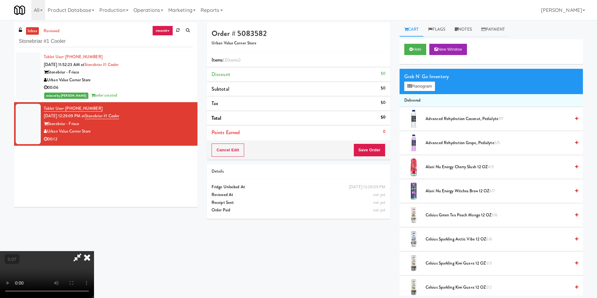
scroll to position [31, 0]
click at [422, 85] on button "Planogram" at bounding box center [419, 86] width 31 height 9
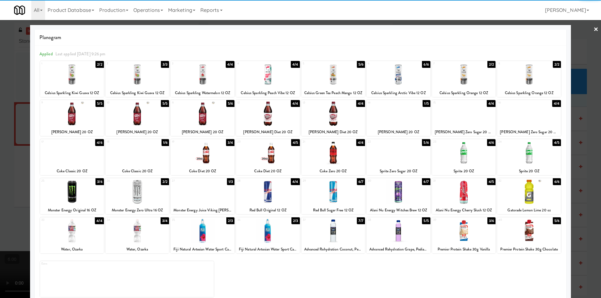
click at [465, 189] on div at bounding box center [464, 192] width 64 height 24
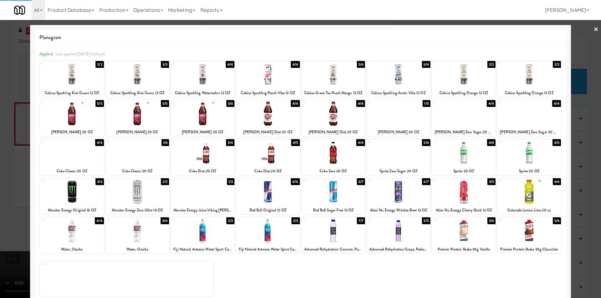
click at [569, 188] on div at bounding box center [300, 149] width 601 height 298
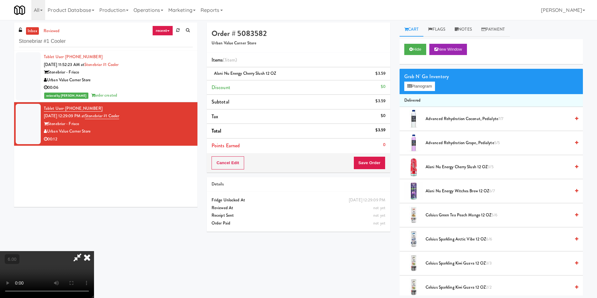
click at [94, 251] on icon at bounding box center [87, 257] width 14 height 13
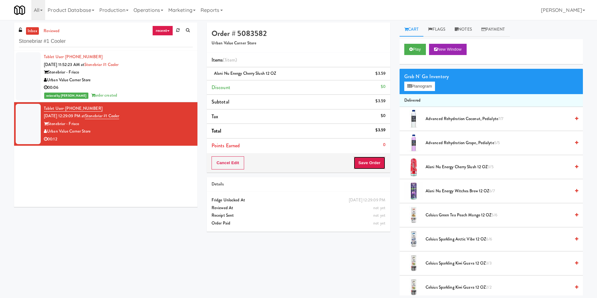
click at [360, 162] on button "Save Order" at bounding box center [369, 163] width 32 height 13
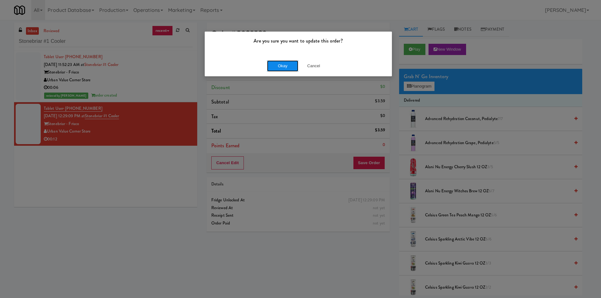
click at [269, 64] on button "Okay" at bounding box center [282, 65] width 31 height 11
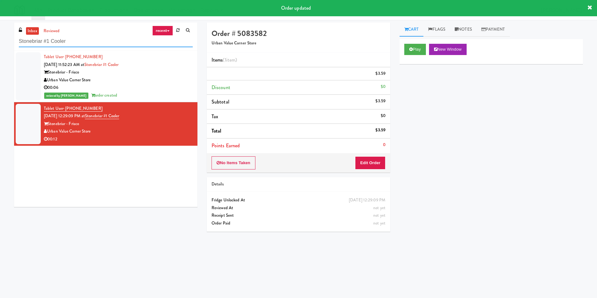
drag, startPoint x: 74, startPoint y: 40, endPoint x: 0, endPoint y: 49, distance: 74.8
click at [0, 48] on div "inbox reviewed recent all unclear take inventory issue suspicious failed recent…" at bounding box center [298, 148] width 597 height 251
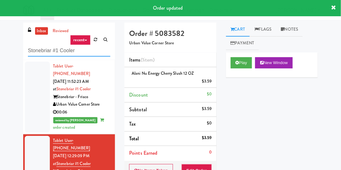
paste input "Drink"
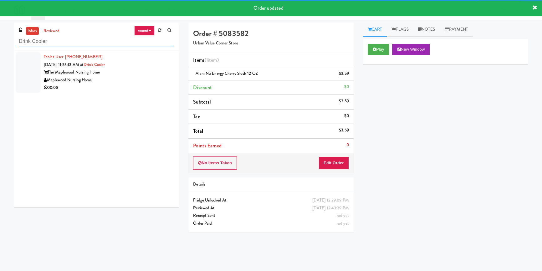
type input "Drink Cooler"
click at [136, 89] on div "00:08" at bounding box center [109, 88] width 131 height 8
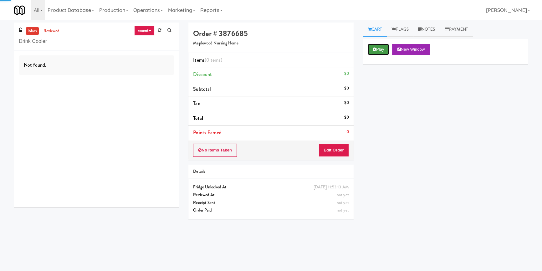
click at [385, 49] on button "Play" at bounding box center [379, 49] width 22 height 11
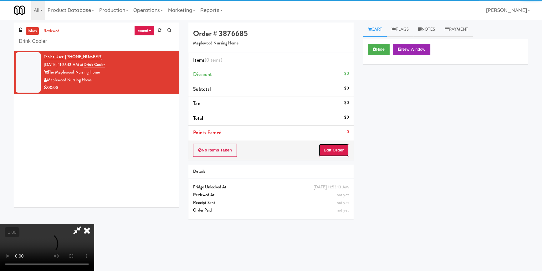
click at [338, 151] on button "Edit Order" at bounding box center [334, 150] width 30 height 13
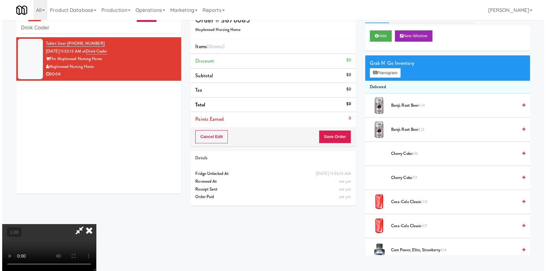
scroll to position [20, 0]
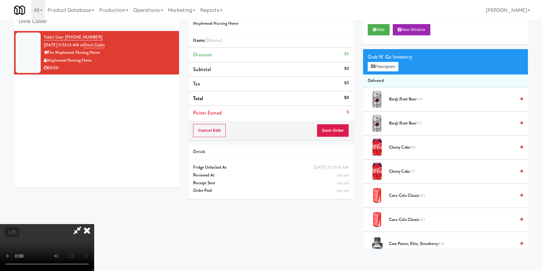
click at [94, 224] on video at bounding box center [47, 247] width 94 height 47
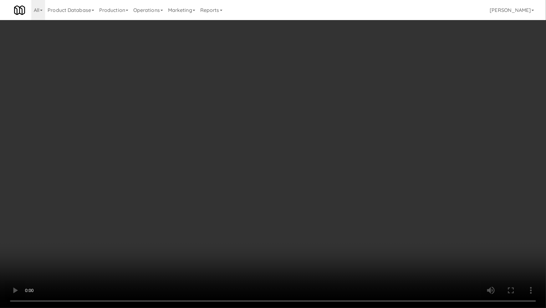
click at [204, 216] on video at bounding box center [273, 154] width 546 height 308
click at [178, 193] on video at bounding box center [273, 154] width 546 height 308
click at [210, 220] on video at bounding box center [273, 154] width 546 height 308
click at [191, 190] on video at bounding box center [273, 154] width 546 height 308
click at [185, 178] on video at bounding box center [273, 154] width 546 height 308
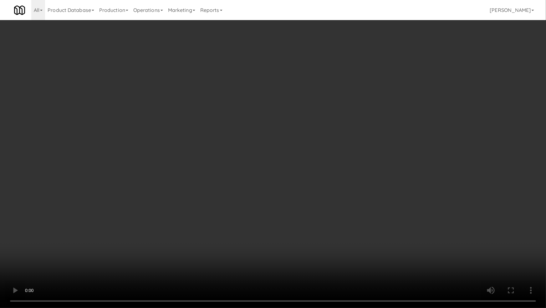
click at [185, 177] on video at bounding box center [273, 154] width 546 height 308
click at [185, 175] on video at bounding box center [273, 154] width 546 height 308
click at [190, 170] on video at bounding box center [273, 154] width 546 height 308
click at [195, 169] on video at bounding box center [273, 154] width 546 height 308
click at [201, 166] on video at bounding box center [273, 154] width 546 height 308
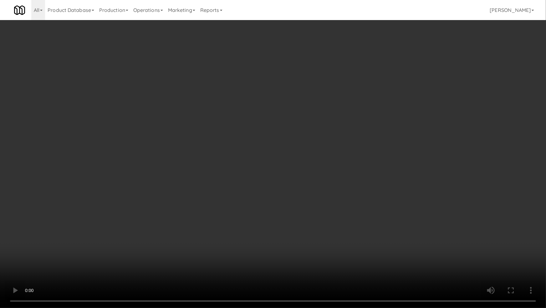
click at [201, 166] on video at bounding box center [273, 154] width 546 height 308
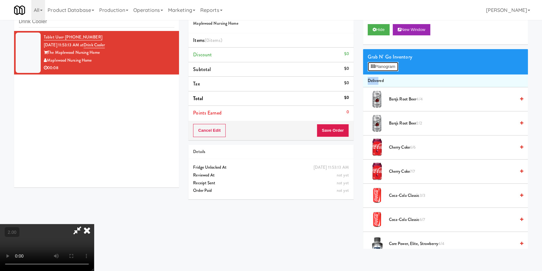
click at [377, 67] on button "Planogram" at bounding box center [383, 66] width 31 height 9
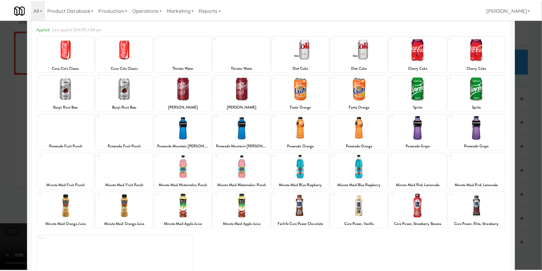
scroll to position [36, 0]
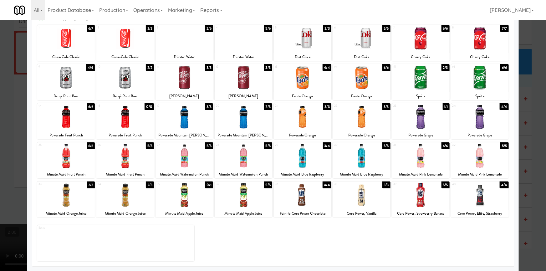
click at [264, 194] on div at bounding box center [244, 195] width 58 height 24
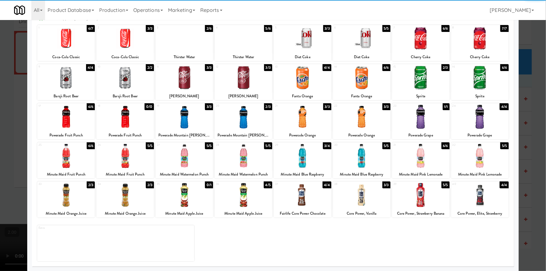
click at [235, 44] on div at bounding box center [244, 39] width 58 height 24
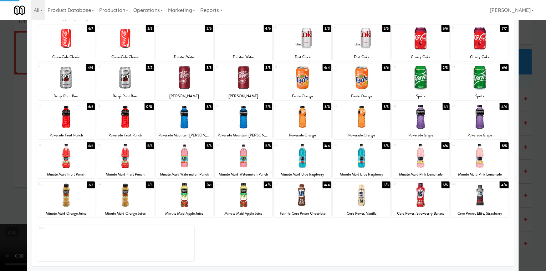
click at [0, 77] on div at bounding box center [273, 135] width 546 height 271
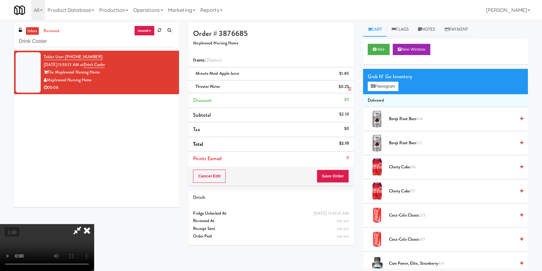
click at [350, 85] on link at bounding box center [349, 89] width 6 height 8
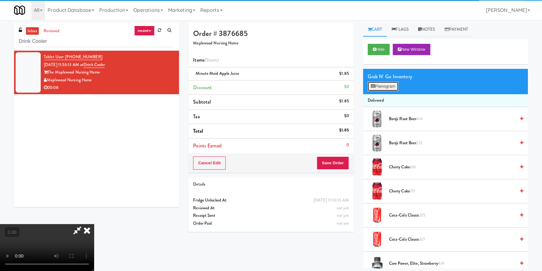
click at [383, 89] on button "Planogram" at bounding box center [383, 86] width 31 height 9
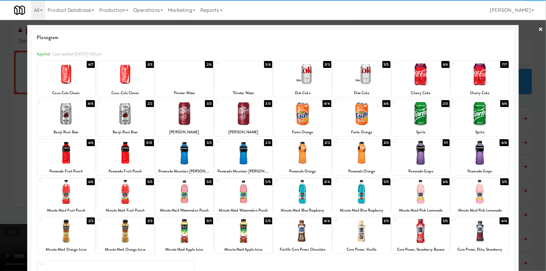
click at [178, 80] on div at bounding box center [185, 75] width 58 height 24
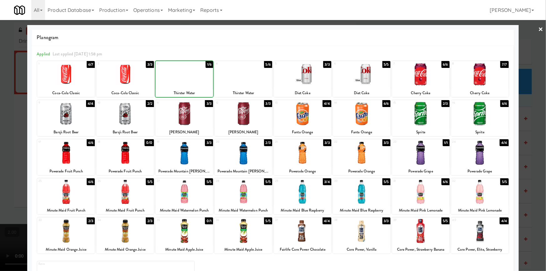
drag, startPoint x: 0, startPoint y: 90, endPoint x: 12, endPoint y: 90, distance: 11.9
click at [3, 90] on div at bounding box center [273, 135] width 546 height 271
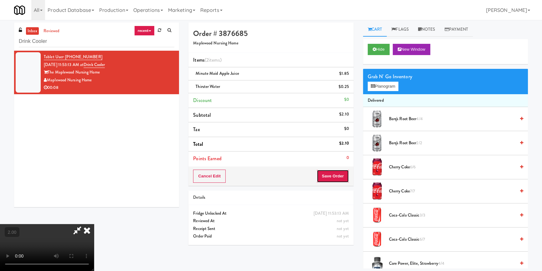
click at [329, 178] on button "Save Order" at bounding box center [333, 176] width 32 height 13
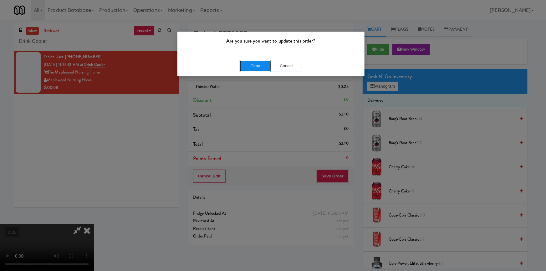
click at [260, 69] on button "Okay" at bounding box center [255, 65] width 31 height 11
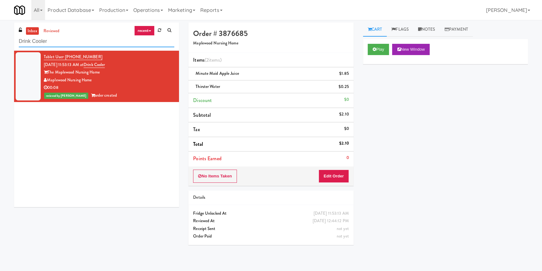
paste input "Aperture UCF - Cooler - Middle"
drag, startPoint x: 104, startPoint y: 41, endPoint x: 0, endPoint y: 40, distance: 104.3
click at [0, 40] on div "inbox reviewed recent all unclear take inventory issue suspicious failed recent…" at bounding box center [271, 146] width 542 height 246
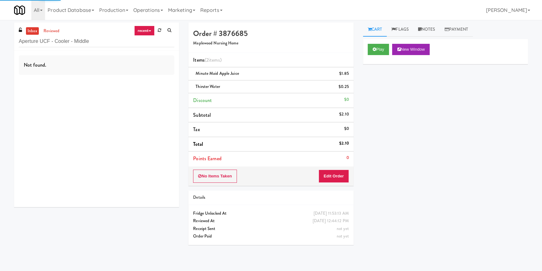
click at [141, 82] on div "Not found." at bounding box center [96, 129] width 165 height 157
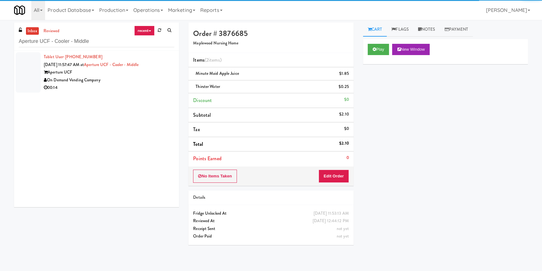
click at [143, 81] on div "On Demand Vending Company" at bounding box center [109, 80] width 131 height 8
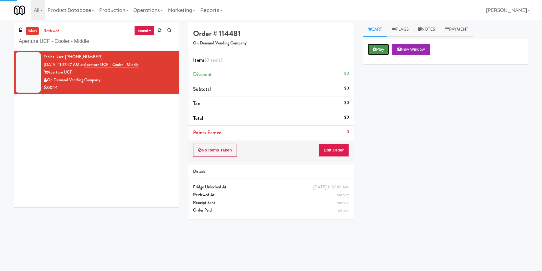
click at [388, 45] on button "Play" at bounding box center [379, 49] width 22 height 11
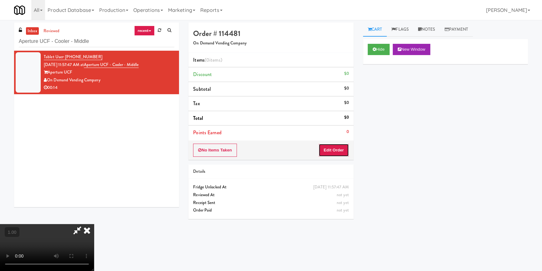
click at [339, 144] on button "Edit Order" at bounding box center [334, 150] width 30 height 13
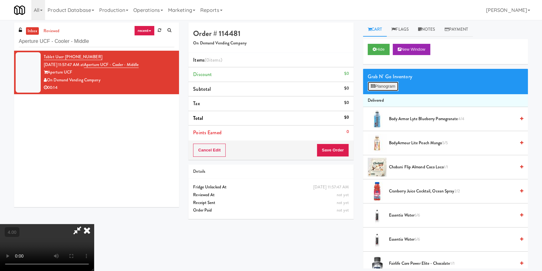
click at [387, 84] on button "Planogram" at bounding box center [383, 86] width 31 height 9
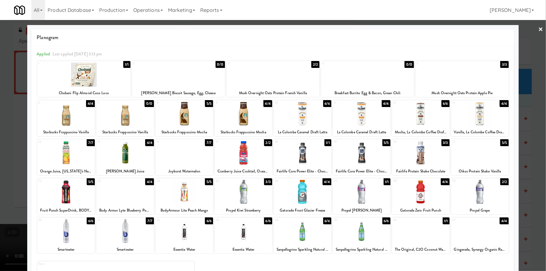
click at [128, 152] on div at bounding box center [125, 153] width 58 height 24
click at [0, 130] on div at bounding box center [273, 135] width 546 height 271
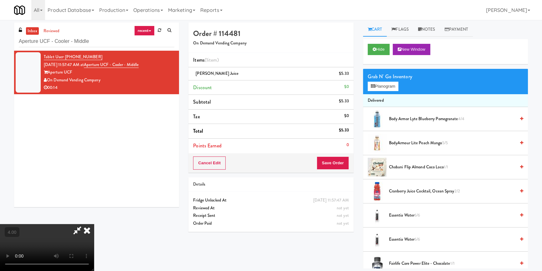
click at [94, 224] on icon at bounding box center [87, 230] width 14 height 13
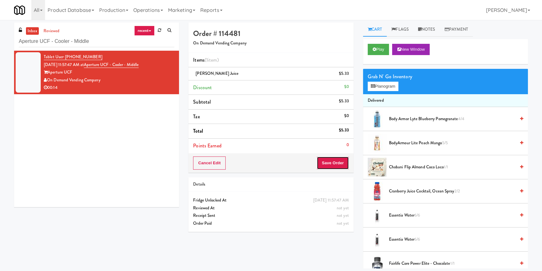
click at [327, 158] on button "Save Order" at bounding box center [333, 163] width 32 height 13
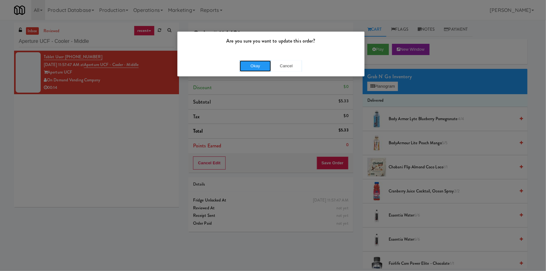
drag, startPoint x: 251, startPoint y: 70, endPoint x: 211, endPoint y: 65, distance: 40.2
click at [251, 70] on button "Okay" at bounding box center [255, 65] width 31 height 11
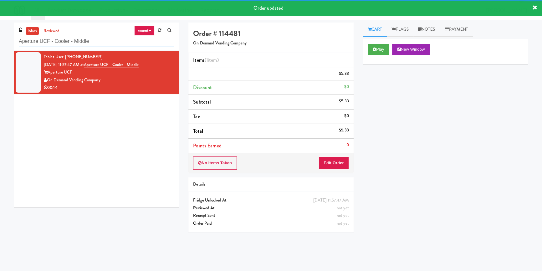
drag, startPoint x: 81, startPoint y: 34, endPoint x: 0, endPoint y: 37, distance: 81.5
click at [0, 37] on div "inbox reviewed recent all unclear take inventory issue suspicious failed recent…" at bounding box center [271, 146] width 542 height 246
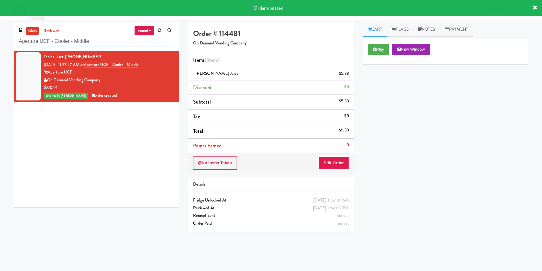
paste input "Rock Solid Reboot (Right)"
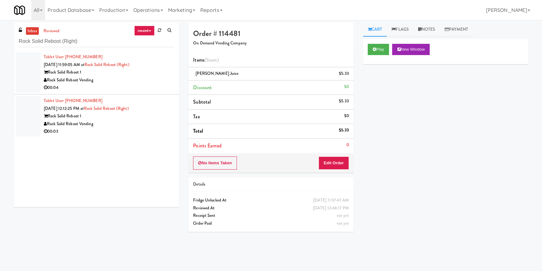
click at [129, 73] on div "Rock Solid Reboot 1" at bounding box center [109, 73] width 131 height 8
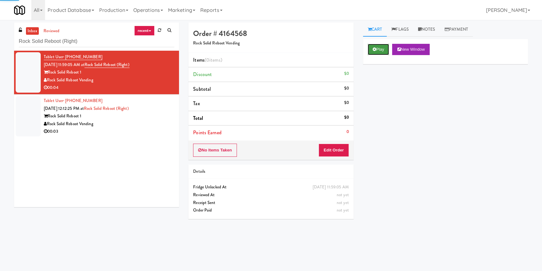
click at [382, 49] on button "Play" at bounding box center [379, 49] width 22 height 11
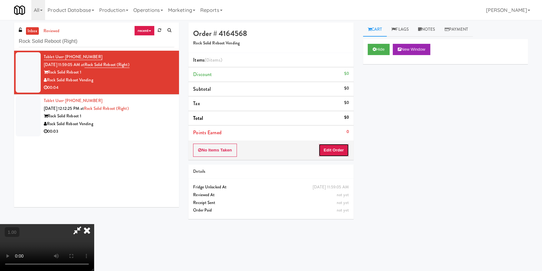
click at [339, 155] on button "Edit Order" at bounding box center [334, 150] width 30 height 13
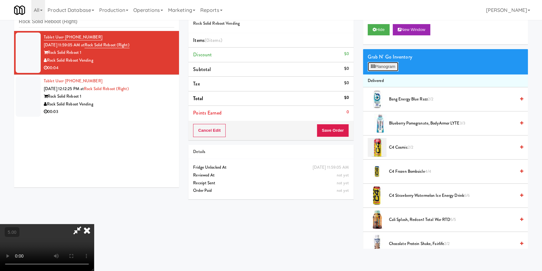
click at [396, 65] on button "Planogram" at bounding box center [383, 66] width 31 height 9
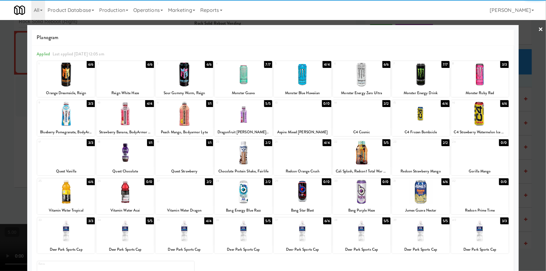
drag, startPoint x: 242, startPoint y: 235, endPoint x: 14, endPoint y: 169, distance: 237.6
click at [241, 235] on div at bounding box center [244, 231] width 58 height 24
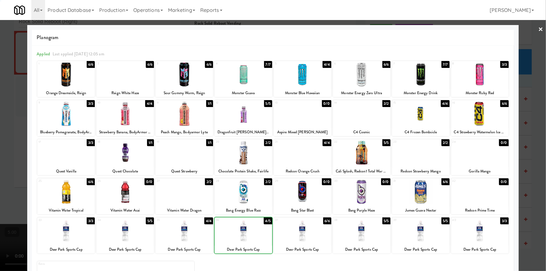
click at [0, 144] on div at bounding box center [273, 135] width 546 height 271
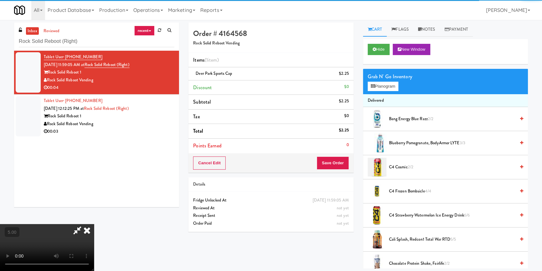
click at [85, 224] on icon at bounding box center [77, 230] width 14 height 13
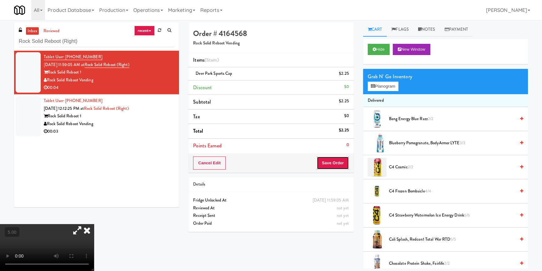
drag, startPoint x: 342, startPoint y: 163, endPoint x: 338, endPoint y: 161, distance: 4.1
click at [341, 163] on button "Save Order" at bounding box center [333, 163] width 32 height 13
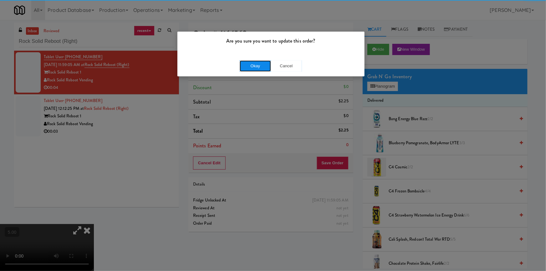
click at [250, 66] on button "Okay" at bounding box center [255, 65] width 31 height 11
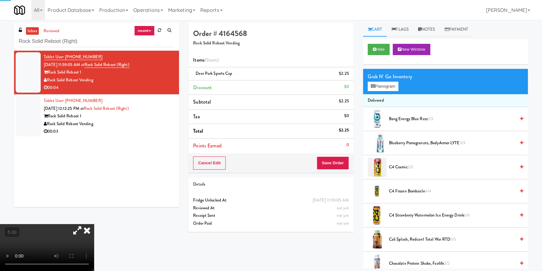
click at [94, 224] on icon at bounding box center [87, 230] width 14 height 13
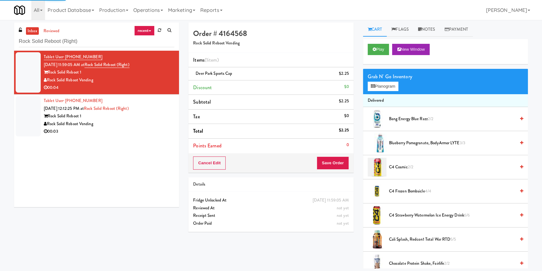
click at [152, 118] on div "Rock Solid Reboot 1" at bounding box center [109, 116] width 131 height 8
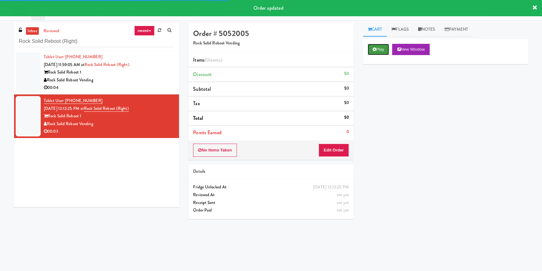
click at [376, 51] on button "Play" at bounding box center [379, 49] width 22 height 11
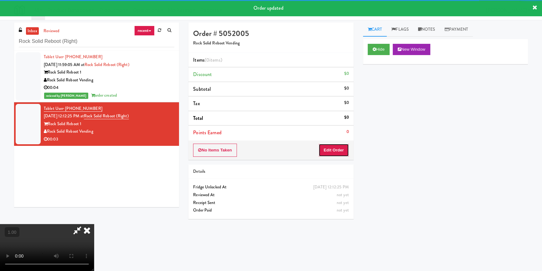
click at [338, 147] on button "Edit Order" at bounding box center [334, 150] width 30 height 13
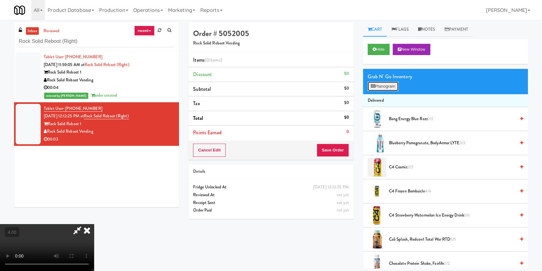
click at [385, 82] on button "Planogram" at bounding box center [383, 86] width 31 height 9
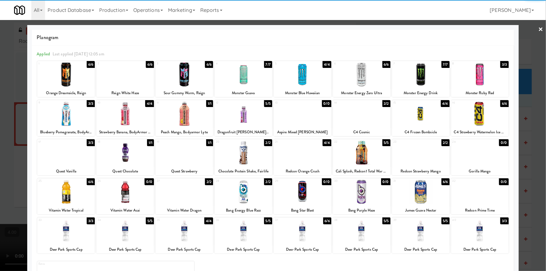
drag, startPoint x: 135, startPoint y: 234, endPoint x: 0, endPoint y: 171, distance: 149.0
click at [135, 234] on div at bounding box center [125, 231] width 58 height 24
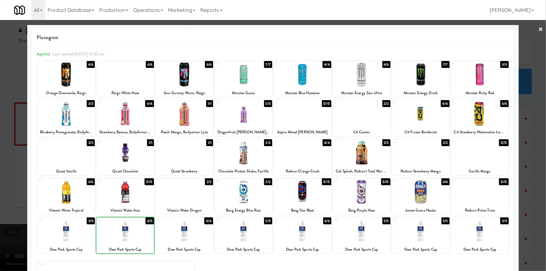
click at [0, 154] on div at bounding box center [273, 135] width 546 height 271
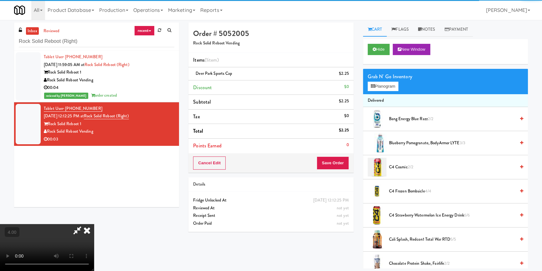
click at [94, 224] on icon at bounding box center [87, 230] width 14 height 13
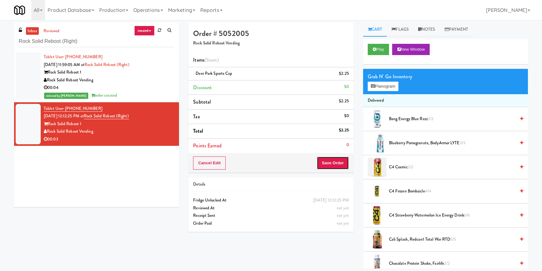
click at [329, 162] on button "Save Order" at bounding box center [333, 163] width 32 height 13
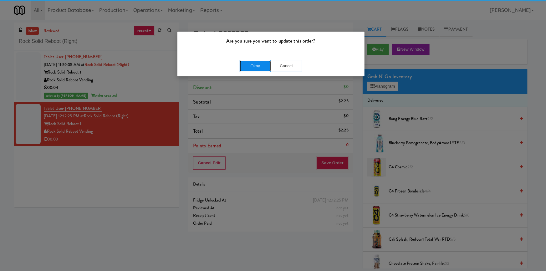
click at [258, 66] on button "Okay" at bounding box center [255, 65] width 31 height 11
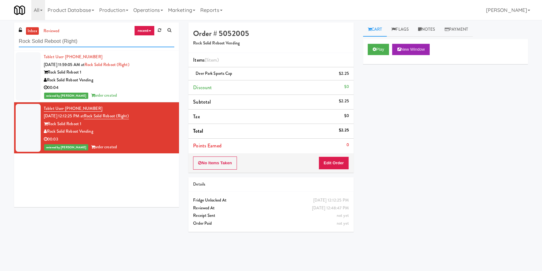
drag, startPoint x: 98, startPoint y: 44, endPoint x: 0, endPoint y: 42, distance: 97.7
click at [0, 42] on div "inbox reviewed recent all unclear take inventory issue suspicious failed recent…" at bounding box center [271, 146] width 542 height 246
paste input "wan - Pantry - Right"
type input "Rowan - Pantry - Right"
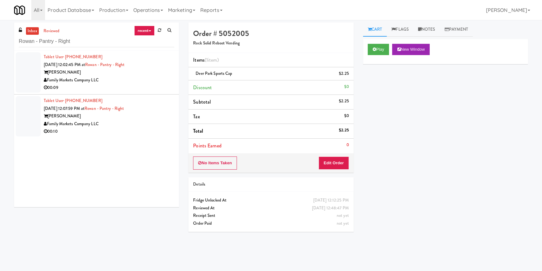
click at [155, 75] on div "Tablet User · (240) 853-3187 Sep 1, 2025 12:02:45 PM at Rowan - Pantry - Right …" at bounding box center [96, 129] width 165 height 157
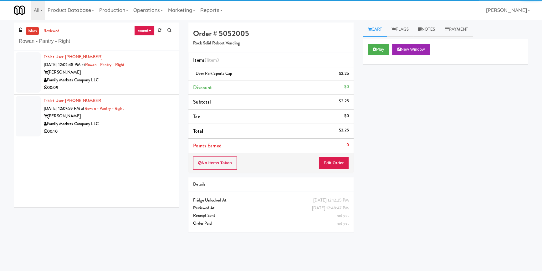
click at [153, 75] on div "Rowan" at bounding box center [109, 73] width 131 height 8
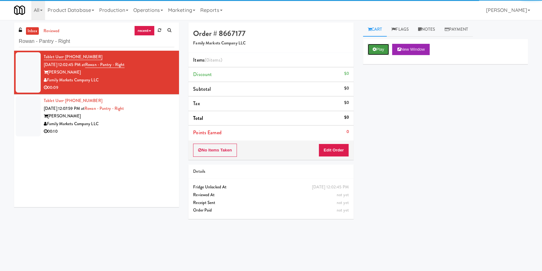
click at [376, 51] on button "Play" at bounding box center [379, 49] width 22 height 11
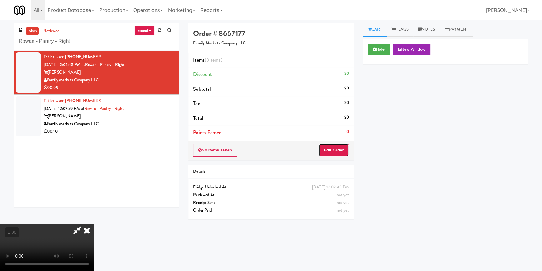
click at [344, 152] on button "Edit Order" at bounding box center [334, 150] width 30 height 13
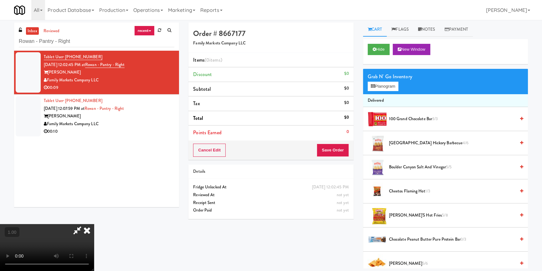
click at [49, 224] on video at bounding box center [47, 247] width 94 height 47
click at [51, 224] on video at bounding box center [47, 247] width 94 height 47
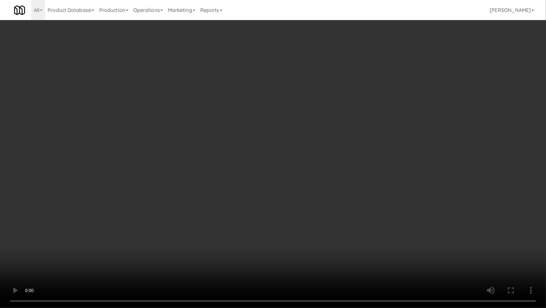
click at [52, 209] on video at bounding box center [273, 154] width 546 height 308
click at [163, 176] on video at bounding box center [273, 154] width 546 height 308
click at [163, 175] on video at bounding box center [273, 154] width 546 height 308
click at [179, 173] on video at bounding box center [273, 154] width 546 height 308
drag, startPoint x: 179, startPoint y: 173, endPoint x: 192, endPoint y: 137, distance: 37.8
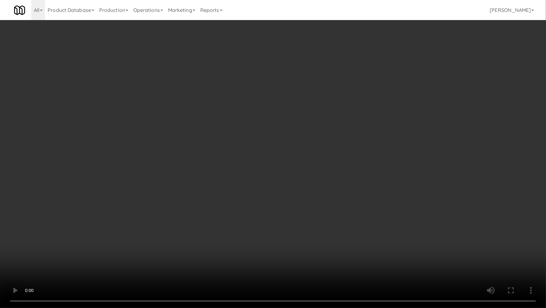
click at [179, 172] on video at bounding box center [273, 154] width 546 height 308
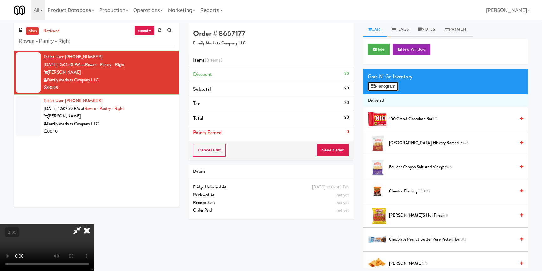
click at [389, 85] on button "Planogram" at bounding box center [383, 86] width 31 height 9
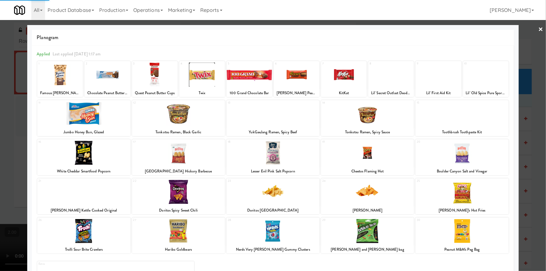
click at [64, 78] on div at bounding box center [60, 75] width 46 height 24
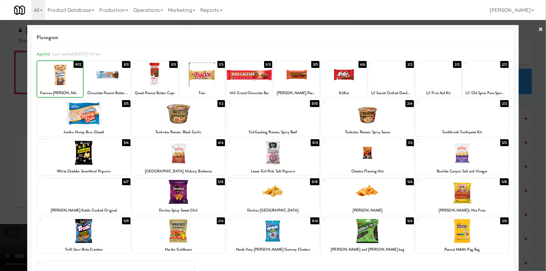
drag, startPoint x: 64, startPoint y: 78, endPoint x: 0, endPoint y: 64, distance: 65.5
click at [64, 78] on div at bounding box center [60, 75] width 46 height 24
click at [2, 63] on div at bounding box center [273, 135] width 546 height 271
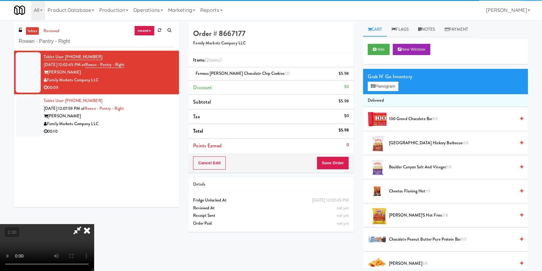
click at [94, 224] on icon at bounding box center [87, 230] width 14 height 13
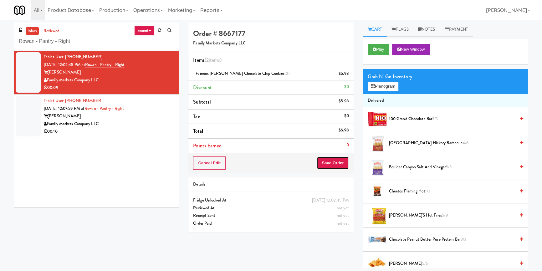
click at [340, 165] on button "Save Order" at bounding box center [333, 163] width 32 height 13
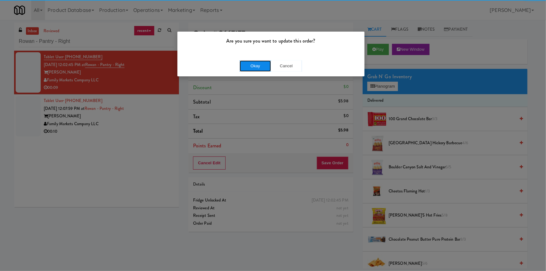
click at [258, 67] on button "Okay" at bounding box center [255, 65] width 31 height 11
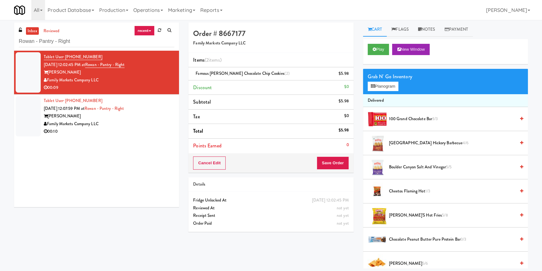
click at [147, 121] on div "Family Markets Company LLC" at bounding box center [109, 124] width 131 height 8
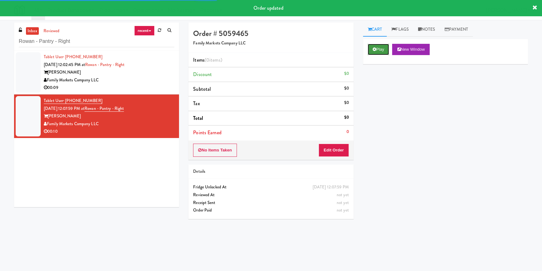
click at [380, 47] on button "Play" at bounding box center [379, 49] width 22 height 11
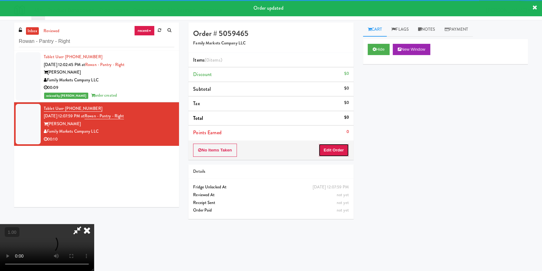
click at [327, 150] on button "Edit Order" at bounding box center [334, 150] width 30 height 13
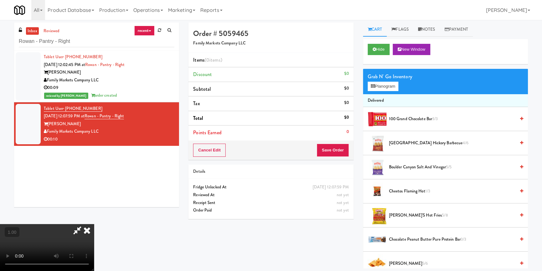
scroll to position [88, 0]
click at [38, 236] on video at bounding box center [47, 247] width 94 height 47
click at [39, 235] on video at bounding box center [47, 247] width 94 height 47
click at [378, 85] on button "Planogram" at bounding box center [383, 86] width 31 height 9
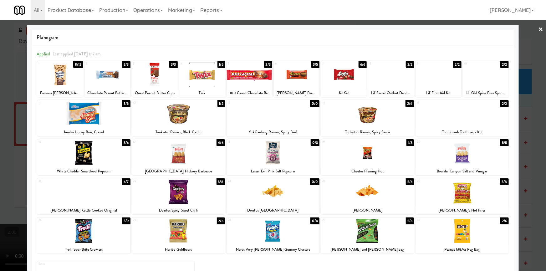
click at [156, 78] on div at bounding box center [155, 75] width 46 height 24
click at [107, 80] on div at bounding box center [108, 75] width 46 height 24
drag, startPoint x: 0, startPoint y: 94, endPoint x: 47, endPoint y: 116, distance: 52.1
click at [0, 95] on div at bounding box center [273, 135] width 546 height 271
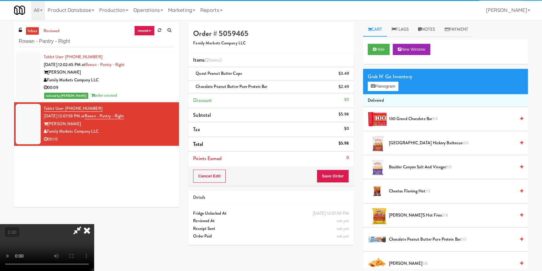
click at [94, 224] on video at bounding box center [47, 247] width 94 height 47
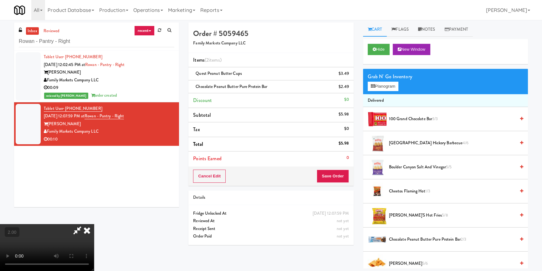
click at [94, 224] on video at bounding box center [47, 247] width 94 height 47
drag, startPoint x: 314, startPoint y: 23, endPoint x: 308, endPoint y: 44, distance: 21.4
click at [94, 224] on icon at bounding box center [87, 230] width 14 height 13
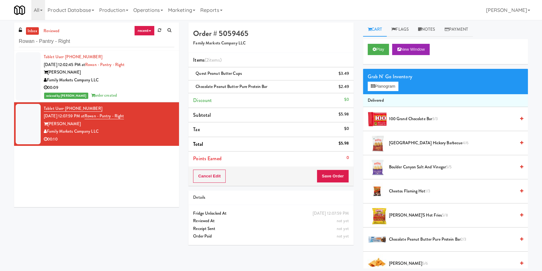
click at [329, 185] on div "Cancel Edit Save Order" at bounding box center [271, 176] width 165 height 19
click at [326, 172] on button "Save Order" at bounding box center [333, 176] width 32 height 13
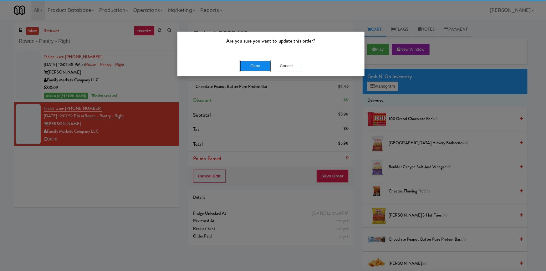
click at [253, 68] on button "Okay" at bounding box center [255, 65] width 31 height 11
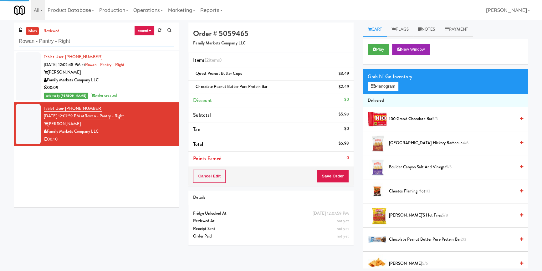
drag, startPoint x: 103, startPoint y: 43, endPoint x: 0, endPoint y: 49, distance: 103.5
click at [0, 49] on div "inbox reviewed recent all unclear take inventory issue suspicious failed recent…" at bounding box center [271, 146] width 542 height 246
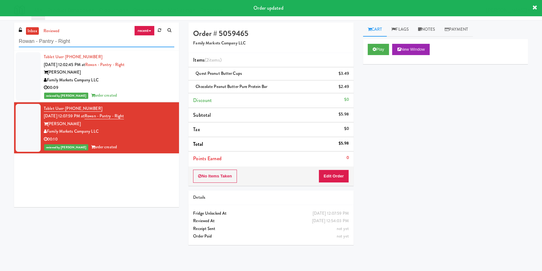
paste input "The OM Spot Combo"
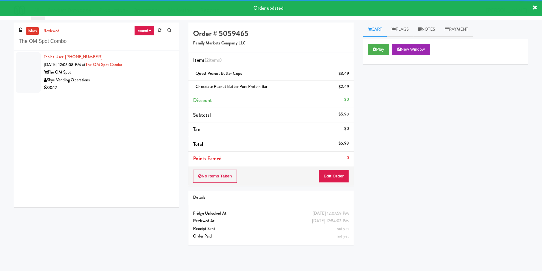
click at [134, 77] on div "Skye Vending Operations" at bounding box center [109, 80] width 131 height 8
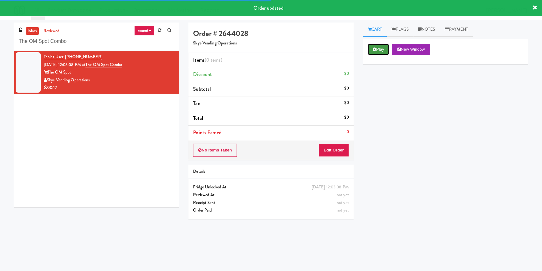
drag, startPoint x: 379, startPoint y: 54, endPoint x: 376, endPoint y: 55, distance: 3.4
click at [379, 54] on button "Play" at bounding box center [379, 49] width 22 height 11
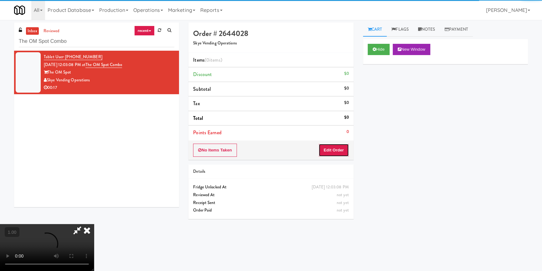
click at [340, 151] on button "Edit Order" at bounding box center [334, 150] width 30 height 13
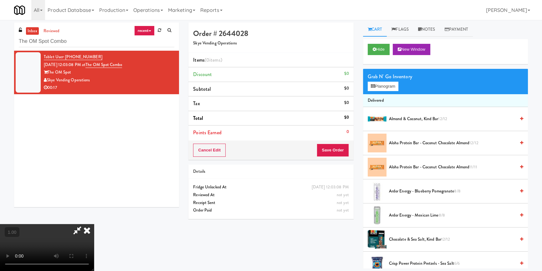
click at [94, 224] on video at bounding box center [47, 247] width 94 height 47
click at [382, 84] on button "Planogram" at bounding box center [383, 86] width 31 height 9
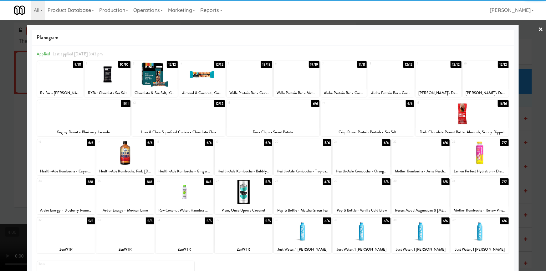
click at [142, 197] on div at bounding box center [125, 192] width 58 height 24
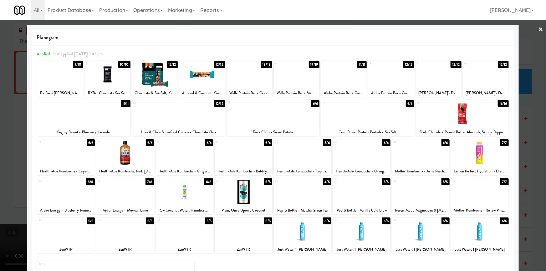
click at [364, 153] on div at bounding box center [362, 153] width 58 height 24
click at [2, 103] on div at bounding box center [273, 135] width 546 height 271
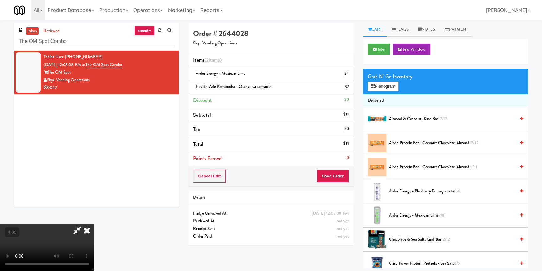
click at [85, 224] on icon at bounding box center [77, 230] width 14 height 13
click at [329, 175] on button "Save Order" at bounding box center [333, 176] width 32 height 13
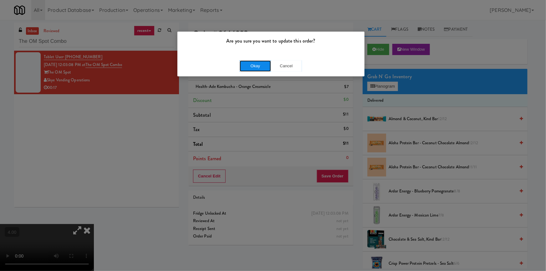
click at [260, 67] on button "Okay" at bounding box center [255, 65] width 31 height 11
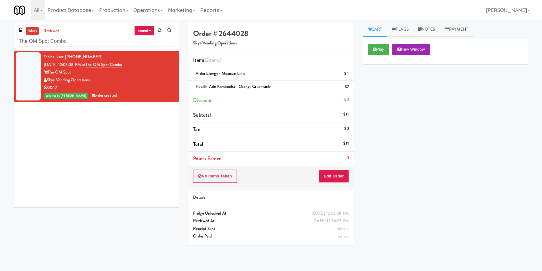
drag, startPoint x: 0, startPoint y: 43, endPoint x: 0, endPoint y: 37, distance: 6.3
click at [0, 37] on div "inbox reviewed recent all unclear take inventory issue suspicious failed recent…" at bounding box center [271, 146] width 542 height 246
paste input "Sutton - Cooler #2"
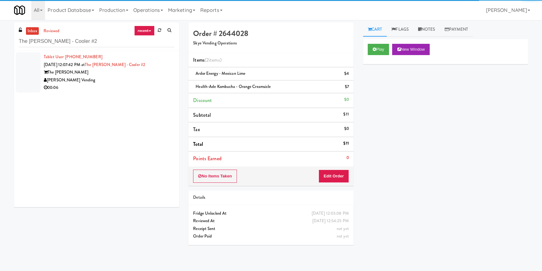
click at [145, 83] on div "[PERSON_NAME] Vending" at bounding box center [109, 80] width 131 height 8
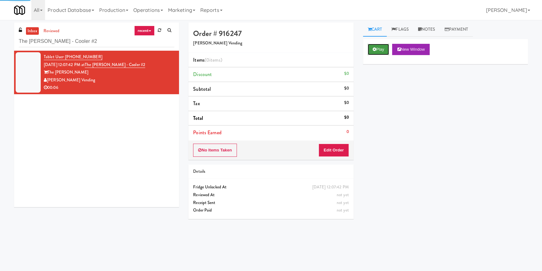
click at [384, 46] on button "Play" at bounding box center [379, 49] width 22 height 11
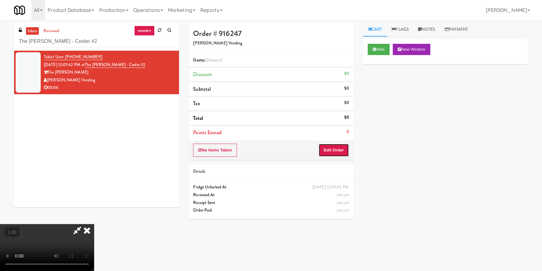
click at [333, 150] on button "Edit Order" at bounding box center [334, 150] width 30 height 13
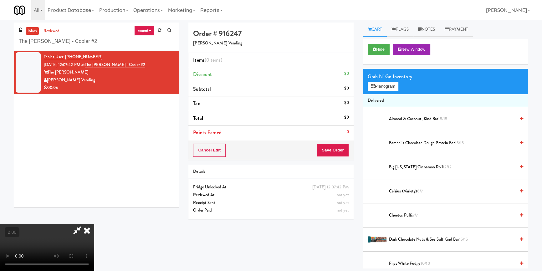
scroll to position [85, 0]
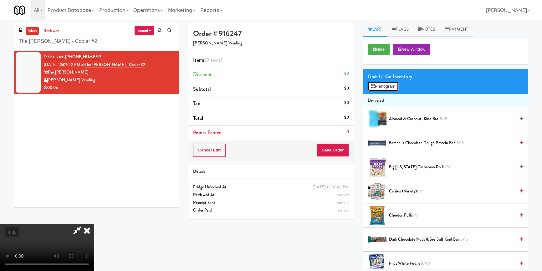
click at [379, 90] on button "Planogram" at bounding box center [383, 86] width 31 height 9
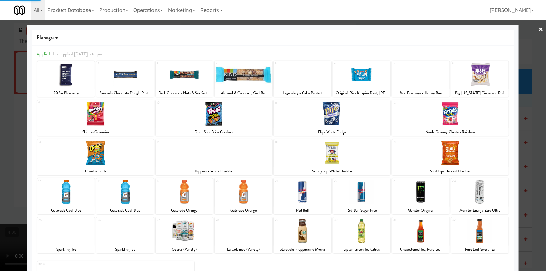
click at [415, 197] on div at bounding box center [421, 192] width 58 height 24
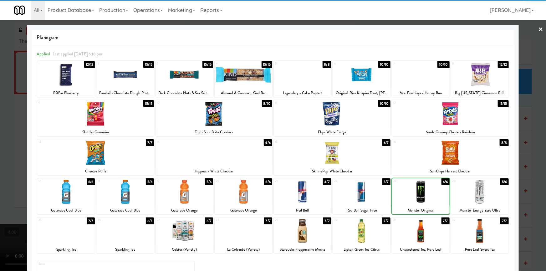
drag, startPoint x: 321, startPoint y: 195, endPoint x: 282, endPoint y: 192, distance: 39.0
click at [318, 194] on div at bounding box center [303, 192] width 58 height 24
drag, startPoint x: 0, startPoint y: 104, endPoint x: 20, endPoint y: 91, distance: 23.5
click at [0, 94] on div at bounding box center [273, 135] width 546 height 271
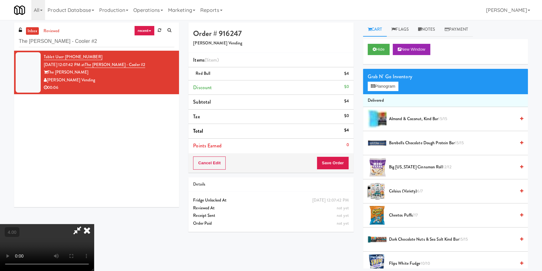
click at [85, 224] on icon at bounding box center [77, 230] width 14 height 13
click at [328, 161] on button "Save Order" at bounding box center [333, 163] width 32 height 13
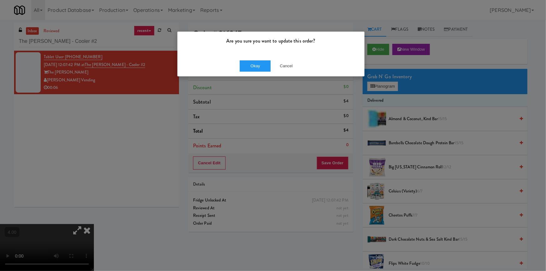
click at [186, 81] on div "Are you sure you want to update this order? Okay Cancel" at bounding box center [273, 135] width 546 height 271
click at [183, 76] on div "Are you sure you want to update this order? Okay Cancel" at bounding box center [273, 135] width 546 height 271
drag, startPoint x: 278, startPoint y: 67, endPoint x: 285, endPoint y: 68, distance: 7.0
click at [278, 67] on button "Cancel" at bounding box center [286, 65] width 31 height 11
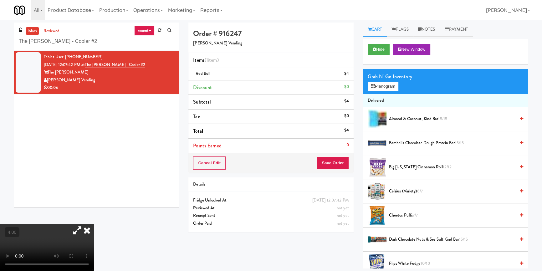
click at [348, 75] on link at bounding box center [349, 76] width 6 height 8
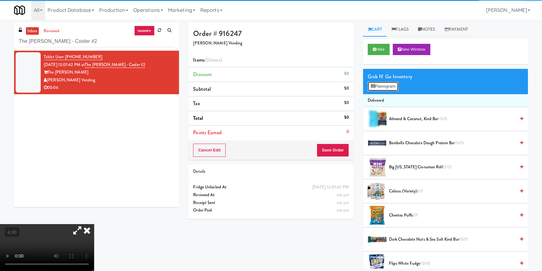
click at [384, 88] on button "Planogram" at bounding box center [383, 86] width 31 height 9
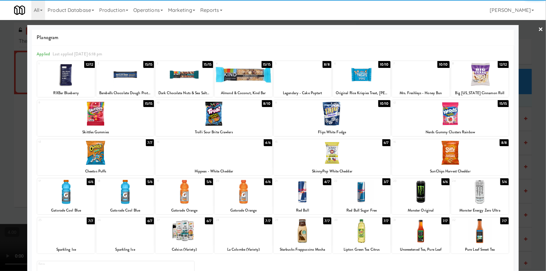
click at [420, 193] on div at bounding box center [421, 192] width 58 height 24
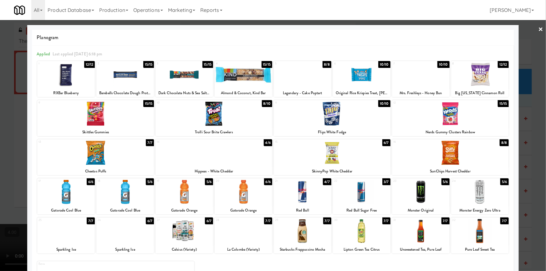
click at [303, 195] on div at bounding box center [303, 192] width 58 height 24
click at [0, 80] on div at bounding box center [273, 135] width 546 height 271
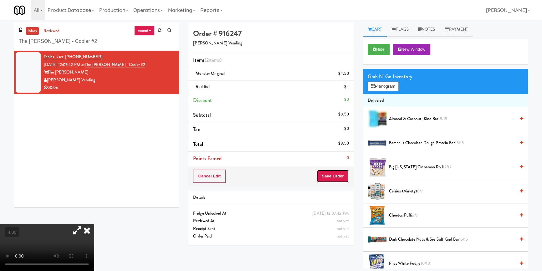
click at [332, 178] on button "Save Order" at bounding box center [333, 176] width 32 height 13
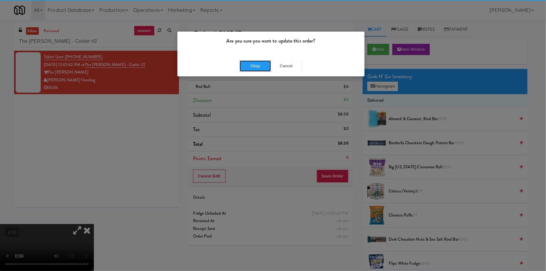
click at [257, 67] on button "Okay" at bounding box center [255, 65] width 31 height 11
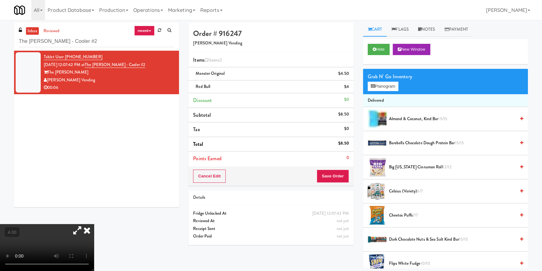
click at [94, 224] on icon at bounding box center [87, 230] width 14 height 13
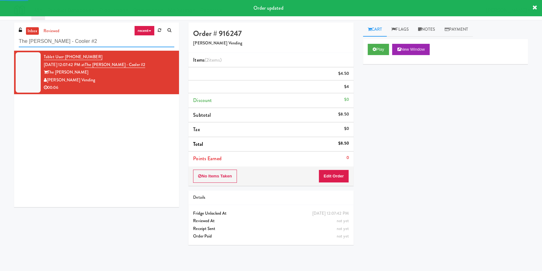
paste input "Queen St. Cargo Planogram"
drag, startPoint x: 28, startPoint y: 42, endPoint x: 0, endPoint y: 39, distance: 28.3
click at [0, 39] on div "inbox reviewed recent all unclear take inventory issue suspicious failed recent…" at bounding box center [271, 146] width 542 height 246
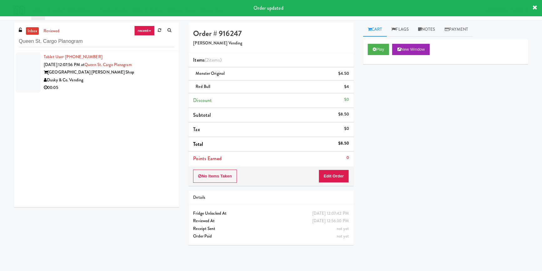
click at [142, 79] on div "Dusky & Co. Vending" at bounding box center [109, 80] width 131 height 8
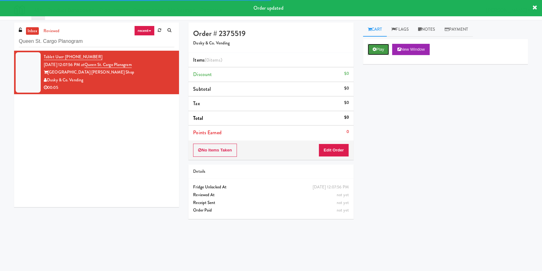
click at [378, 52] on button "Play" at bounding box center [379, 49] width 22 height 11
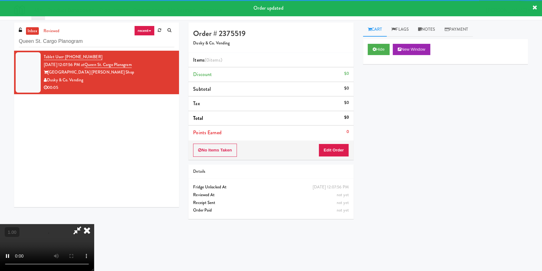
drag, startPoint x: 332, startPoint y: 159, endPoint x: 331, endPoint y: 152, distance: 7.9
click at [332, 159] on div "No Items Taken Edit Order" at bounding box center [271, 150] width 165 height 19
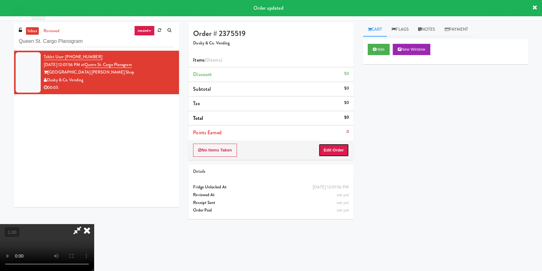
drag, startPoint x: 331, startPoint y: 152, endPoint x: 315, endPoint y: 127, distance: 29.3
click at [331, 151] on button "Edit Order" at bounding box center [334, 150] width 30 height 13
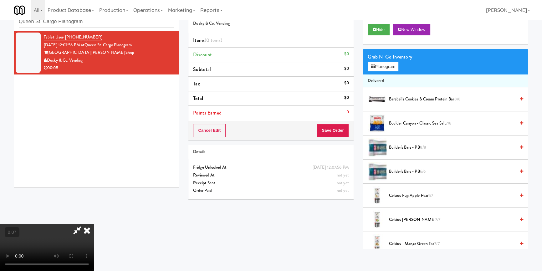
scroll to position [57, 0]
click at [381, 66] on button "Planogram" at bounding box center [383, 66] width 31 height 9
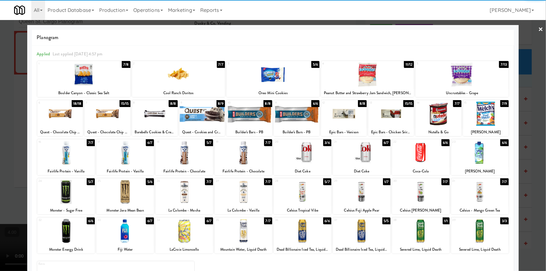
click at [363, 189] on div at bounding box center [362, 192] width 58 height 24
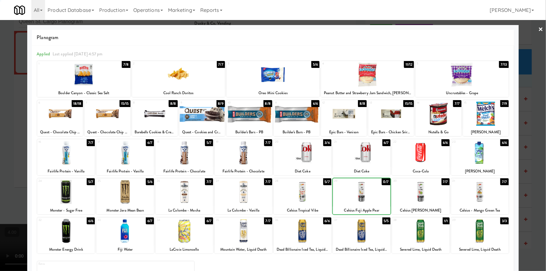
click at [0, 106] on div at bounding box center [273, 135] width 546 height 271
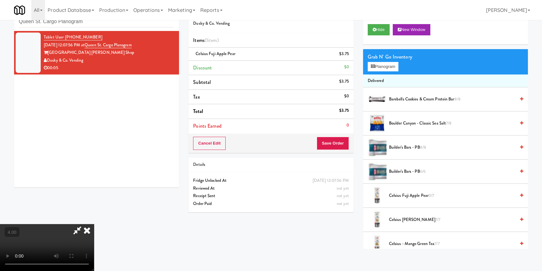
click at [94, 224] on icon at bounding box center [87, 230] width 14 height 13
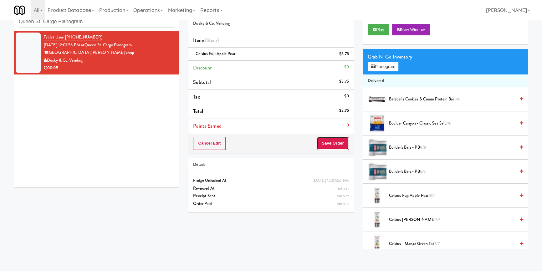
click at [332, 138] on button "Save Order" at bounding box center [333, 143] width 32 height 13
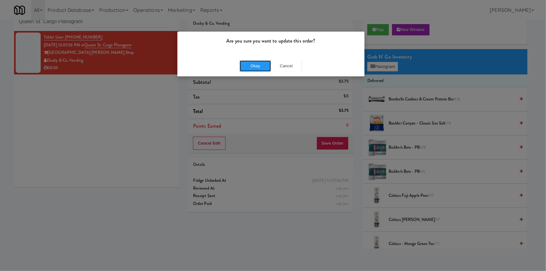
drag, startPoint x: 255, startPoint y: 64, endPoint x: 251, endPoint y: 1, distance: 63.7
click at [255, 63] on button "Okay" at bounding box center [255, 65] width 31 height 11
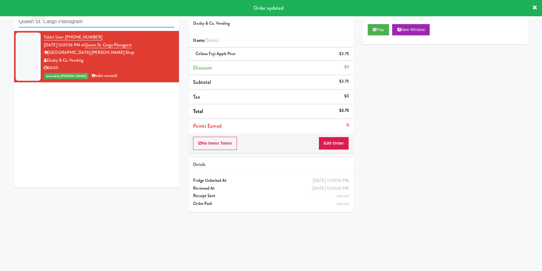
paste input "The Earl - Combo"
click at [0, 23] on div "inbox reviewed recent all unclear take inventory issue suspicious failed recent…" at bounding box center [271, 126] width 542 height 246
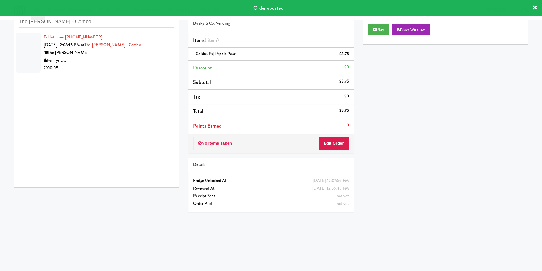
drag, startPoint x: 140, startPoint y: 64, endPoint x: 152, endPoint y: 63, distance: 12.2
click at [140, 63] on div "Tablet User · (202) 817-5818 Sep 1, 2025 12:08:15 PM at The Earl - Combo The Ea…" at bounding box center [109, 53] width 131 height 39
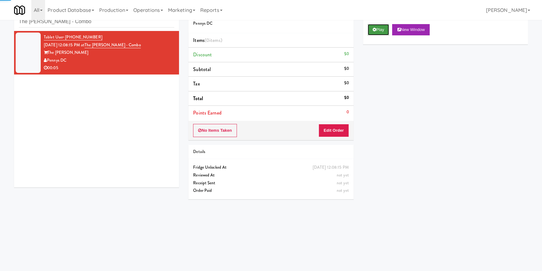
click at [384, 33] on button "Play" at bounding box center [379, 29] width 22 height 11
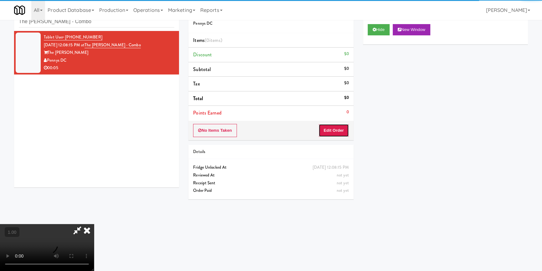
click at [338, 128] on button "Edit Order" at bounding box center [334, 130] width 30 height 13
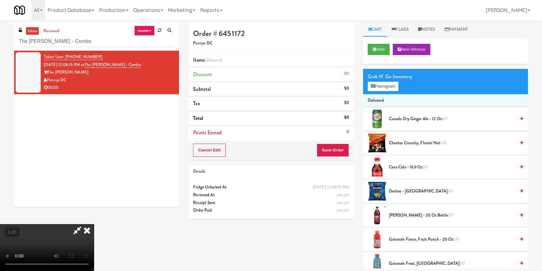
click at [94, 224] on video at bounding box center [47, 247] width 94 height 47
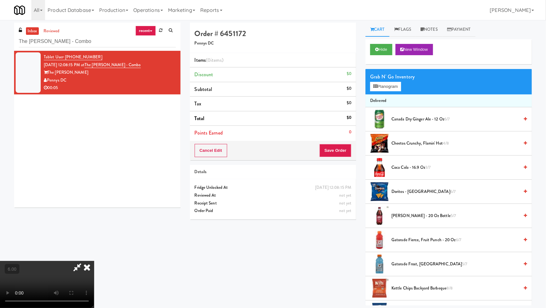
click at [94, 261] on video at bounding box center [47, 284] width 94 height 47
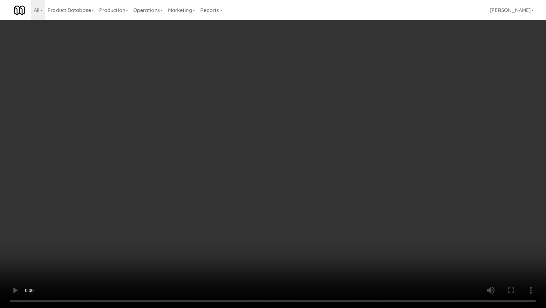
click at [243, 168] on video at bounding box center [273, 154] width 546 height 308
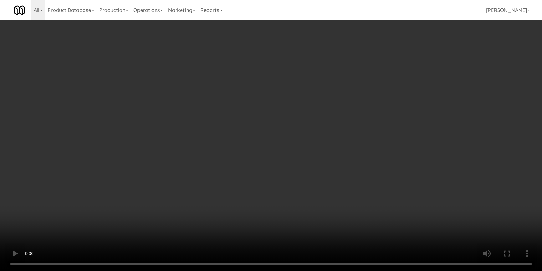
click at [390, 84] on button "Planogram" at bounding box center [383, 86] width 31 height 9
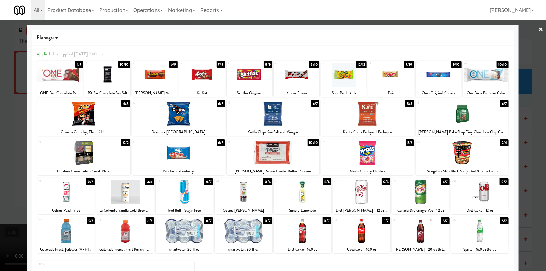
click at [354, 235] on div at bounding box center [362, 231] width 58 height 24
drag, startPoint x: 0, startPoint y: 37, endPoint x: 137, endPoint y: 57, distance: 138.3
click at [2, 40] on div at bounding box center [273, 135] width 546 height 271
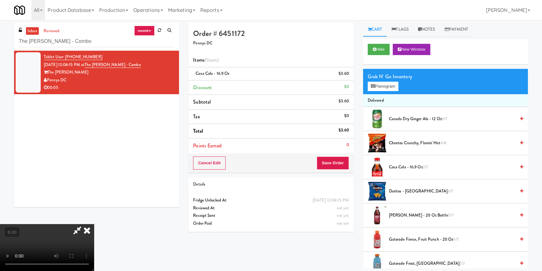
click at [94, 224] on icon at bounding box center [87, 230] width 14 height 13
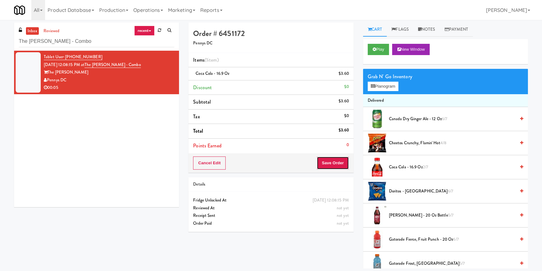
click at [333, 158] on button "Save Order" at bounding box center [333, 163] width 32 height 13
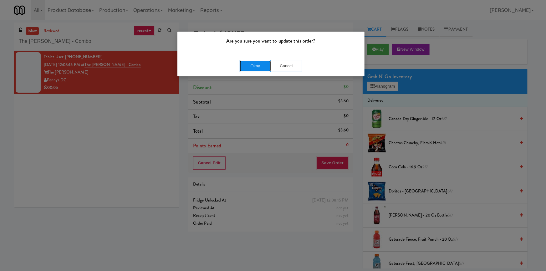
click at [263, 67] on button "Okay" at bounding box center [255, 65] width 31 height 11
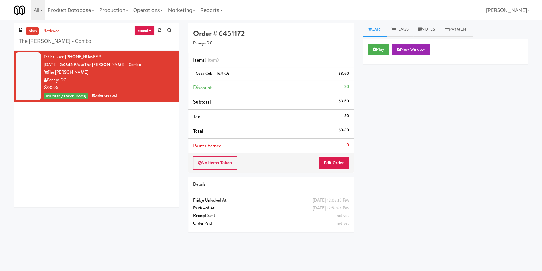
drag, startPoint x: 38, startPoint y: 40, endPoint x: 5, endPoint y: 29, distance: 34.4
click at [0, 35] on div "inbox reviewed recent all unclear take inventory issue suspicious failed recent…" at bounding box center [271, 146] width 542 height 246
paste input "Armada Combo Unit"
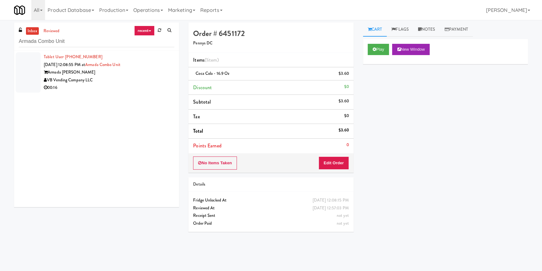
click at [158, 78] on div "VB Vending Company LLC" at bounding box center [109, 80] width 131 height 8
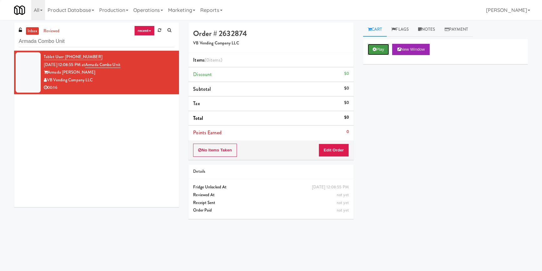
click at [374, 50] on icon at bounding box center [374, 49] width 3 height 4
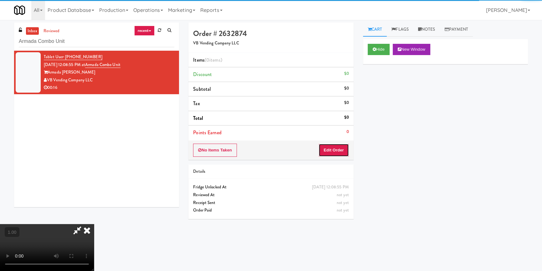
click at [343, 147] on button "Edit Order" at bounding box center [334, 150] width 30 height 13
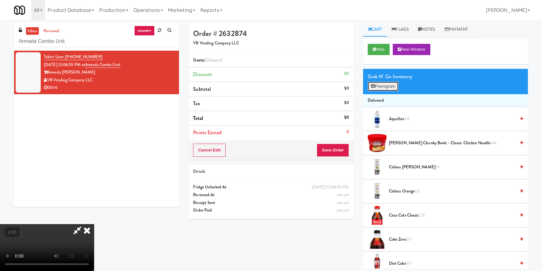
click at [387, 86] on button "Planogram" at bounding box center [383, 86] width 31 height 9
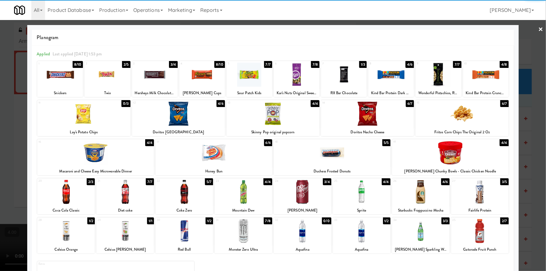
click at [477, 81] on div at bounding box center [486, 75] width 46 height 24
click at [397, 80] on div at bounding box center [392, 75] width 46 height 24
click at [537, 101] on div at bounding box center [273, 135] width 546 height 271
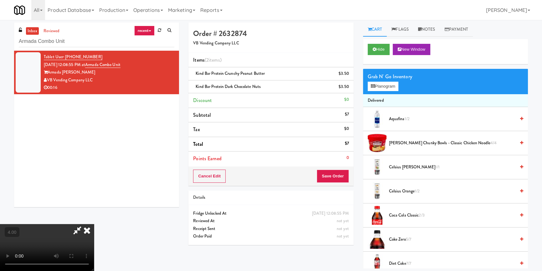
click at [94, 224] on icon at bounding box center [87, 230] width 14 height 13
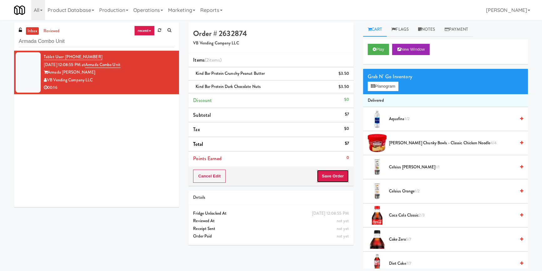
click at [331, 177] on button "Save Order" at bounding box center [333, 176] width 32 height 13
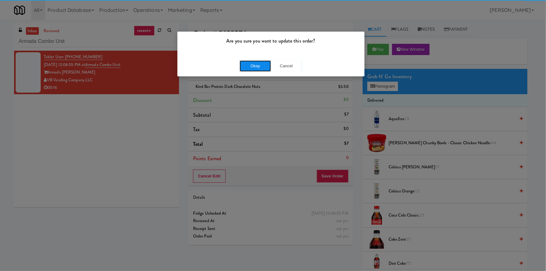
click at [260, 64] on button "Okay" at bounding box center [255, 65] width 31 height 11
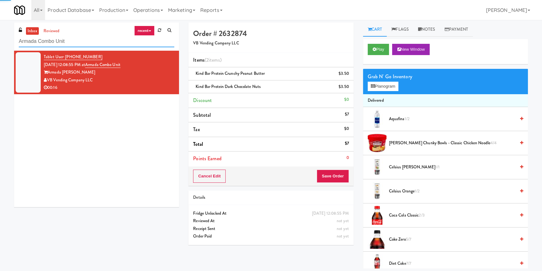
drag, startPoint x: 55, startPoint y: 44, endPoint x: 0, endPoint y: 44, distance: 55.1
click at [0, 44] on div "inbox reviewed recent all unclear take inventory issue suspicious failed recent…" at bounding box center [271, 146] width 542 height 246
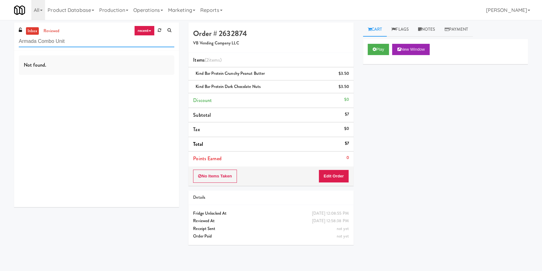
paste input "Vela - Cooler - Lef"
drag, startPoint x: 13, startPoint y: 42, endPoint x: 0, endPoint y: 38, distance: 13.8
click at [0, 39] on div "inbox reviewed recent all unclear take inventory issue suspicious failed recent…" at bounding box center [271, 146] width 542 height 246
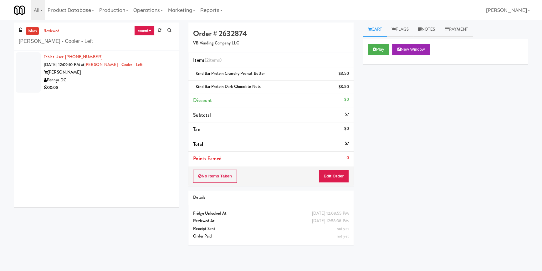
click at [144, 75] on div "Vela" at bounding box center [109, 73] width 131 height 8
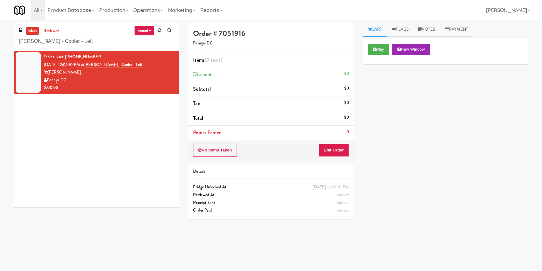
click at [375, 48] on icon at bounding box center [374, 49] width 3 height 4
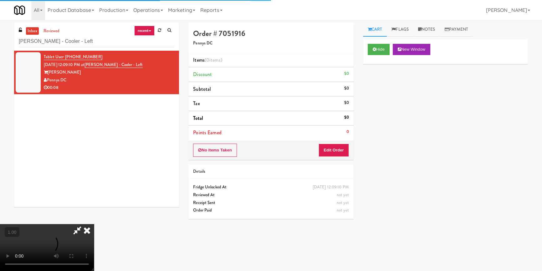
click at [339, 158] on div "No Items Taken Edit Order" at bounding box center [271, 150] width 165 height 19
click at [335, 152] on button "Edit Order" at bounding box center [334, 150] width 30 height 13
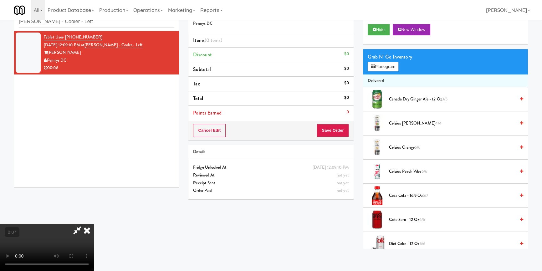
scroll to position [88, 0]
drag, startPoint x: 378, startPoint y: 65, endPoint x: 346, endPoint y: 66, distance: 31.6
click at [377, 66] on button "Planogram" at bounding box center [383, 66] width 31 height 9
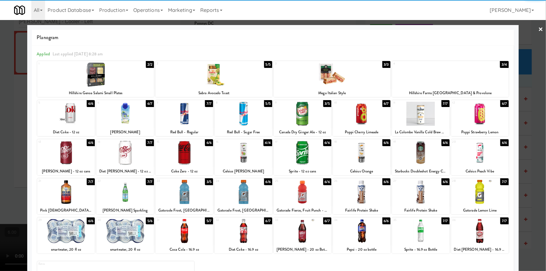
click at [189, 232] on div at bounding box center [185, 231] width 58 height 24
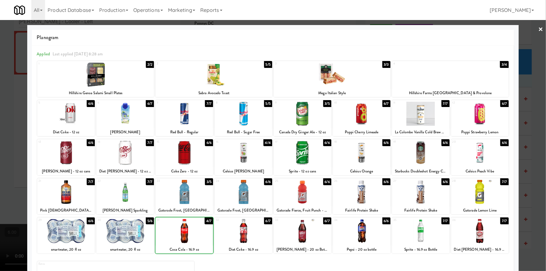
click at [305, 236] on div at bounding box center [303, 231] width 58 height 24
drag, startPoint x: 0, startPoint y: 91, endPoint x: 30, endPoint y: 90, distance: 30.4
click at [0, 91] on div at bounding box center [273, 135] width 546 height 271
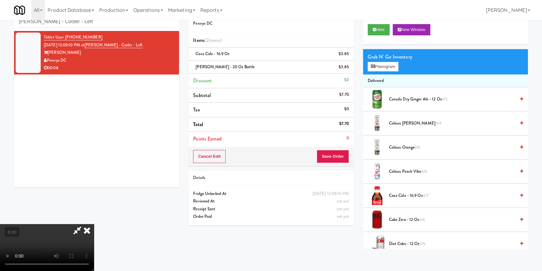
click at [94, 224] on icon at bounding box center [87, 230] width 14 height 13
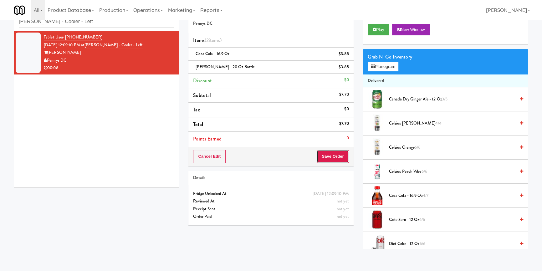
click at [330, 155] on button "Save Order" at bounding box center [333, 156] width 32 height 13
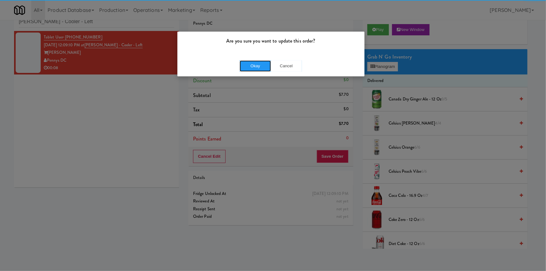
click at [248, 63] on button "Okay" at bounding box center [255, 65] width 31 height 11
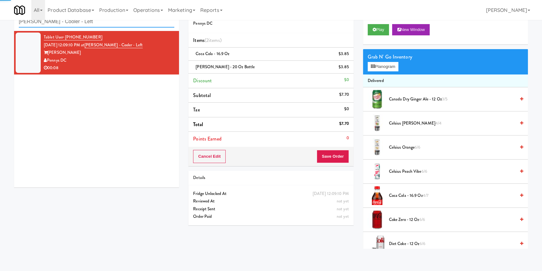
drag, startPoint x: 79, startPoint y: 23, endPoint x: 0, endPoint y: 23, distance: 78.9
click at [0, 23] on div "inbox reviewed recent all unclear take inventory issue suspicious failed recent…" at bounding box center [271, 126] width 542 height 246
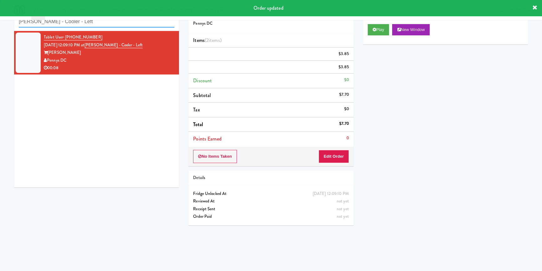
paste input "ntana Combo Machine"
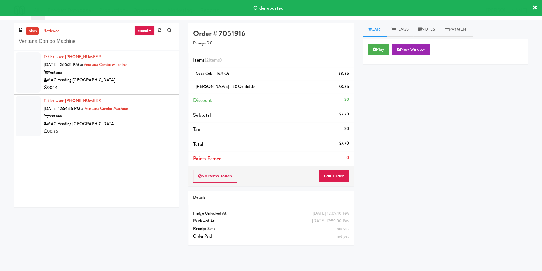
type input "Ventana Combo Machine"
click at [153, 79] on div "MAC Vending [GEOGRAPHIC_DATA]" at bounding box center [109, 80] width 131 height 8
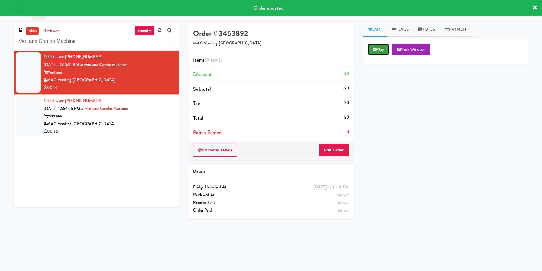
click at [375, 52] on button "Play" at bounding box center [379, 49] width 22 height 11
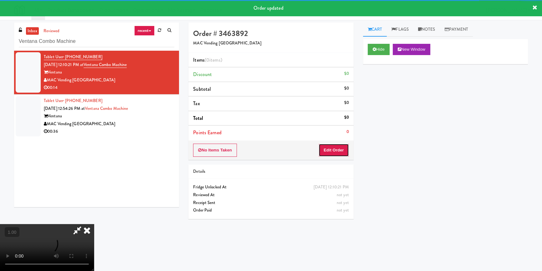
click at [341, 150] on button "Edit Order" at bounding box center [334, 150] width 30 height 13
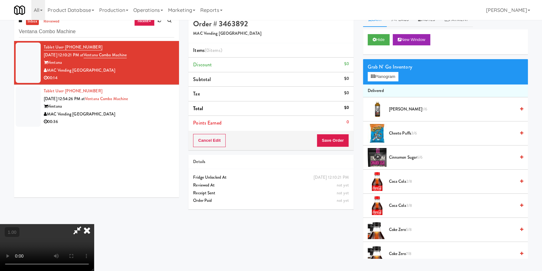
scroll to position [20, 0]
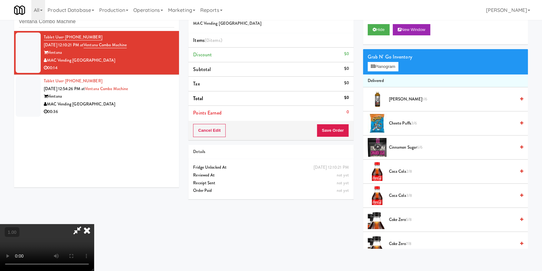
click at [94, 224] on video at bounding box center [47, 247] width 94 height 47
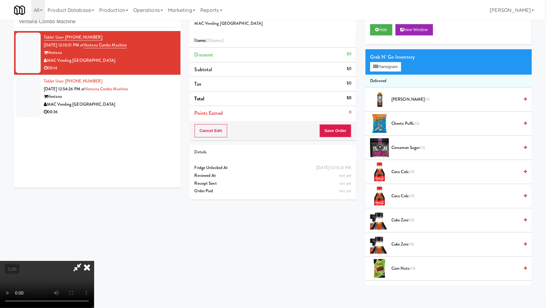
click at [94, 261] on video at bounding box center [47, 284] width 94 height 47
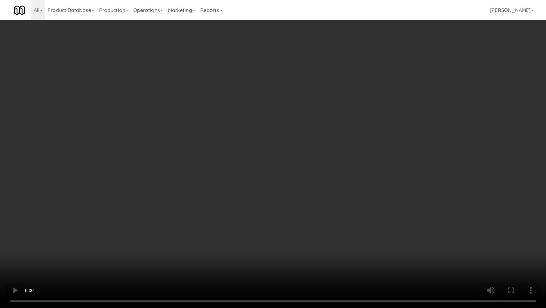
click at [114, 240] on video at bounding box center [273, 154] width 546 height 308
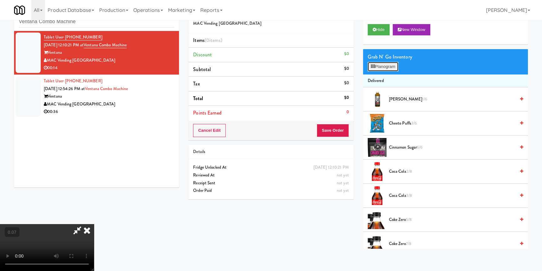
click at [382, 66] on button "Planogram" at bounding box center [383, 66] width 31 height 9
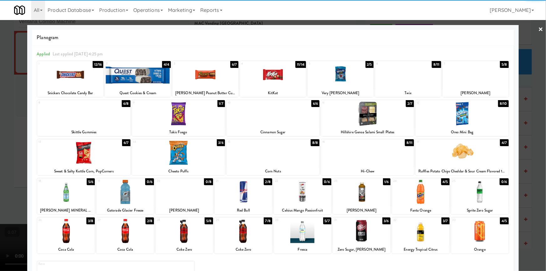
click at [0, 193] on div at bounding box center [273, 135] width 546 height 271
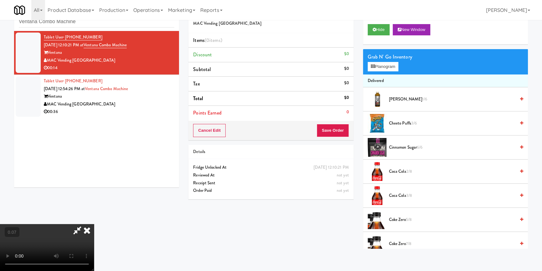
click at [94, 224] on video at bounding box center [47, 247] width 94 height 47
click at [71, 231] on video at bounding box center [47, 247] width 94 height 47
click at [51, 232] on video at bounding box center [47, 247] width 94 height 47
click at [49, 231] on video at bounding box center [47, 247] width 94 height 47
click at [68, 224] on video at bounding box center [47, 247] width 94 height 47
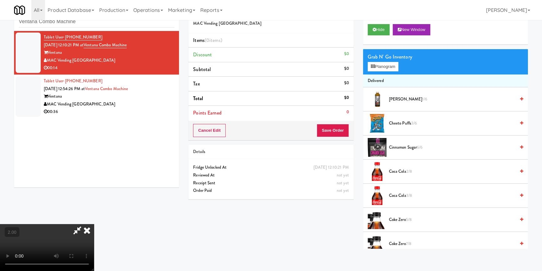
click at [68, 224] on video at bounding box center [47, 247] width 94 height 47
click at [381, 66] on button "Planogram" at bounding box center [383, 66] width 31 height 9
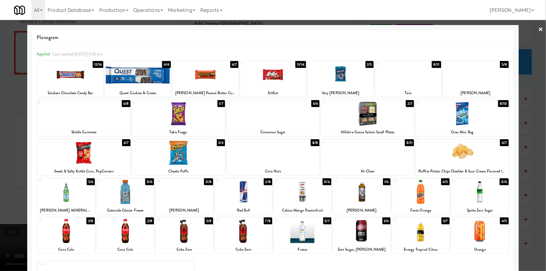
click at [245, 194] on div at bounding box center [244, 192] width 58 height 24
click at [265, 148] on div at bounding box center [273, 153] width 93 height 24
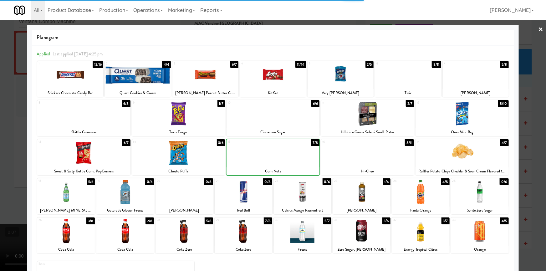
click at [0, 156] on div at bounding box center [273, 135] width 546 height 271
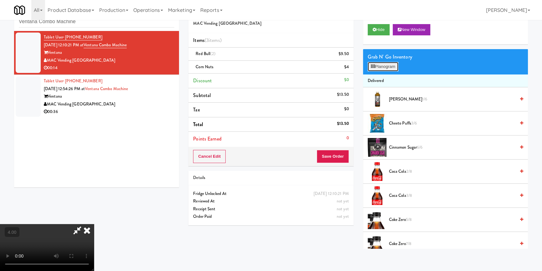
click at [380, 67] on button "Planogram" at bounding box center [383, 66] width 31 height 9
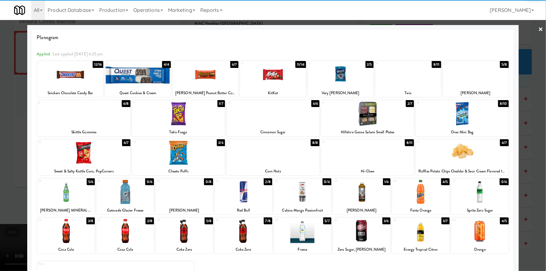
click at [214, 80] on div at bounding box center [206, 75] width 66 height 24
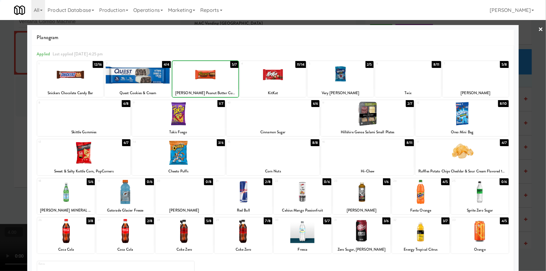
click at [0, 91] on div at bounding box center [273, 135] width 546 height 271
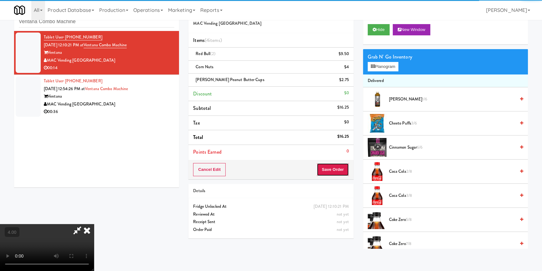
click at [341, 168] on button "Save Order" at bounding box center [333, 169] width 32 height 13
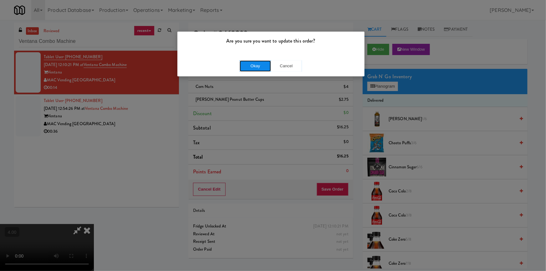
click at [266, 67] on button "Okay" at bounding box center [255, 65] width 31 height 11
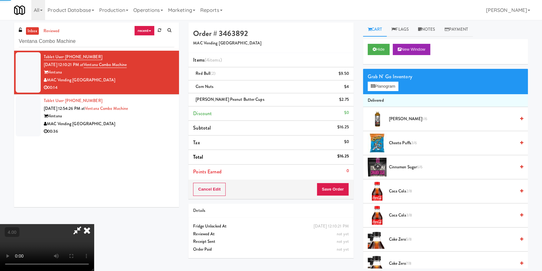
click at [94, 224] on icon at bounding box center [87, 230] width 14 height 13
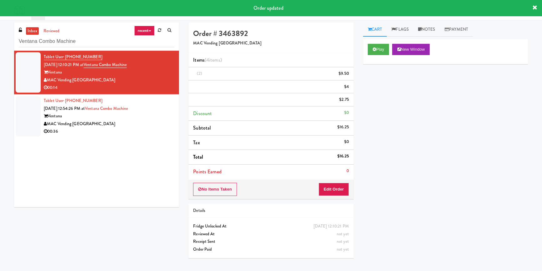
click at [152, 121] on div "MAC Vending [GEOGRAPHIC_DATA]" at bounding box center [109, 124] width 131 height 8
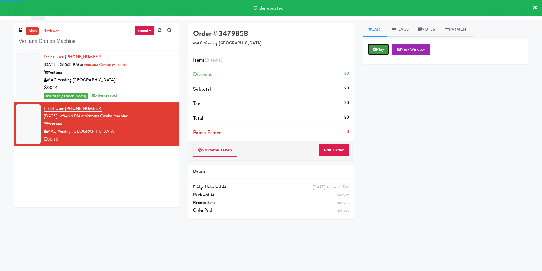
click at [374, 47] on icon at bounding box center [374, 49] width 3 height 4
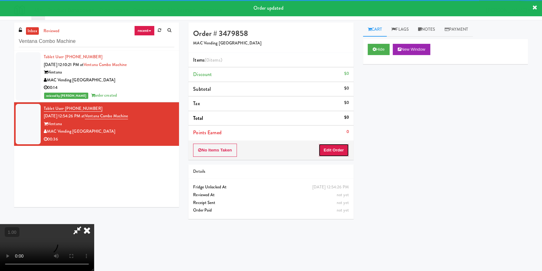
click at [328, 153] on button "Edit Order" at bounding box center [334, 150] width 30 height 13
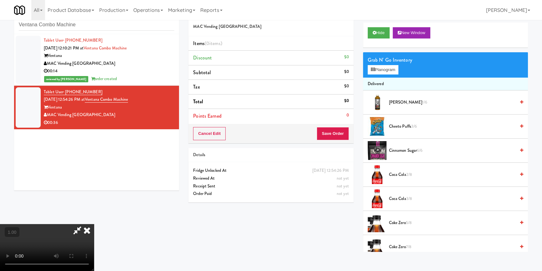
scroll to position [20, 0]
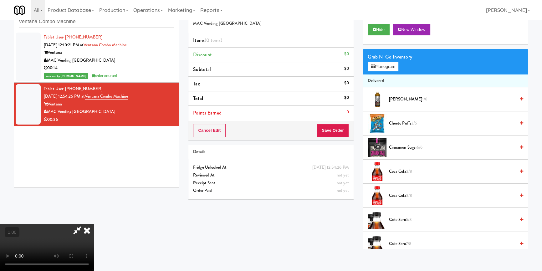
click at [94, 224] on video at bounding box center [47, 247] width 94 height 47
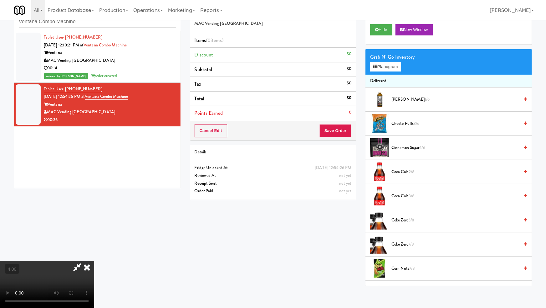
click at [94, 261] on video at bounding box center [47, 284] width 94 height 47
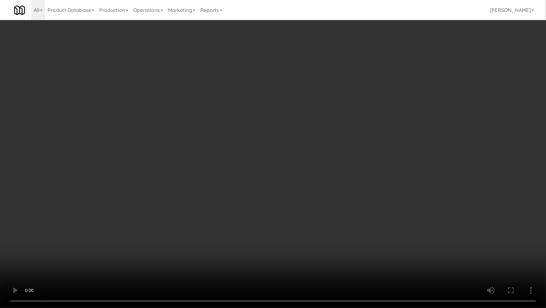
click at [276, 174] on video at bounding box center [273, 154] width 546 height 308
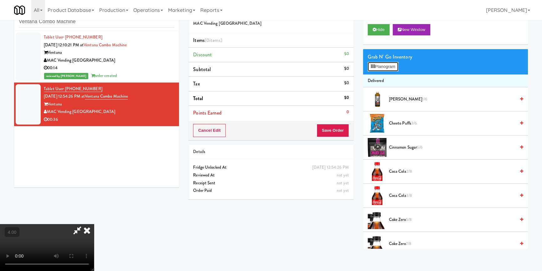
click at [392, 65] on button "Planogram" at bounding box center [383, 66] width 31 height 9
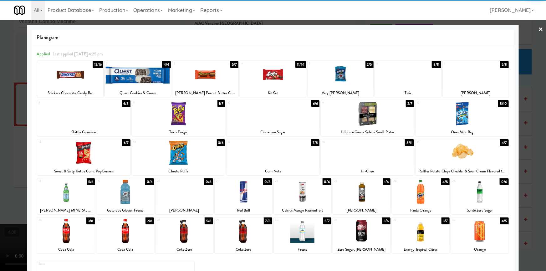
click at [137, 232] on div at bounding box center [125, 231] width 58 height 24
drag, startPoint x: 415, startPoint y: 226, endPoint x: 475, endPoint y: 230, distance: 60.5
click at [416, 226] on div at bounding box center [421, 231] width 58 height 24
click at [476, 230] on div at bounding box center [481, 231] width 58 height 24
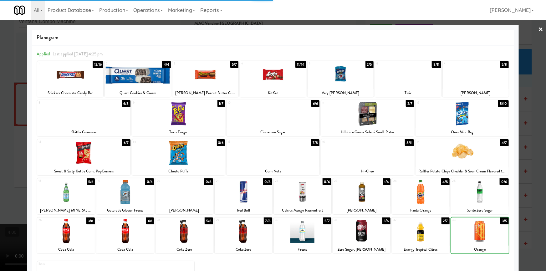
click at [531, 193] on div at bounding box center [273, 135] width 546 height 271
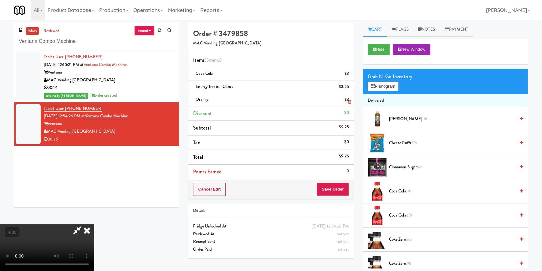
drag, startPoint x: 317, startPoint y: 94, endPoint x: 318, endPoint y: 99, distance: 5.0
click at [94, 224] on icon at bounding box center [87, 230] width 14 height 13
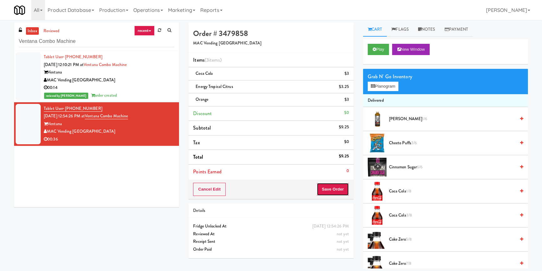
click at [330, 189] on button "Save Order" at bounding box center [333, 189] width 32 height 13
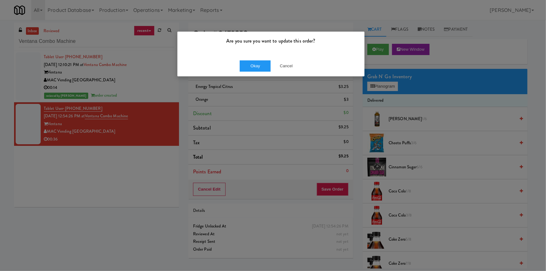
click at [251, 71] on div "Okay Cancel" at bounding box center [271, 65] width 187 height 21
drag, startPoint x: 249, startPoint y: 70, endPoint x: 248, endPoint y: 0, distance: 70.5
click at [249, 70] on button "Okay" at bounding box center [255, 65] width 31 height 11
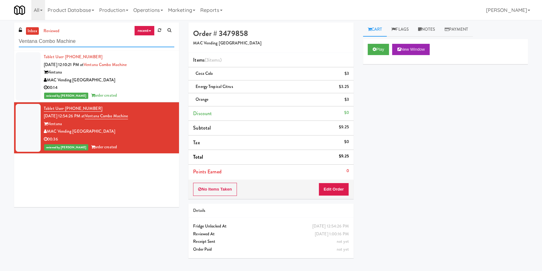
drag, startPoint x: 94, startPoint y: 44, endPoint x: 0, endPoint y: 31, distance: 94.5
click at [0, 31] on div "inbox reviewed recent all unclear take inventory issue suspicious failed recent…" at bounding box center [271, 146] width 542 height 246
paste input "Domain - Fridg"
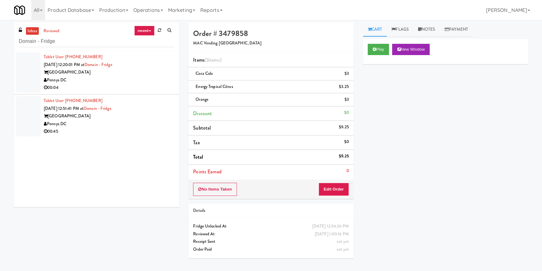
click at [127, 77] on div "Pennys DC" at bounding box center [109, 80] width 131 height 8
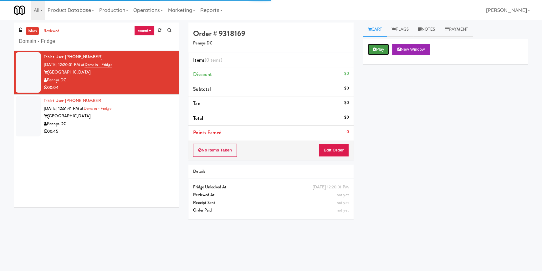
click at [380, 49] on button "Play" at bounding box center [379, 49] width 22 height 11
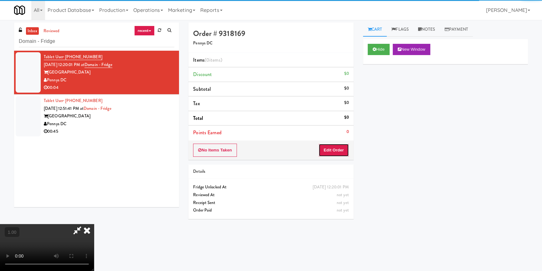
click at [339, 147] on button "Edit Order" at bounding box center [334, 150] width 30 height 13
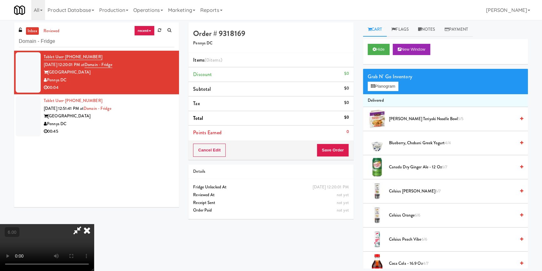
click at [395, 80] on div "Grab N' Go Inventory" at bounding box center [446, 76] width 156 height 9
click at [395, 83] on button "Planogram" at bounding box center [383, 86] width 31 height 9
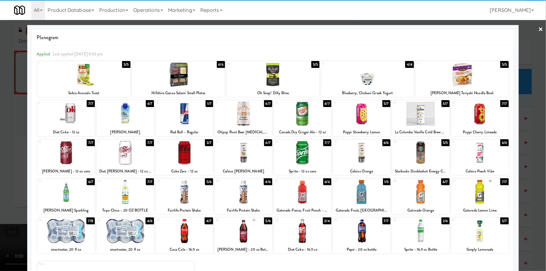
click at [426, 159] on div at bounding box center [421, 153] width 58 height 24
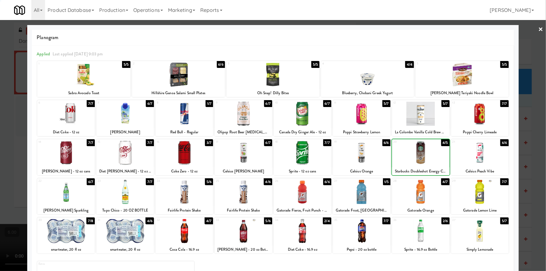
click at [525, 138] on div at bounding box center [273, 135] width 546 height 271
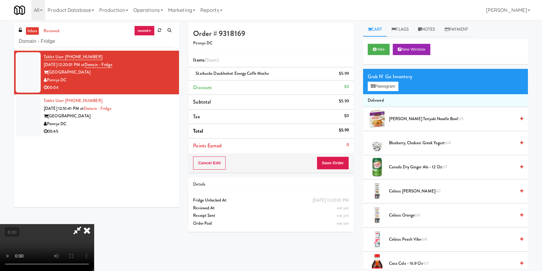
click at [94, 224] on icon at bounding box center [87, 230] width 14 height 13
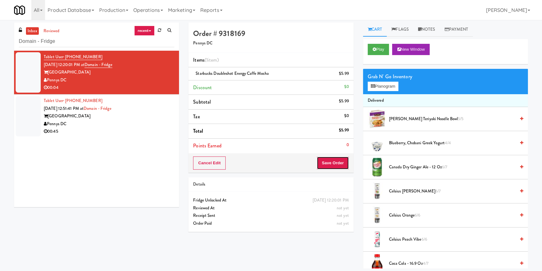
click at [337, 161] on button "Save Order" at bounding box center [333, 163] width 32 height 13
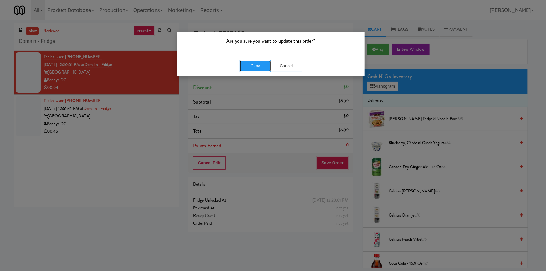
click at [254, 65] on button "Okay" at bounding box center [255, 65] width 31 height 11
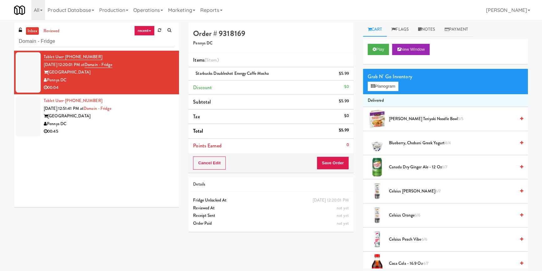
click at [162, 118] on div "Domain College Park" at bounding box center [109, 116] width 131 height 8
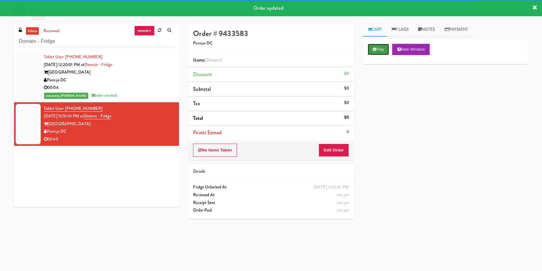
click at [376, 48] on button "Play" at bounding box center [379, 49] width 22 height 11
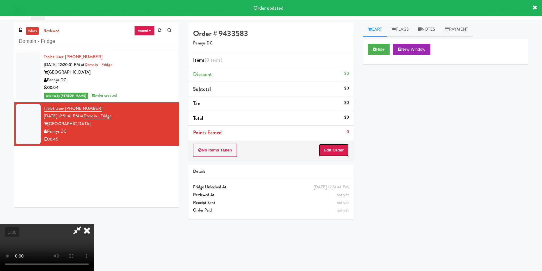
drag, startPoint x: 340, startPoint y: 148, endPoint x: 311, endPoint y: 73, distance: 80.6
click at [340, 147] on button "Edit Order" at bounding box center [334, 150] width 30 height 13
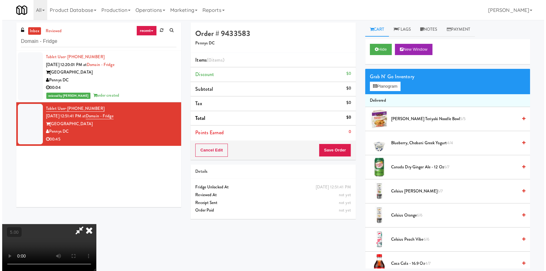
scroll to position [2, 0]
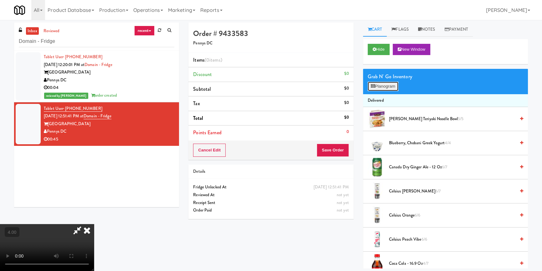
click at [378, 84] on button "Planogram" at bounding box center [383, 86] width 31 height 9
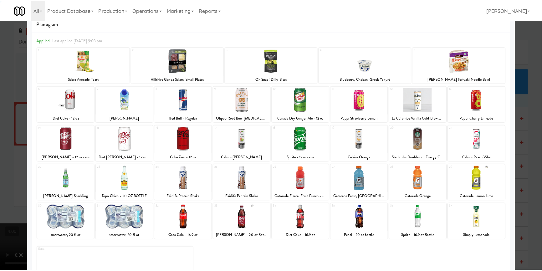
scroll to position [28, 0]
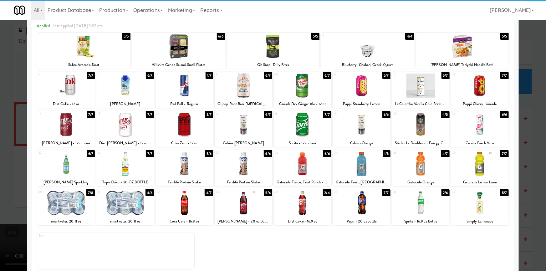
click at [487, 132] on div at bounding box center [481, 125] width 58 height 24
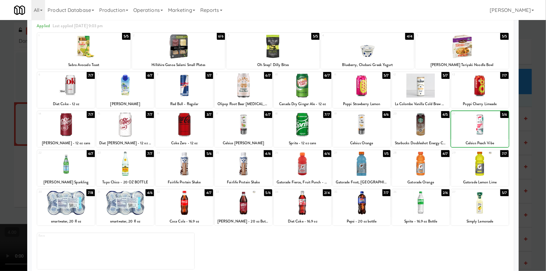
drag, startPoint x: 522, startPoint y: 131, endPoint x: 514, endPoint y: 125, distance: 10.1
click at [522, 130] on div at bounding box center [273, 135] width 546 height 271
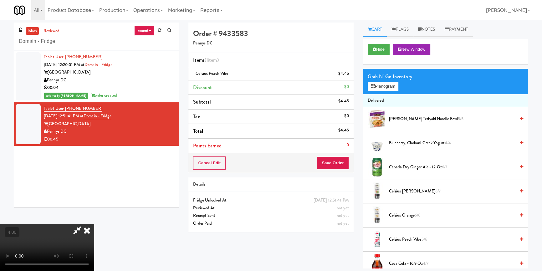
click at [94, 224] on icon at bounding box center [87, 230] width 14 height 13
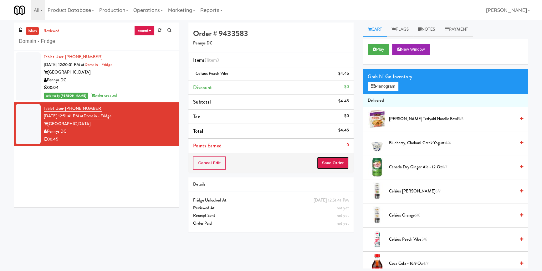
click at [330, 158] on button "Save Order" at bounding box center [333, 163] width 32 height 13
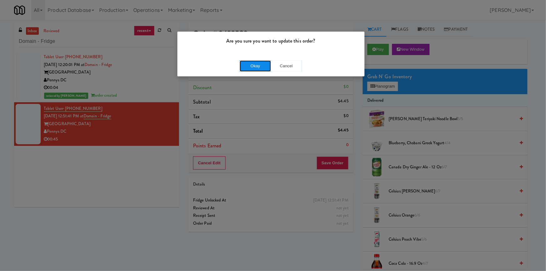
click at [251, 66] on button "Okay" at bounding box center [255, 65] width 31 height 11
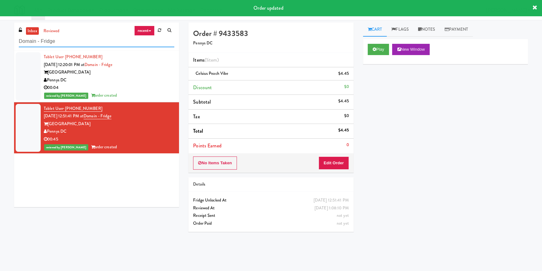
paste input "234 Cooler"
drag, startPoint x: 106, startPoint y: 46, endPoint x: 0, endPoint y: 37, distance: 106.2
click at [0, 37] on div "inbox reviewed recent all unclear take inventory issue suspicious failed recent…" at bounding box center [271, 146] width 542 height 246
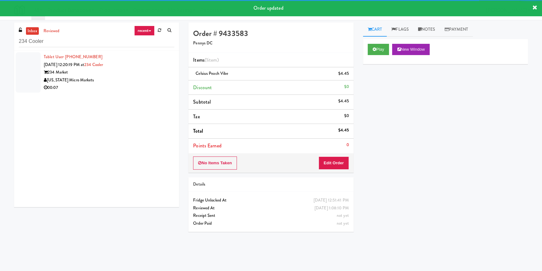
click at [147, 78] on div "[US_STATE] Micro Markets" at bounding box center [109, 80] width 131 height 8
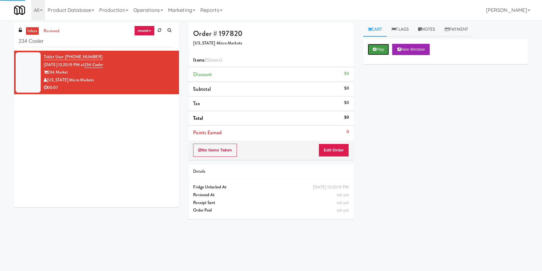
click at [380, 50] on button "Play" at bounding box center [379, 49] width 22 height 11
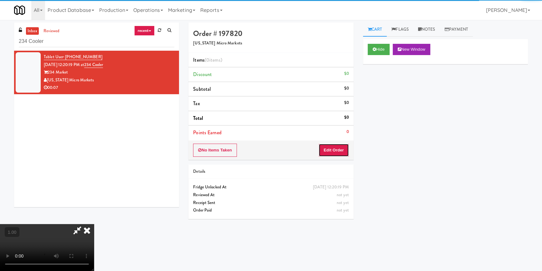
click at [341, 150] on button "Edit Order" at bounding box center [334, 150] width 30 height 13
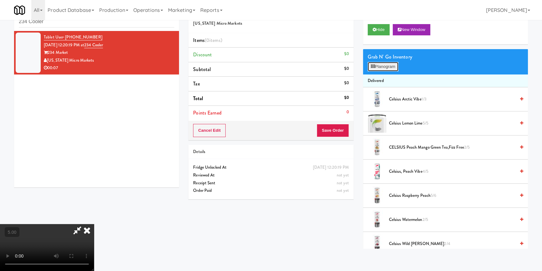
click at [383, 66] on button "Planogram" at bounding box center [383, 66] width 31 height 9
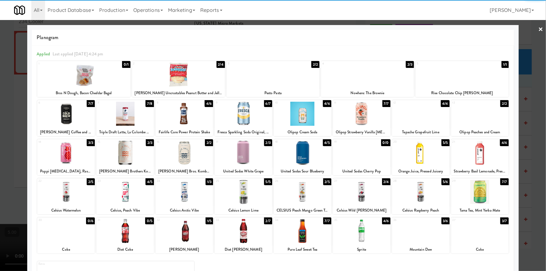
click at [187, 116] on div at bounding box center [185, 114] width 58 height 24
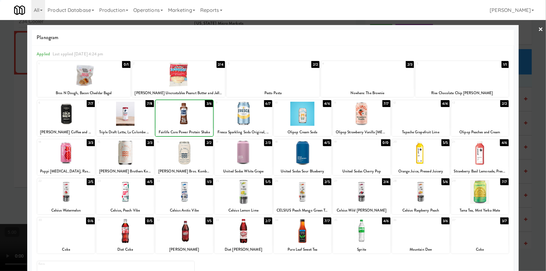
click at [0, 102] on div at bounding box center [273, 135] width 546 height 271
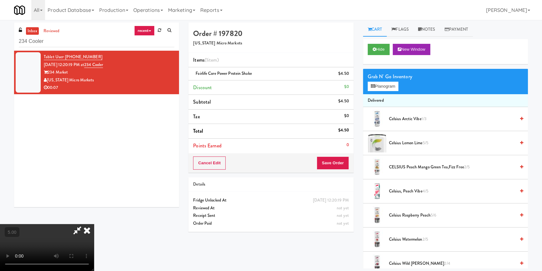
click at [94, 224] on icon at bounding box center [87, 230] width 14 height 13
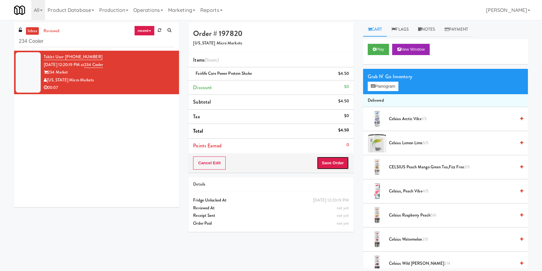
click at [332, 158] on button "Save Order" at bounding box center [333, 163] width 32 height 13
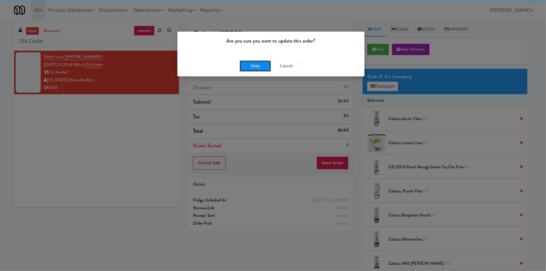
click at [257, 62] on button "Okay" at bounding box center [255, 65] width 31 height 11
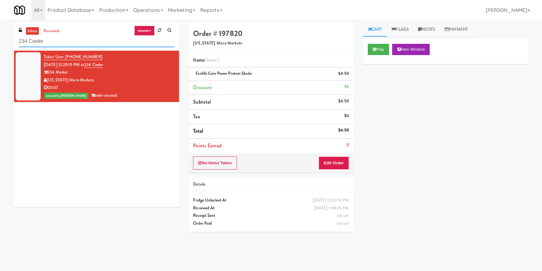
drag, startPoint x: 68, startPoint y: 41, endPoint x: 0, endPoint y: 42, distance: 68.0
click at [0, 42] on div "inbox reviewed recent all unclear take inventory issue suspicious failed recent…" at bounding box center [271, 146] width 542 height 246
paste input "Paseo - Cooler - Right"
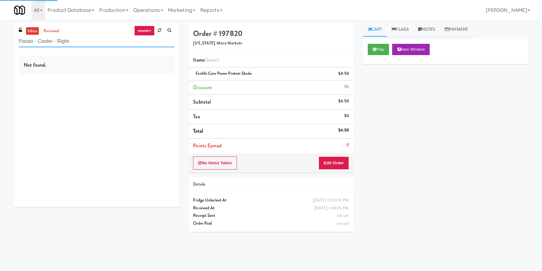
type input "Paseo - Cooler - Right"
click at [161, 76] on div "Not found." at bounding box center [96, 129] width 165 height 157
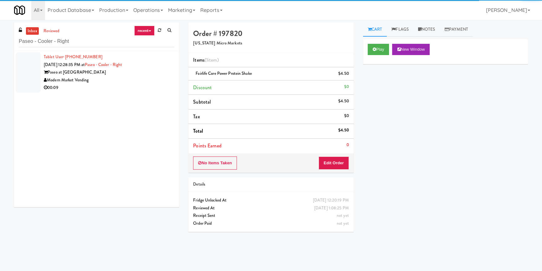
click at [161, 77] on div "Modern Market Vending" at bounding box center [109, 80] width 131 height 8
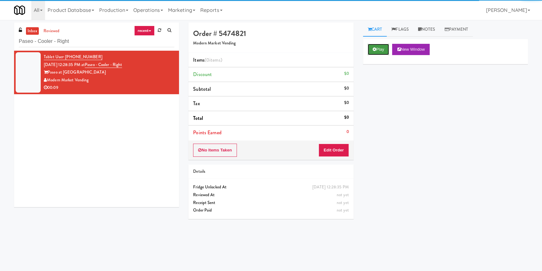
click at [376, 54] on button "Play" at bounding box center [379, 49] width 22 height 11
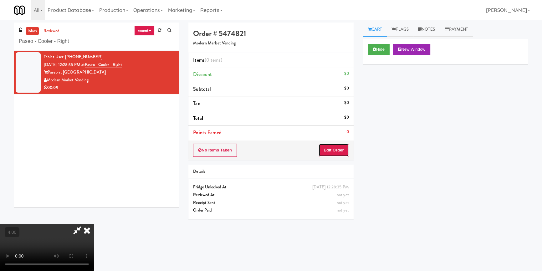
click at [335, 151] on button "Edit Order" at bounding box center [334, 150] width 30 height 13
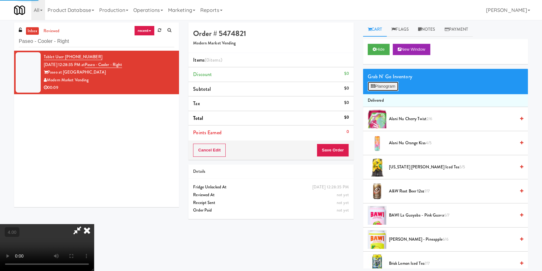
click at [386, 87] on button "Planogram" at bounding box center [383, 86] width 31 height 9
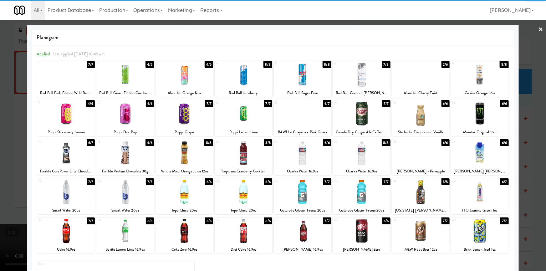
click at [137, 80] on div at bounding box center [125, 75] width 58 height 24
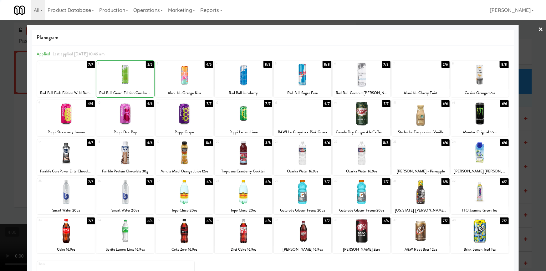
click at [0, 66] on div at bounding box center [273, 135] width 546 height 271
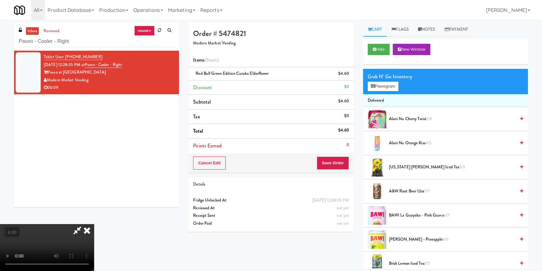
drag, startPoint x: 318, startPoint y: 24, endPoint x: 317, endPoint y: 61, distance: 36.7
click at [94, 224] on icon at bounding box center [87, 230] width 14 height 13
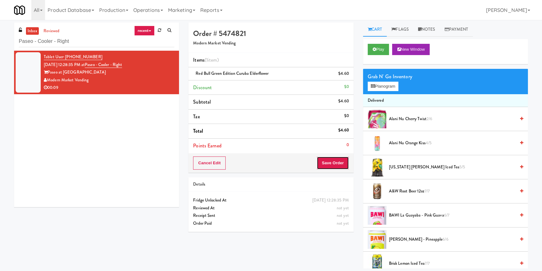
click at [331, 161] on button "Save Order" at bounding box center [333, 163] width 32 height 13
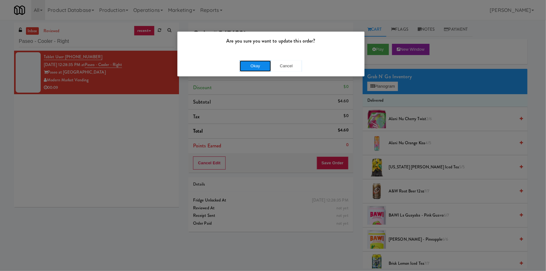
click at [243, 63] on button "Okay" at bounding box center [255, 65] width 31 height 11
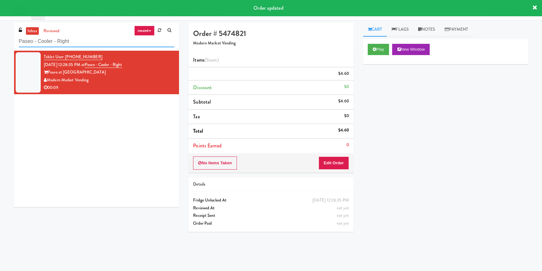
drag, startPoint x: 113, startPoint y: 44, endPoint x: 0, endPoint y: 39, distance: 112.9
click at [0, 39] on div "inbox reviewed recent all unclear take inventory issue suspicious failed recent…" at bounding box center [271, 146] width 542 height 246
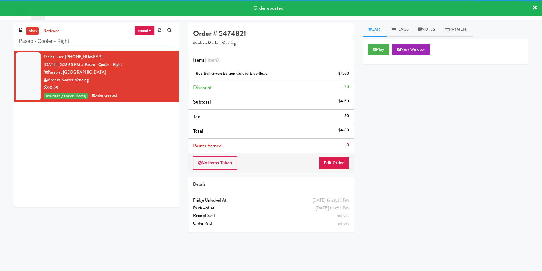
paste input "Sentral Pantry"
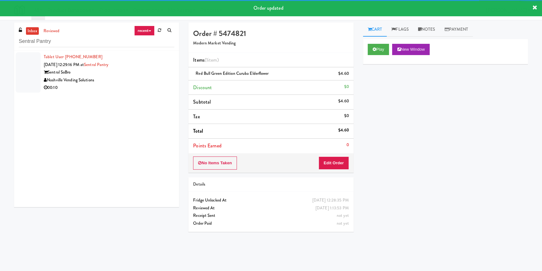
click at [156, 77] on div "Nashville Vending Solutions" at bounding box center [109, 80] width 131 height 8
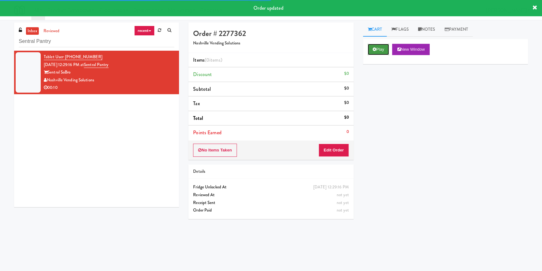
click at [377, 49] on button "Play" at bounding box center [379, 49] width 22 height 11
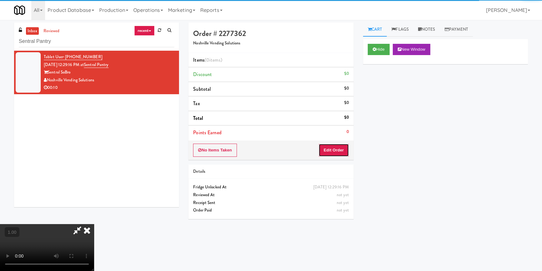
click at [330, 152] on button "Edit Order" at bounding box center [334, 150] width 30 height 13
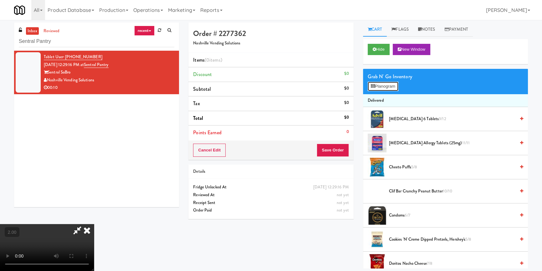
click at [394, 84] on button "Planogram" at bounding box center [383, 86] width 31 height 9
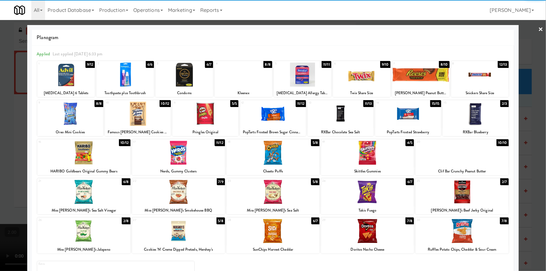
drag, startPoint x: 101, startPoint y: 188, endPoint x: 116, endPoint y: 193, distance: 15.7
click at [101, 188] on div at bounding box center [83, 192] width 93 height 24
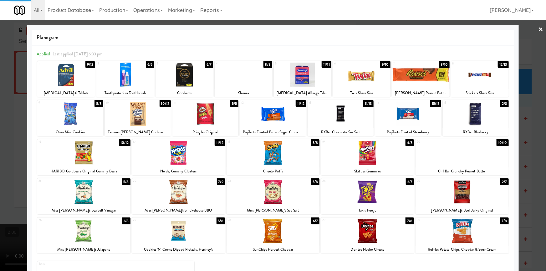
drag, startPoint x: 185, startPoint y: 200, endPoint x: 181, endPoint y: 197, distance: 4.3
click at [184, 200] on div at bounding box center [178, 192] width 93 height 24
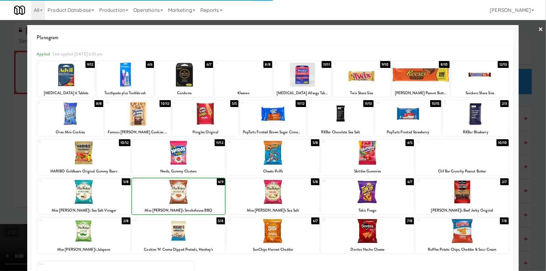
drag, startPoint x: 0, startPoint y: 126, endPoint x: 44, endPoint y: 126, distance: 44.2
click at [1, 126] on div at bounding box center [273, 135] width 546 height 271
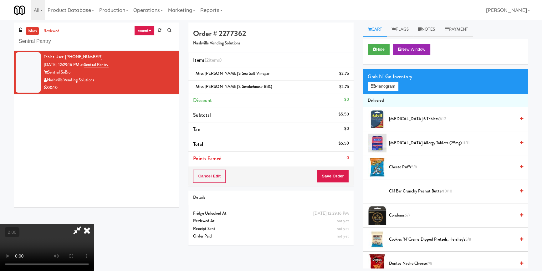
click at [94, 224] on icon at bounding box center [87, 230] width 14 height 13
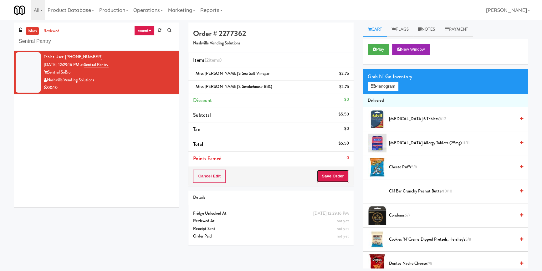
click at [324, 177] on button "Save Order" at bounding box center [333, 176] width 32 height 13
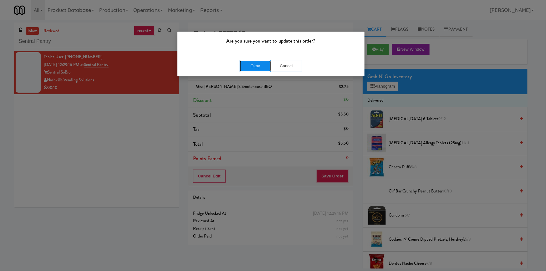
click at [250, 65] on button "Okay" at bounding box center [255, 65] width 31 height 11
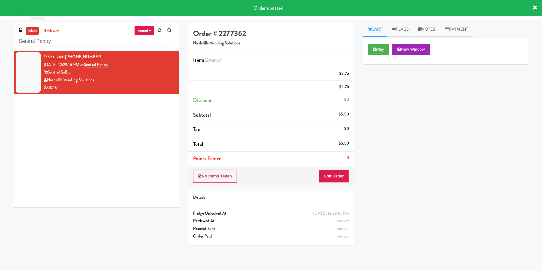
drag, startPoint x: 81, startPoint y: 41, endPoint x: 0, endPoint y: 39, distance: 80.8
click at [0, 39] on div "inbox reviewed recent all unclear take inventory issue suspicious failed recent…" at bounding box center [271, 146] width 542 height 246
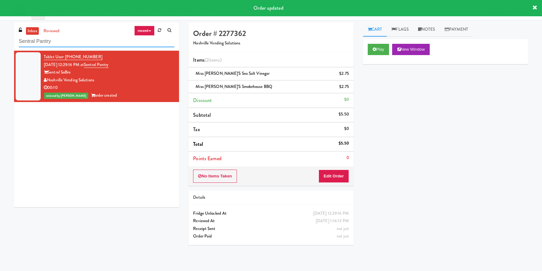
paste input "Roundhouse Staff Room - Steam Whistle"
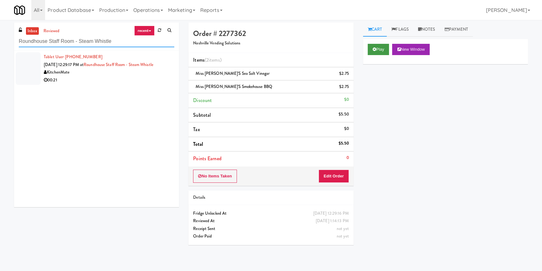
type input "Roundhouse Staff Room - Steam Whistle"
click at [372, 52] on button "Play" at bounding box center [379, 49] width 22 height 11
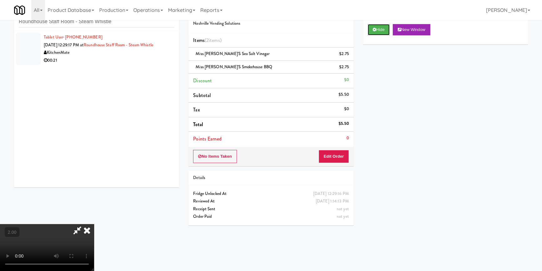
scroll to position [88, 0]
click at [94, 224] on video at bounding box center [47, 247] width 94 height 47
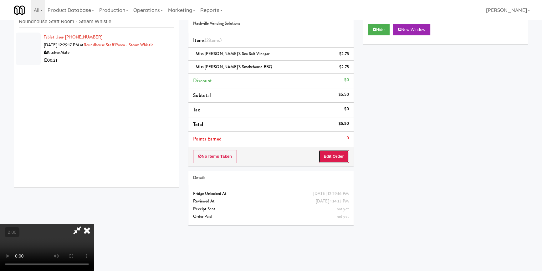
click at [341, 153] on button "Edit Order" at bounding box center [334, 156] width 30 height 13
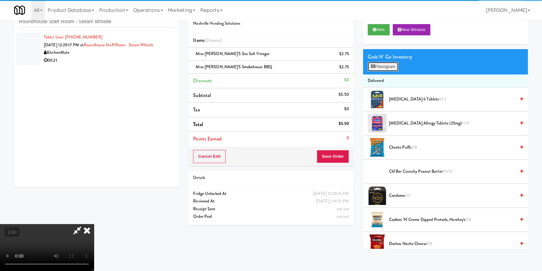
click at [376, 65] on button "Planogram" at bounding box center [383, 66] width 31 height 9
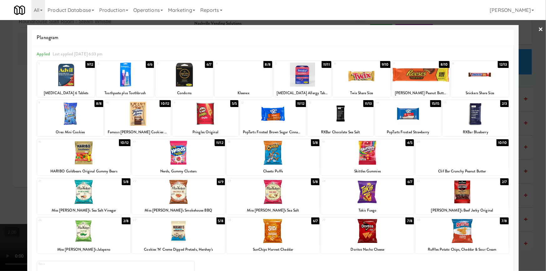
drag, startPoint x: 0, startPoint y: 121, endPoint x: 106, endPoint y: 101, distance: 107.6
click at [0, 121] on div at bounding box center [273, 135] width 546 height 271
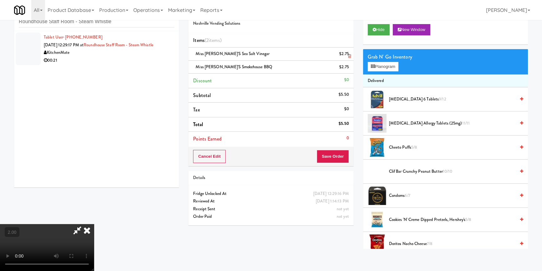
drag, startPoint x: 317, startPoint y: 26, endPoint x: 283, endPoint y: 50, distance: 41.8
click at [94, 224] on icon at bounding box center [87, 230] width 14 height 13
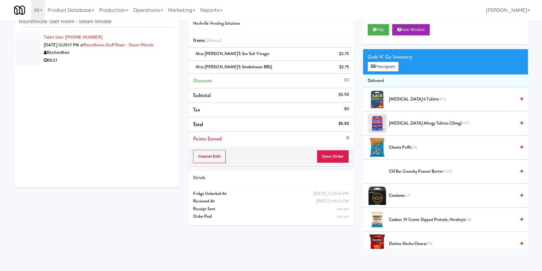
click at [144, 63] on div "00:21" at bounding box center [109, 61] width 131 height 8
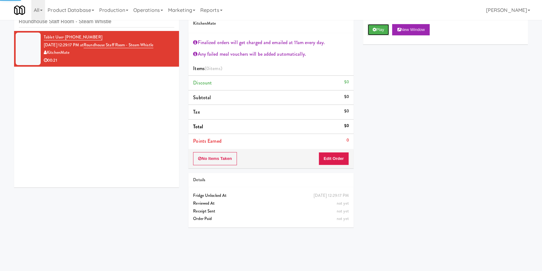
drag, startPoint x: 371, startPoint y: 29, endPoint x: 363, endPoint y: 48, distance: 20.0
click at [371, 29] on button "Play" at bounding box center [379, 29] width 22 height 11
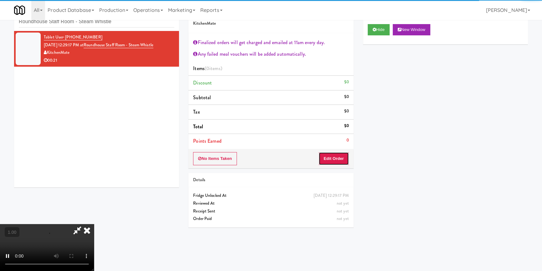
click at [338, 158] on button "Edit Order" at bounding box center [334, 158] width 30 height 13
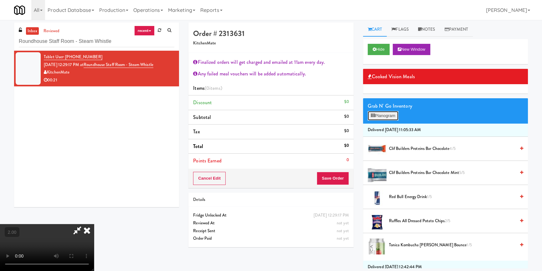
click at [391, 111] on button "Planogram" at bounding box center [383, 115] width 31 height 9
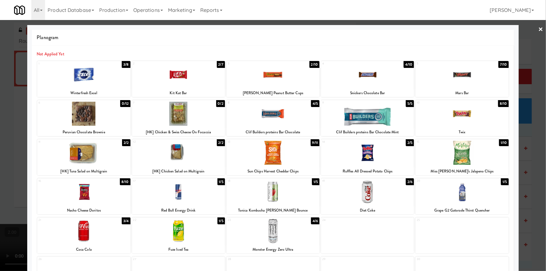
click at [97, 157] on div at bounding box center [83, 153] width 93 height 24
click at [0, 116] on div at bounding box center [273, 135] width 546 height 271
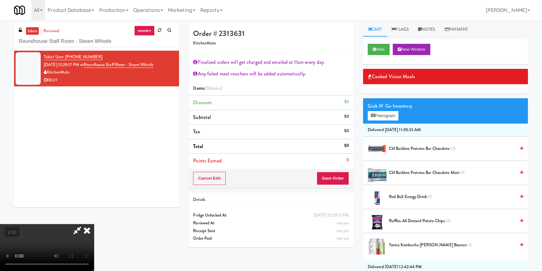
click at [94, 224] on video at bounding box center [47, 247] width 94 height 47
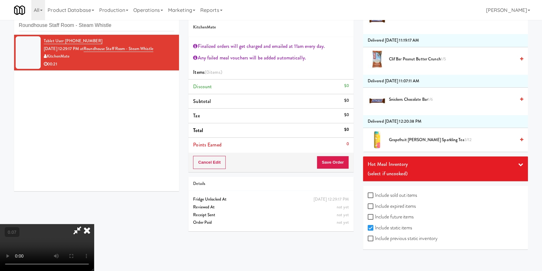
scroll to position [20, 0]
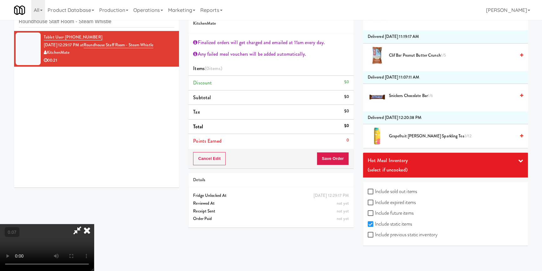
click at [383, 199] on label "Include expired items" at bounding box center [392, 202] width 48 height 9
click at [375, 200] on input "Include expired items" at bounding box center [371, 202] width 7 height 5
checkbox input "true"
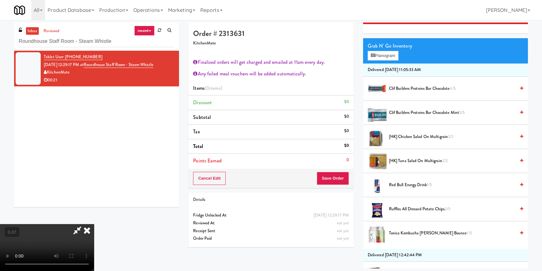
scroll to position [57, 0]
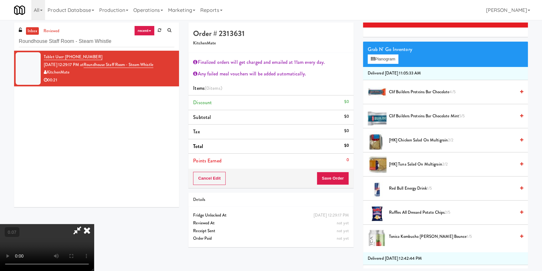
click at [458, 161] on span "[HK] Tuna Salad on Multigrain 2/2" at bounding box center [452, 165] width 127 height 8
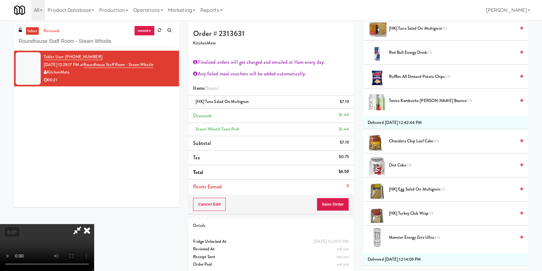
scroll to position [199, 0]
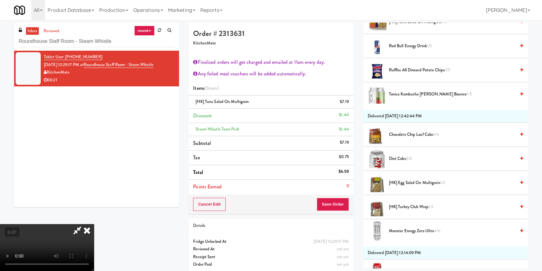
click at [461, 71] on span "Ruffles All Dressed Potato Chips 2/5" at bounding box center [452, 70] width 127 height 8
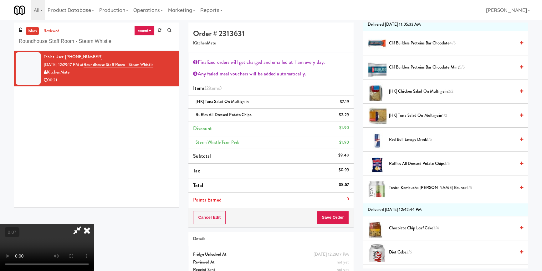
scroll to position [85, 0]
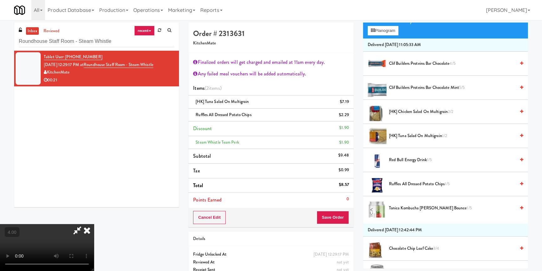
drag, startPoint x: 228, startPoint y: 152, endPoint x: 213, endPoint y: 158, distance: 15.9
click at [94, 224] on video at bounding box center [47, 247] width 94 height 47
drag, startPoint x: 181, startPoint y: 147, endPoint x: 195, endPoint y: 144, distance: 14.4
click at [94, 224] on video at bounding box center [47, 247] width 94 height 47
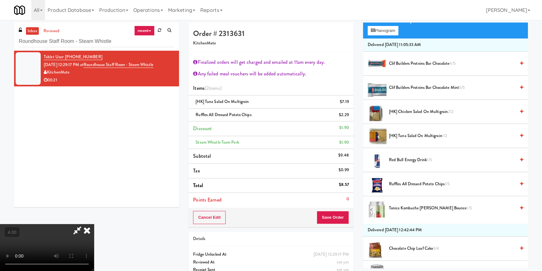
click at [94, 224] on video at bounding box center [47, 247] width 94 height 47
drag, startPoint x: 253, startPoint y: 156, endPoint x: 250, endPoint y: 158, distance: 3.4
click at [94, 224] on video at bounding box center [47, 247] width 94 height 47
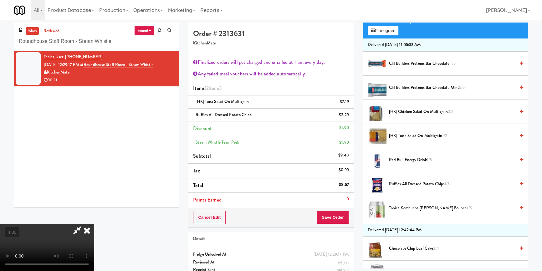
click at [94, 224] on video at bounding box center [47, 247] width 94 height 47
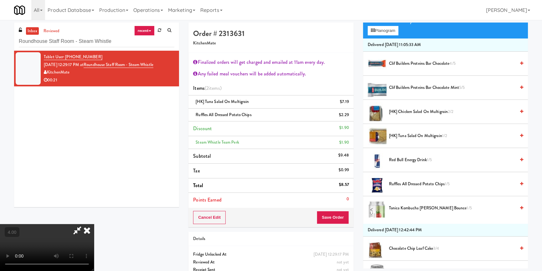
click at [94, 224] on icon at bounding box center [87, 230] width 14 height 13
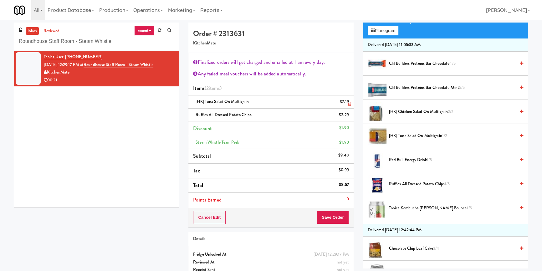
click at [350, 103] on icon at bounding box center [349, 104] width 3 height 4
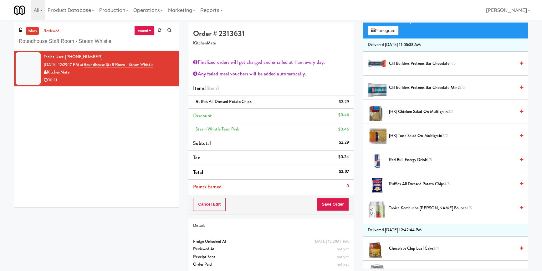
click at [457, 111] on span "[HK] Chicken Salad on Multigrain 2/2" at bounding box center [452, 112] width 127 height 8
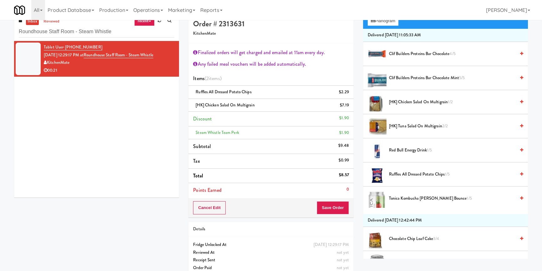
scroll to position [20, 0]
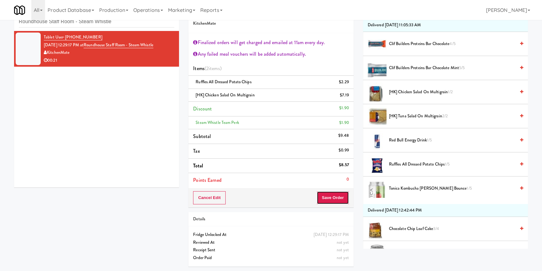
click at [341, 199] on button "Save Order" at bounding box center [333, 197] width 32 height 13
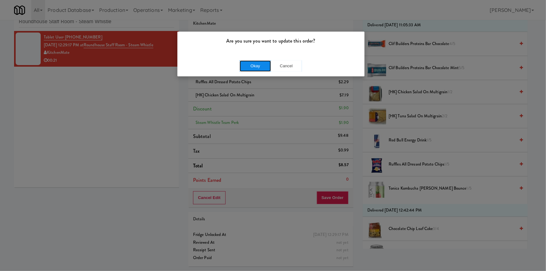
click at [260, 64] on button "Okay" at bounding box center [255, 65] width 31 height 11
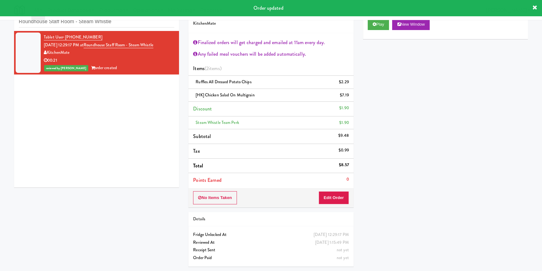
scroll to position [5, 0]
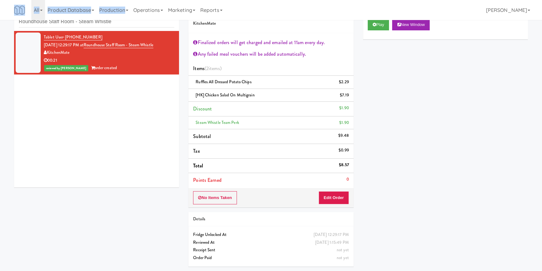
drag, startPoint x: 22, startPoint y: 13, endPoint x: 18, endPoint y: 15, distance: 4.8
click at [18, 15] on div "Toggle navigation All 325 Vending https://classic.micromart.com/vision-orders/9…" at bounding box center [271, 10] width 542 height 20
paste input "Wheeling Town Center-Cooler"
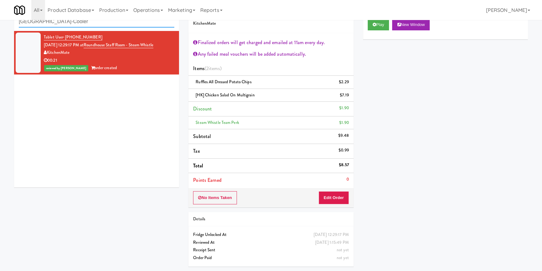
drag, startPoint x: 119, startPoint y: 22, endPoint x: 0, endPoint y: 18, distance: 119.0
click at [0, 18] on body "Are you sure you want to update this order? Okay Cancel Okay Are you sure you w…" at bounding box center [271, 135] width 542 height 271
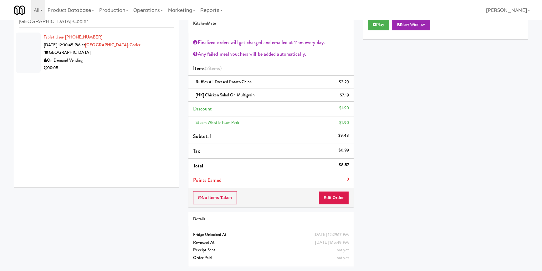
click at [152, 63] on div "On Demand Vending" at bounding box center [109, 61] width 131 height 8
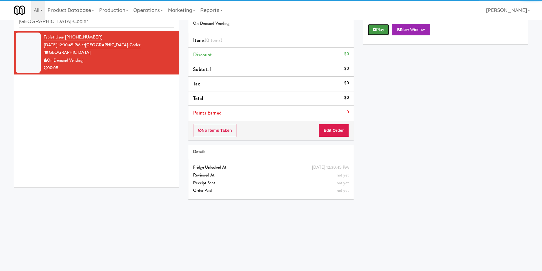
click at [381, 27] on button "Play" at bounding box center [379, 29] width 22 height 11
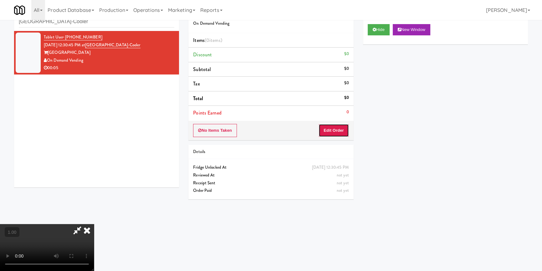
click at [342, 127] on button "Edit Order" at bounding box center [334, 130] width 30 height 13
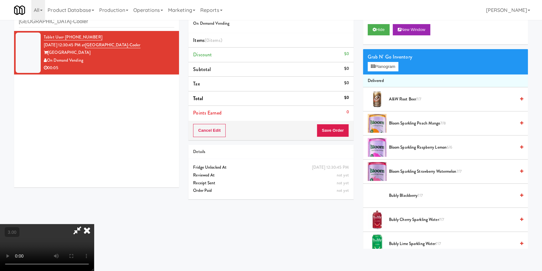
scroll to position [85, 0]
click at [382, 65] on button "Planogram" at bounding box center [383, 66] width 31 height 9
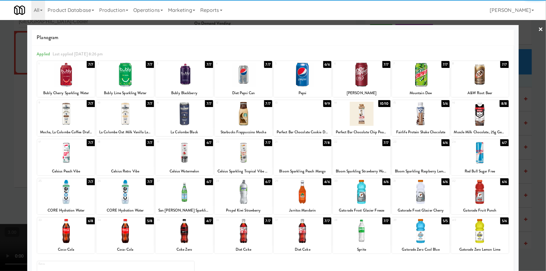
drag, startPoint x: 70, startPoint y: 229, endPoint x: 0, endPoint y: 151, distance: 104.9
click at [69, 229] on div at bounding box center [66, 231] width 58 height 24
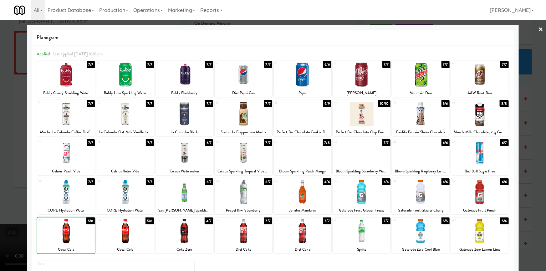
drag, startPoint x: 0, startPoint y: 147, endPoint x: 62, endPoint y: 142, distance: 62.5
click at [4, 144] on div at bounding box center [273, 135] width 546 height 271
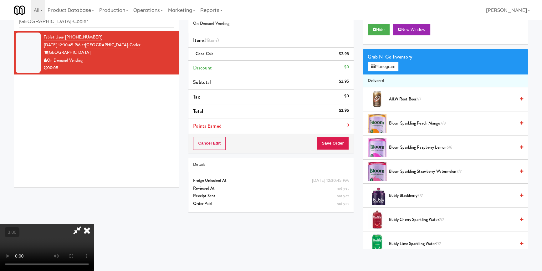
click at [94, 224] on icon at bounding box center [87, 230] width 14 height 13
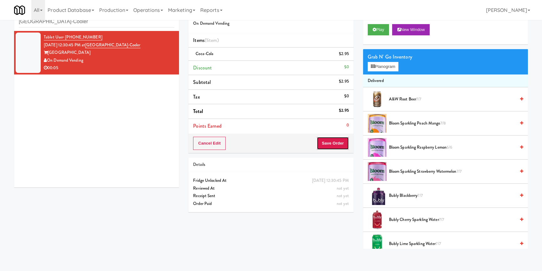
drag, startPoint x: 322, startPoint y: 144, endPoint x: 318, endPoint y: 137, distance: 7.6
click at [322, 143] on button "Save Order" at bounding box center [333, 143] width 32 height 13
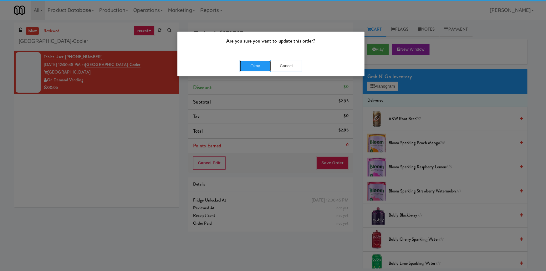
drag, startPoint x: 246, startPoint y: 69, endPoint x: 198, endPoint y: 56, distance: 50.0
click at [246, 66] on button "Okay" at bounding box center [255, 65] width 31 height 11
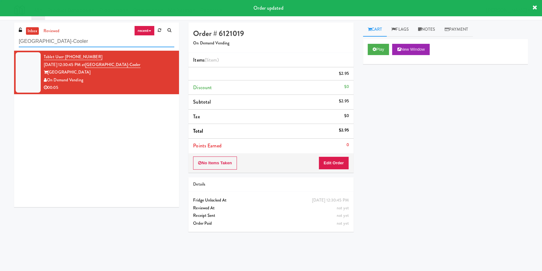
drag, startPoint x: 113, startPoint y: 42, endPoint x: 0, endPoint y: 38, distance: 112.8
click at [0, 38] on div "inbox reviewed recent all unclear take inventory issue suspicious failed recent…" at bounding box center [271, 146] width 542 height 246
paste input "Fridge - Building"
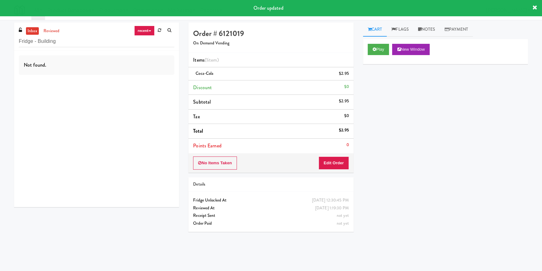
click at [147, 78] on div "Not found." at bounding box center [96, 129] width 165 height 157
click at [148, 78] on div "Good Neighbors Vending LLC" at bounding box center [109, 80] width 131 height 8
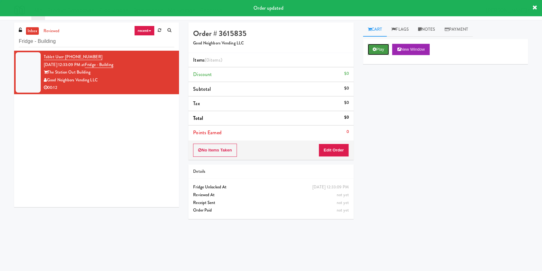
click at [380, 46] on button "Play" at bounding box center [379, 49] width 22 height 11
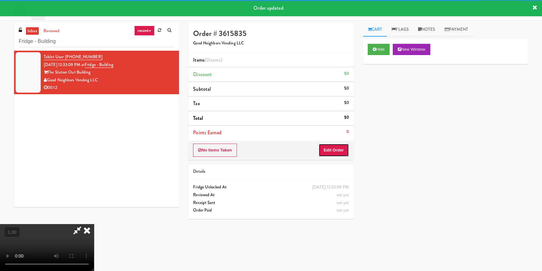
click at [336, 150] on button "Edit Order" at bounding box center [334, 150] width 30 height 13
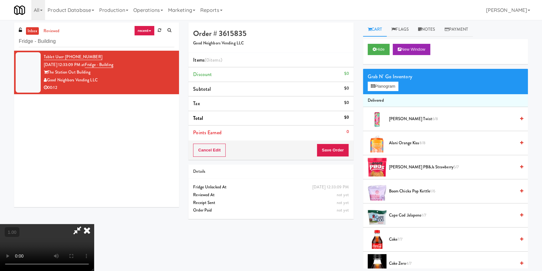
click at [94, 224] on video at bounding box center [47, 247] width 94 height 47
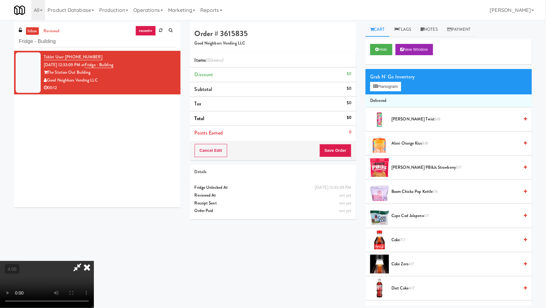
click at [94, 261] on video at bounding box center [47, 284] width 94 height 47
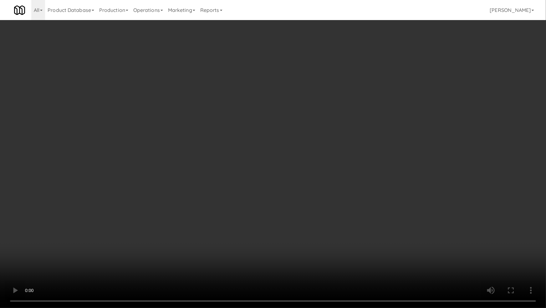
drag, startPoint x: 188, startPoint y: 171, endPoint x: 200, endPoint y: 137, distance: 35.7
click at [188, 171] on video at bounding box center [273, 154] width 546 height 308
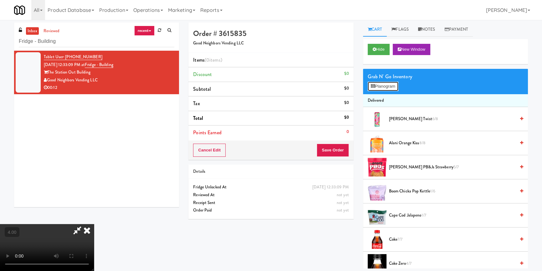
click at [384, 84] on button "Planogram" at bounding box center [383, 86] width 31 height 9
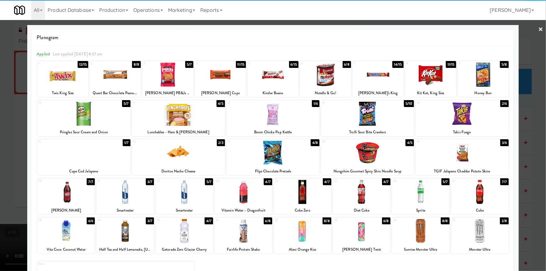
click at [279, 78] on div at bounding box center [273, 75] width 51 height 24
click at [55, 192] on div at bounding box center [66, 192] width 58 height 24
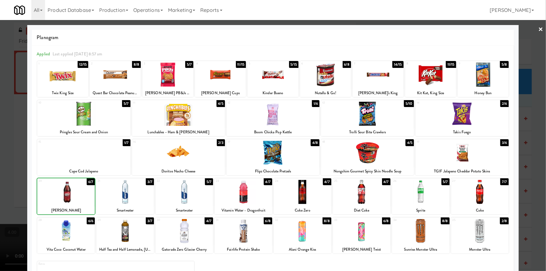
drag, startPoint x: 0, startPoint y: 143, endPoint x: 15, endPoint y: 141, distance: 15.2
click at [5, 142] on div at bounding box center [273, 135] width 546 height 271
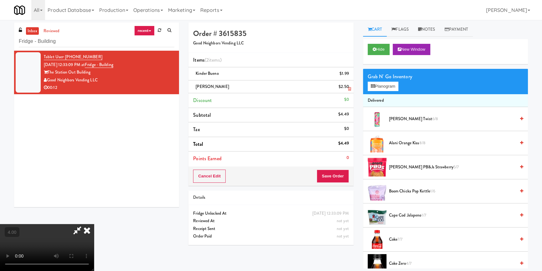
click at [94, 224] on icon at bounding box center [87, 230] width 14 height 13
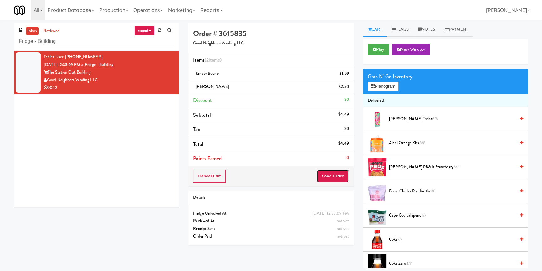
click at [329, 174] on button "Save Order" at bounding box center [333, 176] width 32 height 13
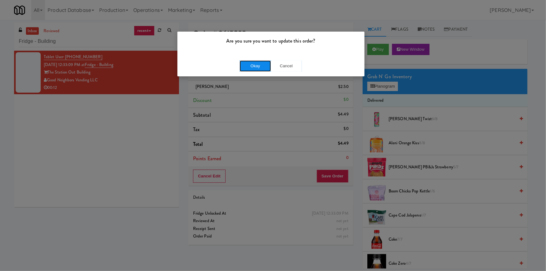
click at [262, 66] on button "Okay" at bounding box center [255, 65] width 31 height 11
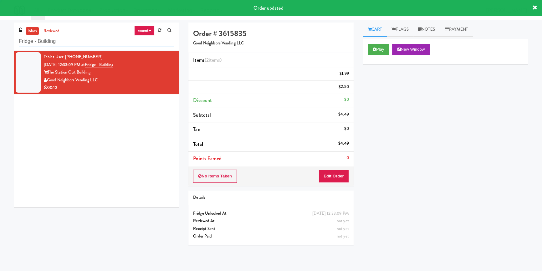
drag, startPoint x: 94, startPoint y: 44, endPoint x: 0, endPoint y: 43, distance: 93.9
click at [0, 43] on div "inbox reviewed recent all unclear take inventory issue suspicious failed recent…" at bounding box center [271, 146] width 542 height 246
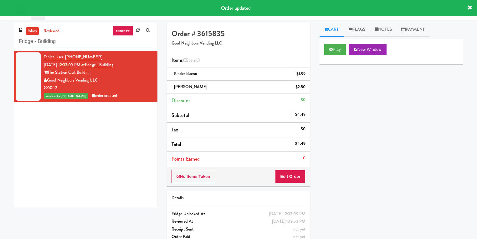
paste input "2075 - Kennedy Rd"
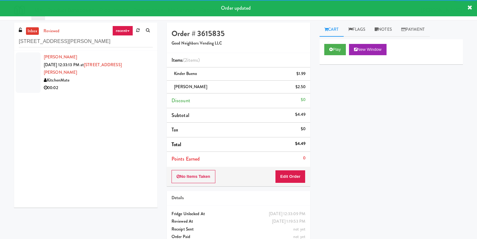
click at [137, 76] on div "KitchenMate" at bounding box center [98, 80] width 109 height 8
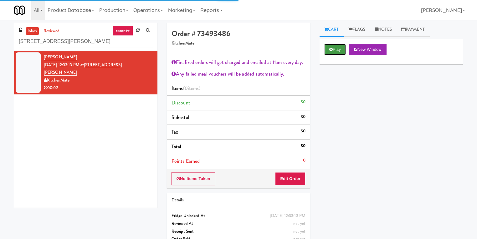
click at [339, 48] on button "Play" at bounding box center [335, 49] width 22 height 11
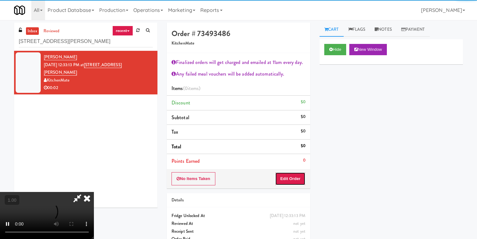
drag, startPoint x: 292, startPoint y: 179, endPoint x: 271, endPoint y: 163, distance: 25.9
click at [292, 179] on button "Edit Order" at bounding box center [290, 178] width 30 height 13
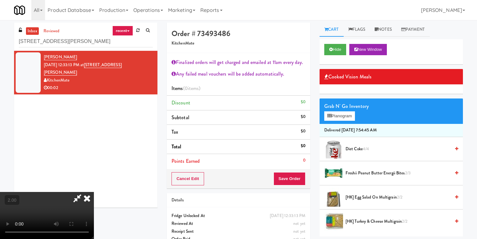
click at [358, 171] on span "Freshii Peanut Butter Energii Bites 2/3" at bounding box center [398, 173] width 105 height 8
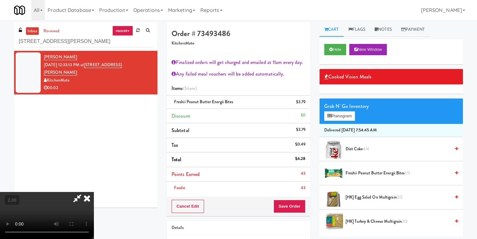
click at [94, 192] on icon at bounding box center [87, 198] width 14 height 13
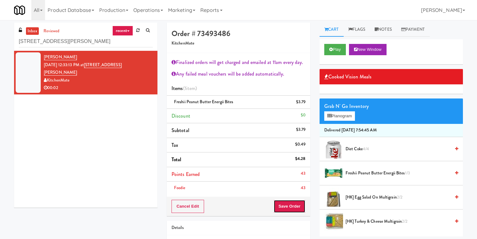
drag, startPoint x: 292, startPoint y: 204, endPoint x: 283, endPoint y: 195, distance: 12.4
click at [292, 204] on button "Save Order" at bounding box center [290, 205] width 32 height 13
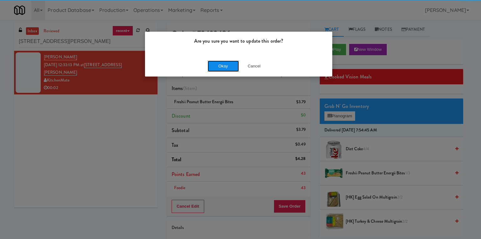
click at [222, 63] on button "Okay" at bounding box center [223, 65] width 31 height 11
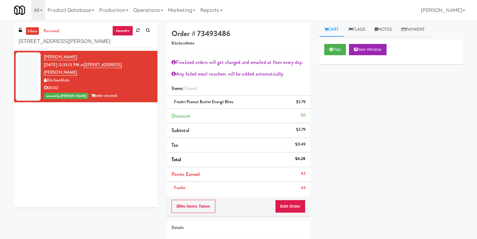
drag, startPoint x: 94, startPoint y: 47, endPoint x: 0, endPoint y: 39, distance: 94.3
click at [0, 39] on div "inbox reviewed recent all unclear take inventory issue suspicious failed recent…" at bounding box center [238, 151] width 477 height 257
click at [74, 36] on input "2075 - Kennedy Rd" at bounding box center [86, 42] width 134 height 12
click at [75, 42] on input "2075 - Kennedy Rd" at bounding box center [86, 42] width 134 height 12
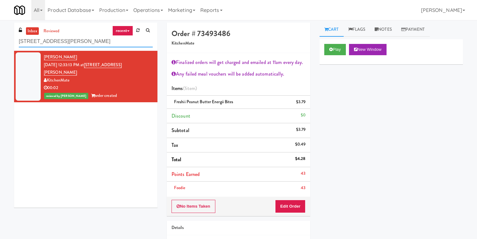
click at [75, 42] on input "2075 - Kennedy Rd" at bounding box center [86, 42] width 134 height 12
paste input "Centro NoDa Cooler"
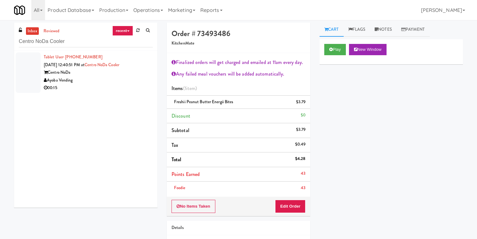
click at [120, 83] on div "Ayoba Vending" at bounding box center [98, 80] width 109 height 8
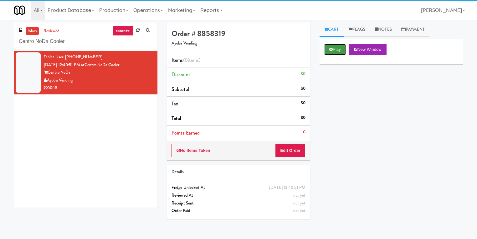
click at [333, 53] on button "Play" at bounding box center [335, 49] width 22 height 11
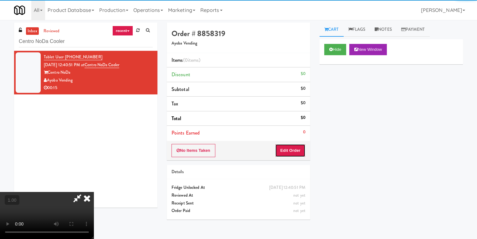
click at [301, 155] on button "Edit Order" at bounding box center [290, 150] width 30 height 13
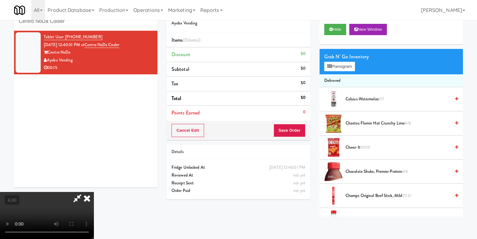
scroll to position [25, 0]
click at [340, 65] on button "Planogram" at bounding box center [339, 66] width 31 height 9
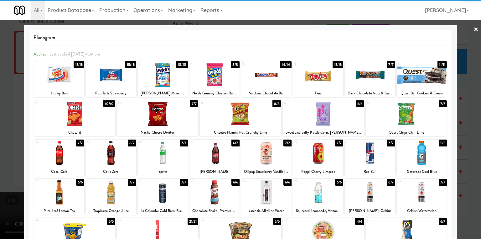
drag, startPoint x: 368, startPoint y: 195, endPoint x: 436, endPoint y: 180, distance: 69.3
click at [369, 195] on div at bounding box center [370, 192] width 50 height 24
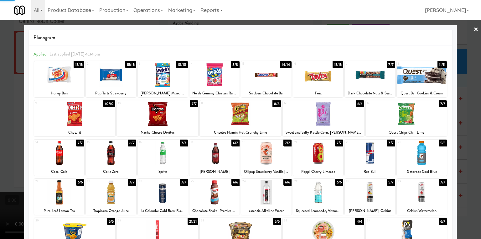
drag, startPoint x: 470, startPoint y: 167, endPoint x: 350, endPoint y: 135, distance: 124.4
click at [470, 166] on div at bounding box center [240, 119] width 481 height 239
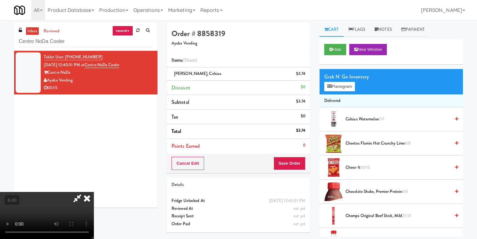
click at [85, 192] on icon at bounding box center [77, 198] width 14 height 13
click at [285, 166] on button "Save Order" at bounding box center [290, 163] width 32 height 13
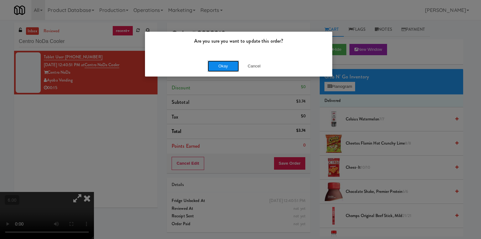
click at [214, 68] on button "Okay" at bounding box center [223, 65] width 31 height 11
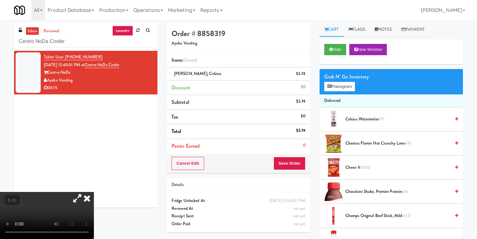
drag, startPoint x: 164, startPoint y: 66, endPoint x: 156, endPoint y: 69, distance: 7.9
click at [94, 192] on icon at bounding box center [87, 198] width 14 height 13
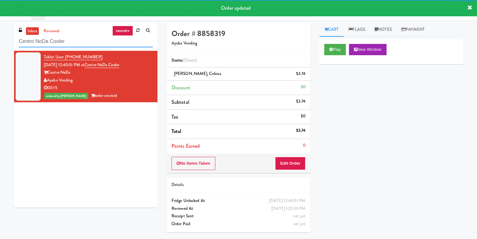
drag, startPoint x: 82, startPoint y: 43, endPoint x: 0, endPoint y: 39, distance: 82.1
click at [0, 39] on div "inbox reviewed recent all unclear take inventory issue suspicious failed recent…" at bounding box center [238, 130] width 477 height 214
paste input "(Food, Snack & Drink) Piscataway Police Department"
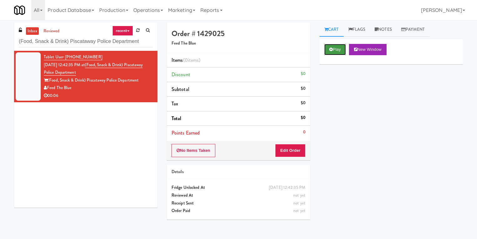
click at [341, 47] on button "Play" at bounding box center [335, 49] width 22 height 11
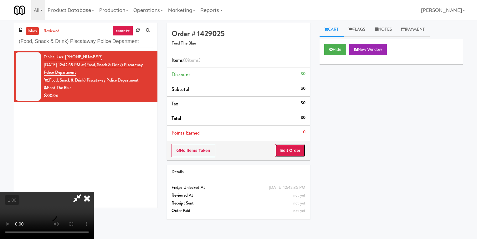
click at [300, 148] on button "Edit Order" at bounding box center [290, 150] width 30 height 13
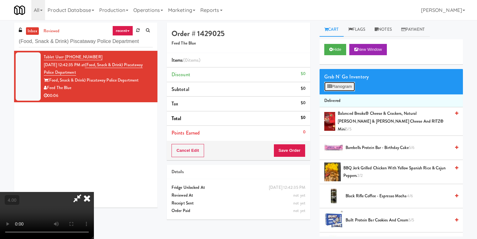
click at [341, 84] on button "Planogram" at bounding box center [339, 86] width 31 height 9
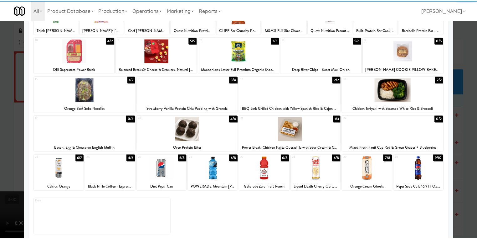
scroll to position [69, 0]
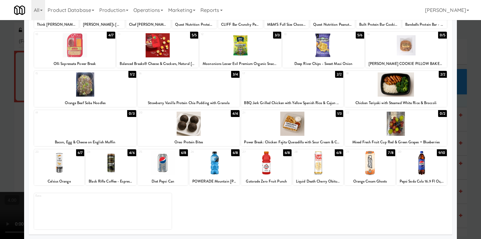
click at [427, 168] on div at bounding box center [422, 163] width 50 height 24
click at [466, 169] on div at bounding box center [240, 119] width 481 height 239
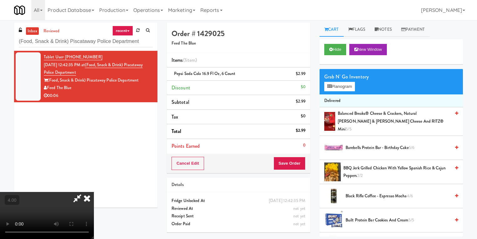
click at [94, 192] on icon at bounding box center [87, 198] width 14 height 13
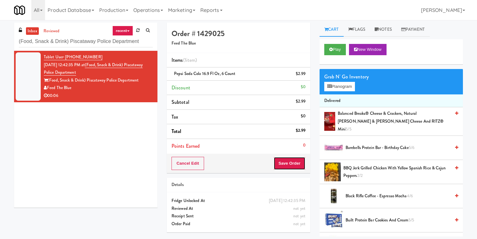
click at [292, 159] on button "Save Order" at bounding box center [290, 163] width 32 height 13
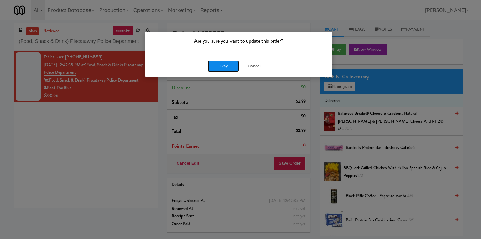
click at [218, 62] on button "Okay" at bounding box center [223, 65] width 31 height 11
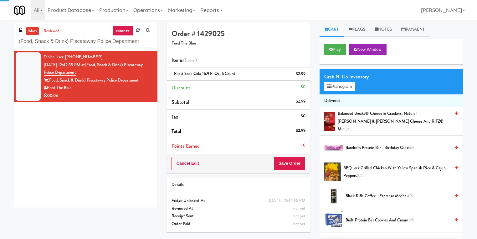
click at [90, 46] on input "(Food, Snack & Drink) Piscataway Police Department" at bounding box center [86, 42] width 134 height 12
click at [89, 45] on input "(Food, Snack & Drink) Piscataway Police Department" at bounding box center [86, 42] width 134 height 12
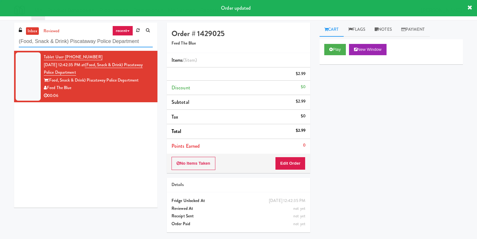
click at [89, 45] on input "(Food, Snack & Drink) Piscataway Police Department" at bounding box center [86, 42] width 134 height 12
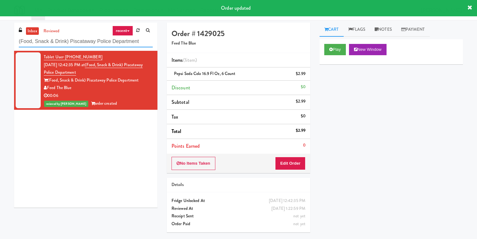
paste input "Eleven55 - Fridge"
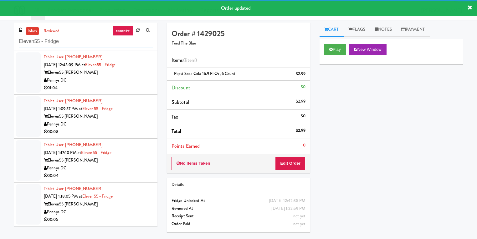
type input "Eleven55 - Fridge"
click at [133, 74] on div "Eleven55 Ripley" at bounding box center [98, 73] width 109 height 8
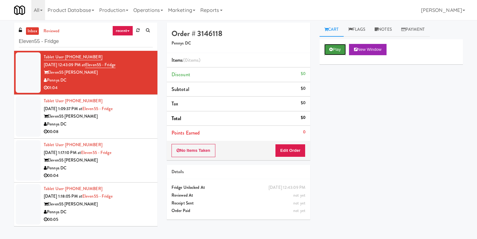
click at [346, 49] on button "Play" at bounding box center [335, 49] width 22 height 11
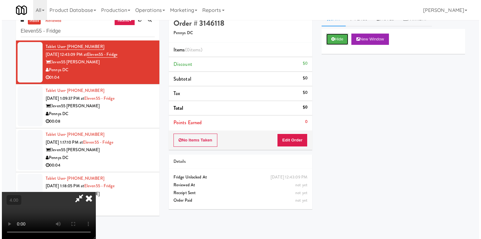
scroll to position [20, 0]
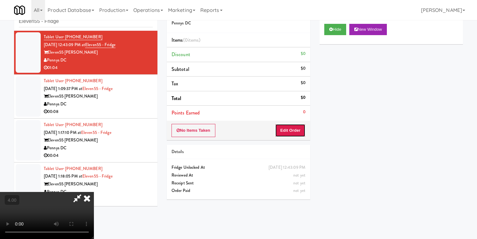
drag, startPoint x: 289, startPoint y: 132, endPoint x: 306, endPoint y: 111, distance: 26.2
click at [289, 132] on button "Edit Order" at bounding box center [290, 130] width 30 height 13
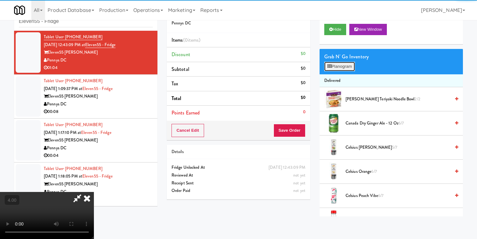
click at [336, 67] on button "Planogram" at bounding box center [339, 66] width 31 height 9
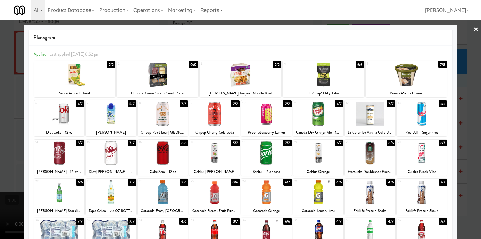
click at [266, 190] on div at bounding box center [266, 192] width 50 height 24
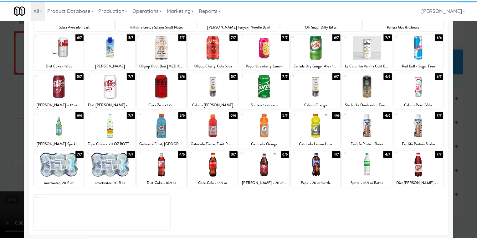
scroll to position [69, 0]
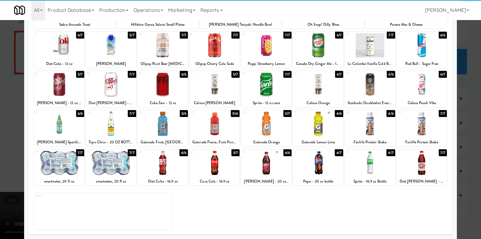
click at [218, 172] on div at bounding box center [214, 163] width 50 height 24
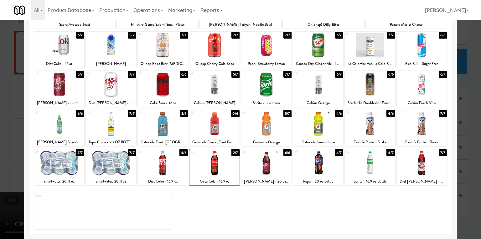
drag, startPoint x: 218, startPoint y: 172, endPoint x: 100, endPoint y: 136, distance: 123.4
click at [217, 170] on div at bounding box center [214, 163] width 50 height 24
click at [0, 91] on div at bounding box center [240, 119] width 481 height 239
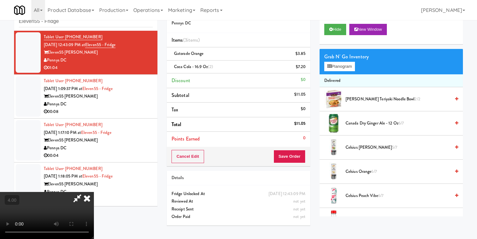
click at [94, 192] on icon at bounding box center [87, 198] width 14 height 13
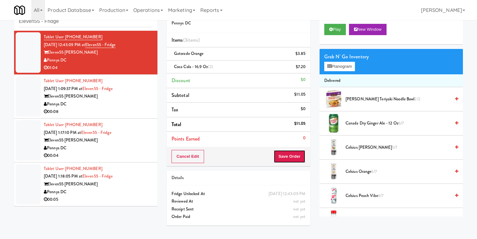
click at [281, 153] on button "Save Order" at bounding box center [290, 156] width 32 height 13
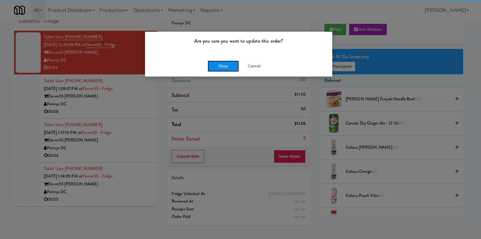
click at [227, 65] on button "Okay" at bounding box center [223, 65] width 31 height 11
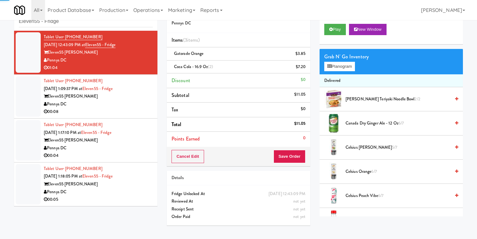
click at [149, 93] on div "Eleven55 Ripley" at bounding box center [98, 96] width 109 height 8
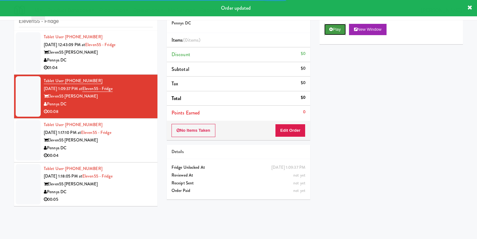
click at [330, 31] on icon at bounding box center [330, 29] width 3 height 4
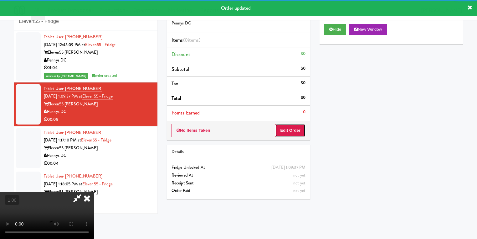
click at [301, 127] on button "Edit Order" at bounding box center [290, 130] width 30 height 13
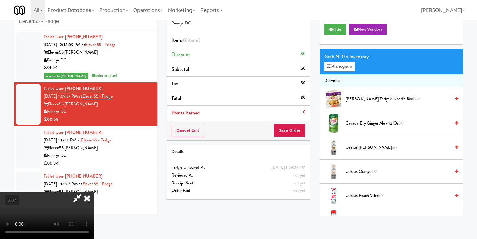
scroll to position [50, 0]
click at [336, 66] on button "Planogram" at bounding box center [339, 66] width 31 height 9
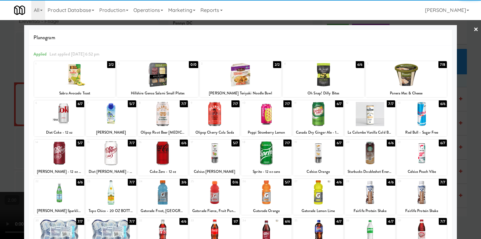
drag, startPoint x: 272, startPoint y: 193, endPoint x: 278, endPoint y: 189, distance: 7.0
click at [272, 193] on div at bounding box center [266, 192] width 50 height 24
drag, startPoint x: 461, startPoint y: 142, endPoint x: 443, endPoint y: 133, distance: 19.0
click at [461, 141] on div at bounding box center [240, 119] width 481 height 239
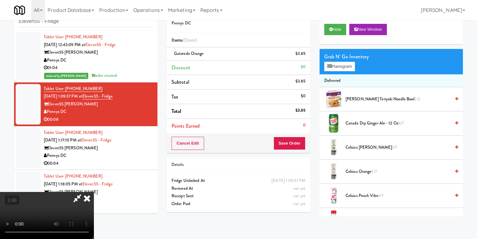
click at [94, 192] on icon at bounding box center [87, 198] width 14 height 13
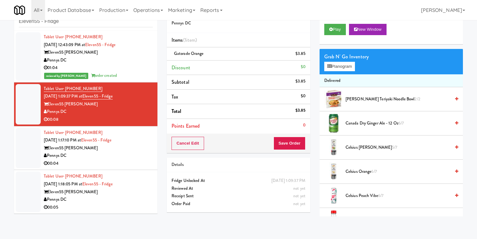
click at [287, 149] on div "Cancel Edit Save Order" at bounding box center [238, 142] width 143 height 19
click at [282, 139] on button "Save Order" at bounding box center [290, 143] width 32 height 13
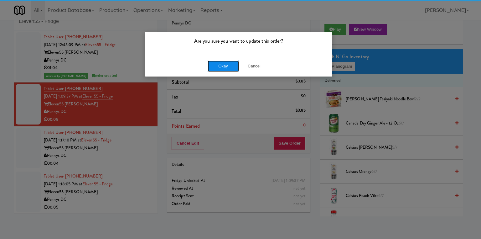
click at [230, 65] on button "Okay" at bounding box center [223, 65] width 31 height 11
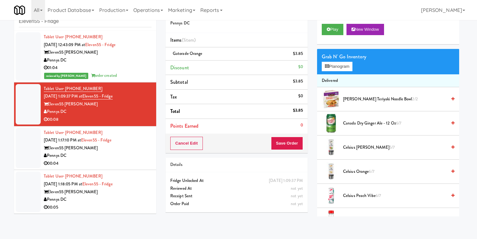
click at [143, 150] on div "Eleven55 Ripley" at bounding box center [98, 148] width 108 height 8
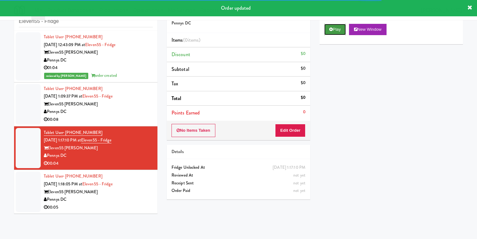
click at [335, 30] on button "Play" at bounding box center [335, 29] width 22 height 11
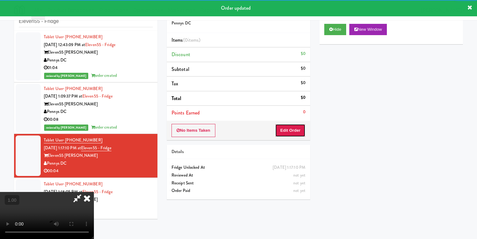
click at [289, 127] on button "Edit Order" at bounding box center [290, 130] width 30 height 13
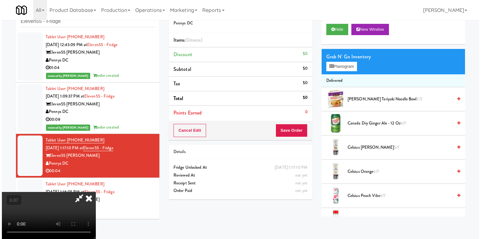
scroll to position [50, 0]
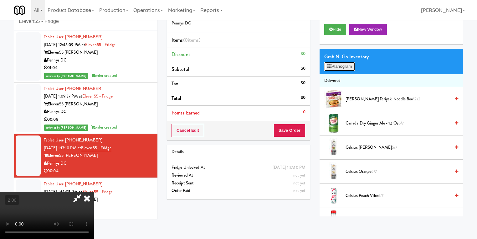
click at [334, 65] on button "Planogram" at bounding box center [339, 66] width 31 height 9
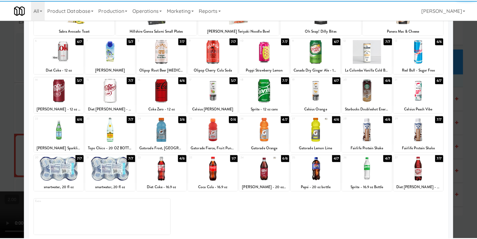
scroll to position [69, 0]
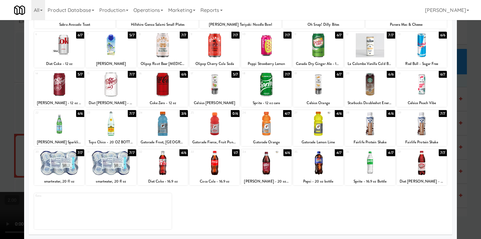
click at [169, 169] on div at bounding box center [163, 163] width 50 height 24
drag, startPoint x: 169, startPoint y: 169, endPoint x: 158, endPoint y: 164, distance: 11.9
click at [168, 167] on div at bounding box center [163, 163] width 50 height 24
click at [2, 93] on div at bounding box center [240, 119] width 481 height 239
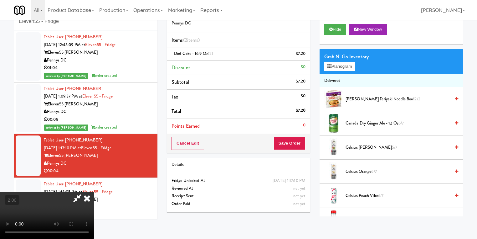
click at [94, 192] on icon at bounding box center [87, 198] width 14 height 13
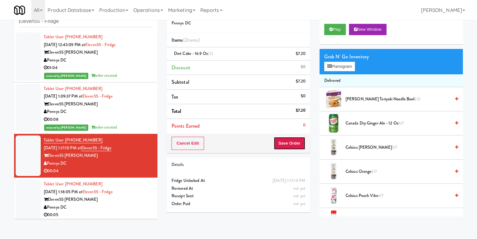
click at [283, 142] on button "Save Order" at bounding box center [290, 143] width 32 height 13
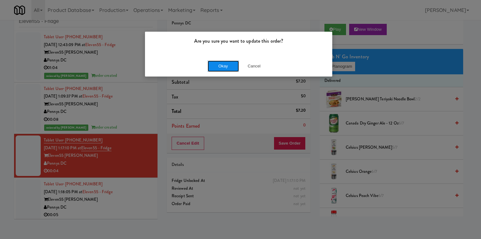
click at [228, 66] on button "Okay" at bounding box center [223, 65] width 31 height 11
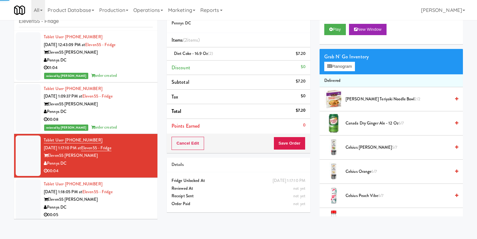
scroll to position [3, 0]
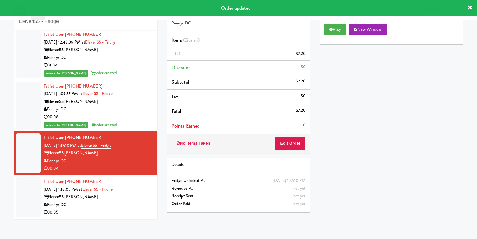
click at [133, 190] on div "Tablet User · (240) 565-4219 Sep 1, 2025 1:18:05 PM at Eleven55 - Fridge Eleven…" at bounding box center [98, 197] width 109 height 39
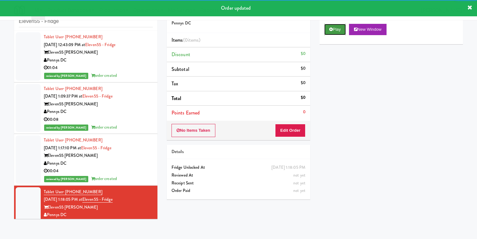
click at [336, 30] on button "Play" at bounding box center [335, 29] width 22 height 11
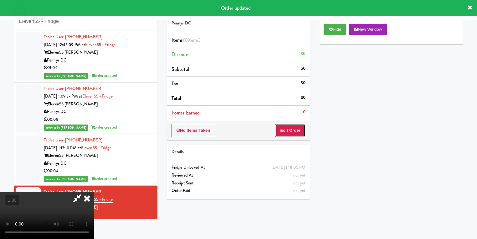
click at [289, 129] on button "Edit Order" at bounding box center [290, 130] width 30 height 13
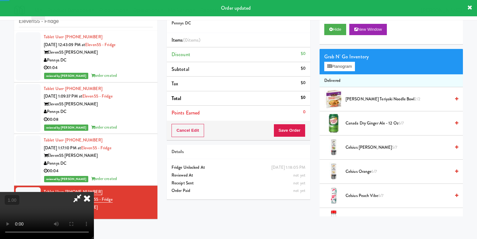
scroll to position [10, 0]
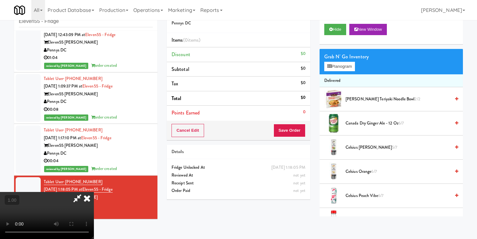
click at [94, 192] on video at bounding box center [47, 215] width 94 height 47
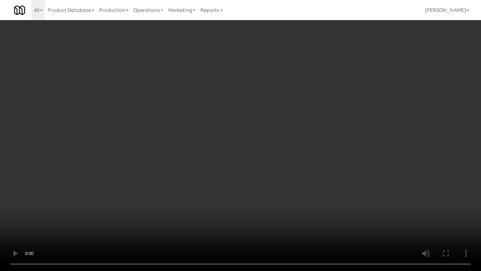
click at [188, 179] on video at bounding box center [240, 135] width 481 height 271
click at [189, 179] on video at bounding box center [240, 135] width 481 height 271
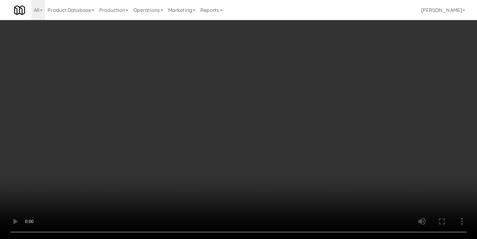
click at [328, 66] on icon at bounding box center [330, 66] width 4 height 4
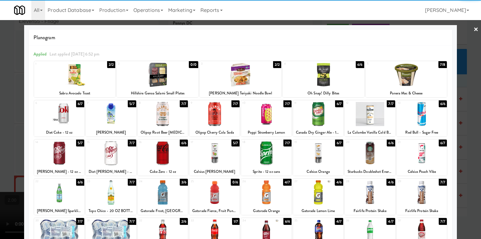
click at [165, 187] on div at bounding box center [163, 192] width 50 height 24
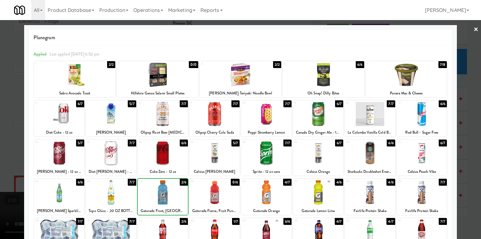
drag, startPoint x: 0, startPoint y: 83, endPoint x: 10, endPoint y: 85, distance: 9.8
click at [1, 83] on div at bounding box center [240, 119] width 481 height 239
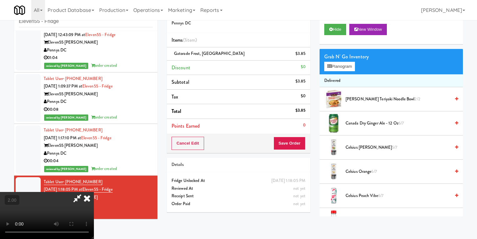
click at [85, 192] on icon at bounding box center [77, 198] width 14 height 13
click at [287, 142] on button "Save Order" at bounding box center [290, 143] width 32 height 13
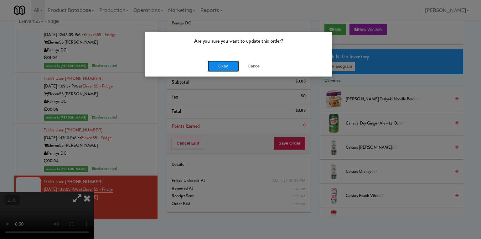
click at [227, 64] on button "Okay" at bounding box center [223, 65] width 31 height 11
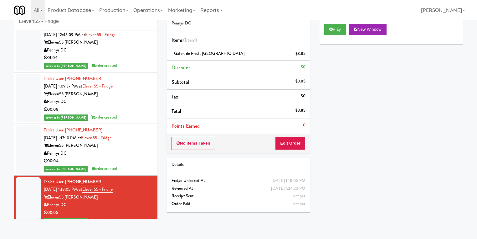
drag, startPoint x: 56, startPoint y: 21, endPoint x: 0, endPoint y: 20, distance: 56.4
click at [0, 20] on body "Are you sure you want to update this order? Okay Cancel Okay Are you sure you w…" at bounding box center [238, 119] width 477 height 239
paste input "70 Cap - Pantry"
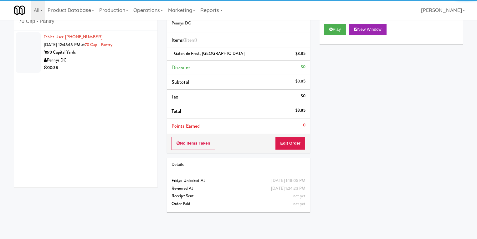
type input "70 Cap - Pantry"
click at [114, 58] on div "Pennys DC" at bounding box center [98, 60] width 109 height 8
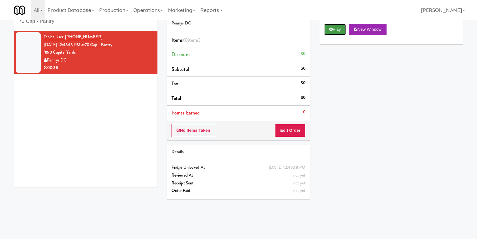
click at [335, 30] on button "Play" at bounding box center [335, 29] width 22 height 11
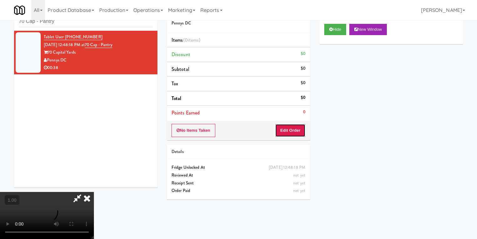
click at [291, 134] on button "Edit Order" at bounding box center [290, 130] width 30 height 13
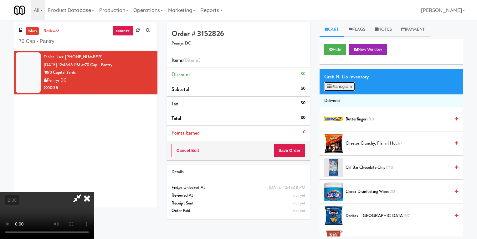
click at [333, 88] on button "Planogram" at bounding box center [339, 86] width 31 height 9
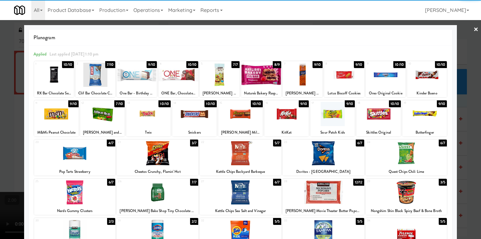
drag, startPoint x: 335, startPoint y: 115, endPoint x: 300, endPoint y: 109, distance: 34.9
click at [334, 115] on div at bounding box center [332, 114] width 44 height 24
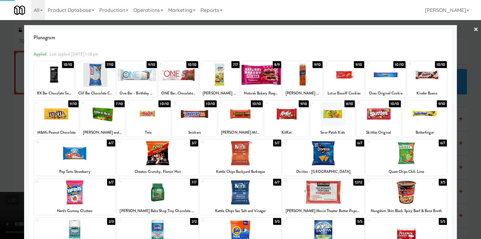
click at [0, 86] on div at bounding box center [240, 119] width 481 height 239
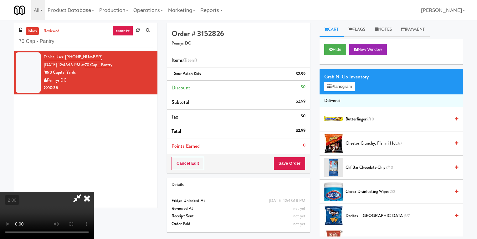
click at [94, 192] on icon at bounding box center [87, 198] width 14 height 13
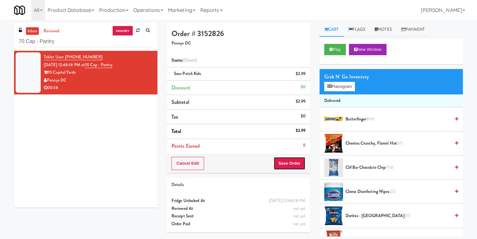
click at [292, 164] on button "Save Order" at bounding box center [290, 163] width 32 height 13
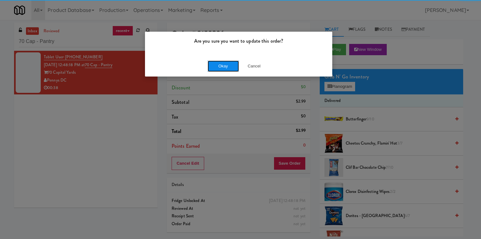
click at [215, 65] on button "Okay" at bounding box center [223, 65] width 31 height 11
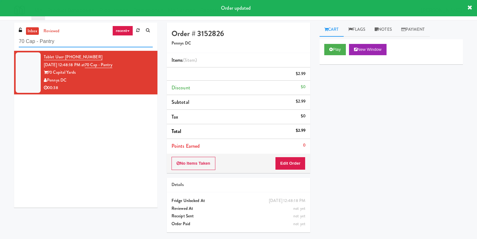
drag, startPoint x: 83, startPoint y: 41, endPoint x: 0, endPoint y: 38, distance: 83.1
click at [0, 38] on div "inbox reviewed recent all unclear take inventory issue suspicious failed recent…" at bounding box center [238, 130] width 477 height 214
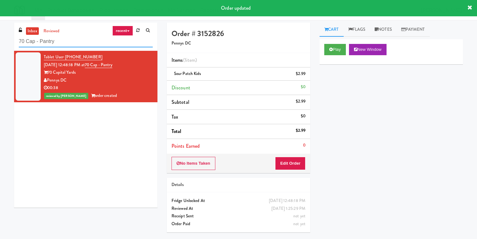
paste input "Uptown 550 Cooler #2"
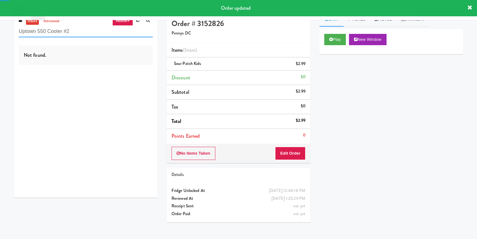
scroll to position [20, 0]
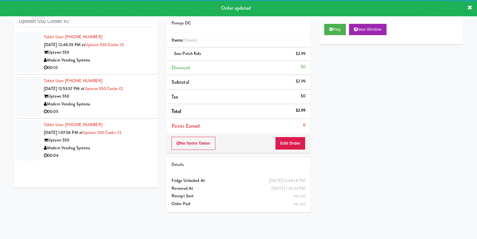
click at [119, 72] on li "Tablet User · (704) 975-7449 Sep 1, 2025 12:48:39 PM at Uptown 550 Cooler #2 Up…" at bounding box center [85, 53] width 143 height 44
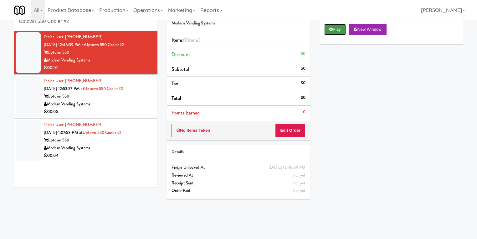
click at [337, 34] on button "Play" at bounding box center [335, 29] width 22 height 11
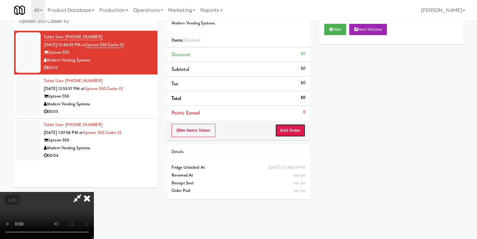
click at [301, 127] on button "Edit Order" at bounding box center [290, 130] width 30 height 13
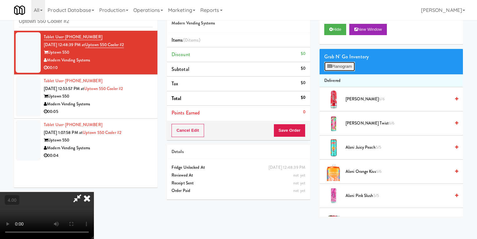
drag, startPoint x: 334, startPoint y: 65, endPoint x: 220, endPoint y: 54, distance: 114.8
click at [334, 64] on button "Planogram" at bounding box center [339, 66] width 31 height 9
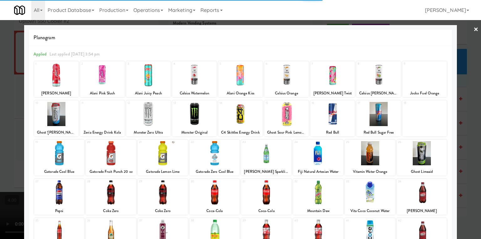
click at [107, 80] on div at bounding box center [102, 75] width 44 height 24
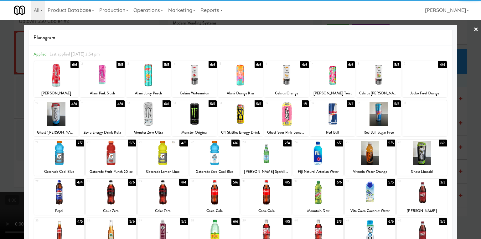
drag, startPoint x: 114, startPoint y: 82, endPoint x: 0, endPoint y: 57, distance: 116.6
click at [113, 81] on div at bounding box center [102, 75] width 44 height 24
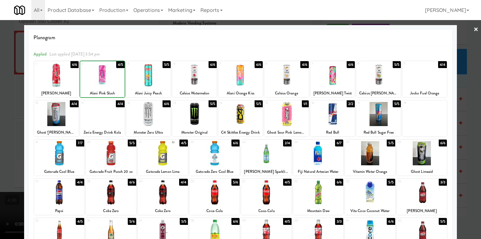
drag, startPoint x: 0, startPoint y: 57, endPoint x: 203, endPoint y: 49, distance: 202.8
click at [3, 57] on div at bounding box center [240, 119] width 481 height 239
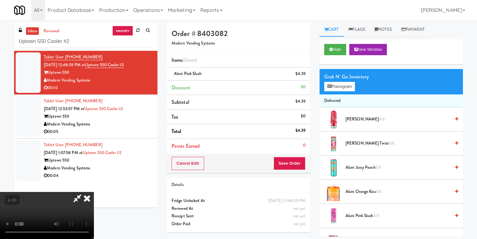
click at [94, 192] on icon at bounding box center [87, 198] width 14 height 13
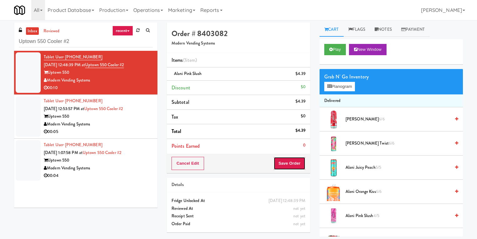
drag, startPoint x: 290, startPoint y: 158, endPoint x: 282, endPoint y: 152, distance: 9.6
click at [290, 158] on button "Save Order" at bounding box center [290, 163] width 32 height 13
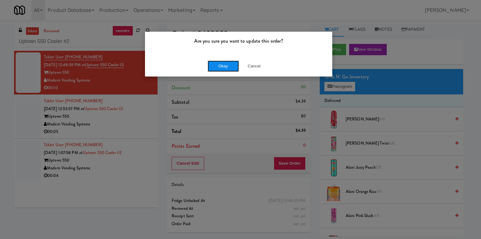
click at [214, 69] on button "Okay" at bounding box center [223, 65] width 31 height 11
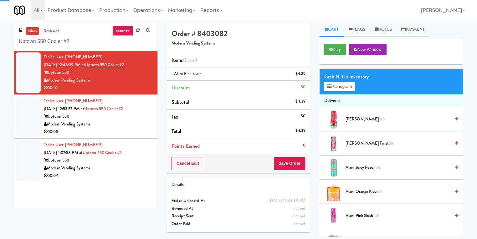
click at [151, 116] on li "Tablet User · (908) 616-2875 Sep 1, 2025 12:53:57 PM at Uptown 550 Cooler #2 Up…" at bounding box center [85, 117] width 143 height 44
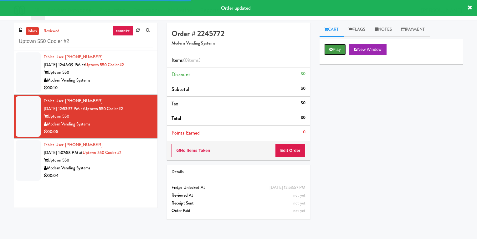
click at [328, 50] on button "Play" at bounding box center [335, 49] width 22 height 11
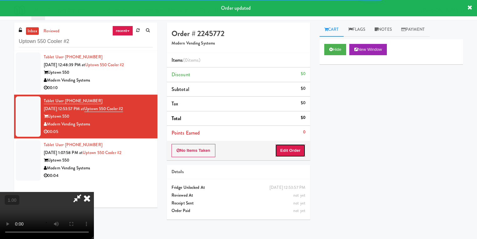
click at [286, 149] on button "Edit Order" at bounding box center [290, 150] width 30 height 13
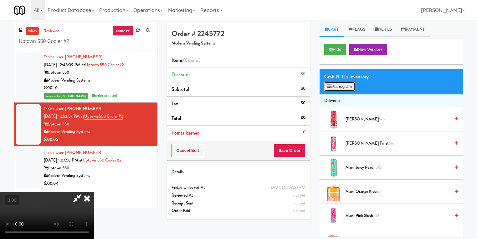
click at [338, 85] on button "Planogram" at bounding box center [339, 86] width 31 height 9
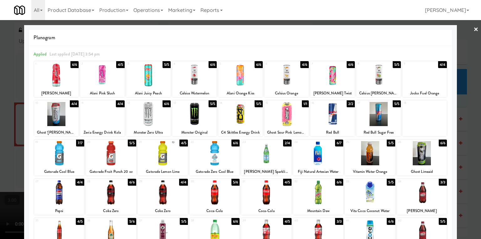
click at [221, 159] on div at bounding box center [214, 153] width 50 height 24
drag, startPoint x: 0, startPoint y: 138, endPoint x: 89, endPoint y: 124, distance: 90.3
click at [0, 138] on div at bounding box center [240, 119] width 481 height 239
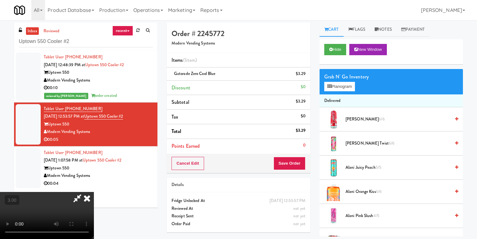
click at [85, 192] on icon at bounding box center [77, 198] width 14 height 13
click at [276, 160] on button "Save Order" at bounding box center [290, 163] width 32 height 13
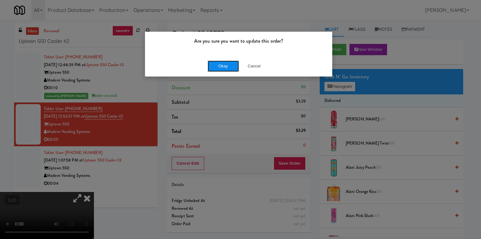
click at [221, 66] on button "Okay" at bounding box center [223, 65] width 31 height 11
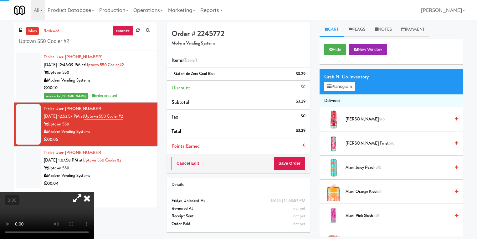
click at [94, 192] on icon at bounding box center [87, 198] width 14 height 13
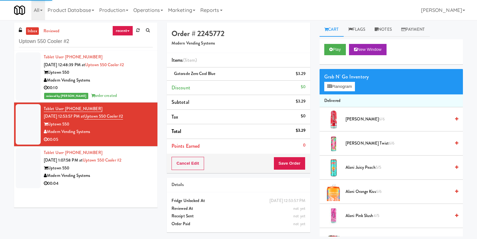
click at [115, 173] on div "Modern Vending Systems" at bounding box center [98, 176] width 109 height 8
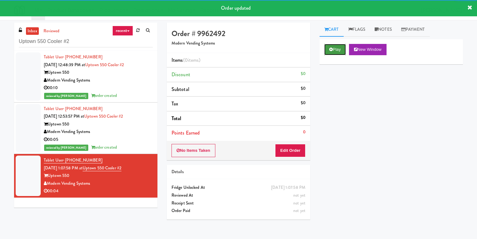
click at [338, 48] on button "Play" at bounding box center [335, 49] width 22 height 11
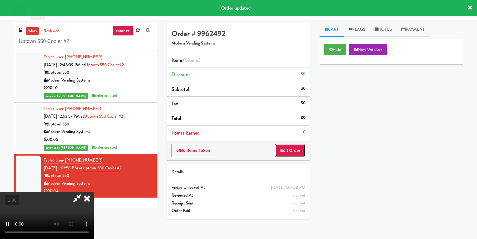
click at [297, 147] on button "Edit Order" at bounding box center [290, 150] width 30 height 13
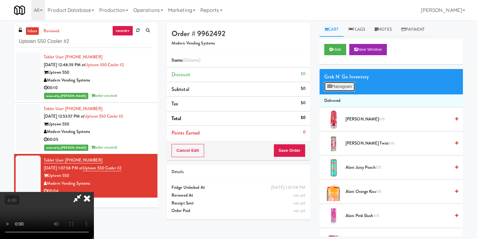
click at [348, 87] on button "Planogram" at bounding box center [339, 86] width 31 height 9
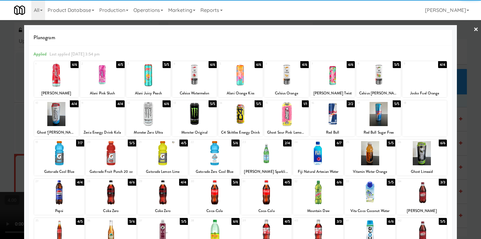
click at [198, 80] on div at bounding box center [194, 75] width 44 height 24
click at [0, 79] on div at bounding box center [240, 119] width 481 height 239
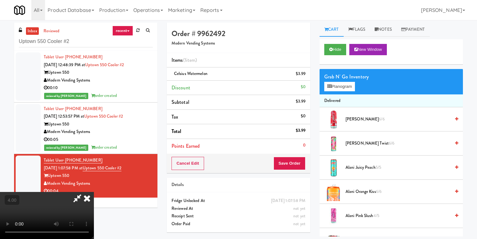
click at [94, 192] on icon at bounding box center [87, 198] width 14 height 13
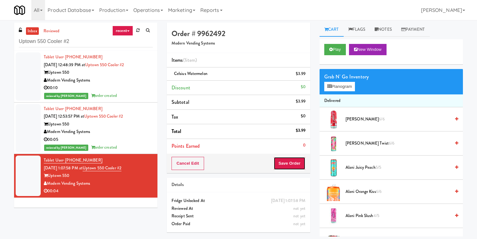
click at [290, 168] on button "Save Order" at bounding box center [290, 163] width 32 height 13
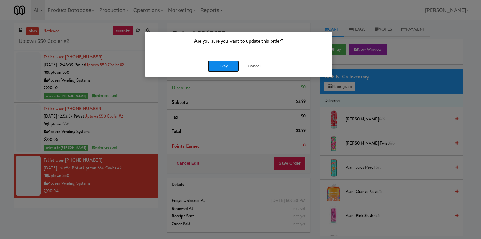
click at [210, 64] on button "Okay" at bounding box center [223, 65] width 31 height 11
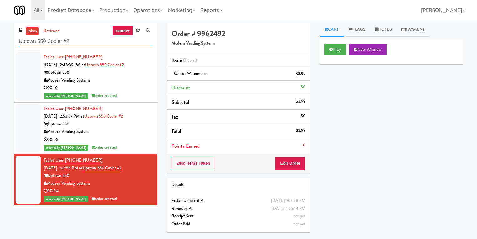
paste input "Optima - Middle - Fridge"
drag, startPoint x: 50, startPoint y: 42, endPoint x: 0, endPoint y: 38, distance: 50.2
click at [0, 38] on div "inbox reviewed recent all unclear take inventory issue suspicious failed recent…" at bounding box center [238, 130] width 477 height 214
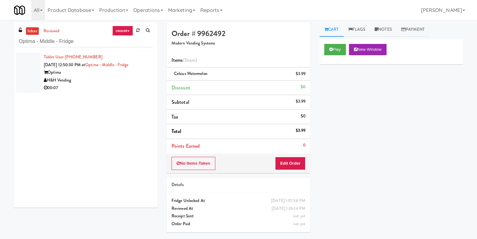
click at [142, 75] on div "Optima" at bounding box center [98, 73] width 109 height 8
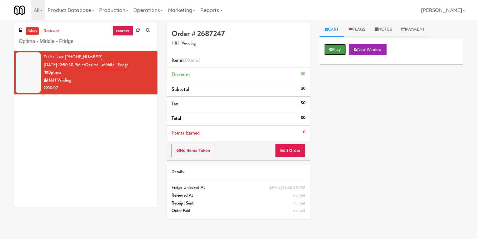
click at [336, 49] on button "Play" at bounding box center [335, 49] width 22 height 11
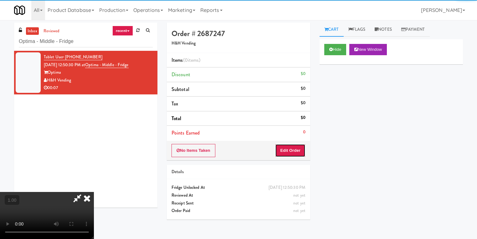
click at [298, 148] on button "Edit Order" at bounding box center [290, 150] width 30 height 13
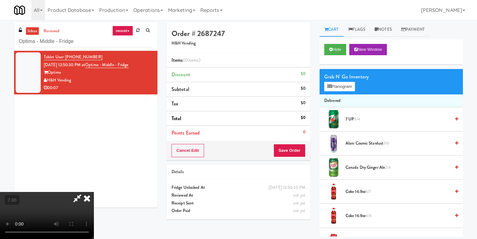
click at [94, 192] on video at bounding box center [47, 215] width 94 height 47
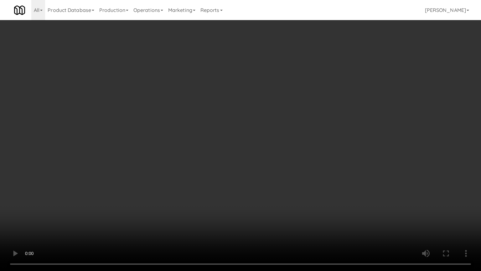
click at [287, 159] on video at bounding box center [240, 135] width 481 height 271
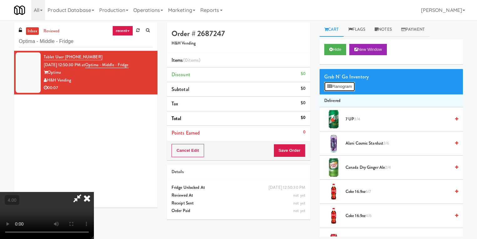
click at [349, 85] on button "Planogram" at bounding box center [339, 86] width 31 height 9
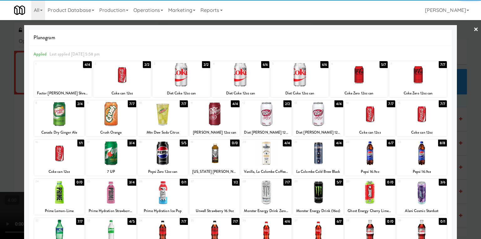
click at [430, 196] on div at bounding box center [422, 192] width 50 height 24
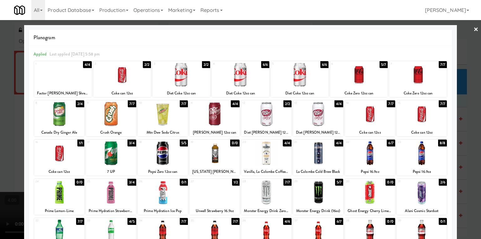
click at [463, 184] on div at bounding box center [240, 119] width 481 height 239
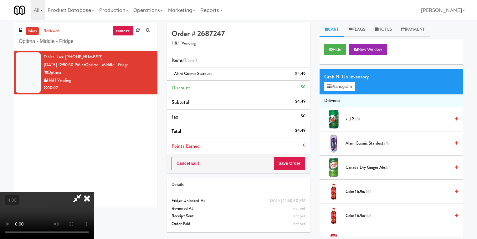
click at [94, 192] on icon at bounding box center [87, 198] width 14 height 13
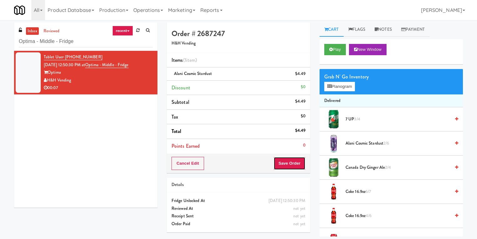
click at [287, 157] on button "Save Order" at bounding box center [290, 163] width 32 height 13
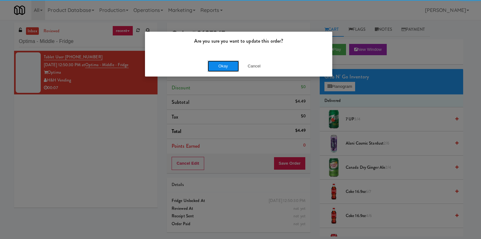
click at [214, 64] on button "Okay" at bounding box center [223, 65] width 31 height 11
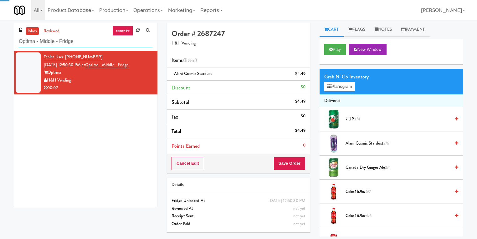
drag, startPoint x: 96, startPoint y: 43, endPoint x: 0, endPoint y: 39, distance: 96.2
click at [0, 39] on div "inbox reviewed recent all unclear take inventory issue suspicious failed recent…" at bounding box center [238, 130] width 477 height 214
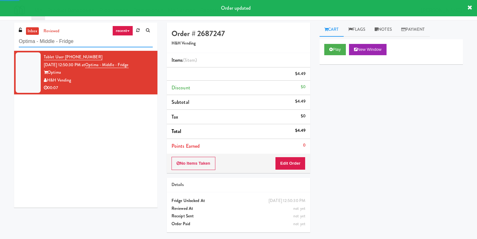
paste input "Lofts @ Lincoln - Cooler"
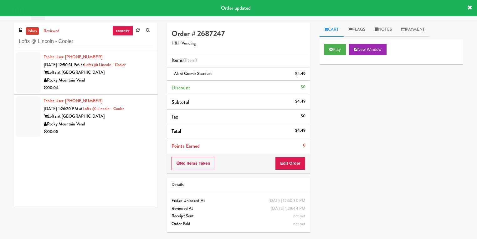
click at [128, 80] on div "Rocky Mountain Vend" at bounding box center [98, 80] width 109 height 8
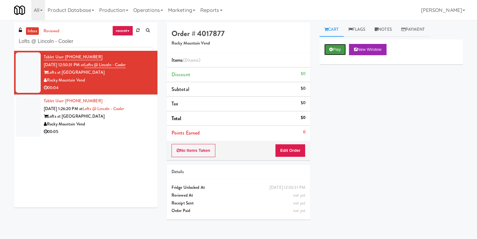
click at [333, 49] on icon at bounding box center [330, 49] width 3 height 4
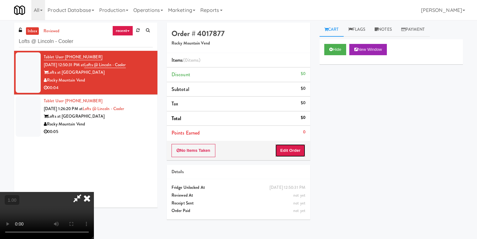
click at [289, 149] on button "Edit Order" at bounding box center [290, 150] width 30 height 13
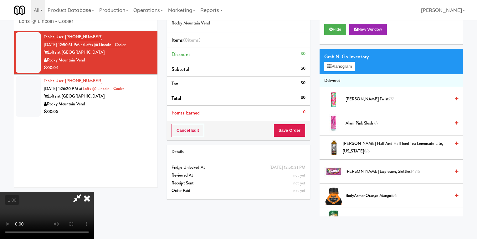
click at [94, 192] on video at bounding box center [47, 215] width 94 height 47
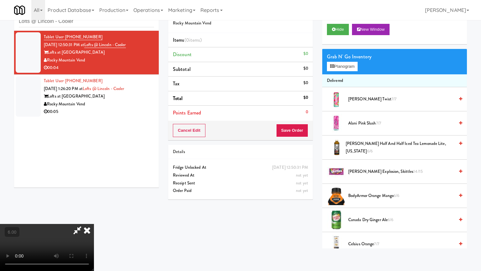
click at [94, 224] on video at bounding box center [47, 247] width 94 height 47
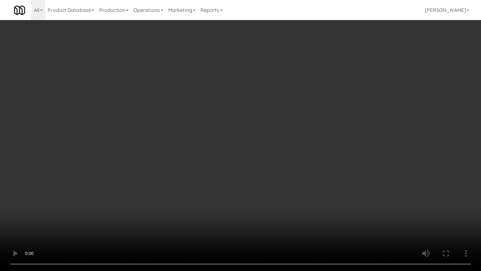
click at [168, 179] on video at bounding box center [240, 135] width 481 height 271
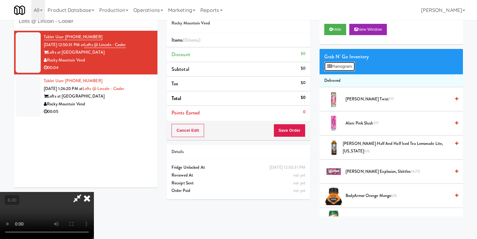
drag, startPoint x: 339, startPoint y: 66, endPoint x: 321, endPoint y: 71, distance: 18.2
click at [339, 66] on button "Planogram" at bounding box center [339, 66] width 31 height 9
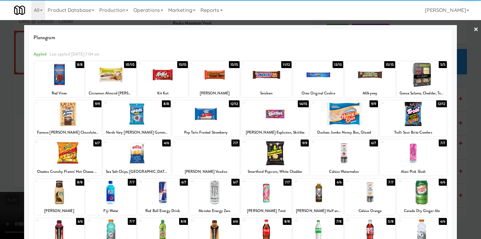
click at [210, 192] on div at bounding box center [214, 192] width 50 height 24
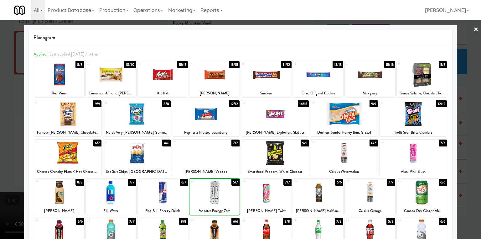
click at [0, 110] on div at bounding box center [240, 119] width 481 height 239
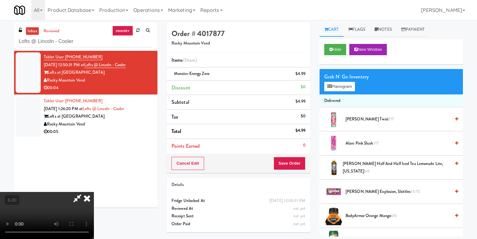
click at [94, 192] on icon at bounding box center [87, 198] width 14 height 13
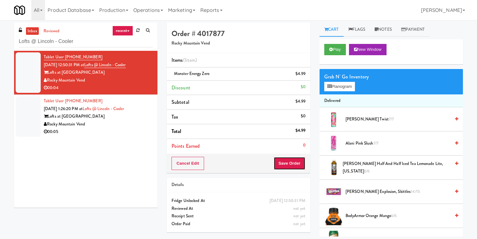
click at [294, 159] on button "Save Order" at bounding box center [290, 163] width 32 height 13
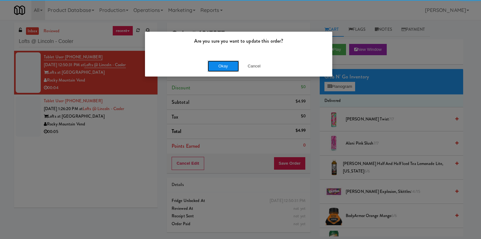
click at [224, 69] on button "Okay" at bounding box center [223, 65] width 31 height 11
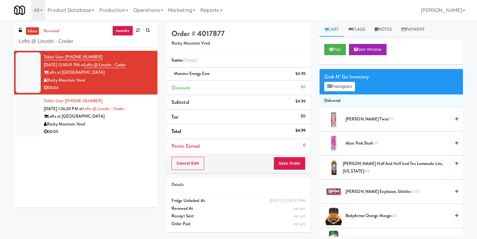
click at [140, 120] on div "Rocky Mountain Vend" at bounding box center [98, 124] width 109 height 8
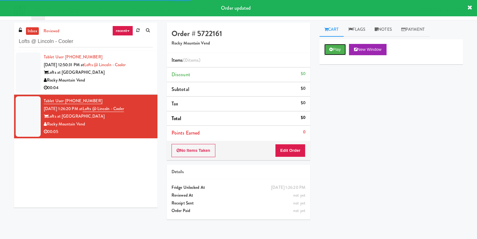
click at [340, 49] on button "Play" at bounding box center [335, 49] width 22 height 11
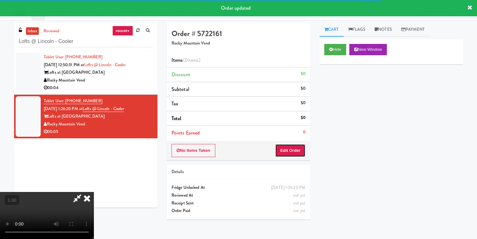
click at [293, 148] on button "Edit Order" at bounding box center [290, 150] width 30 height 13
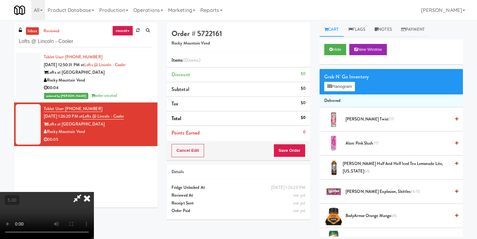
click at [94, 192] on video at bounding box center [47, 215] width 94 height 47
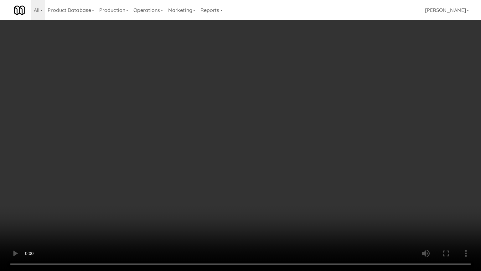
click at [190, 155] on video at bounding box center [240, 135] width 481 height 271
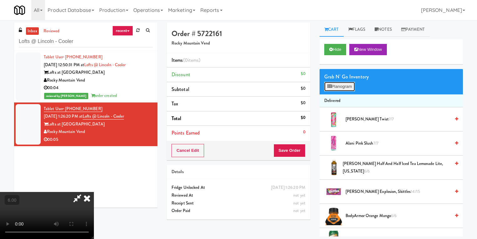
click at [341, 85] on button "Planogram" at bounding box center [339, 86] width 31 height 9
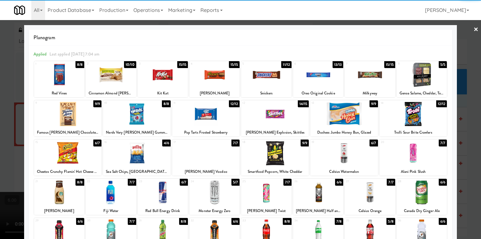
click at [115, 81] on div at bounding box center [111, 75] width 50 height 24
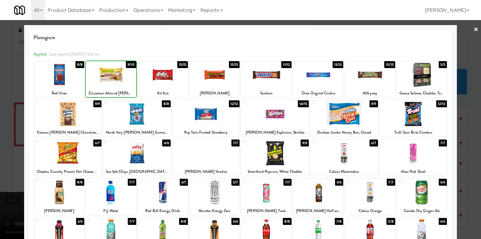
click at [0, 81] on div at bounding box center [240, 119] width 481 height 239
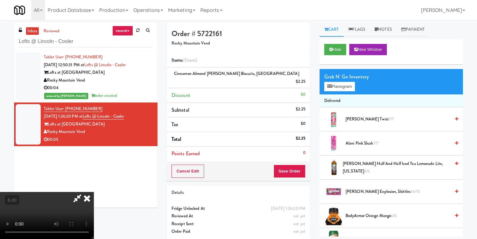
click at [94, 192] on icon at bounding box center [87, 198] width 14 height 13
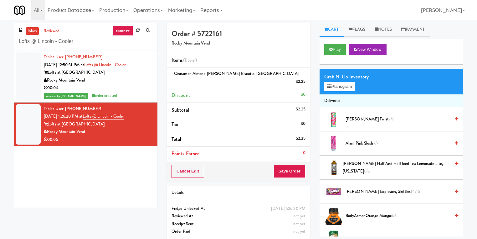
click at [293, 170] on div "Cancel Edit Save Order" at bounding box center [238, 170] width 143 height 19
click at [286, 164] on button "Save Order" at bounding box center [290, 170] width 32 height 13
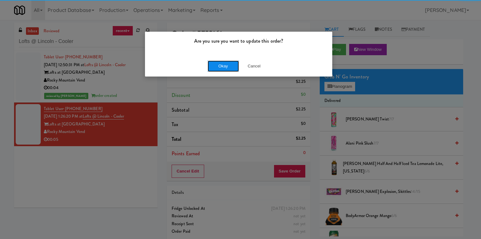
click at [216, 65] on button "Okay" at bounding box center [223, 65] width 31 height 11
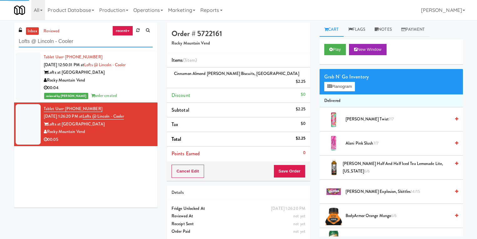
drag, startPoint x: 17, startPoint y: 42, endPoint x: 0, endPoint y: 39, distance: 16.9
click at [0, 39] on div "inbox reviewed recent all unclear take inventory issue suspicious failed recent…" at bounding box center [238, 134] width 477 height 222
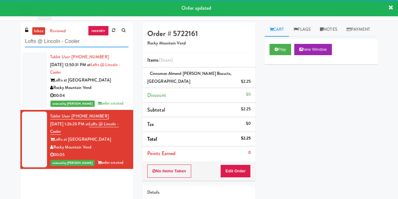
paste input "Rock Solid Reboot (Right)"
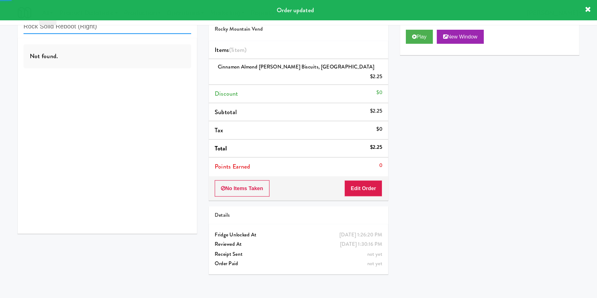
scroll to position [20, 0]
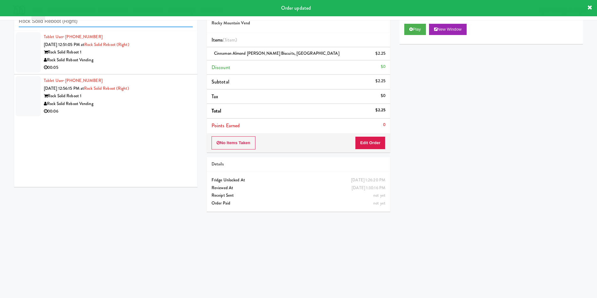
type input "Rock Solid Reboot (Right)"
click at [180, 70] on div "Tablet User · (301) 379-6198 Sep 1, 2025 12:51:05 PM at Rock Solid Reboot (Righ…" at bounding box center [105, 109] width 183 height 157
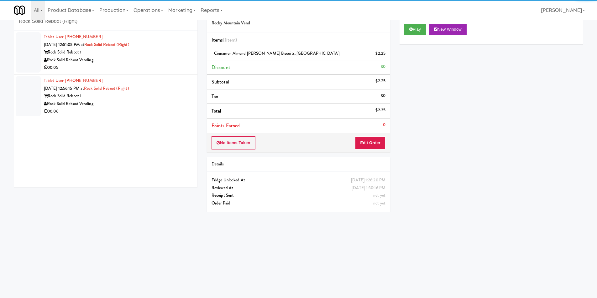
click at [165, 57] on div "Rock Solid Reboot Vending" at bounding box center [118, 60] width 149 height 8
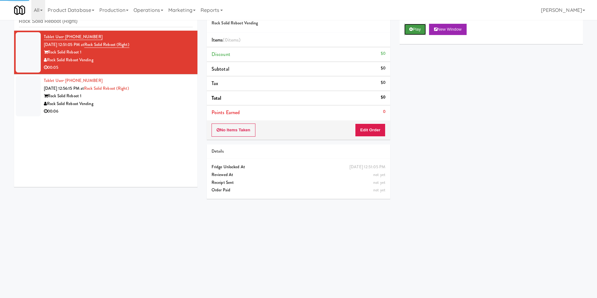
click at [420, 29] on button "Play" at bounding box center [415, 29] width 22 height 11
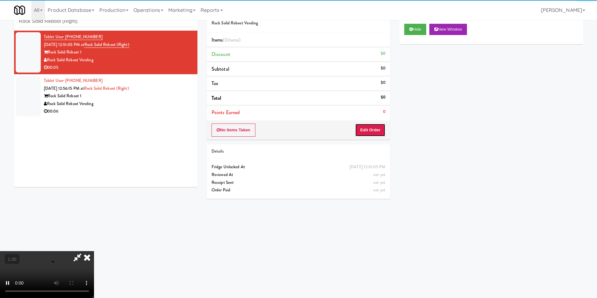
click at [377, 136] on button "Edit Order" at bounding box center [370, 130] width 30 height 13
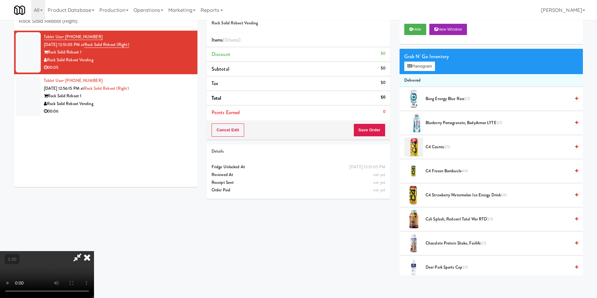
scroll to position [63, 0]
click at [415, 62] on button "Planogram" at bounding box center [419, 66] width 31 height 9
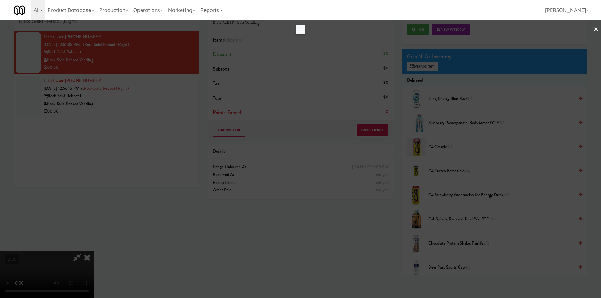
click at [414, 64] on div at bounding box center [300, 149] width 601 height 298
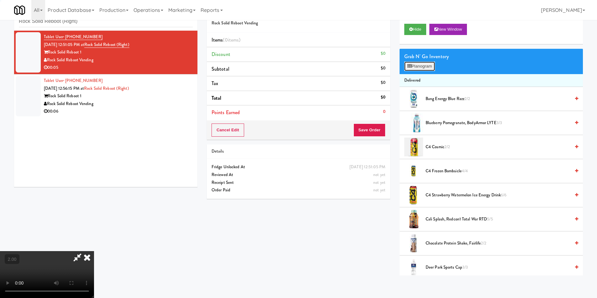
click at [425, 68] on button "Planogram" at bounding box center [419, 66] width 31 height 9
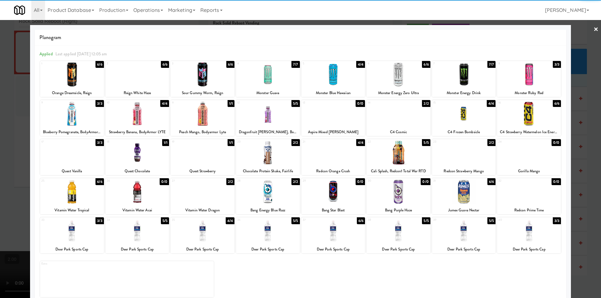
click at [218, 151] on div at bounding box center [203, 153] width 64 height 24
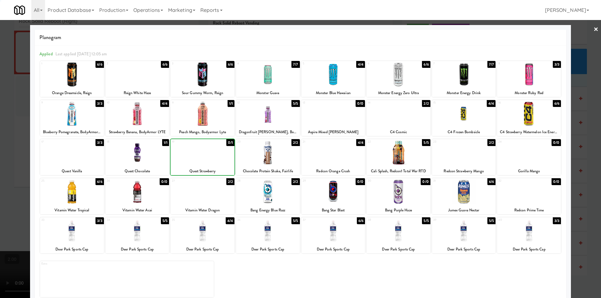
click at [3, 117] on div at bounding box center [300, 149] width 601 height 298
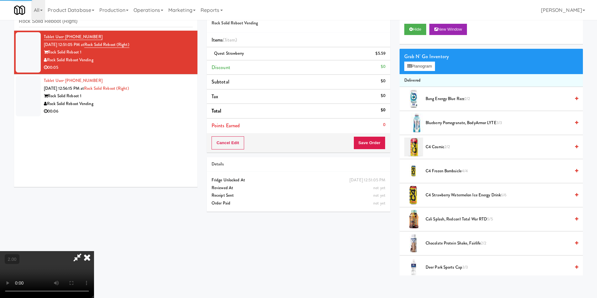
click at [94, 251] on video at bounding box center [47, 274] width 94 height 47
click at [94, 251] on icon at bounding box center [87, 257] width 14 height 13
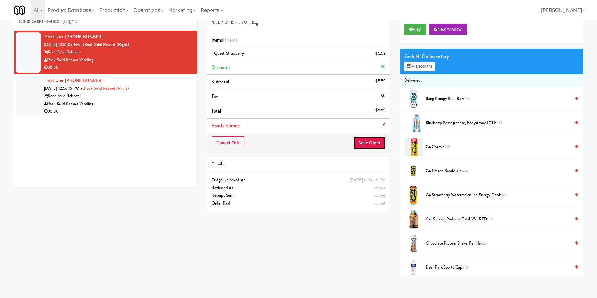
click at [363, 143] on button "Save Order" at bounding box center [369, 143] width 32 height 13
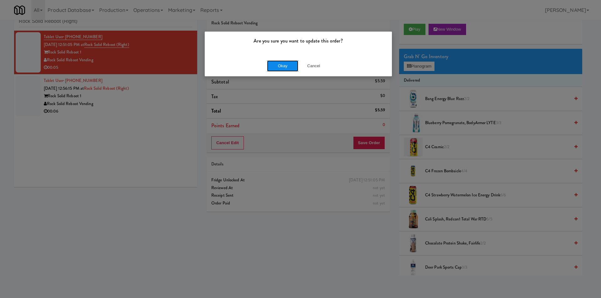
click at [287, 67] on button "Okay" at bounding box center [282, 65] width 31 height 11
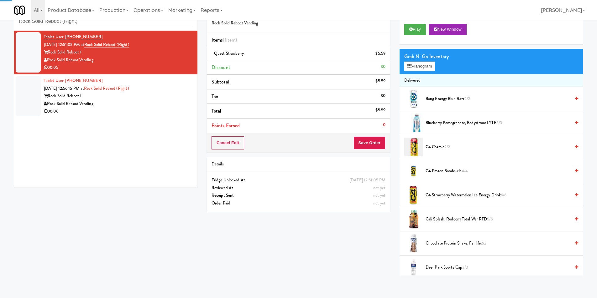
click at [176, 97] on div "Rock Solid Reboot 1" at bounding box center [118, 96] width 149 height 8
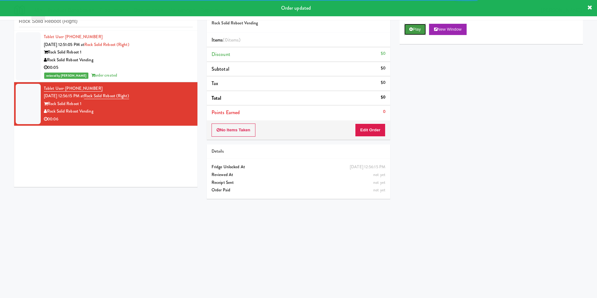
click at [425, 31] on button "Play" at bounding box center [415, 29] width 22 height 11
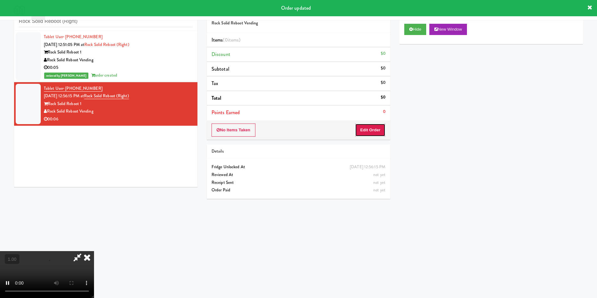
click at [373, 131] on button "Edit Order" at bounding box center [370, 130] width 30 height 13
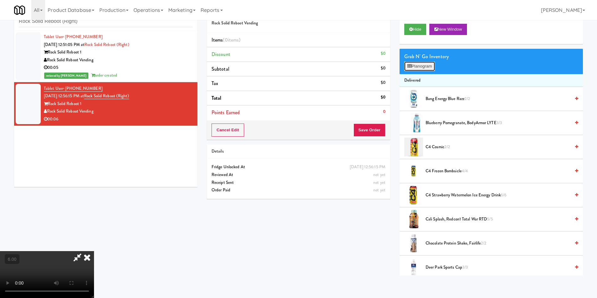
click at [416, 66] on button "Planogram" at bounding box center [419, 66] width 31 height 9
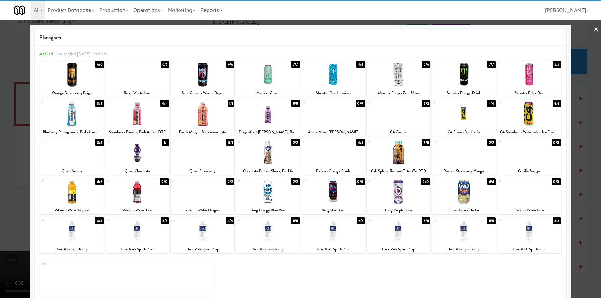
click at [399, 80] on div at bounding box center [399, 75] width 64 height 24
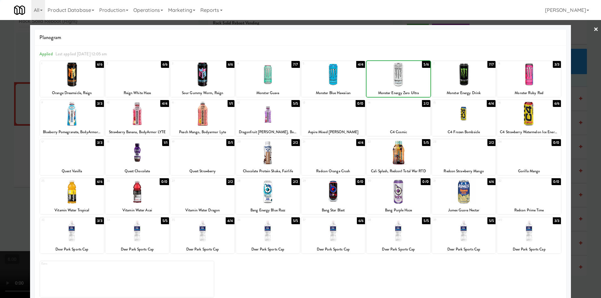
click at [0, 97] on div at bounding box center [300, 149] width 601 height 298
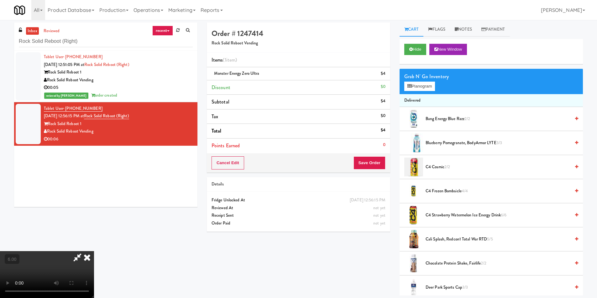
click at [94, 251] on icon at bounding box center [87, 257] width 14 height 13
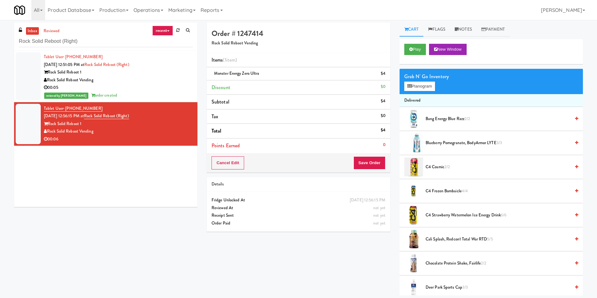
drag, startPoint x: 368, startPoint y: 180, endPoint x: 370, endPoint y: 170, distance: 10.3
click at [368, 180] on div "Details" at bounding box center [298, 185] width 183 height 14
click at [370, 170] on button "Save Order" at bounding box center [369, 163] width 32 height 13
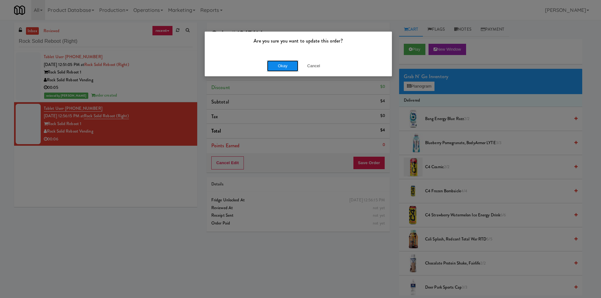
click at [292, 69] on button "Okay" at bounding box center [282, 65] width 31 height 11
